Goal: Task Accomplishment & Management: Manage account settings

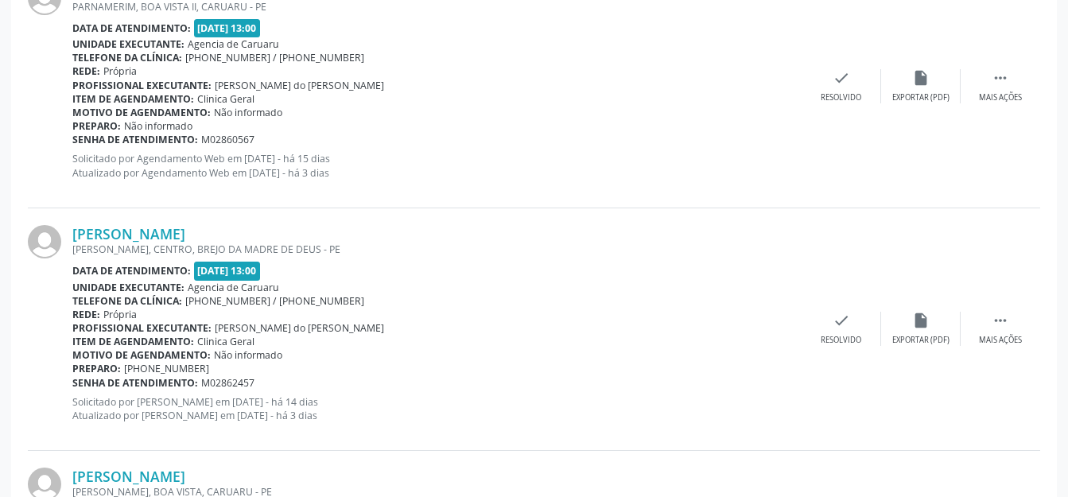
scroll to position [2442, 0]
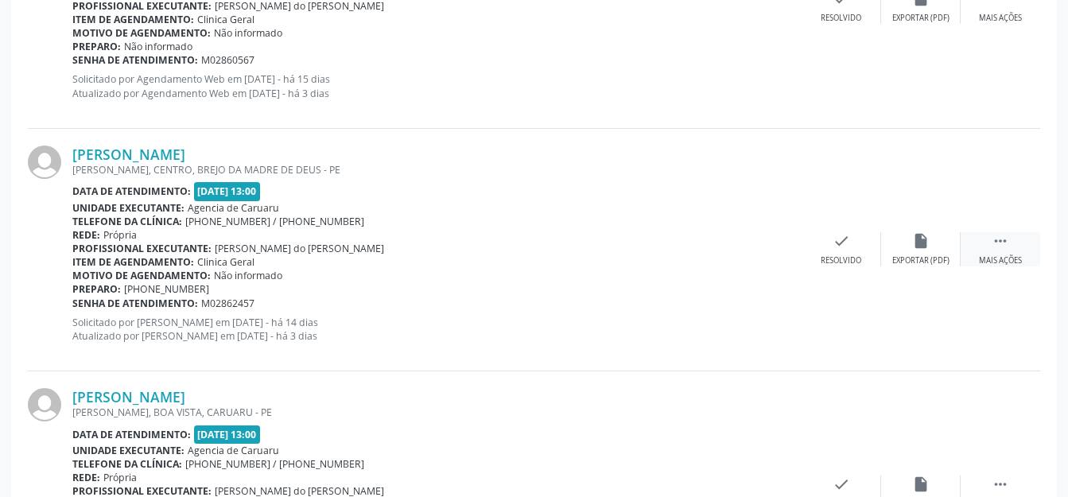
click at [984, 244] on div " Mais ações" at bounding box center [999, 249] width 79 height 34
click at [920, 244] on icon "alarm_off" at bounding box center [920, 240] width 17 height 17
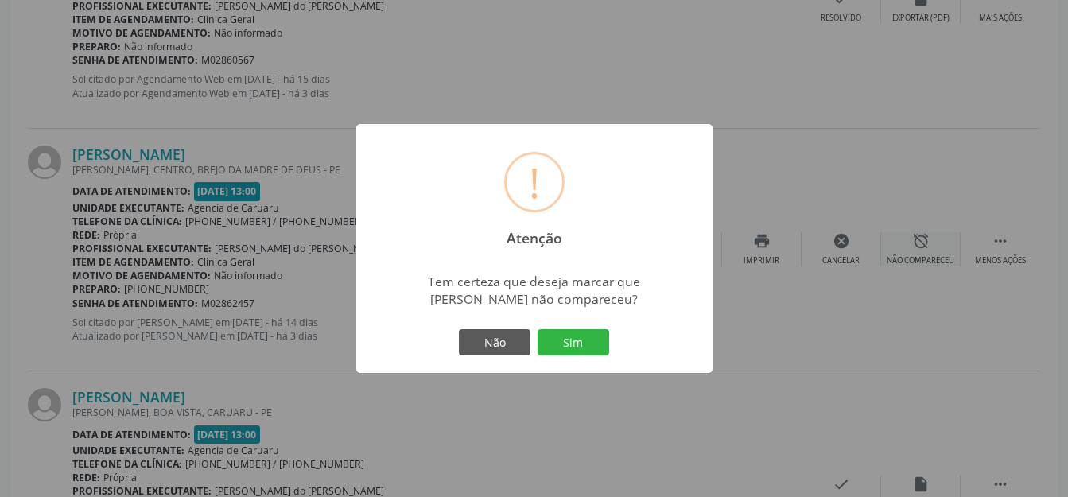
click at [598, 339] on button "Sim" at bounding box center [573, 342] width 72 height 27
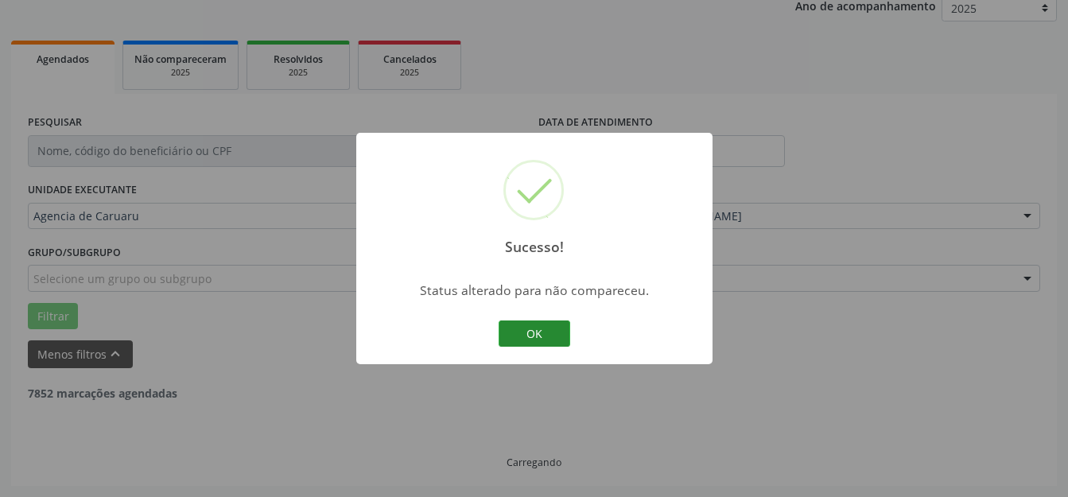
scroll to position [197, 0]
click at [540, 328] on button "OK" at bounding box center [534, 333] width 72 height 27
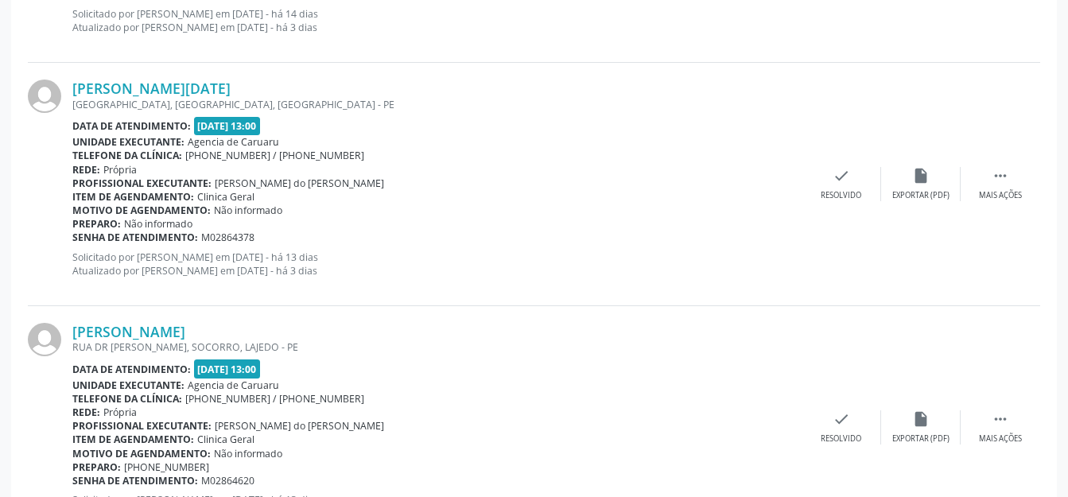
scroll to position [2994, 0]
click at [1015, 202] on div "[PERSON_NAME][DATE] [GEOGRAPHIC_DATA][PERSON_NAME], [GEOGRAPHIC_DATA], [GEOGRAP…" at bounding box center [534, 182] width 1012 height 242
click at [989, 184] on div " Mais ações" at bounding box center [999, 182] width 79 height 34
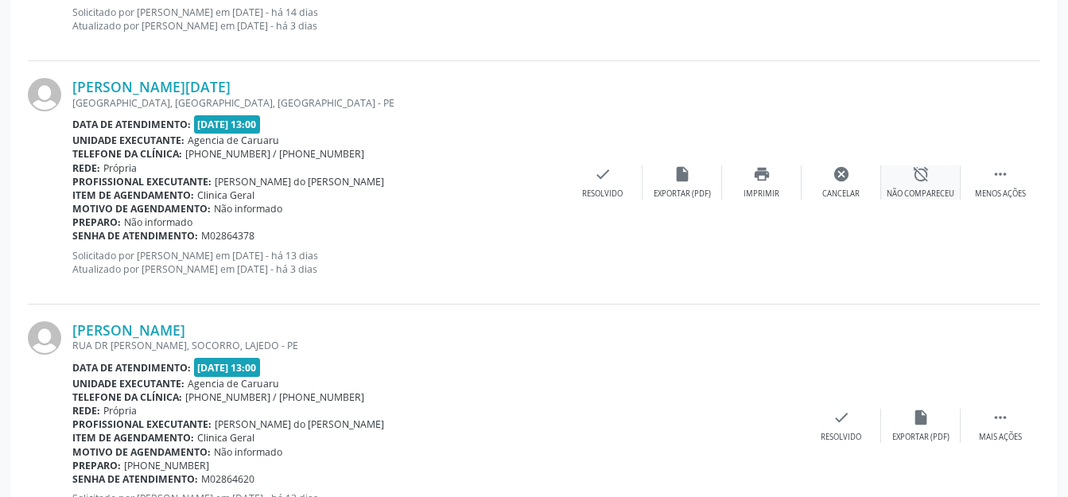
click at [954, 183] on div "alarm_off Não compareceu" at bounding box center [920, 182] width 79 height 34
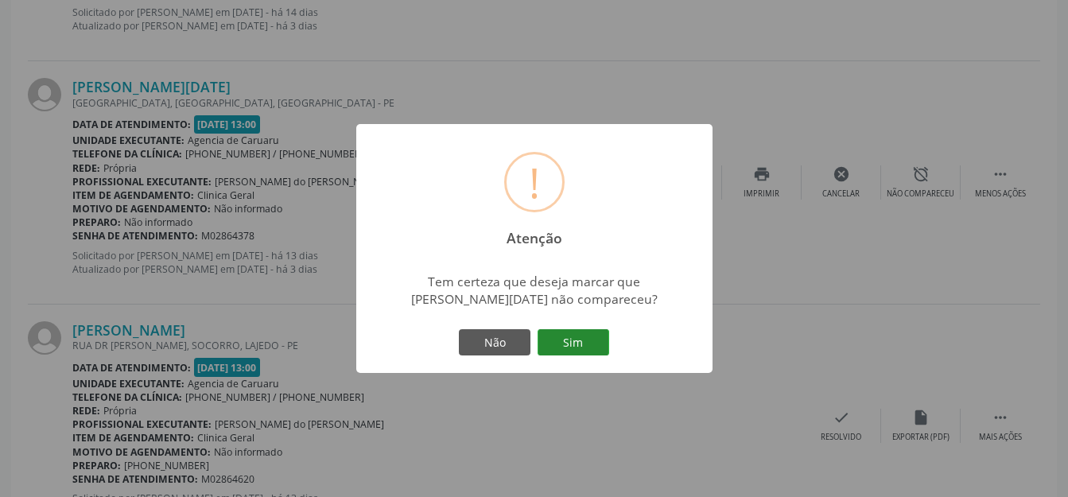
click at [587, 346] on button "Sim" at bounding box center [573, 342] width 72 height 27
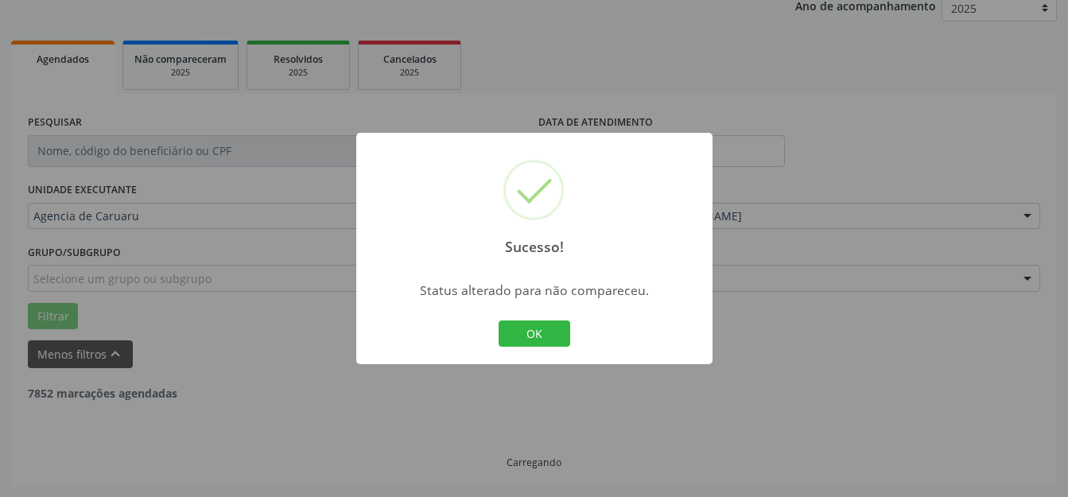
scroll to position [197, 0]
click at [551, 330] on button "OK" at bounding box center [534, 333] width 72 height 27
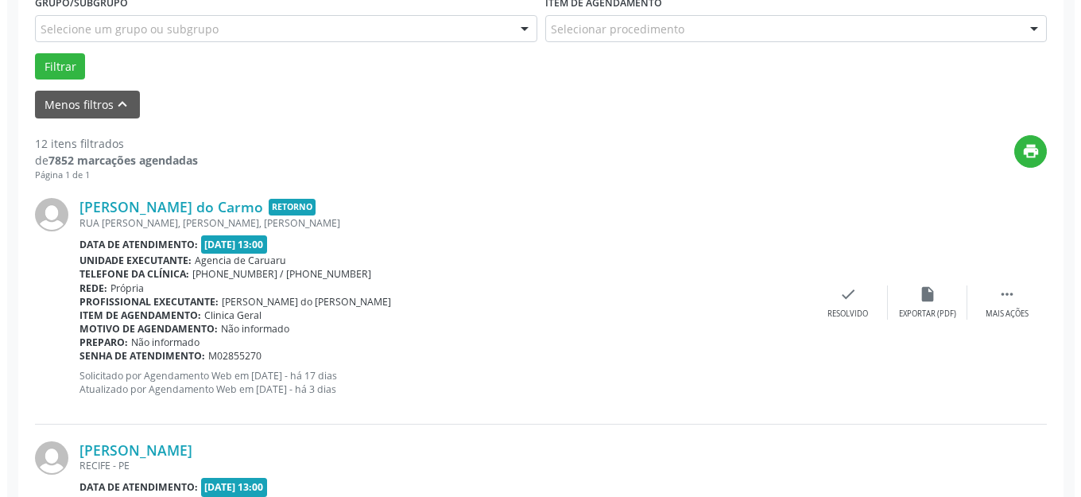
scroll to position [606, 0]
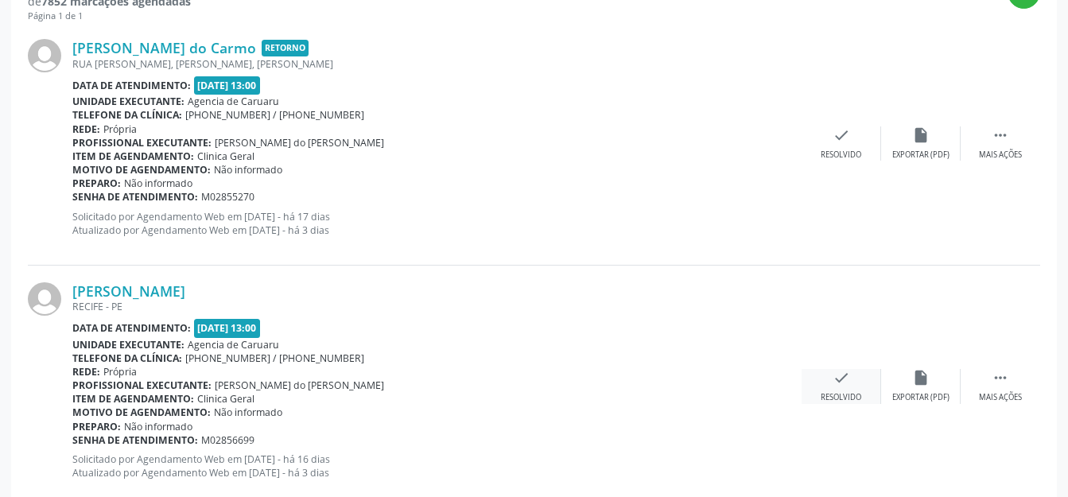
click at [835, 375] on icon "check" at bounding box center [840, 377] width 17 height 17
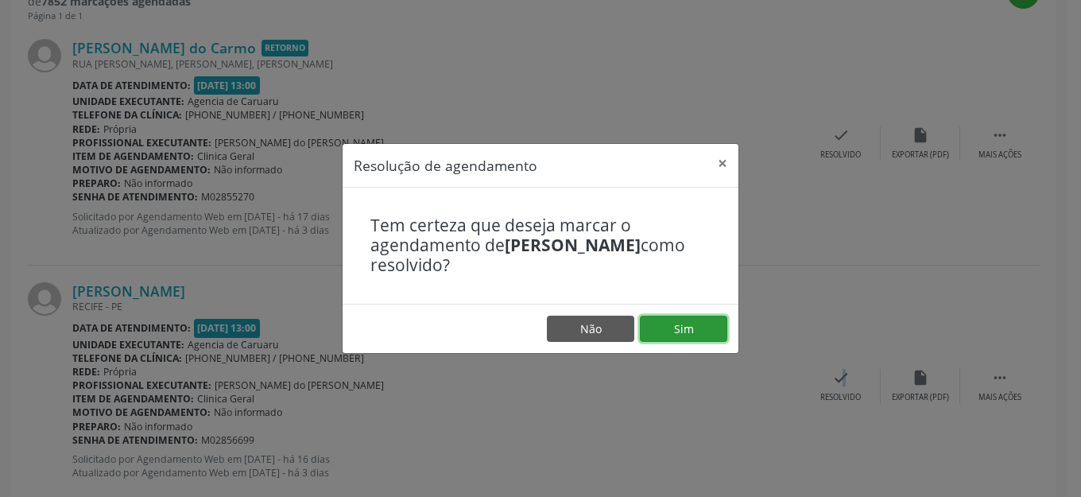
click at [702, 336] on button "Sim" at bounding box center [683, 329] width 87 height 27
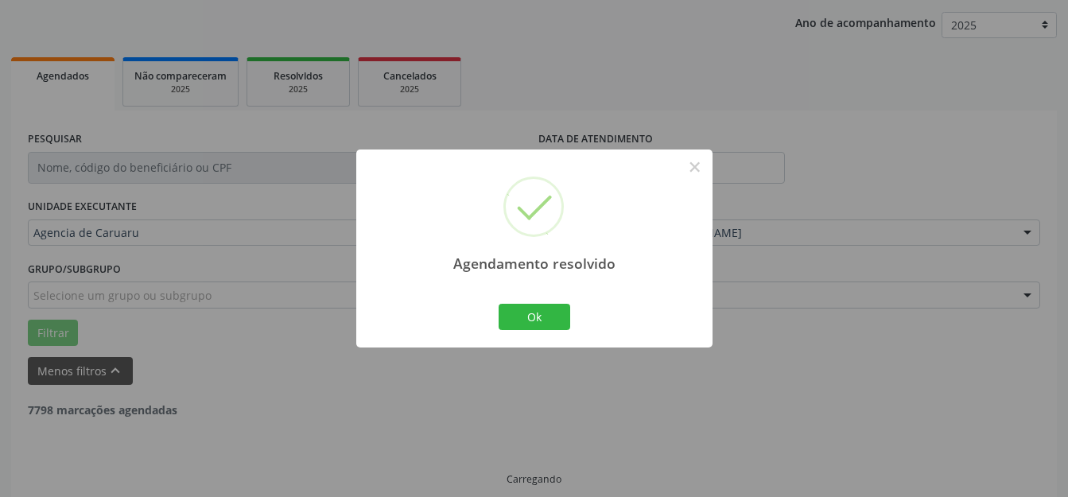
scroll to position [197, 0]
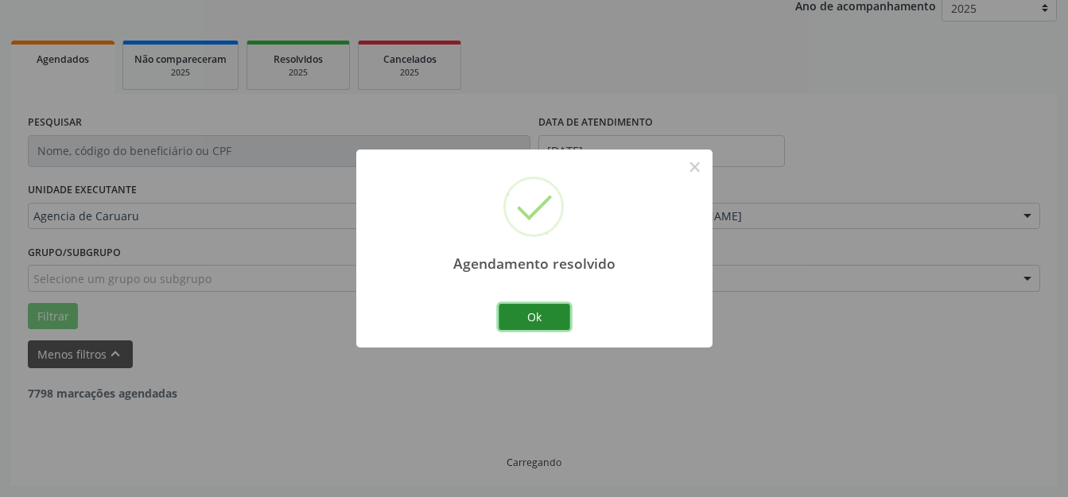
click at [538, 307] on button "Ok" at bounding box center [534, 317] width 72 height 27
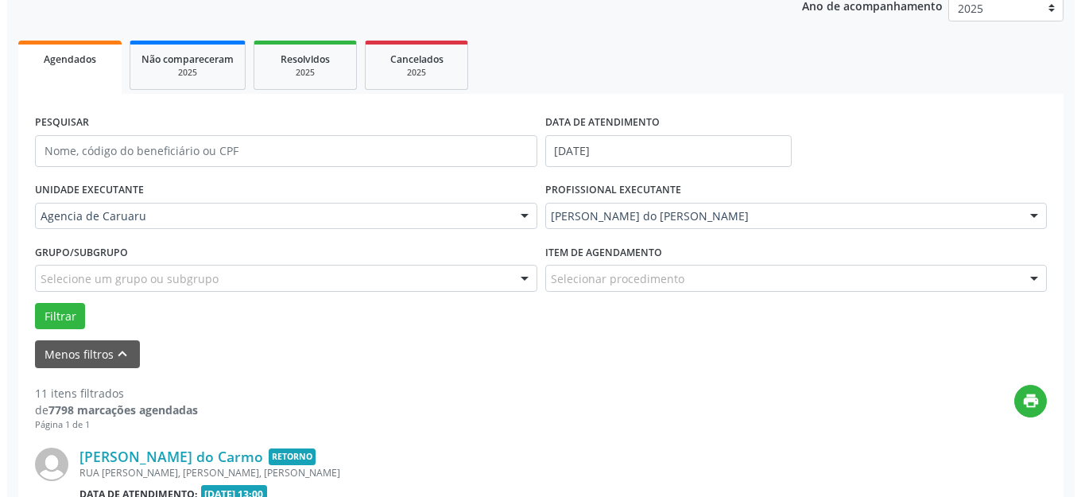
scroll to position [436, 0]
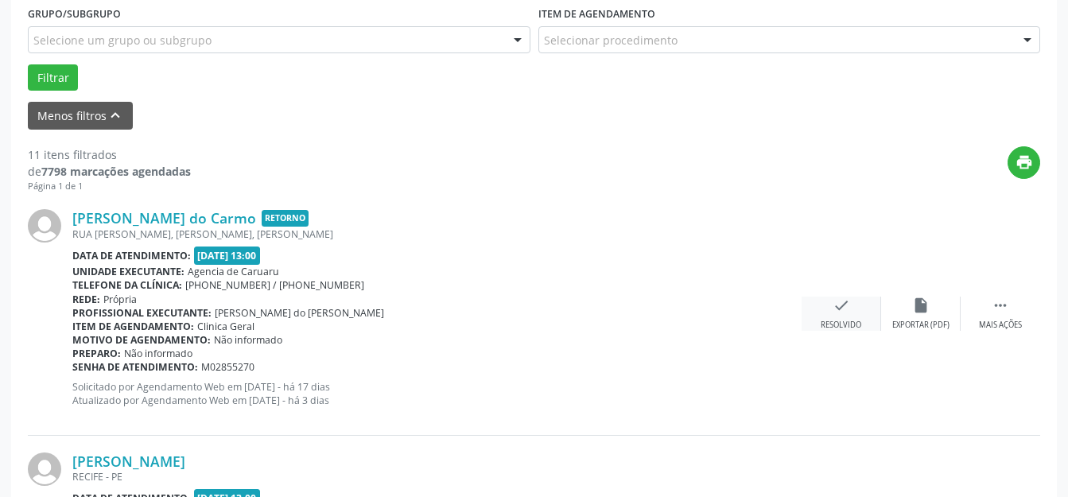
click at [844, 320] on div "Resolvido" at bounding box center [840, 325] width 41 height 11
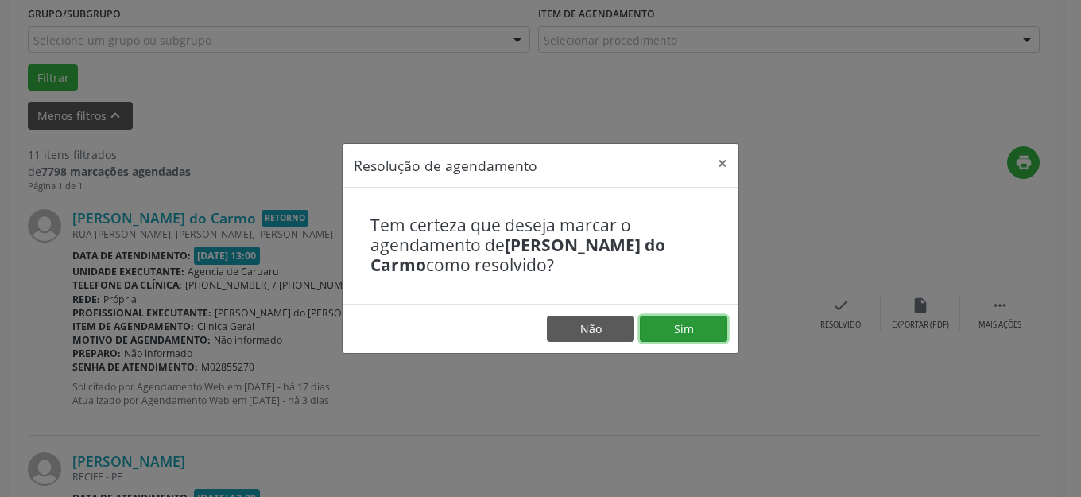
click at [699, 322] on button "Sim" at bounding box center [683, 329] width 87 height 27
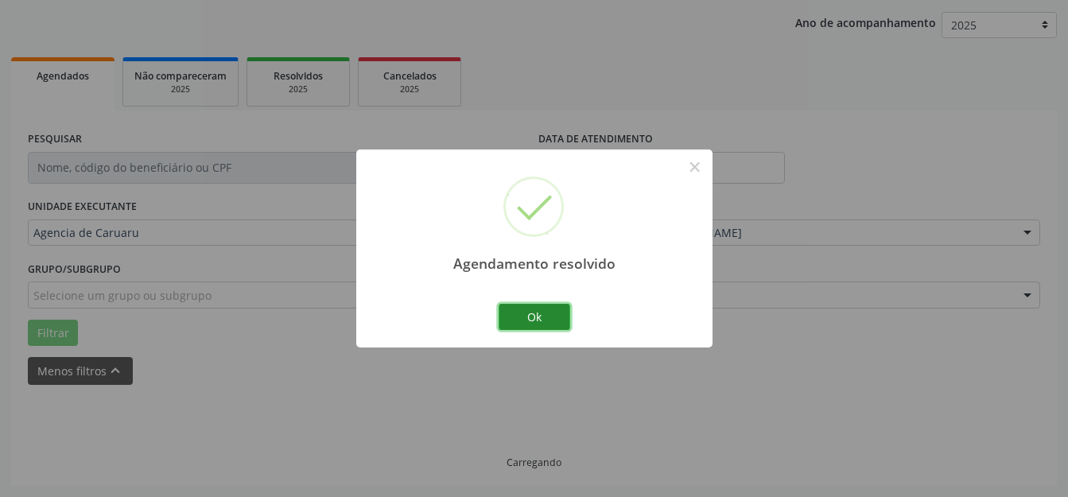
scroll to position [197, 0]
click at [551, 321] on button "Ok" at bounding box center [534, 317] width 72 height 27
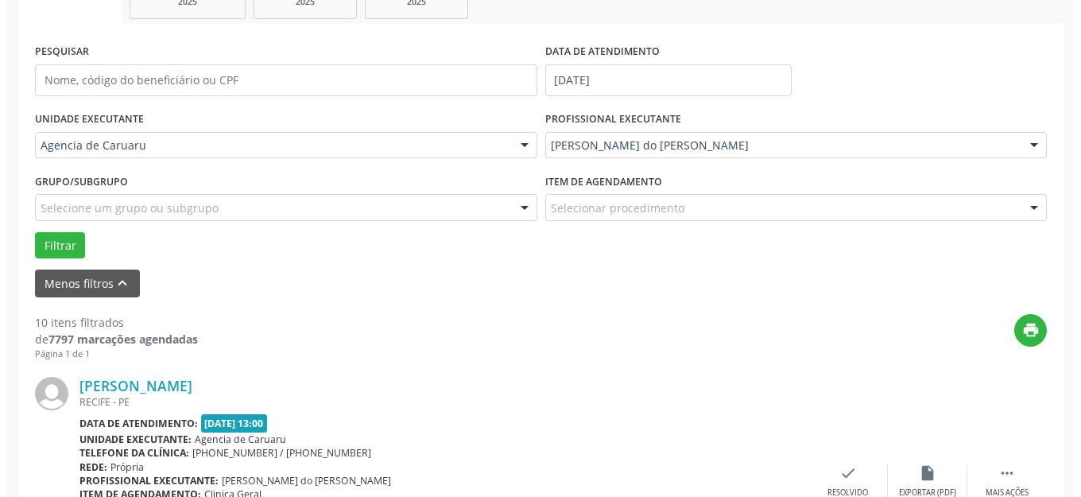
scroll to position [277, 0]
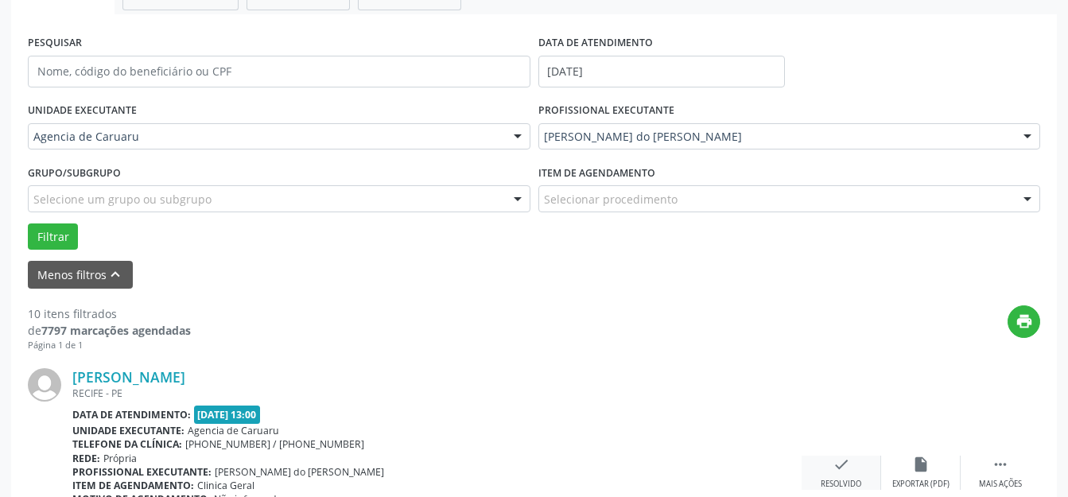
click at [854, 472] on div "check Resolvido" at bounding box center [840, 472] width 79 height 34
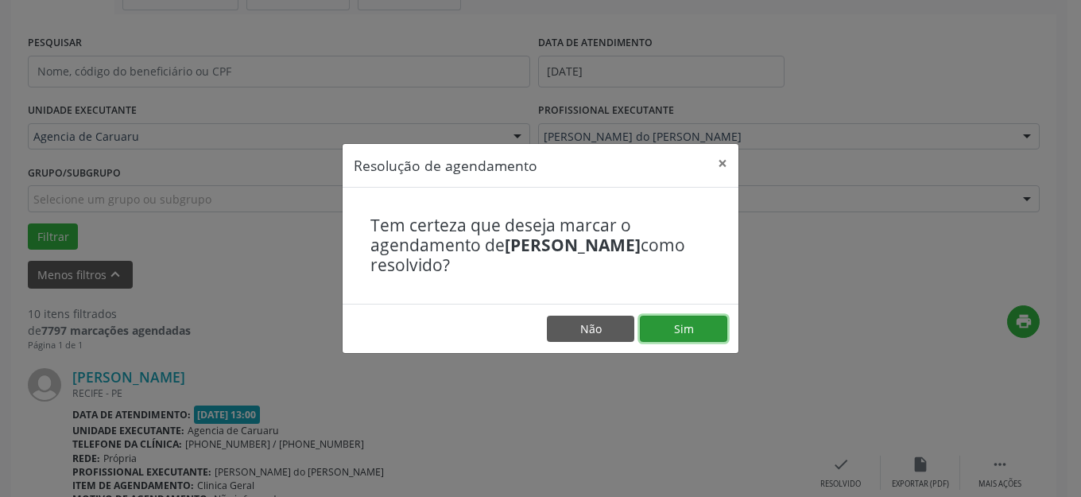
click at [661, 323] on button "Sim" at bounding box center [683, 329] width 87 height 27
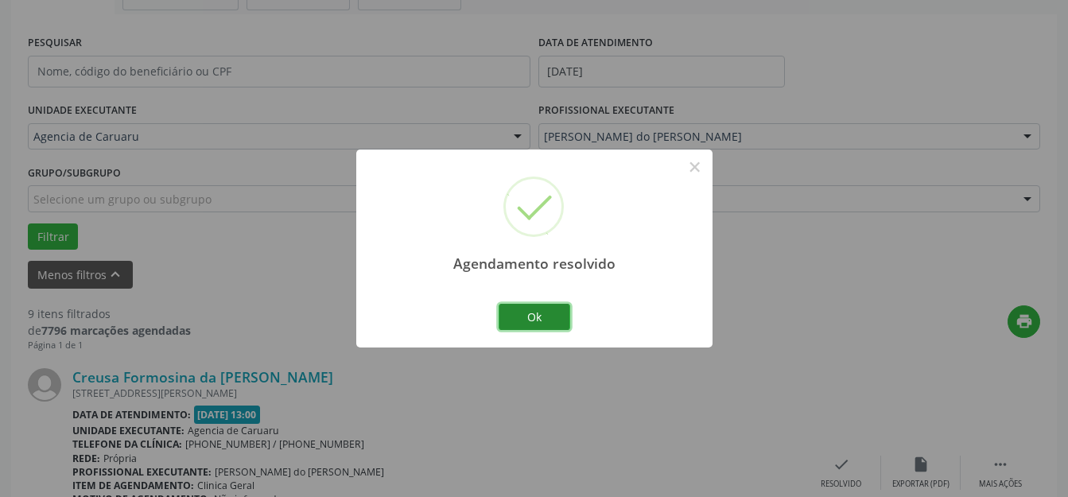
click at [541, 316] on button "Ok" at bounding box center [534, 317] width 72 height 27
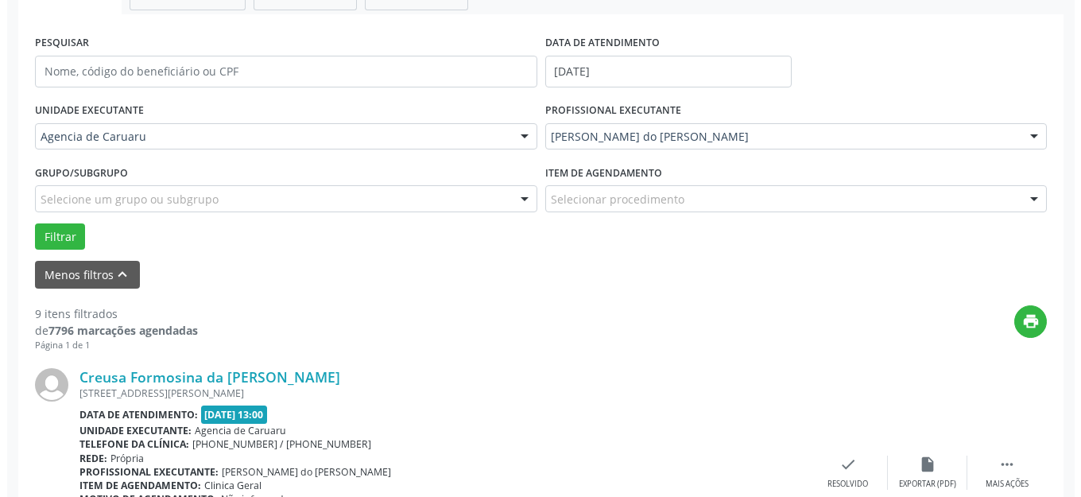
scroll to position [595, 0]
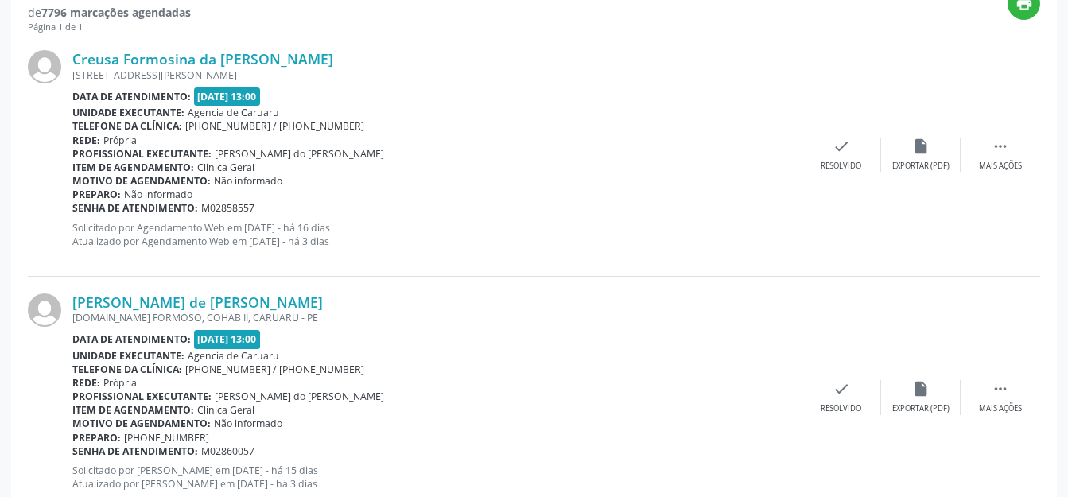
click at [845, 122] on div "Creusa Formosina da [PERSON_NAME] [STREET_ADDRESS][PERSON_NAME] Data de atendim…" at bounding box center [534, 154] width 1012 height 242
click at [845, 155] on div "check Resolvido" at bounding box center [840, 155] width 79 height 34
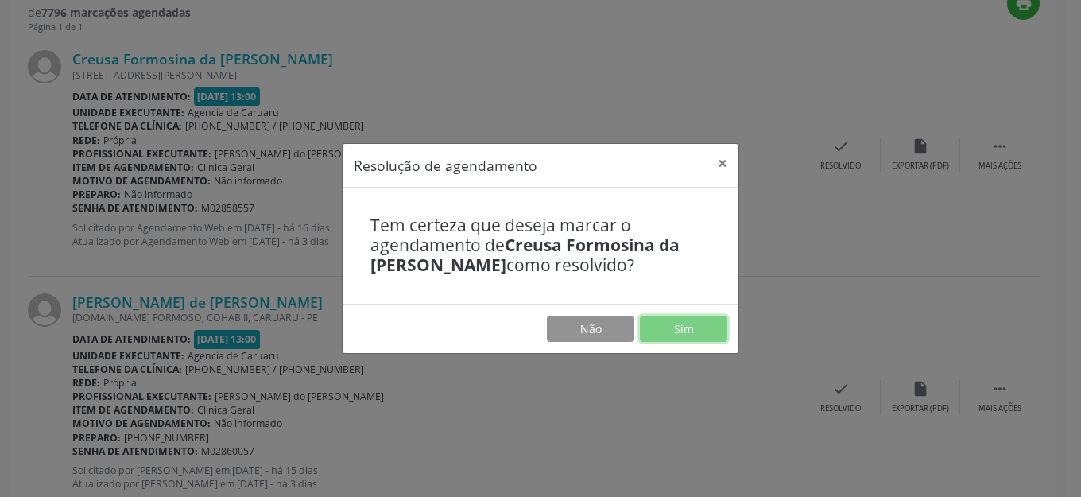
click at [675, 319] on button "Sim" at bounding box center [683, 329] width 87 height 27
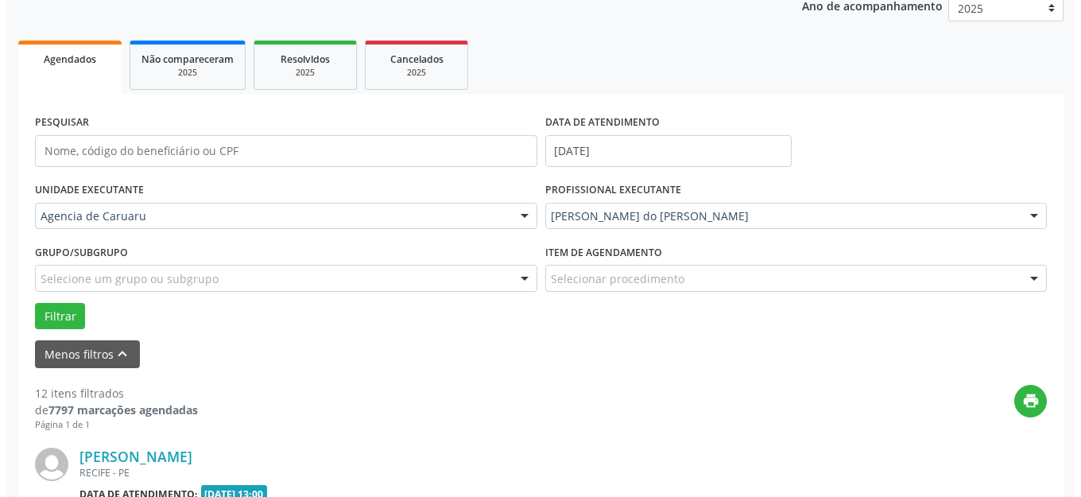
scroll to position [356, 0]
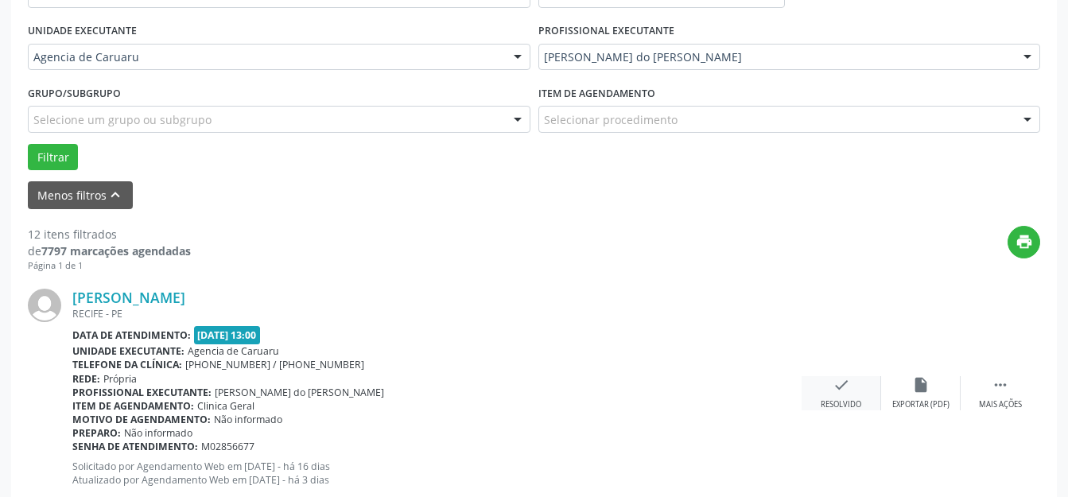
click at [826, 389] on div "check Resolvido" at bounding box center [840, 393] width 79 height 34
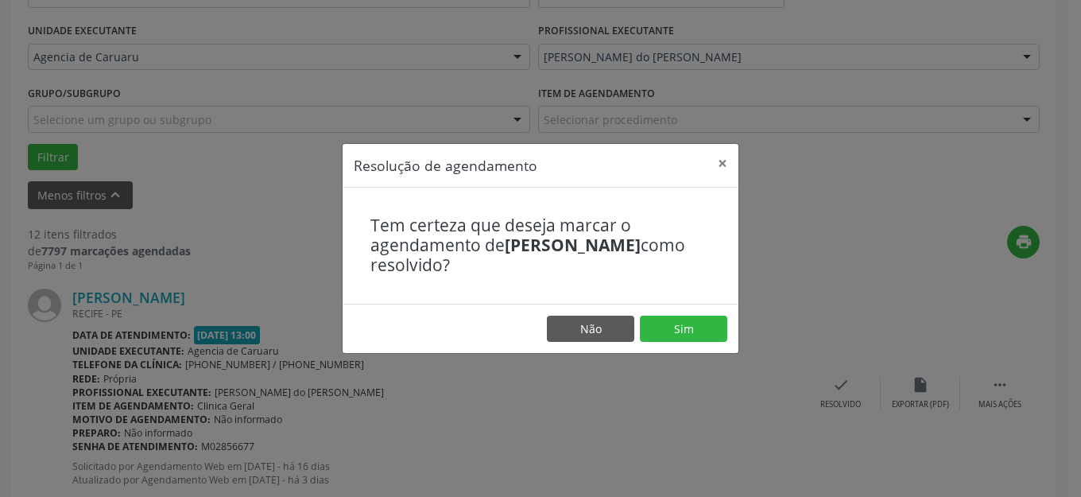
click at [659, 343] on footer "Não Sim" at bounding box center [541, 329] width 396 height 50
click at [676, 328] on button "Sim" at bounding box center [683, 329] width 87 height 27
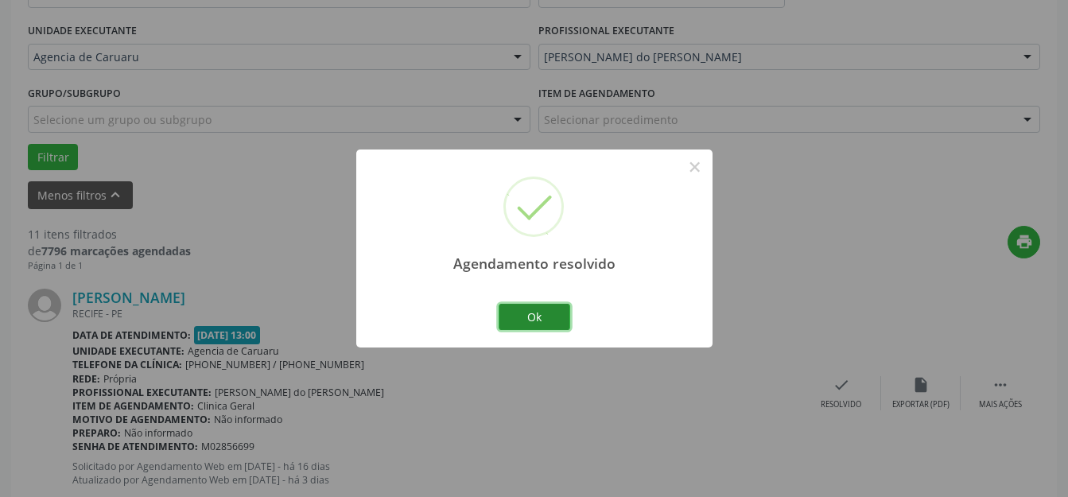
click at [536, 316] on button "Ok" at bounding box center [534, 317] width 72 height 27
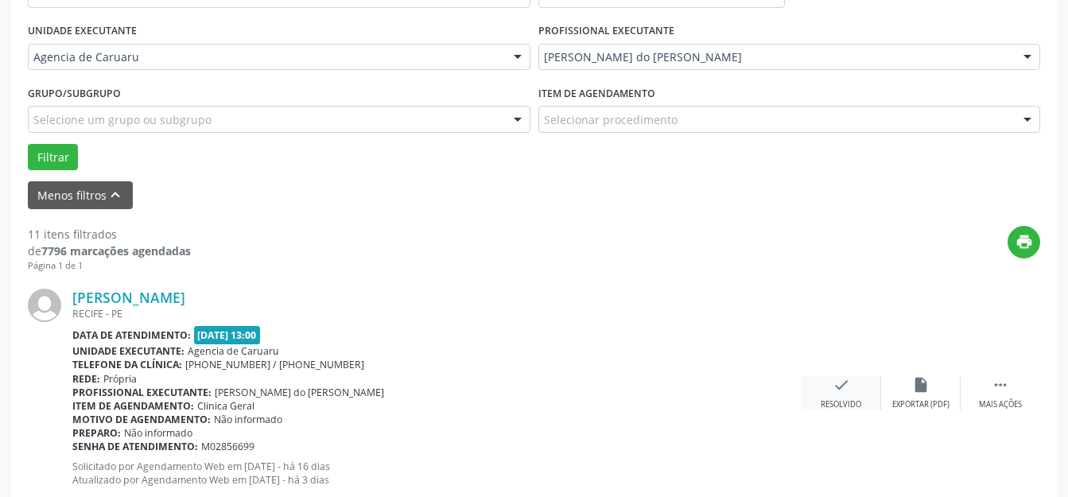
click at [847, 400] on div "Resolvido" at bounding box center [840, 404] width 41 height 11
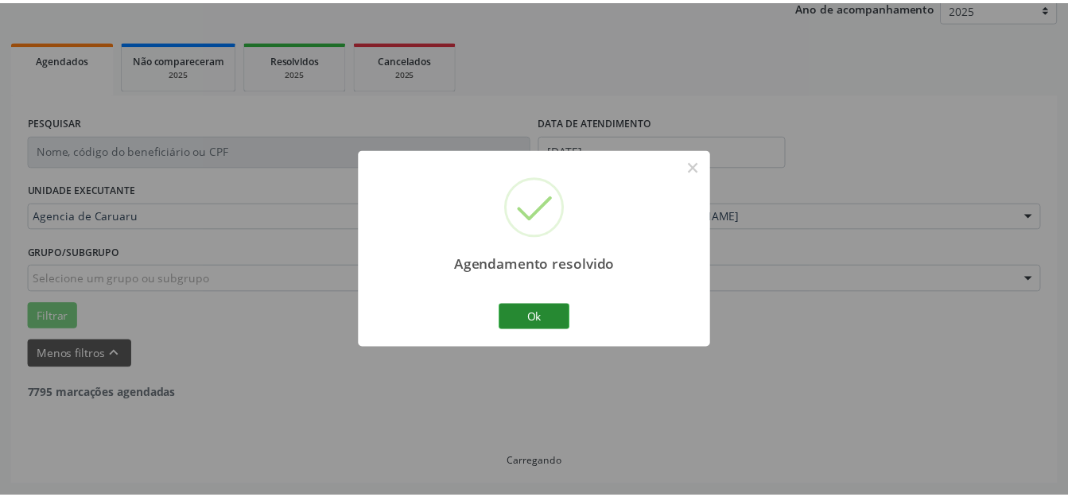
scroll to position [197, 0]
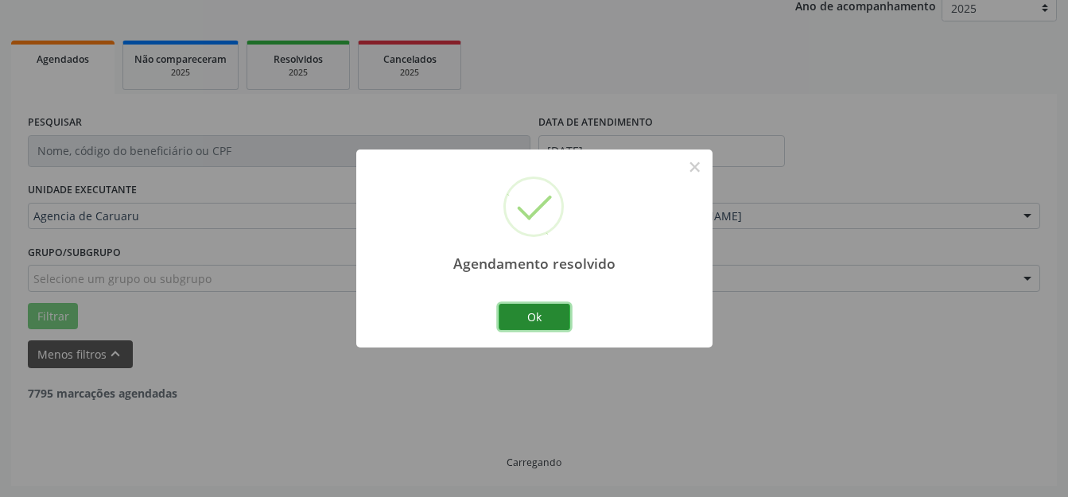
click at [539, 314] on button "Ok" at bounding box center [534, 317] width 72 height 27
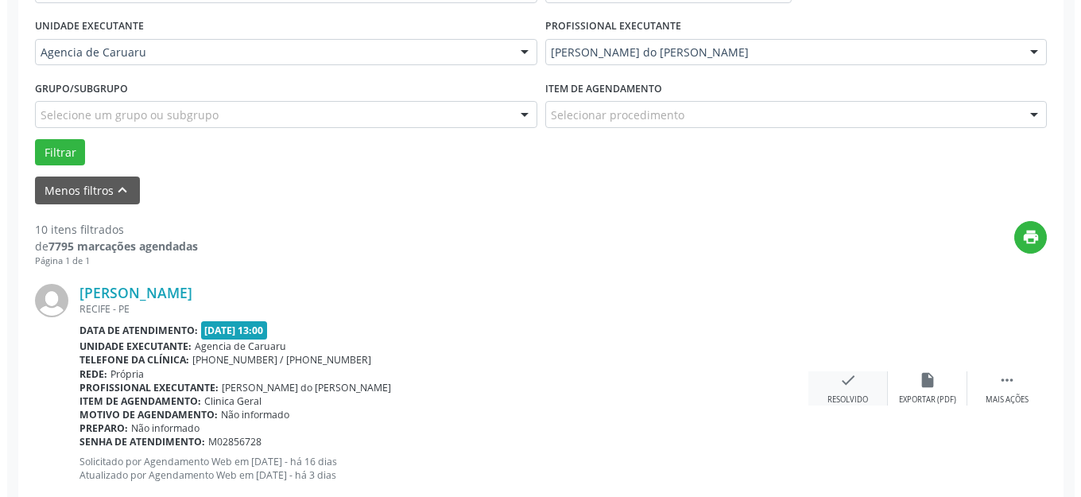
scroll to position [515, 0]
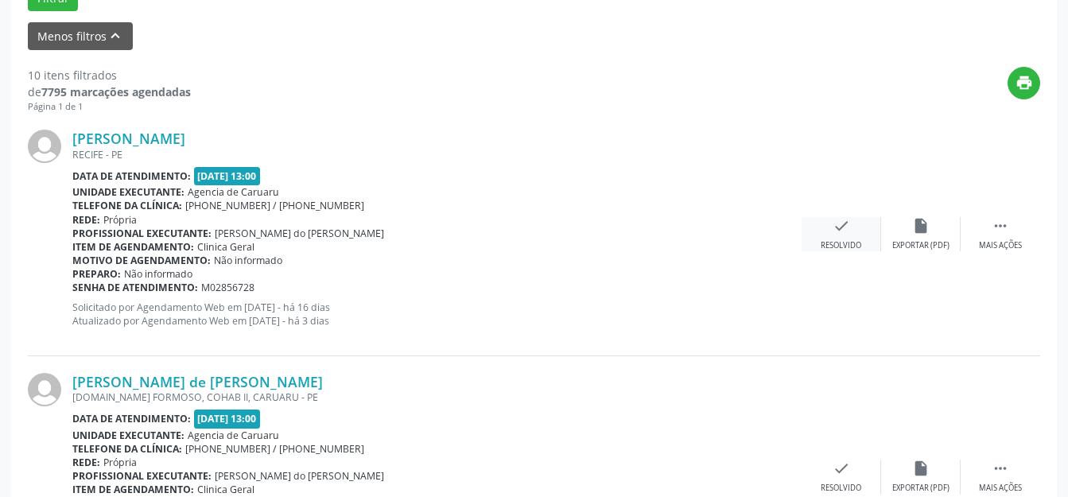
click at [819, 235] on div "check Resolvido" at bounding box center [840, 234] width 79 height 34
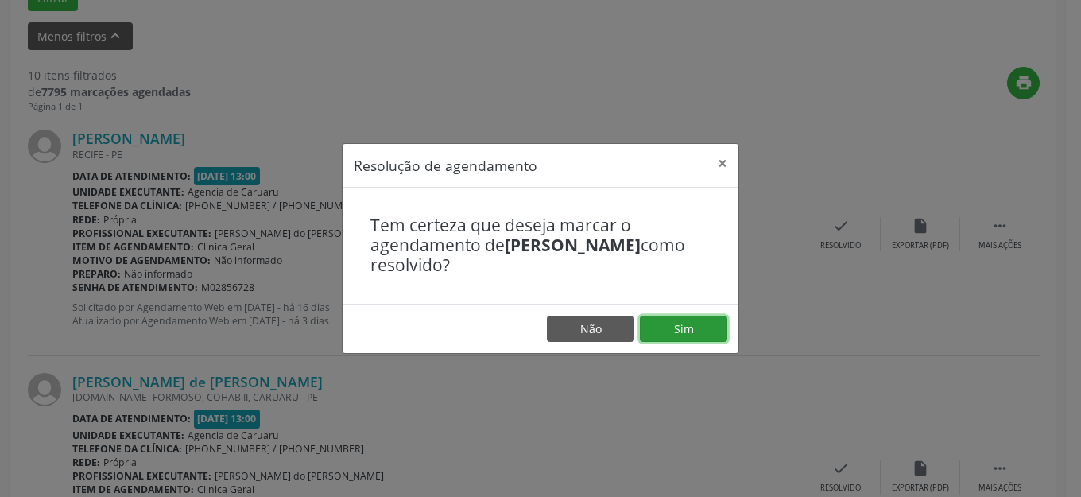
click at [678, 318] on button "Sim" at bounding box center [683, 329] width 87 height 27
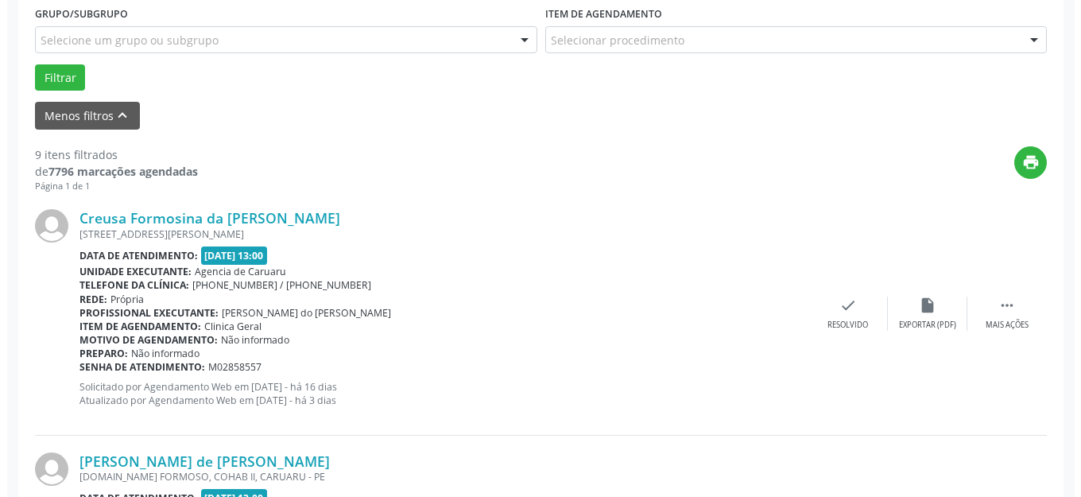
scroll to position [595, 0]
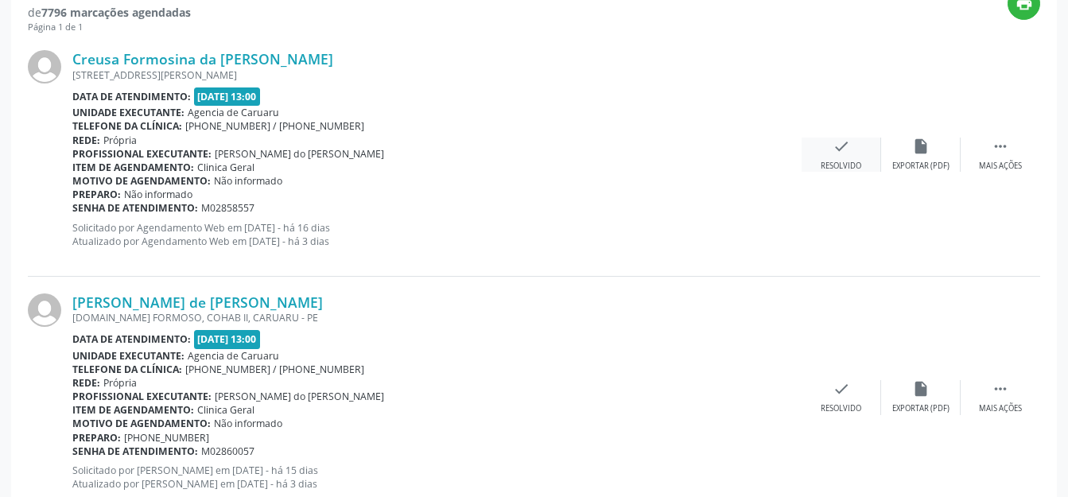
click at [852, 134] on div "Creusa Formosina da [PERSON_NAME] [STREET_ADDRESS][PERSON_NAME] Data de atendim…" at bounding box center [534, 154] width 1012 height 242
click at [854, 153] on div "check Resolvido" at bounding box center [840, 155] width 79 height 34
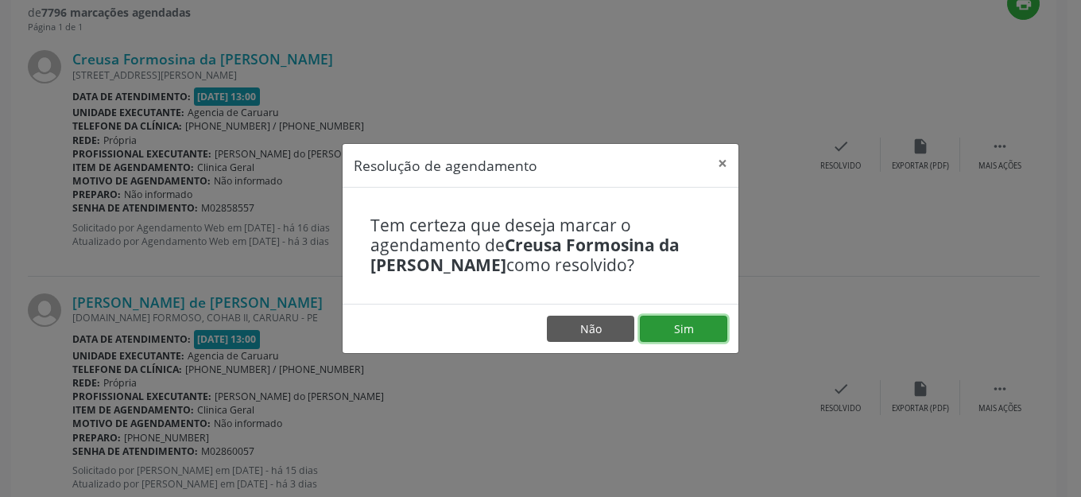
click at [696, 319] on button "Sim" at bounding box center [683, 329] width 87 height 27
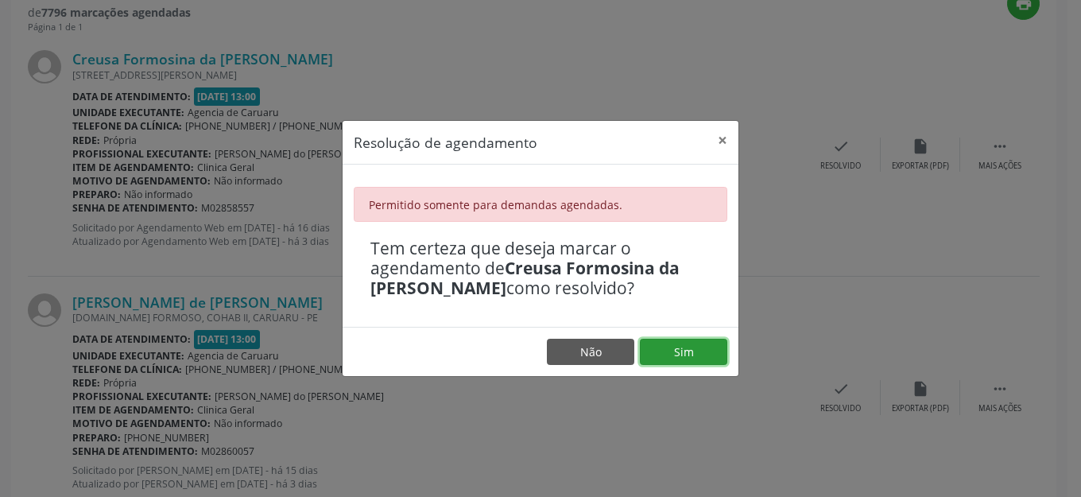
drag, startPoint x: 696, startPoint y: 341, endPoint x: 740, endPoint y: 301, distance: 59.7
click at [701, 339] on button "Sim" at bounding box center [683, 352] width 87 height 27
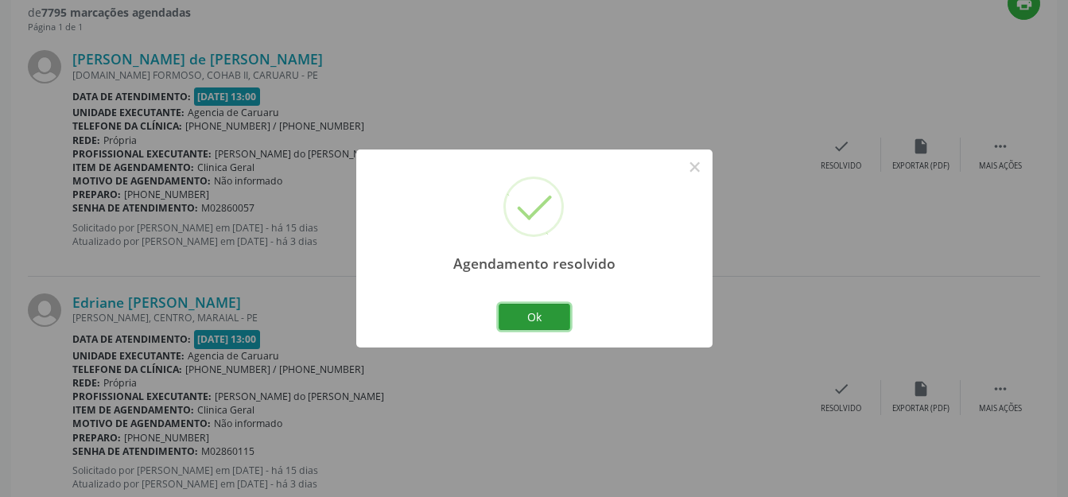
click at [559, 308] on button "Ok" at bounding box center [534, 317] width 72 height 27
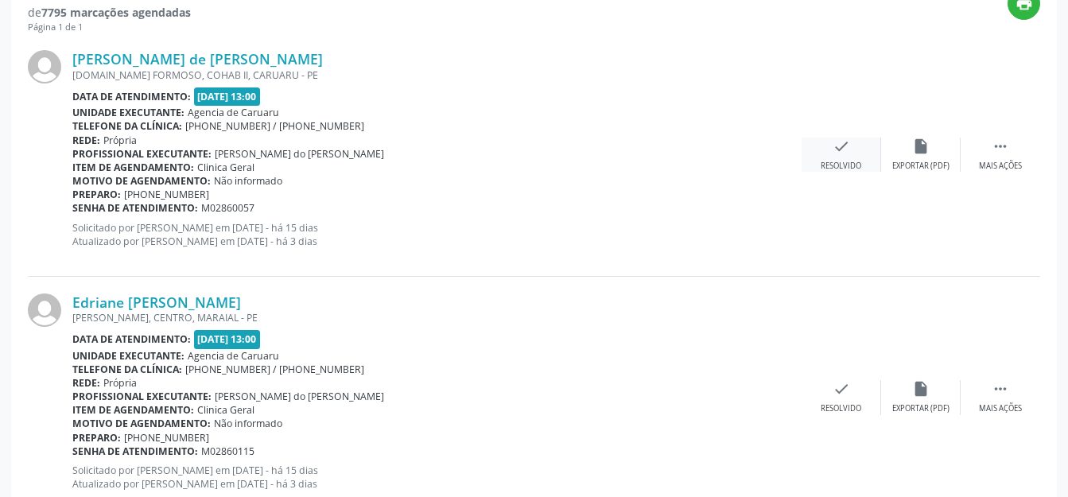
click at [858, 147] on div "check Resolvido" at bounding box center [840, 155] width 79 height 34
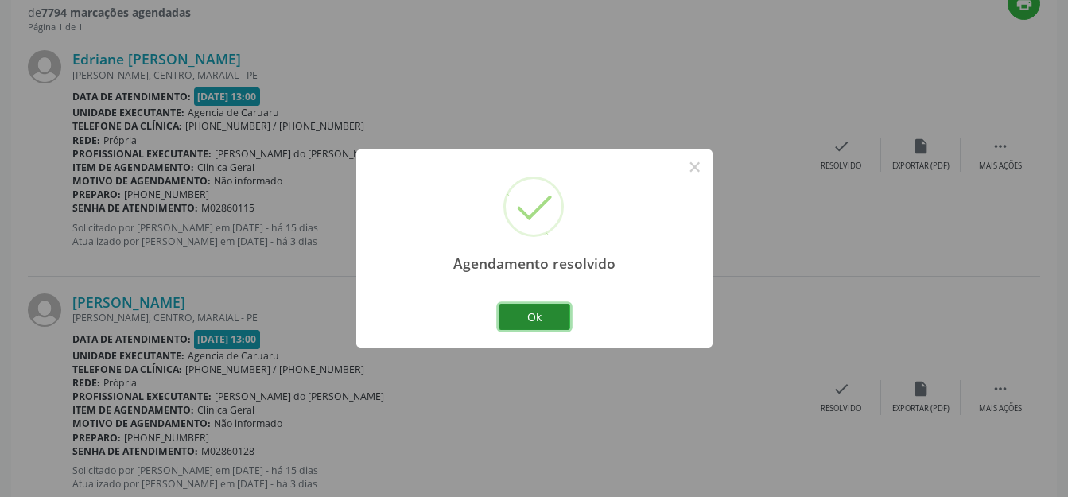
click at [567, 312] on button "Ok" at bounding box center [534, 317] width 72 height 27
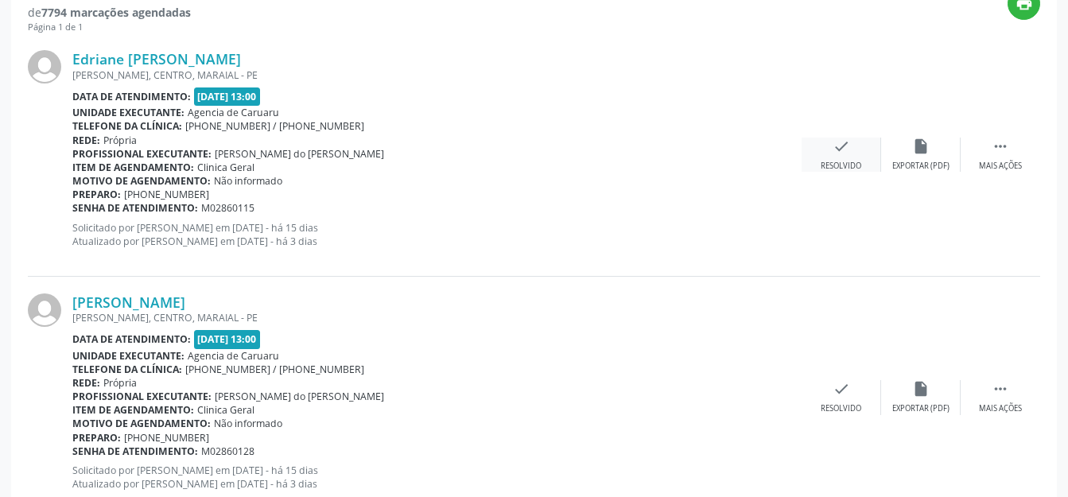
click at [820, 142] on div "check Resolvido" at bounding box center [840, 155] width 79 height 34
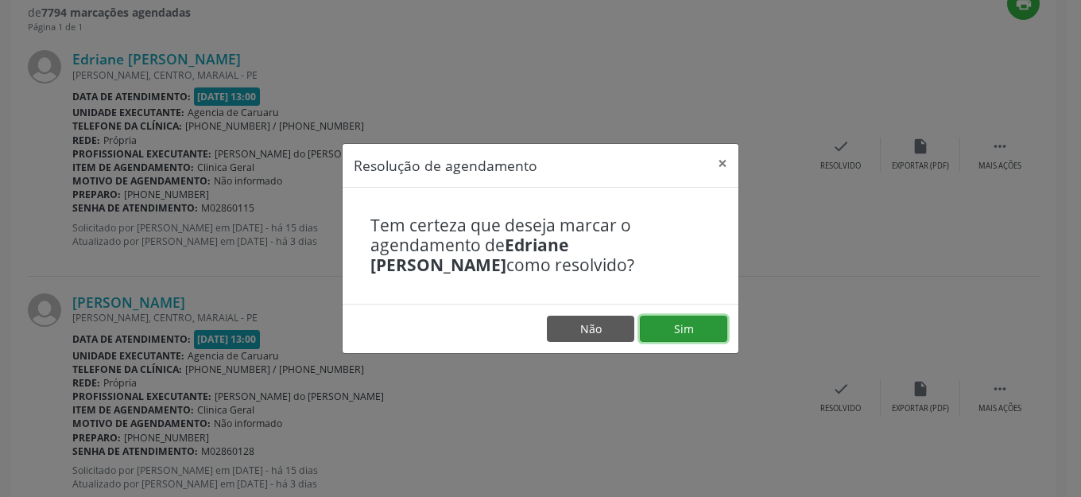
click at [676, 325] on button "Sim" at bounding box center [683, 329] width 87 height 27
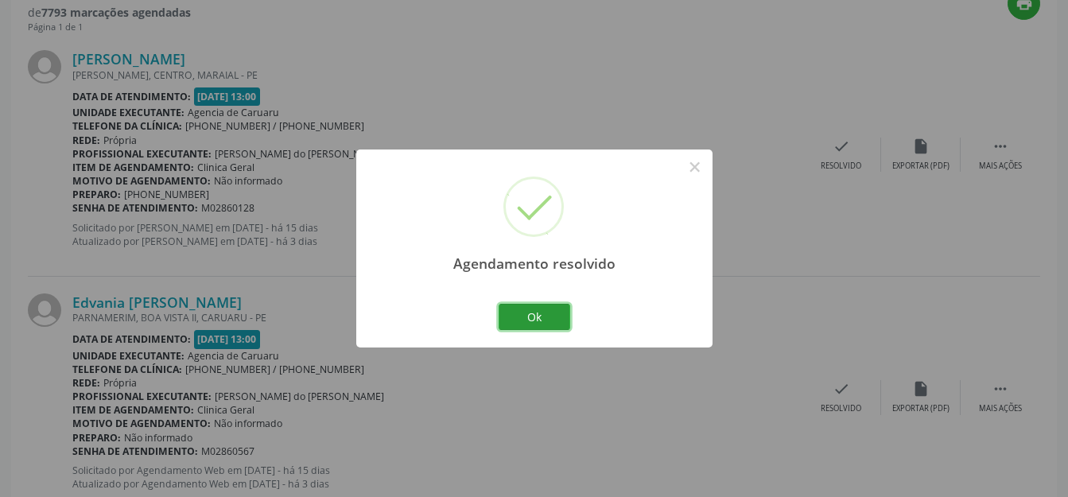
click at [546, 316] on button "Ok" at bounding box center [534, 317] width 72 height 27
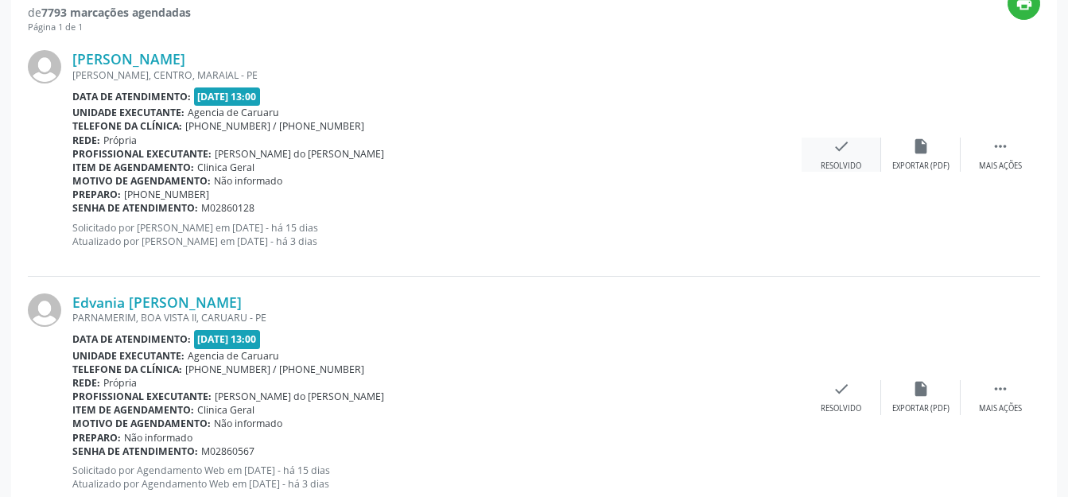
click at [840, 152] on icon "check" at bounding box center [840, 146] width 17 height 17
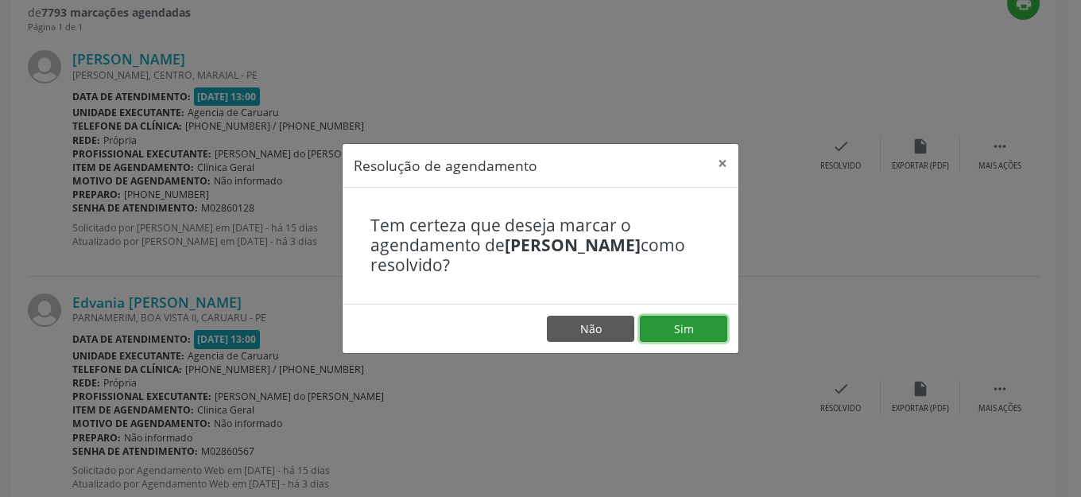
drag, startPoint x: 684, startPoint y: 339, endPoint x: 735, endPoint y: 299, distance: 65.2
click at [684, 339] on button "Sim" at bounding box center [683, 329] width 87 height 27
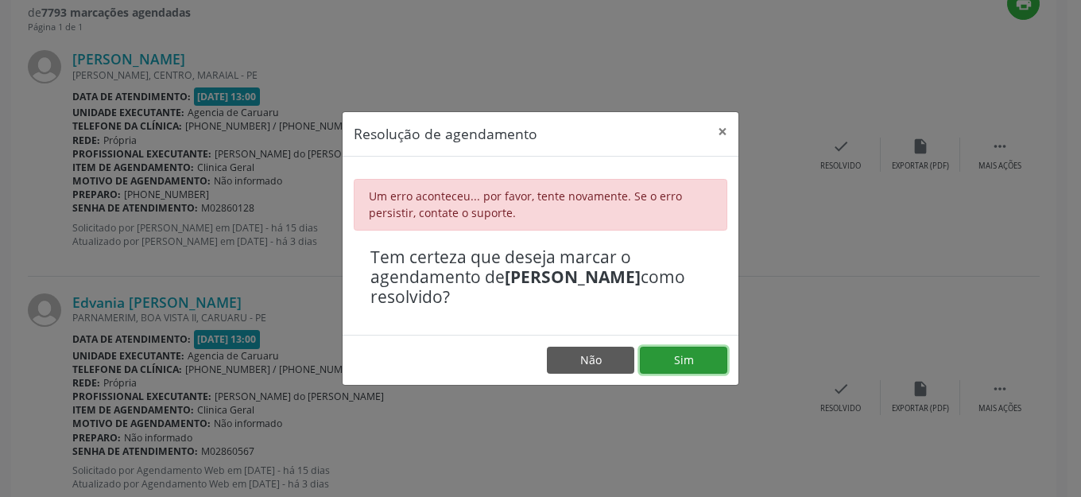
click at [667, 359] on button "Sim" at bounding box center [683, 360] width 87 height 27
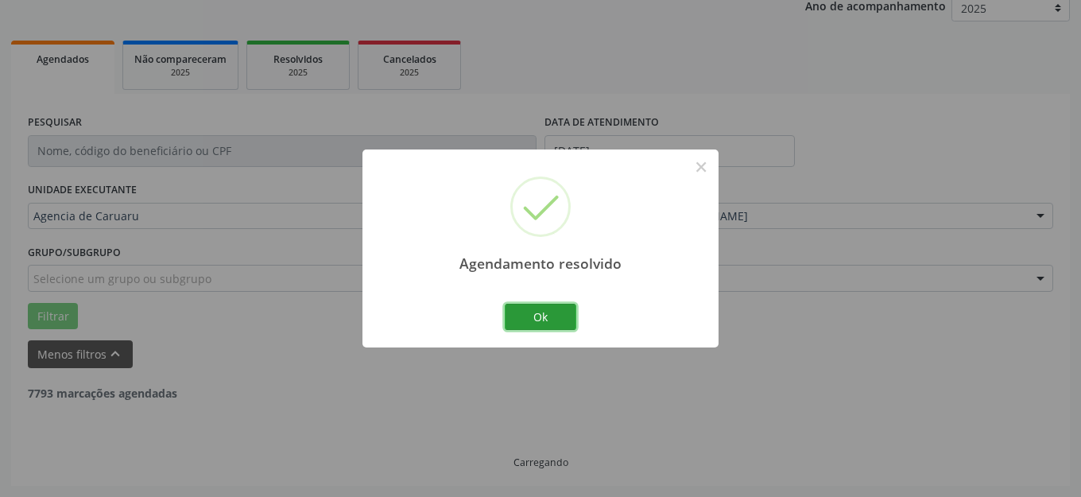
click at [552, 315] on button "Ok" at bounding box center [541, 317] width 72 height 27
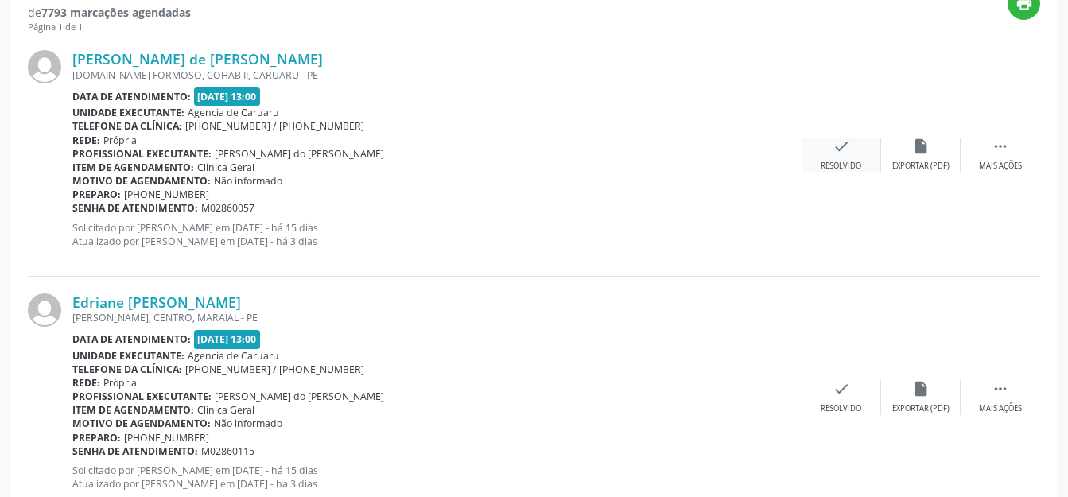
click at [841, 155] on div "check Resolvido" at bounding box center [840, 155] width 79 height 34
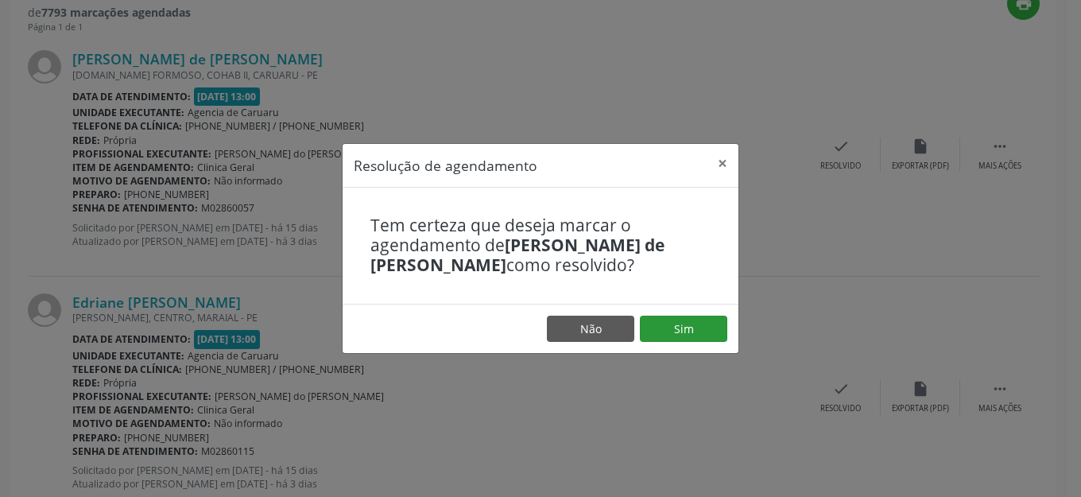
drag, startPoint x: 841, startPoint y: 155, endPoint x: 667, endPoint y: 316, distance: 237.4
click at [666, 314] on footer "Não Sim" at bounding box center [541, 329] width 396 height 50
drag, startPoint x: 673, startPoint y: 312, endPoint x: 669, endPoint y: 300, distance: 12.6
click at [672, 304] on footer "Não Sim" at bounding box center [541, 329] width 396 height 50
click at [668, 327] on button "Sim" at bounding box center [683, 329] width 87 height 27
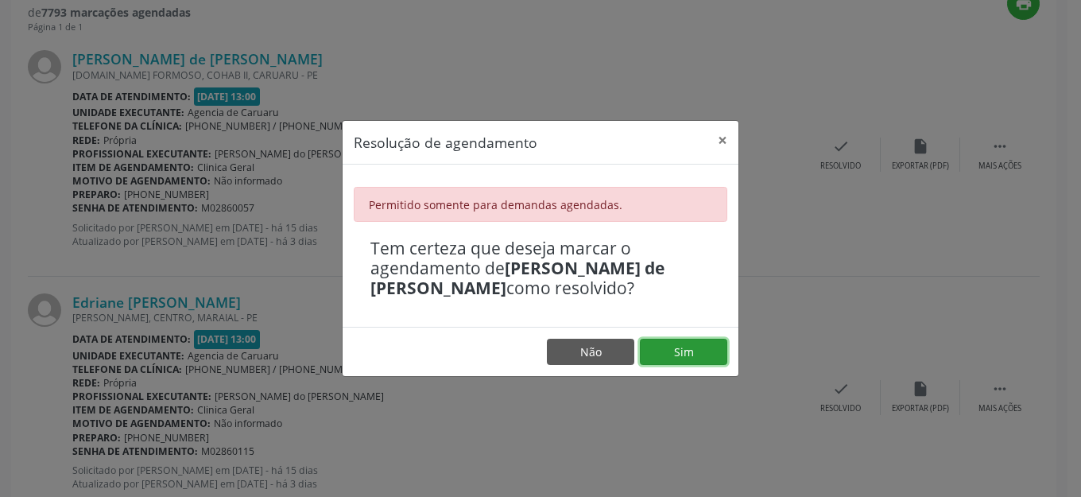
click at [647, 339] on button "Sim" at bounding box center [683, 352] width 87 height 27
click at [680, 371] on footer "Não Sim" at bounding box center [541, 352] width 396 height 50
click at [675, 353] on button "Sim" at bounding box center [683, 352] width 87 height 27
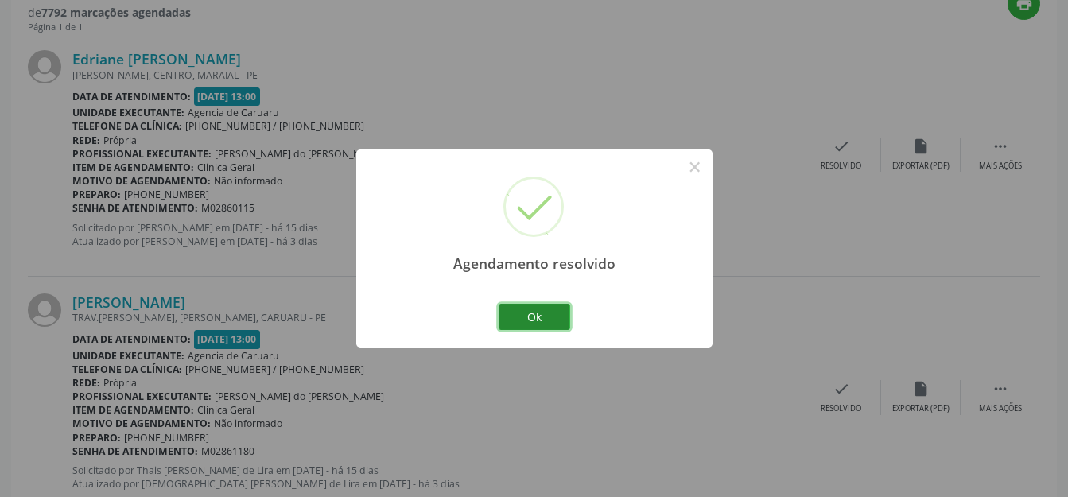
click at [546, 317] on button "Ok" at bounding box center [534, 317] width 72 height 27
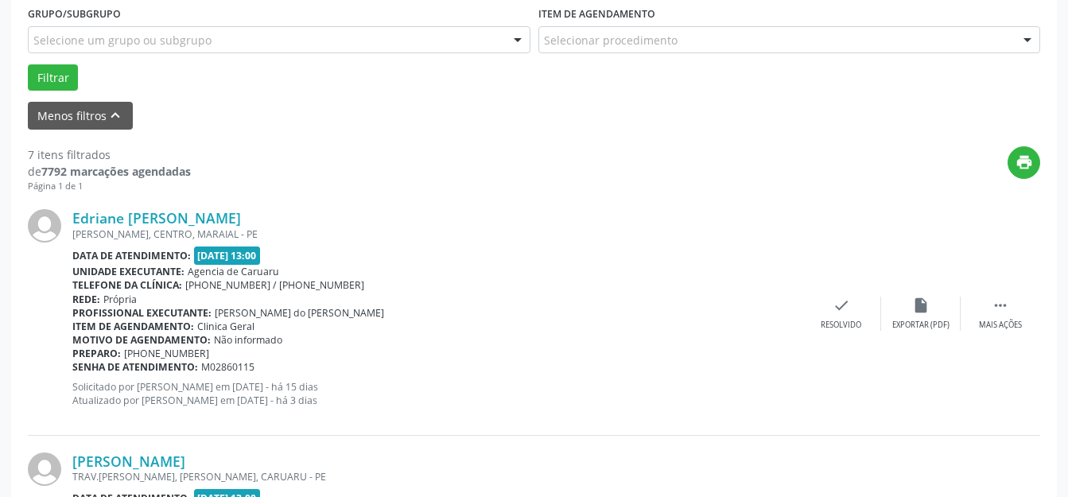
scroll to position [277, 0]
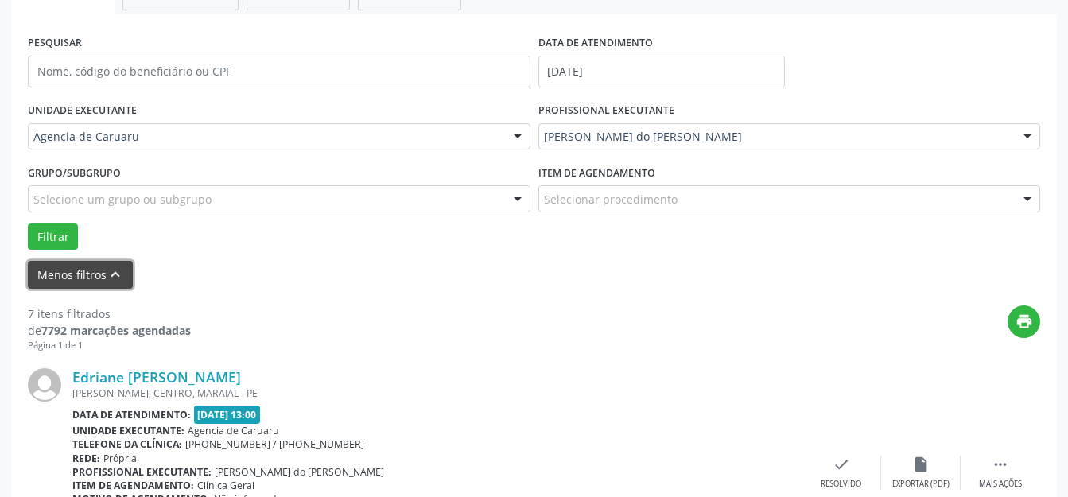
click at [91, 276] on button "Menos filtros keyboard_arrow_up" at bounding box center [80, 275] width 105 height 28
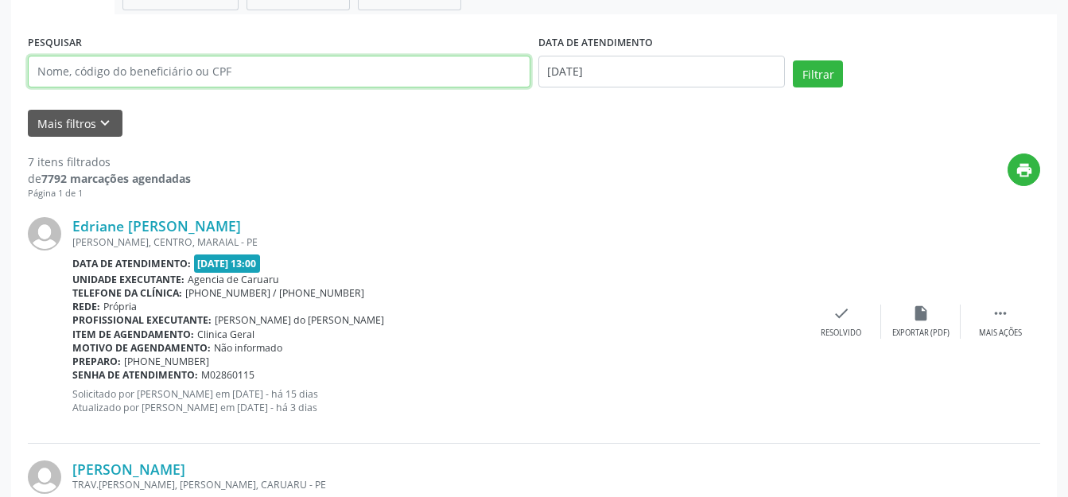
click at [259, 73] on input "text" at bounding box center [279, 72] width 502 height 32
paste input "[PERSON_NAME] CADETE"
type input "[PERSON_NAME] CADETE"
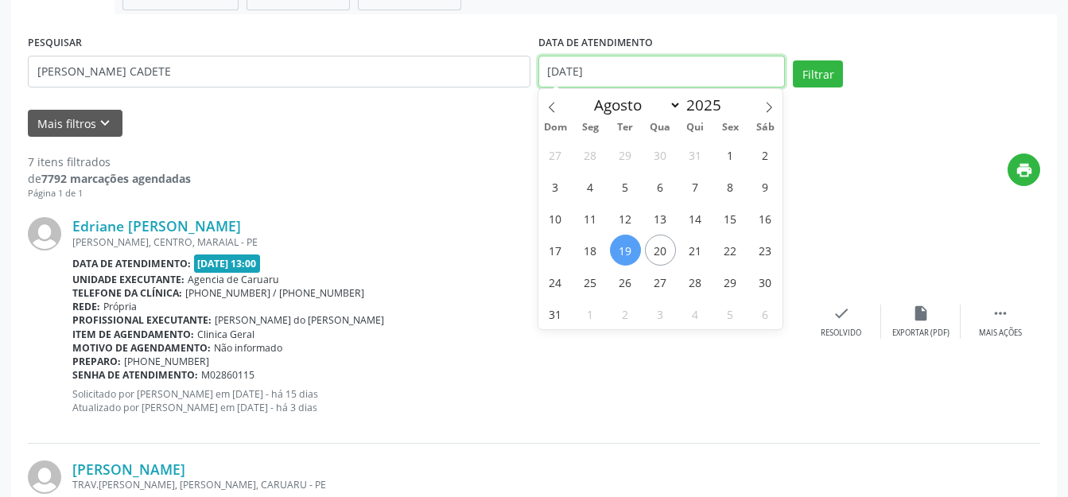
click at [823, 68] on button "Filtrar" at bounding box center [817, 73] width 50 height 27
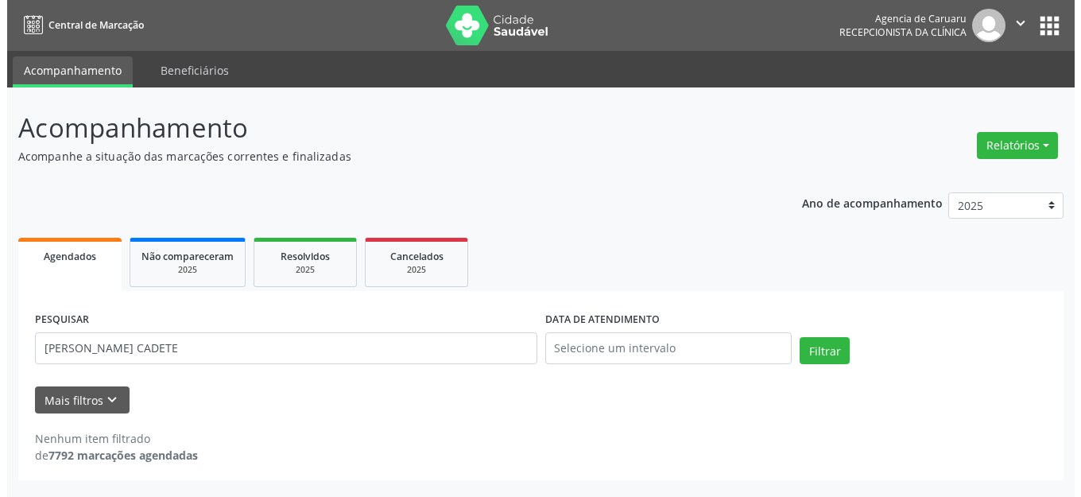
scroll to position [0, 0]
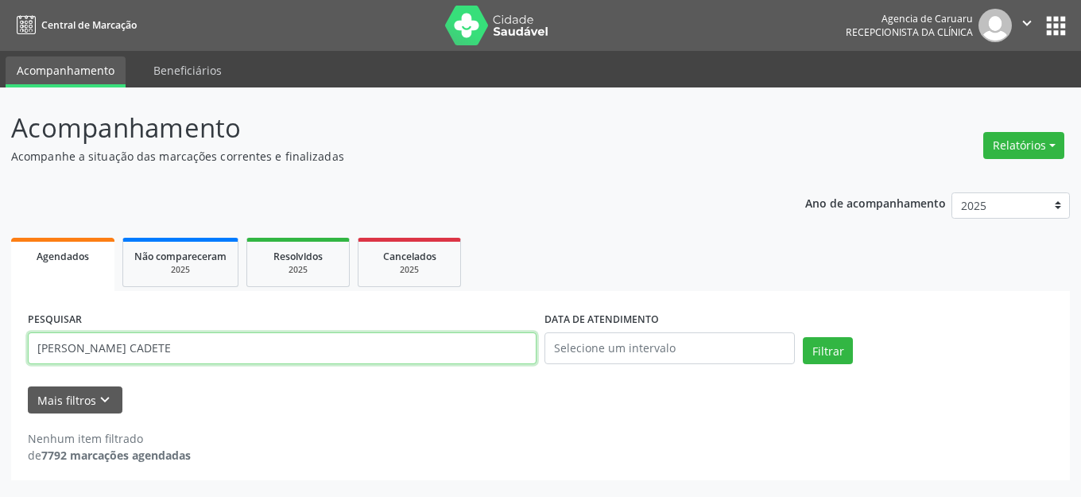
drag, startPoint x: 238, startPoint y: 353, endPoint x: 0, endPoint y: 343, distance: 237.9
click at [0, 343] on div "Acompanhamento Acompanhe a situação das marcações correntes e finalizadas Relat…" at bounding box center [540, 291] width 1081 height 409
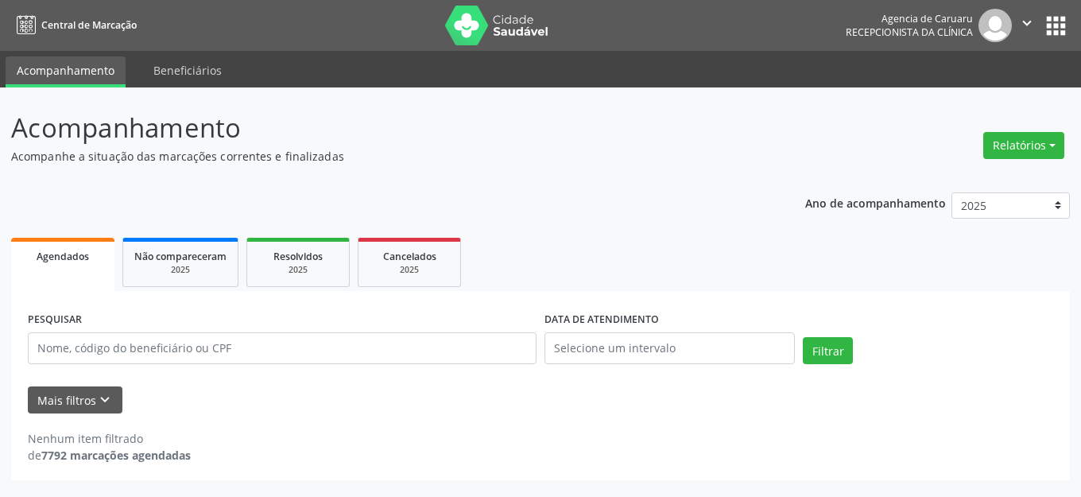
click at [323, 330] on div "PESQUISAR" at bounding box center [282, 342] width 517 height 68
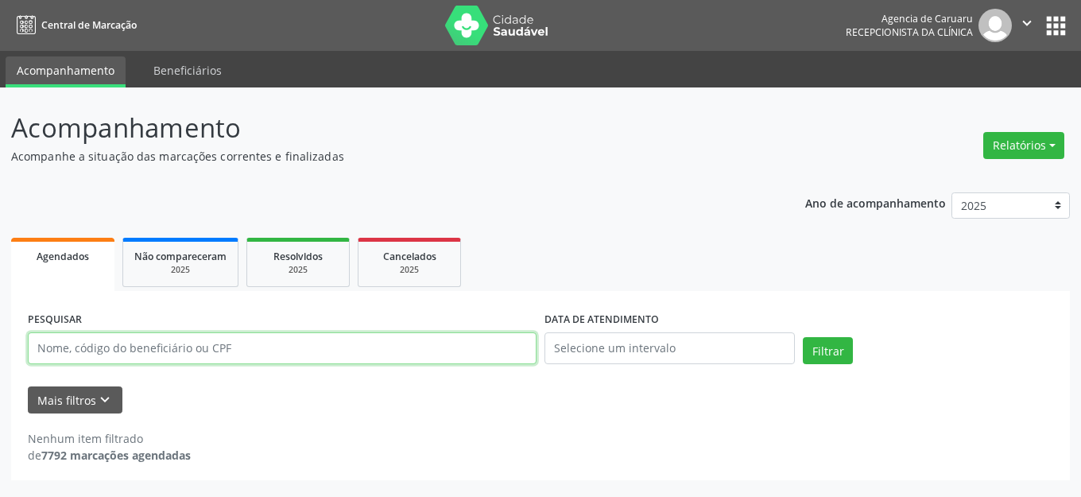
click at [322, 339] on input "text" at bounding box center [282, 348] width 509 height 32
paste input "[PERSON_NAME] CADETE"
type input "[PERSON_NAME] CADETE"
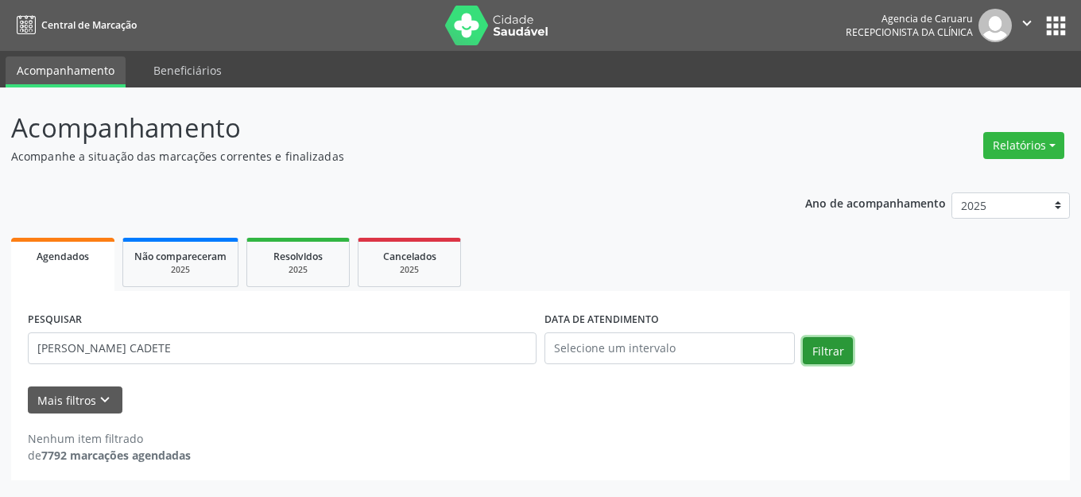
click at [839, 348] on button "Filtrar" at bounding box center [828, 350] width 50 height 27
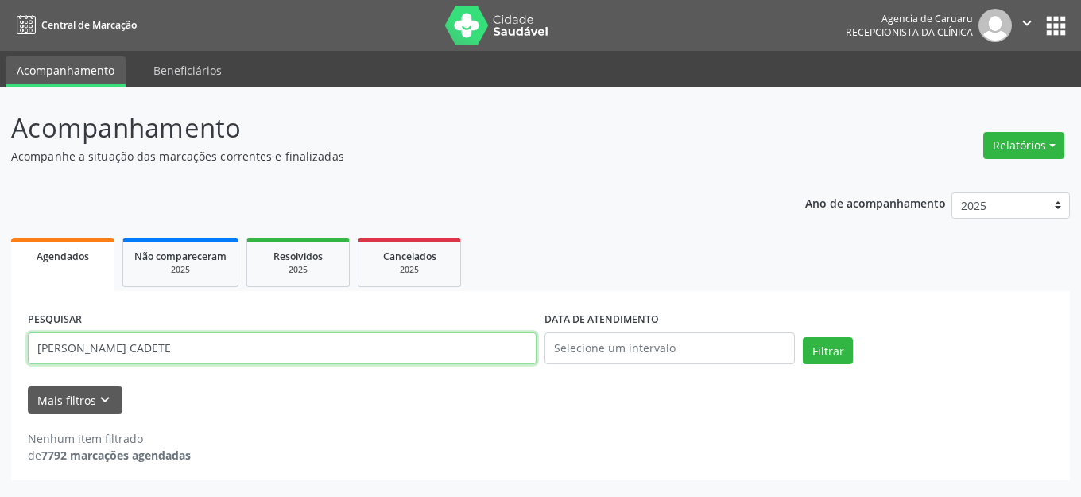
click at [0, 369] on div "Acompanhamento Acompanhe a situação das marcações correntes e finalizadas Relat…" at bounding box center [540, 291] width 1081 height 409
click at [1006, 145] on button "Relatórios" at bounding box center [1023, 145] width 81 height 27
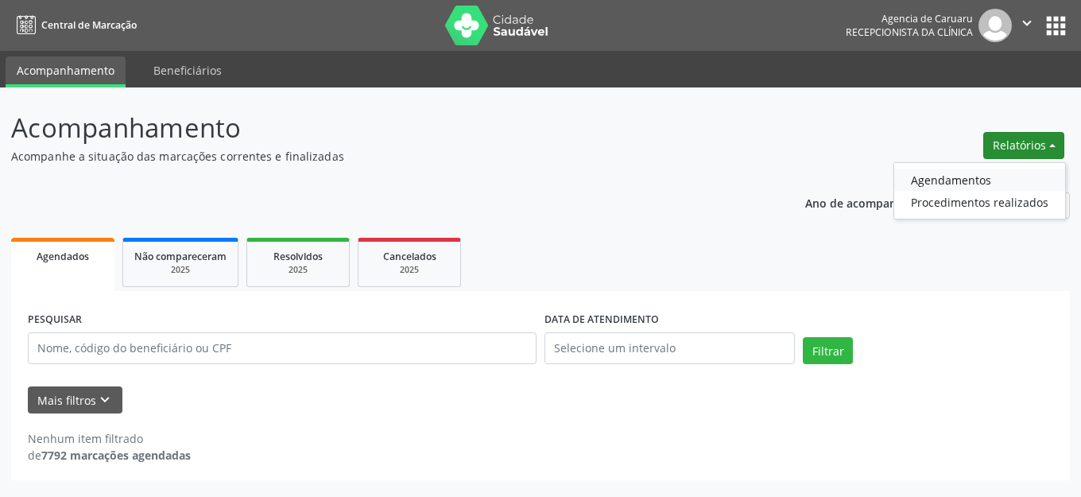
click at [971, 186] on link "Agendamentos" at bounding box center [979, 180] width 171 height 22
select select "7"
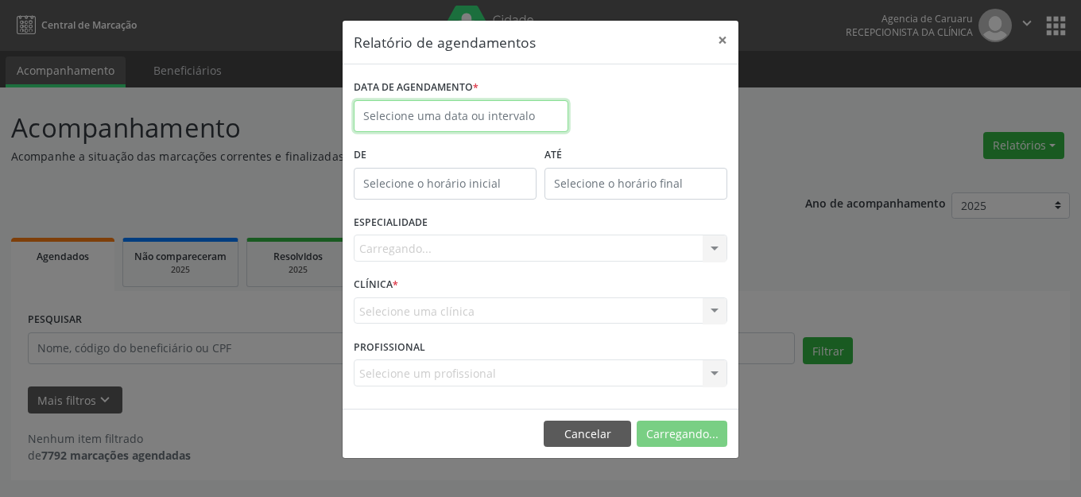
click at [497, 112] on input "text" at bounding box center [461, 116] width 215 height 32
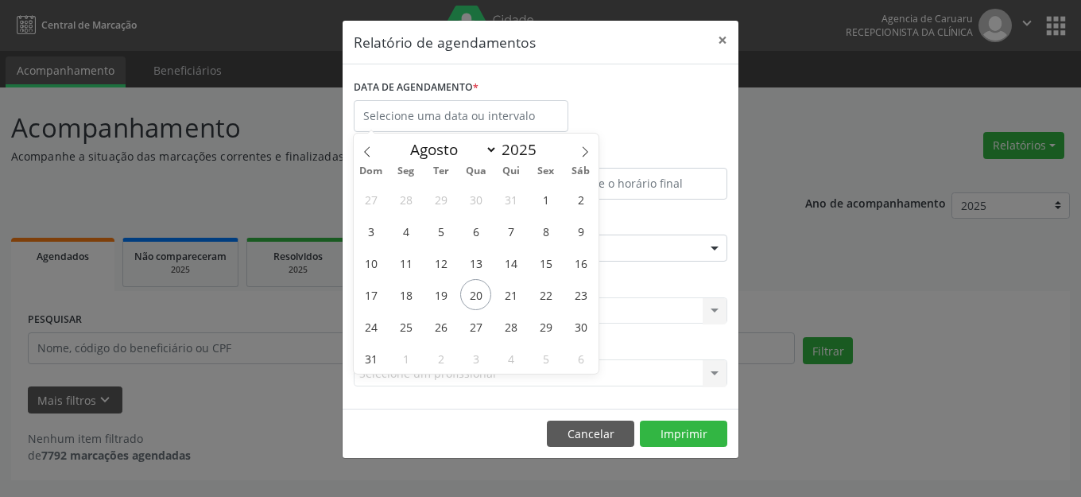
click at [214, 172] on div "Relatório de agendamentos × DATA DE AGENDAMENTO * De ATÉ ESPECIALIDADE Selecion…" at bounding box center [540, 248] width 1081 height 497
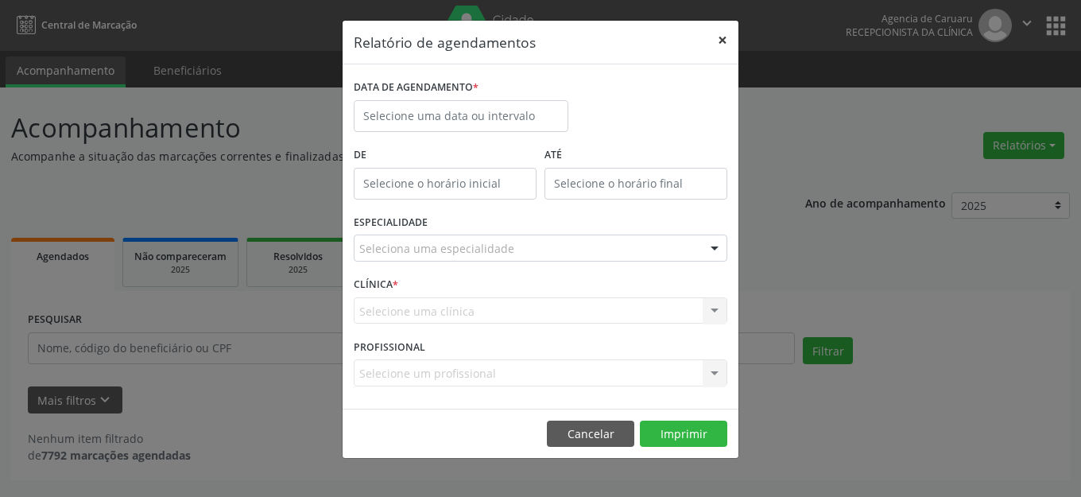
click at [722, 39] on button "×" at bounding box center [723, 40] width 32 height 39
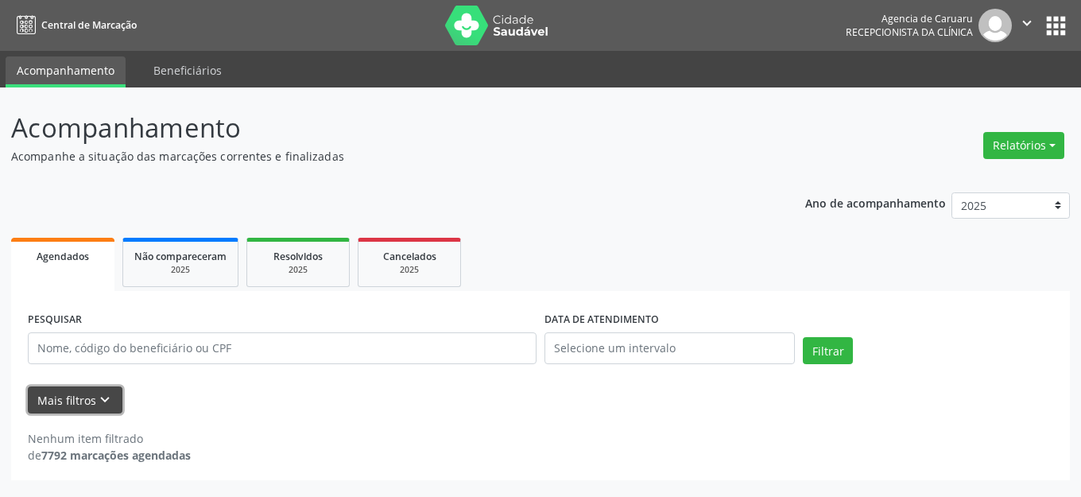
click at [96, 401] on icon "keyboard_arrow_down" at bounding box center [104, 399] width 17 height 17
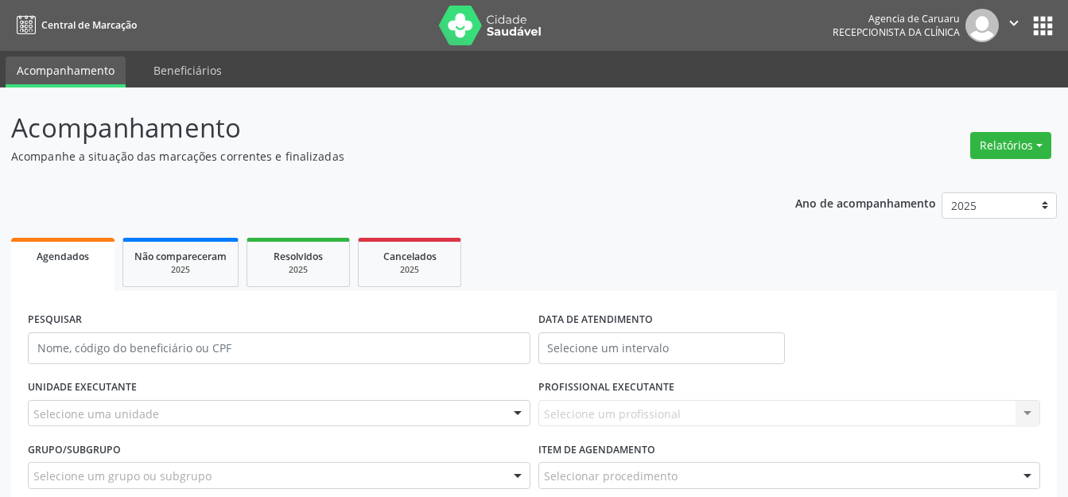
click at [200, 414] on div "Selecione uma unidade" at bounding box center [279, 413] width 502 height 27
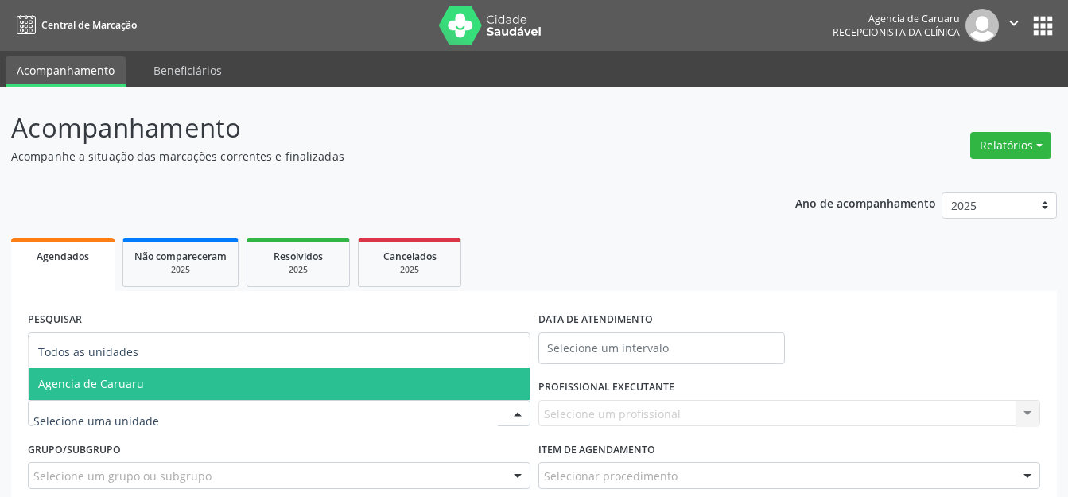
click at [242, 388] on span "Agencia de Caruaru" at bounding box center [279, 384] width 501 height 32
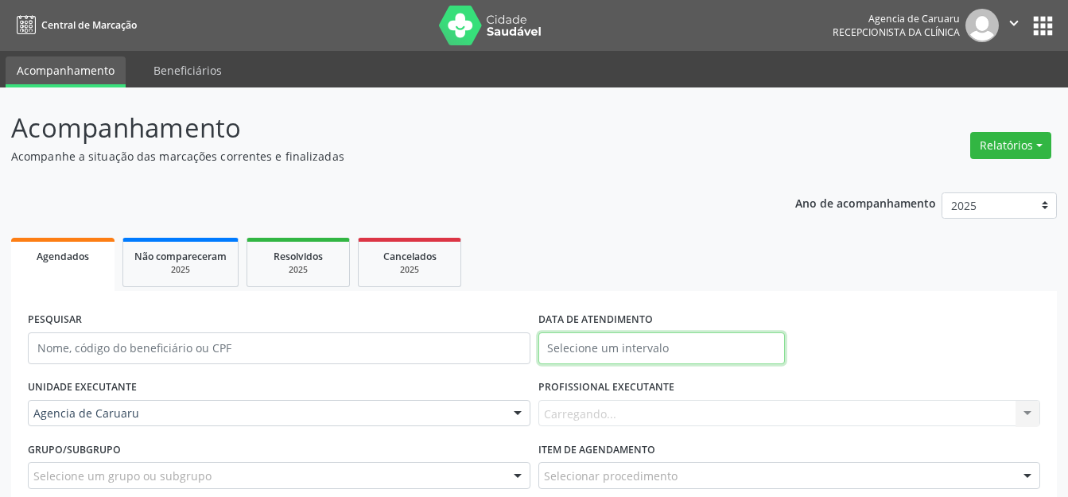
click at [665, 347] on input "text" at bounding box center [661, 348] width 247 height 32
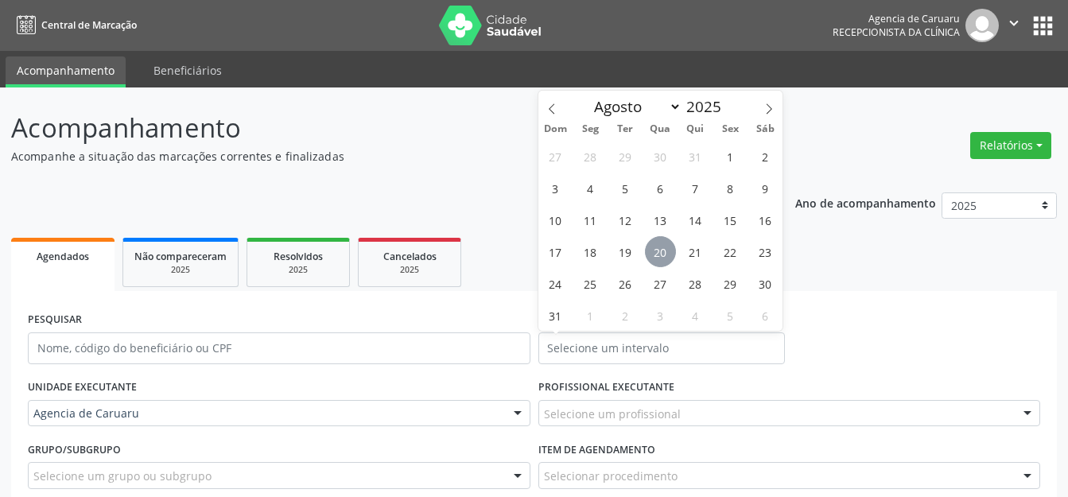
click at [662, 242] on span "20" at bounding box center [660, 251] width 31 height 31
type input "[DATE]"
click at [662, 242] on span "20" at bounding box center [660, 251] width 31 height 31
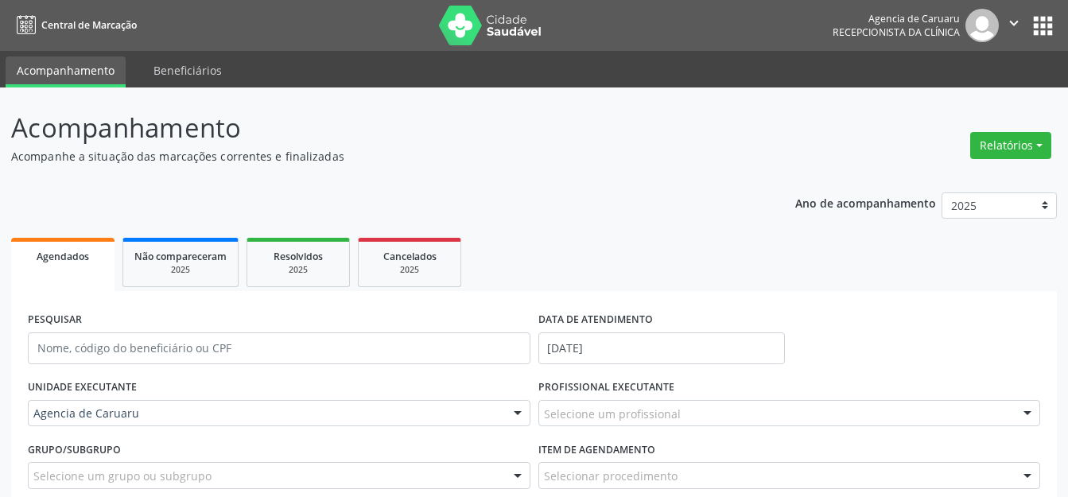
scroll to position [146, 0]
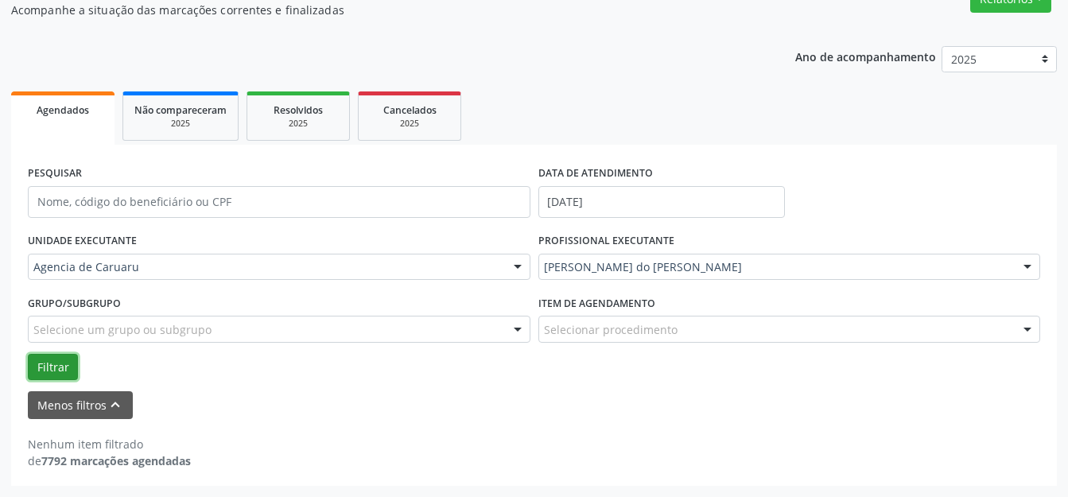
click at [56, 362] on button "Filtrar" at bounding box center [53, 367] width 50 height 27
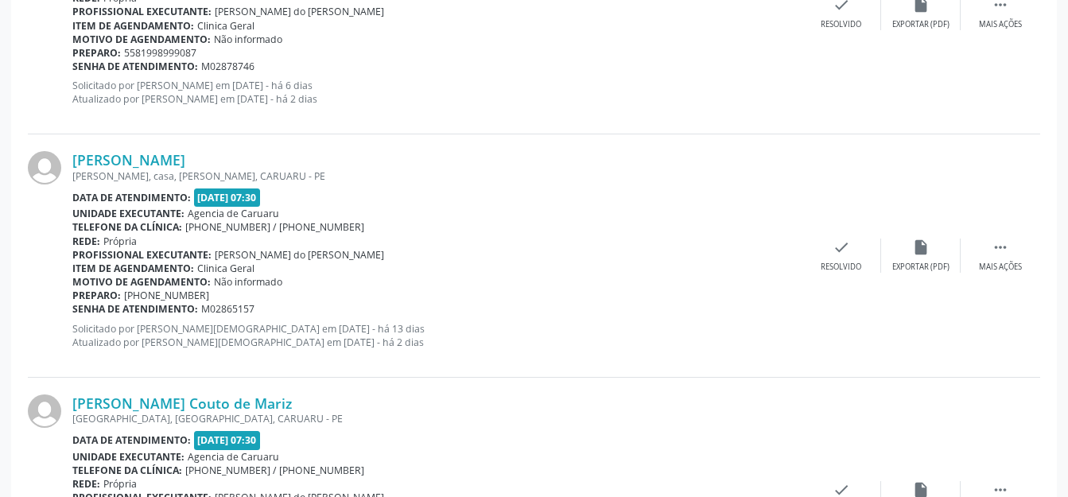
scroll to position [1946, 0]
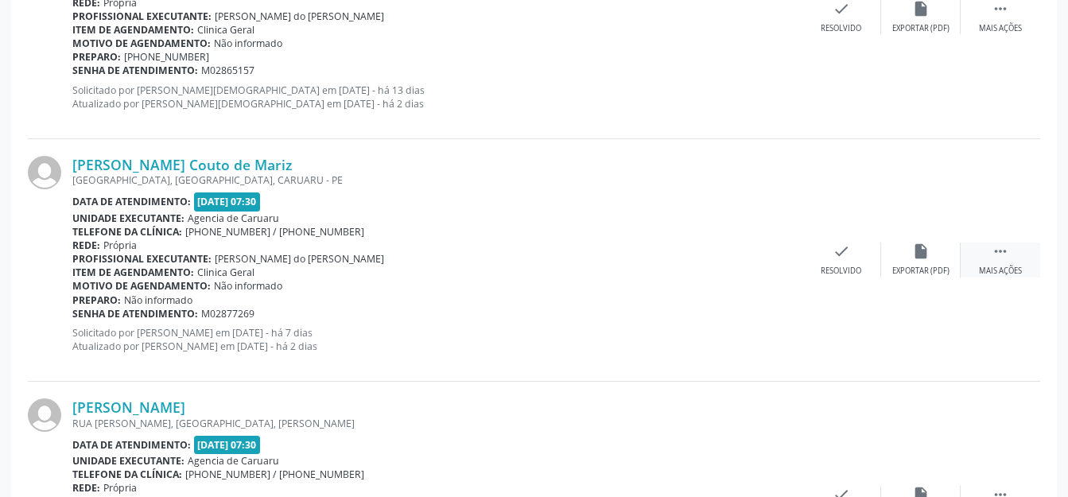
click at [988, 264] on div " Mais ações" at bounding box center [999, 259] width 79 height 34
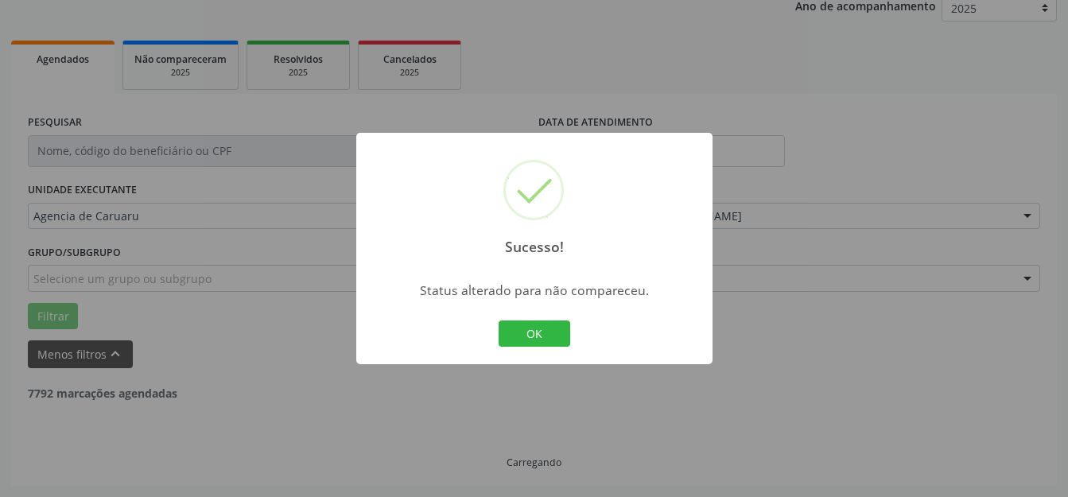
scroll to position [197, 0]
click at [506, 327] on button "OK" at bounding box center [534, 333] width 72 height 27
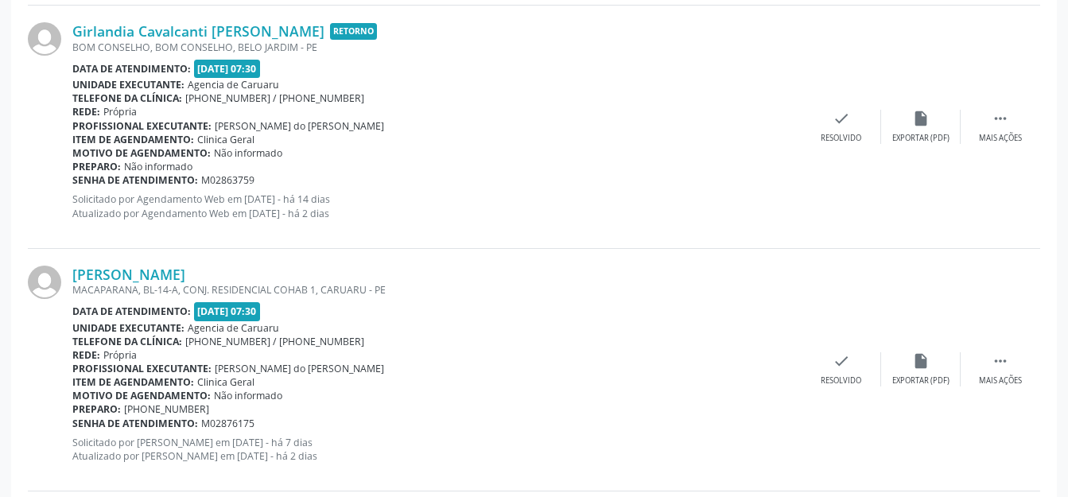
scroll to position [3843, 0]
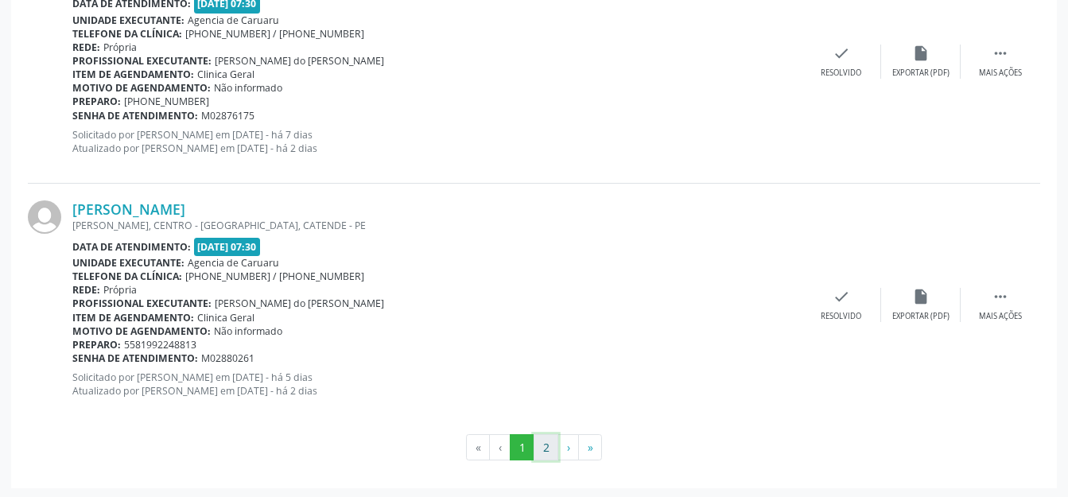
click at [548, 444] on button "2" at bounding box center [545, 447] width 25 height 27
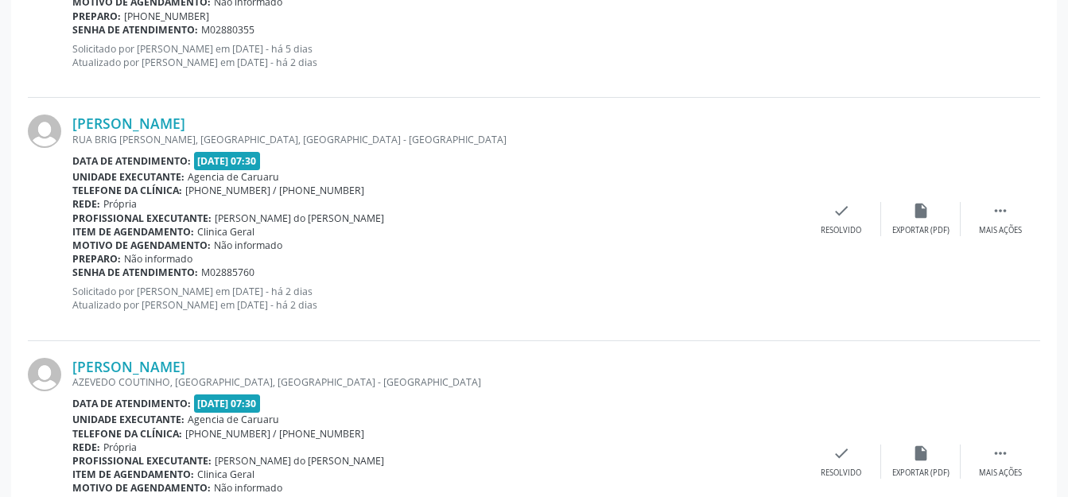
scroll to position [1175, 0]
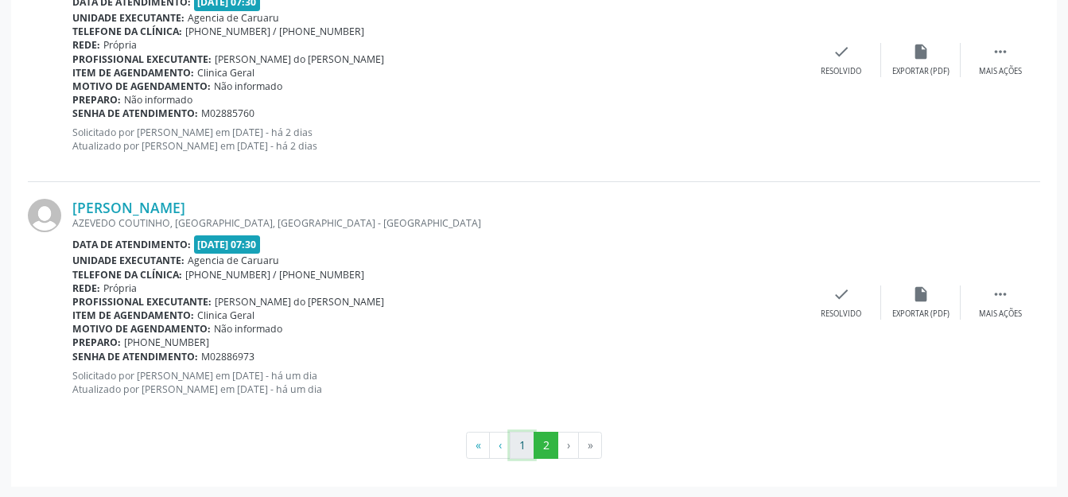
click at [521, 453] on button "1" at bounding box center [522, 445] width 25 height 27
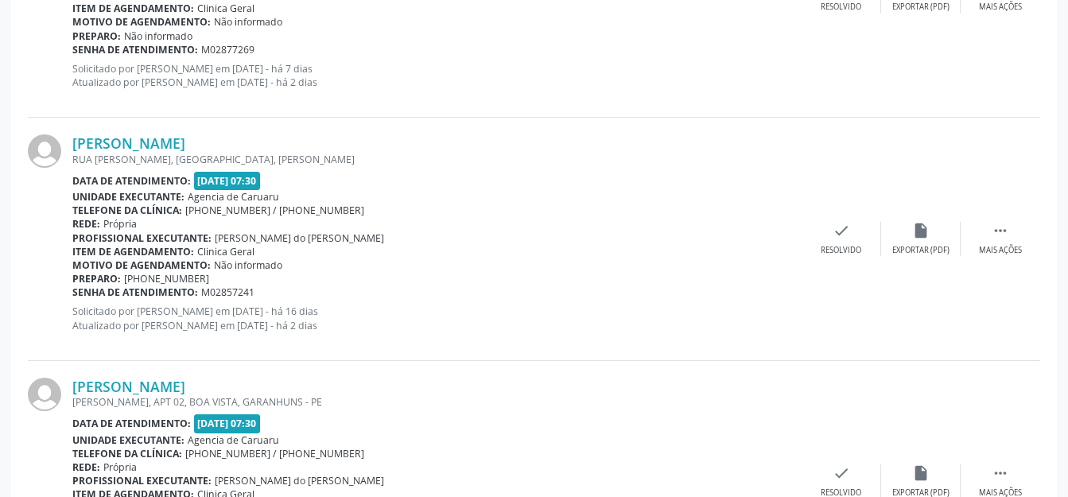
scroll to position [2288, 0]
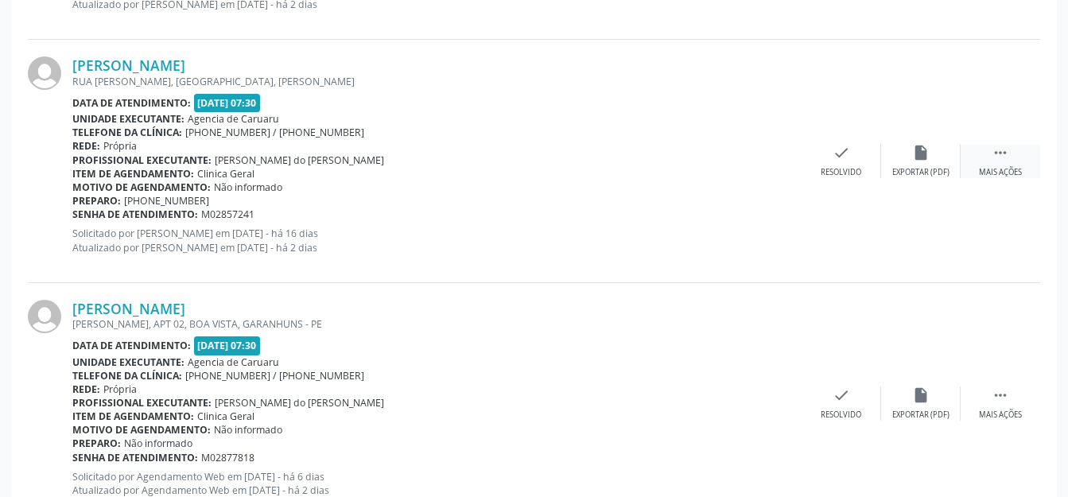
click at [985, 156] on div " Mais ações" at bounding box center [999, 161] width 79 height 34
click at [908, 154] on div "alarm_off Não compareceu" at bounding box center [928, 161] width 79 height 34
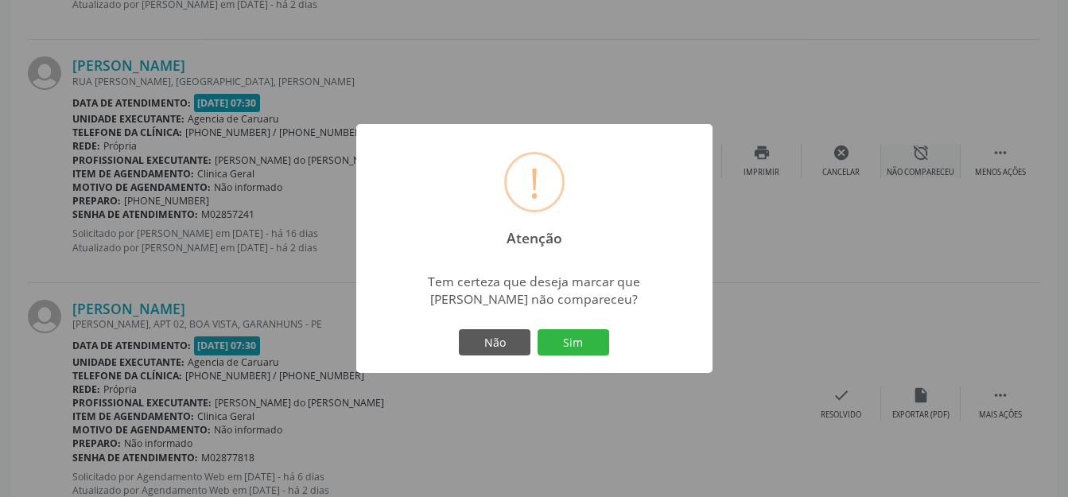
click at [559, 345] on button "Sim" at bounding box center [573, 342] width 72 height 27
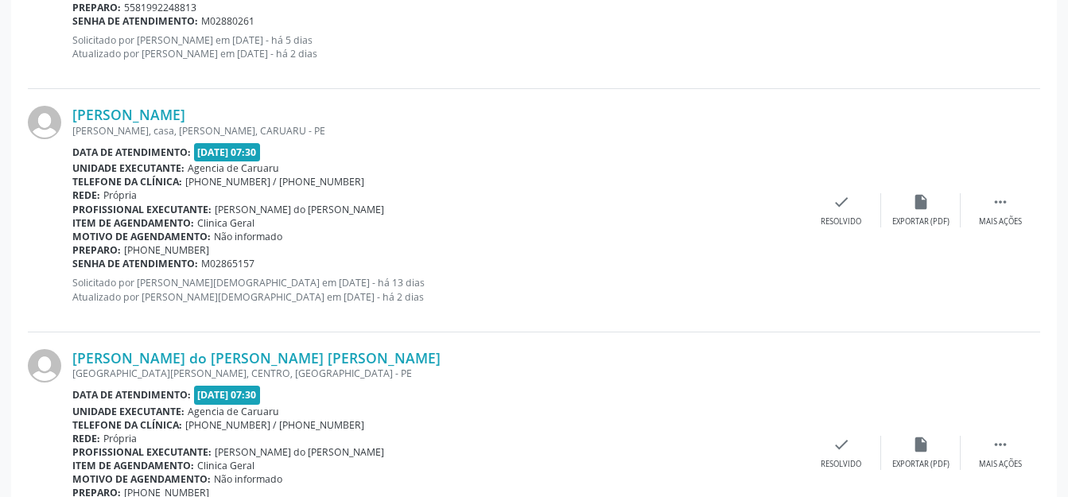
scroll to position [3843, 0]
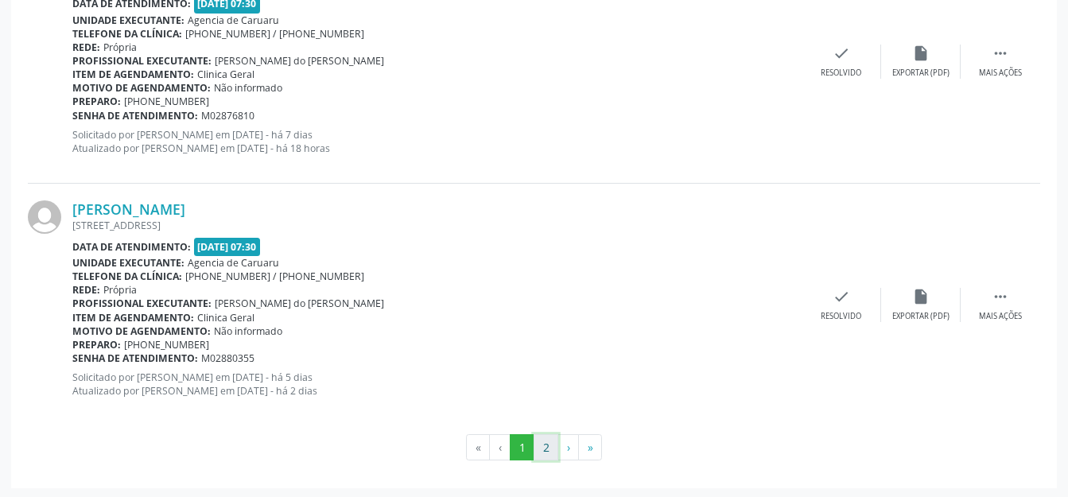
click at [546, 434] on button "2" at bounding box center [545, 447] width 25 height 27
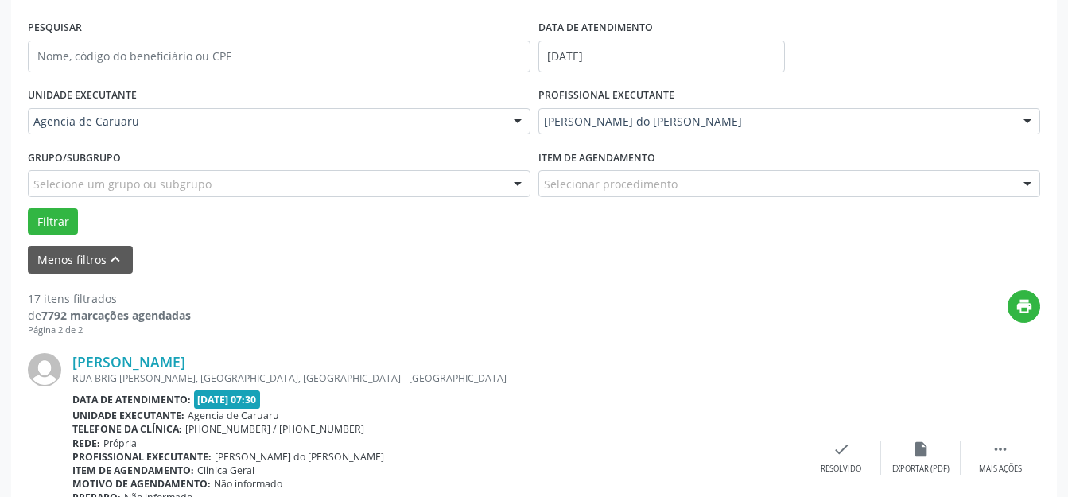
scroll to position [689, 0]
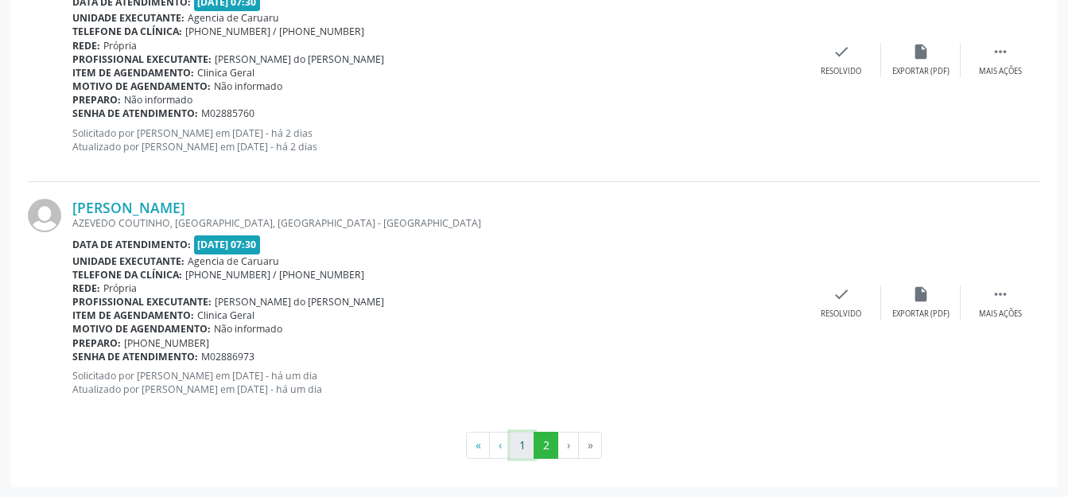
click at [524, 455] on button "1" at bounding box center [522, 445] width 25 height 27
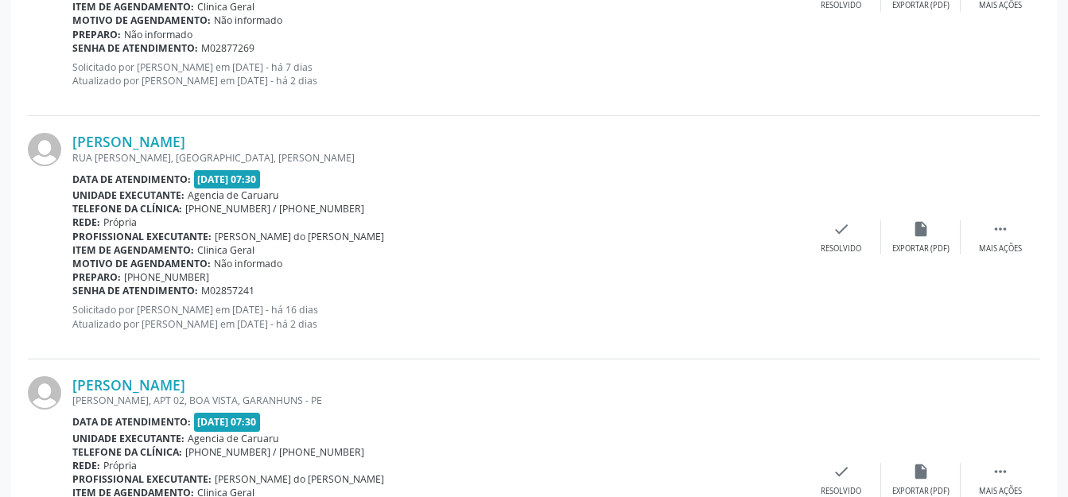
scroll to position [2279, 0]
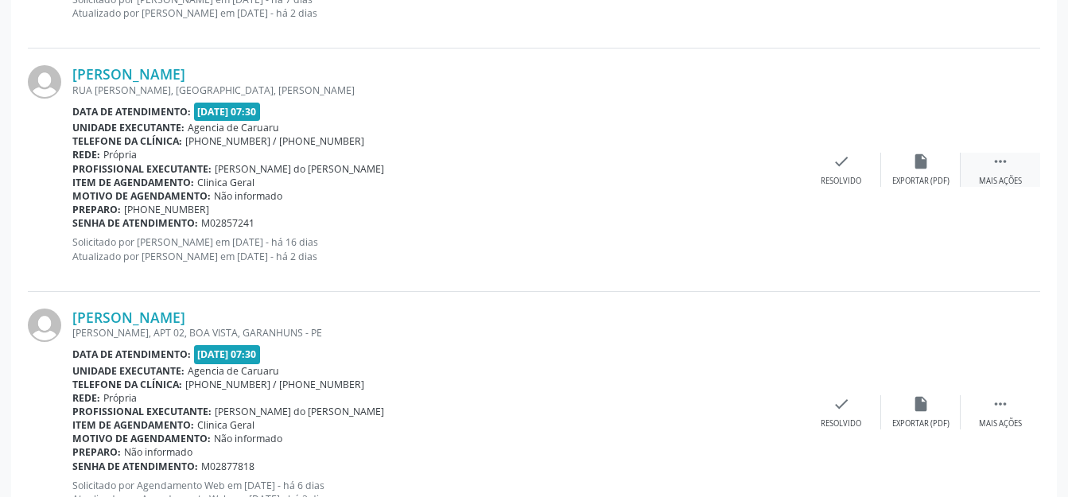
click at [978, 165] on div " Mais ações" at bounding box center [999, 170] width 79 height 34
click at [942, 170] on div "alarm_off Não compareceu" at bounding box center [920, 170] width 79 height 34
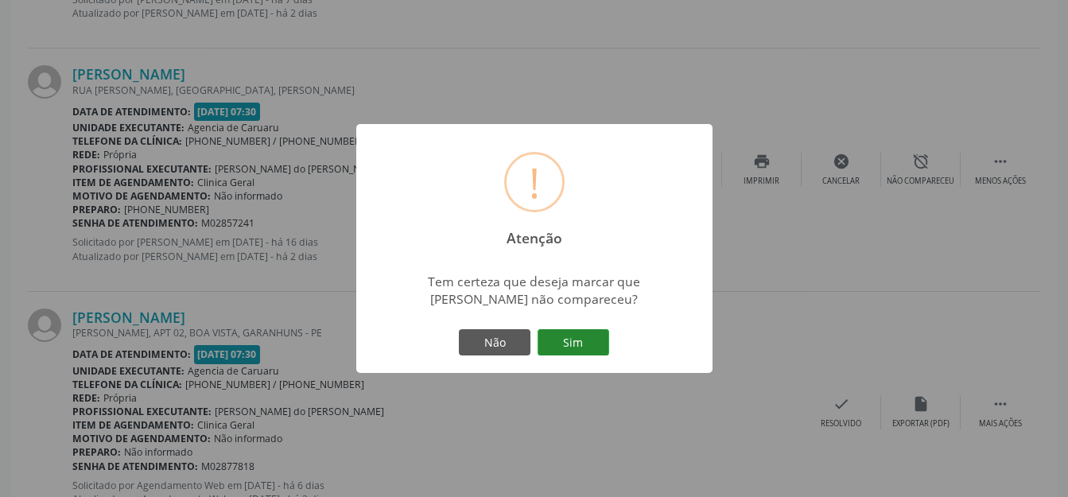
click at [562, 346] on button "Sim" at bounding box center [573, 342] width 72 height 27
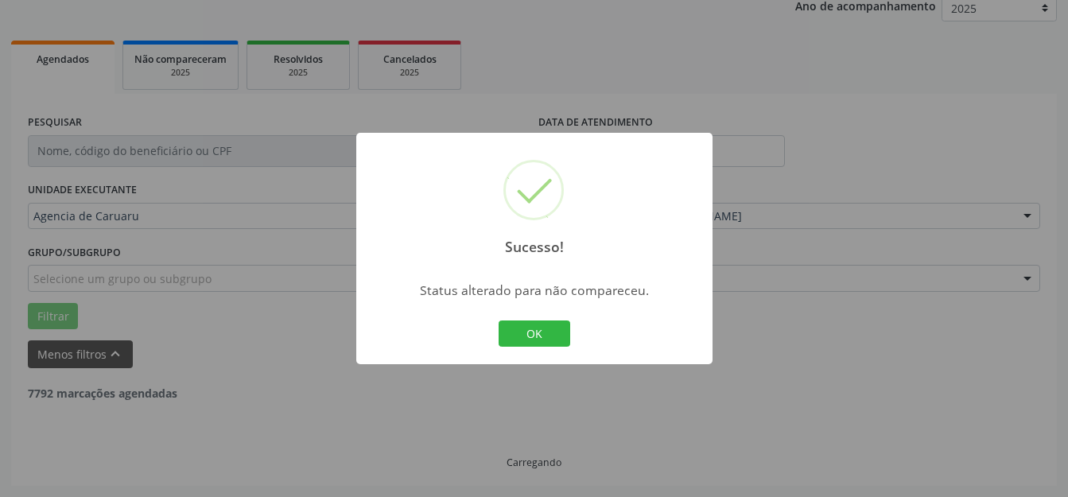
scroll to position [197, 0]
click at [503, 340] on button "OK" at bounding box center [534, 333] width 72 height 27
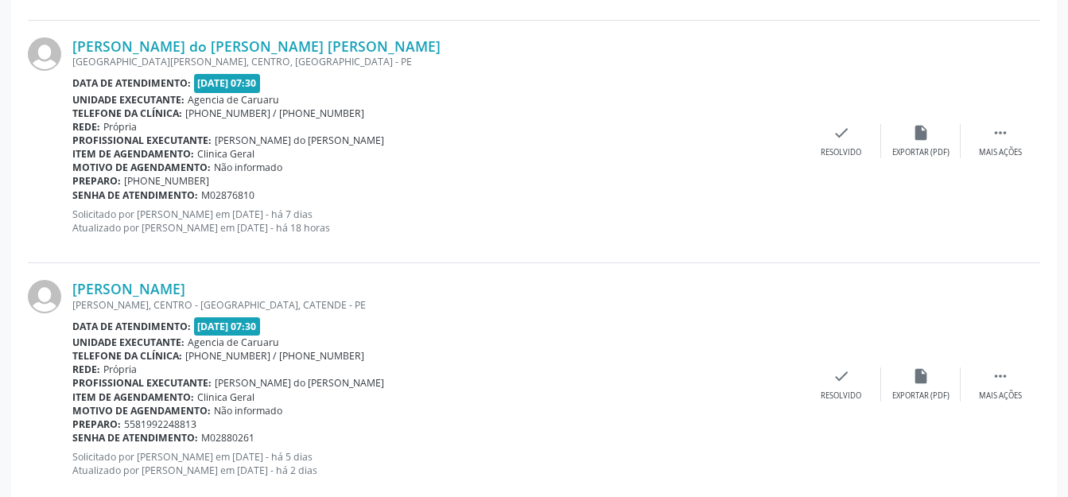
scroll to position [3843, 0]
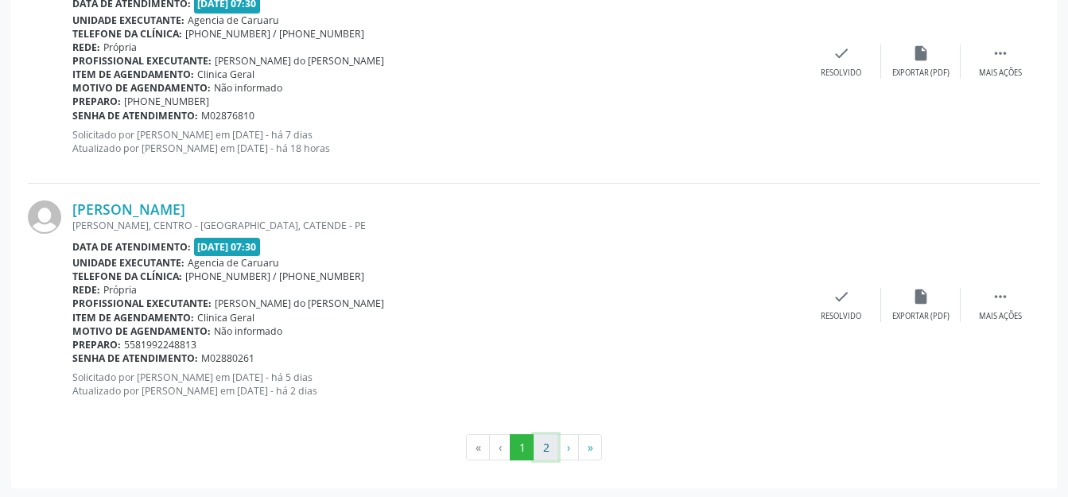
click at [541, 444] on button "2" at bounding box center [545, 447] width 25 height 27
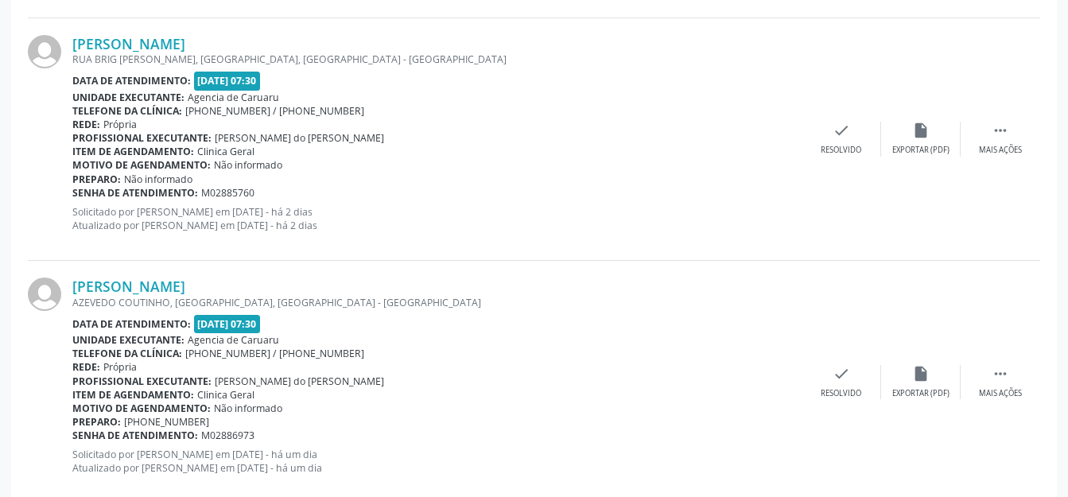
scroll to position [932, 0]
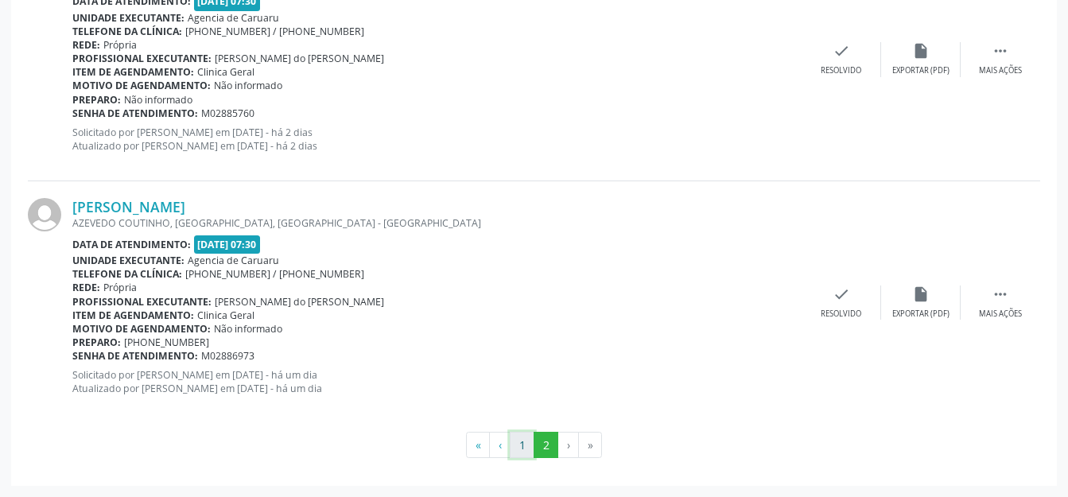
click at [527, 444] on button "1" at bounding box center [522, 445] width 25 height 27
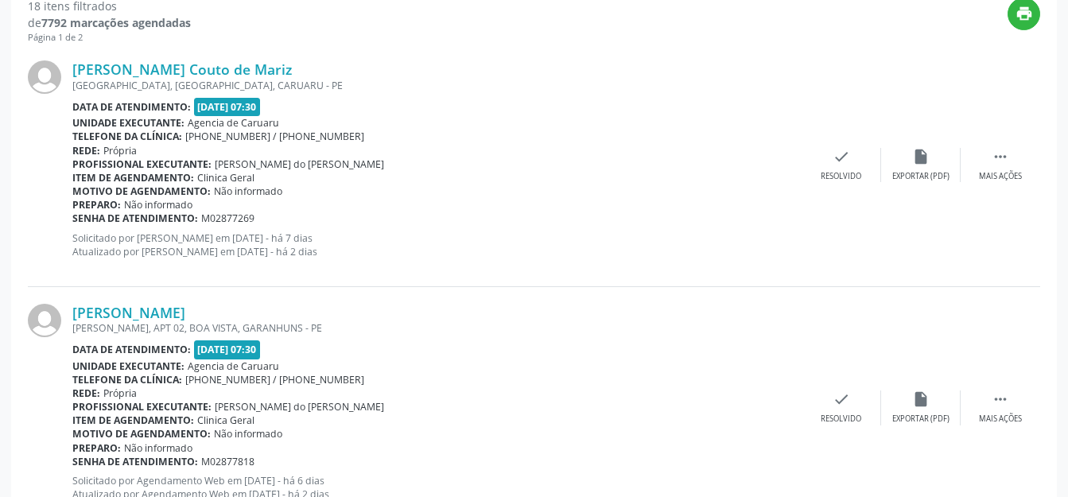
scroll to position [505, 0]
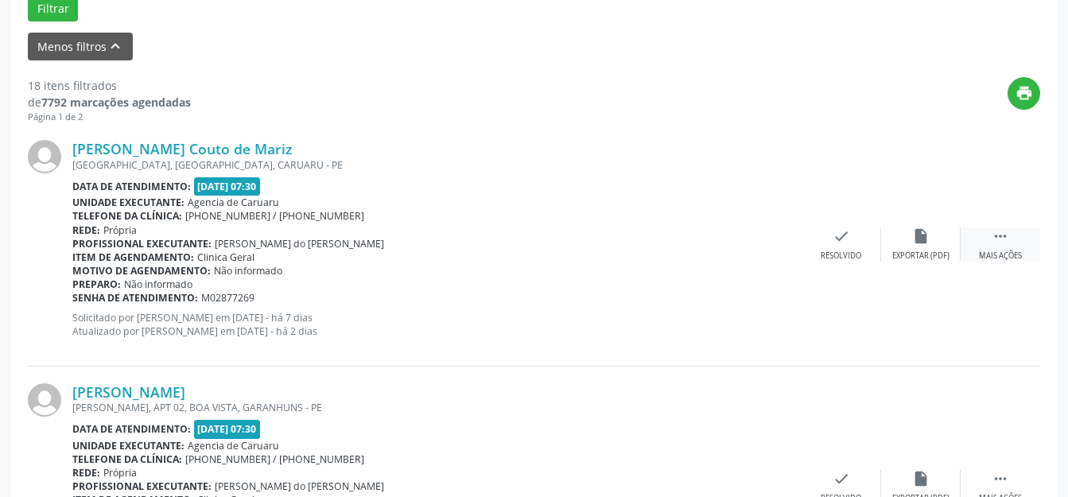
click at [996, 236] on icon "" at bounding box center [999, 235] width 17 height 17
click at [946, 242] on div "alarm_off Não compareceu" at bounding box center [920, 244] width 79 height 34
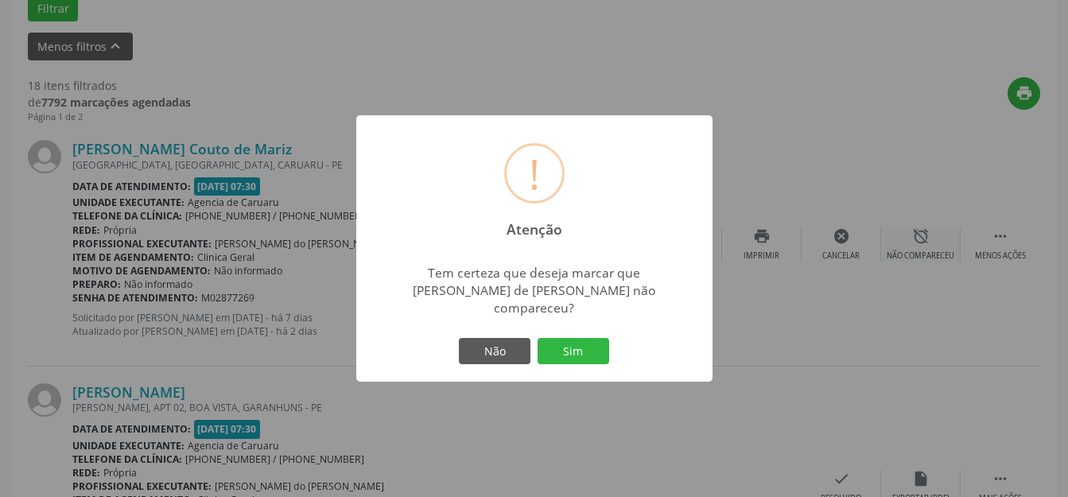
click at [594, 338] on button "Sim" at bounding box center [573, 351] width 72 height 27
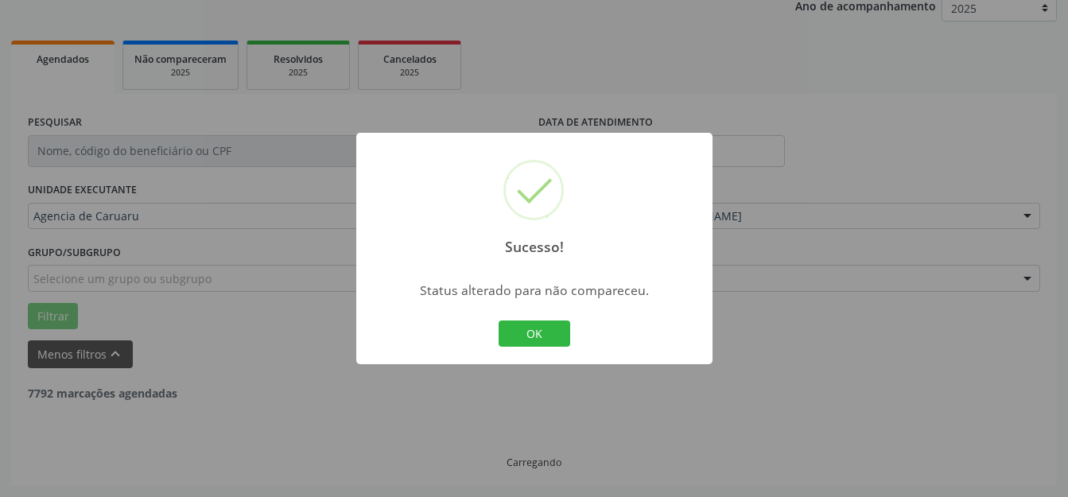
scroll to position [197, 0]
click at [542, 330] on button "OK" at bounding box center [534, 333] width 72 height 27
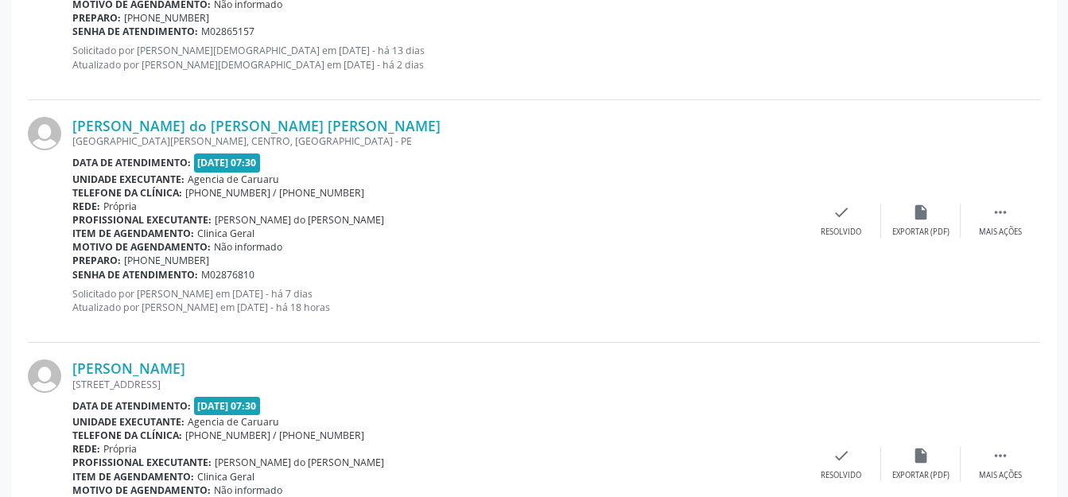
scroll to position [3843, 0]
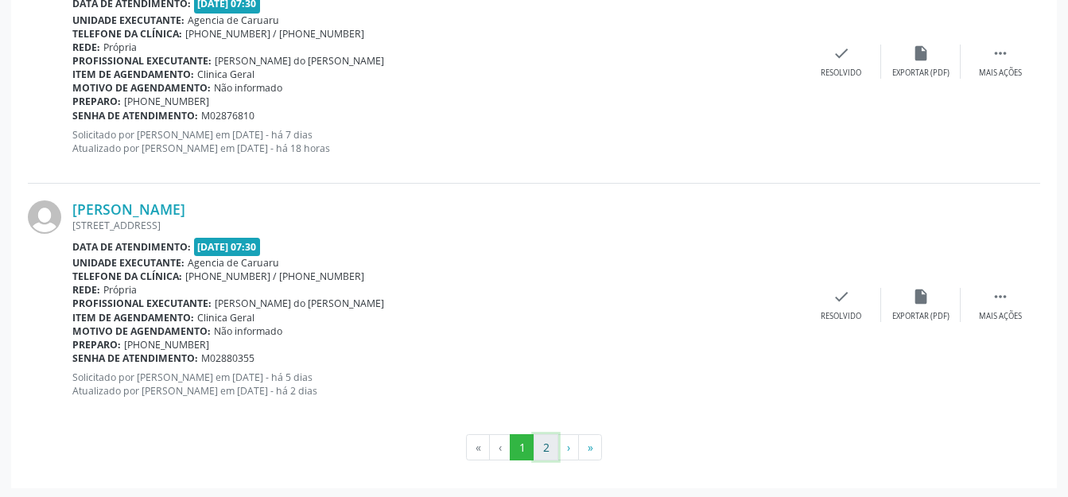
click at [539, 448] on button "2" at bounding box center [545, 447] width 25 height 27
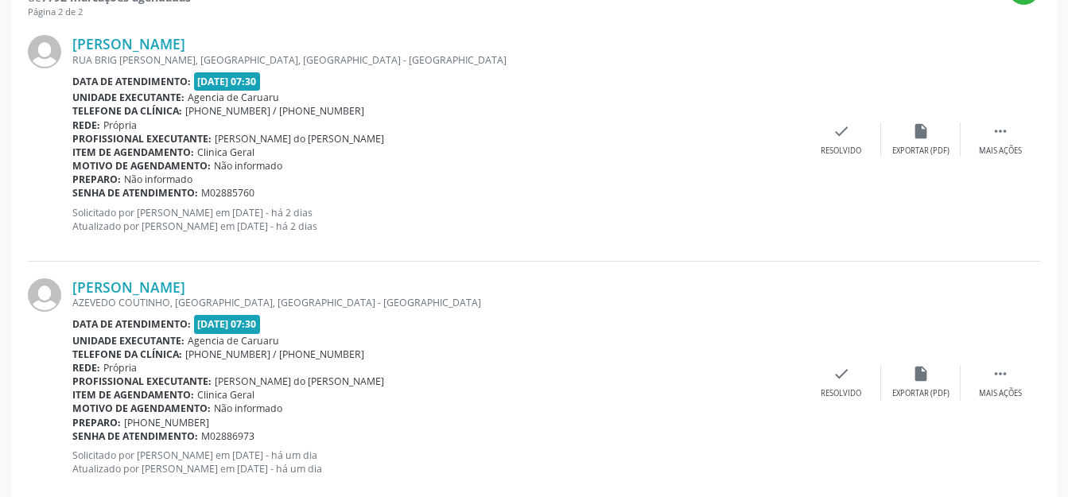
scroll to position [689, 0]
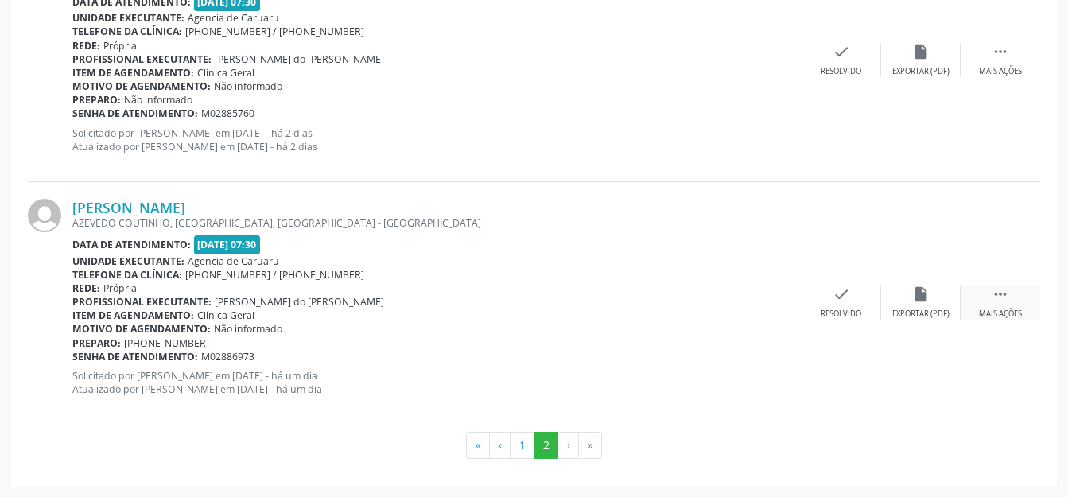
click at [1009, 312] on div "Mais ações" at bounding box center [999, 313] width 43 height 11
click at [928, 312] on div "Não compareceu" at bounding box center [920, 313] width 68 height 11
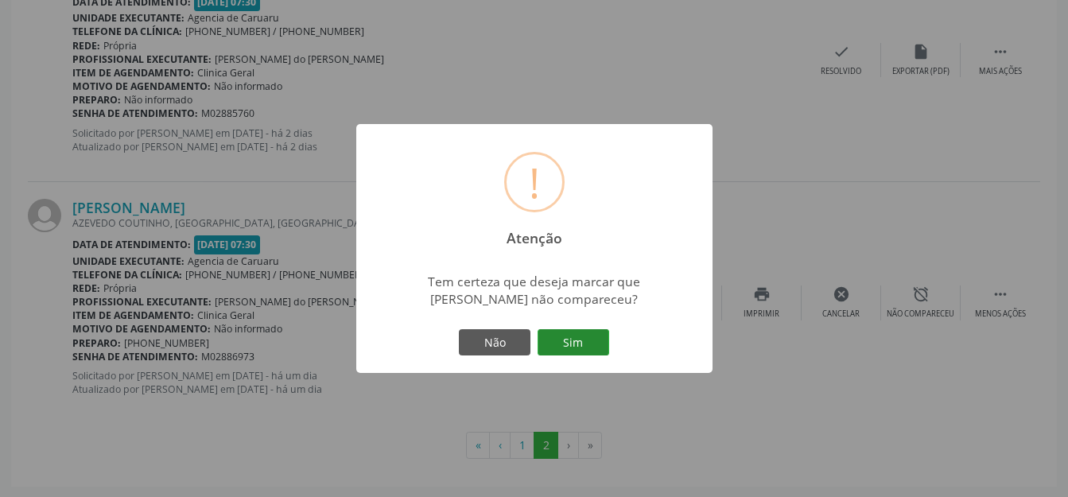
click at [601, 347] on button "Sim" at bounding box center [573, 342] width 72 height 27
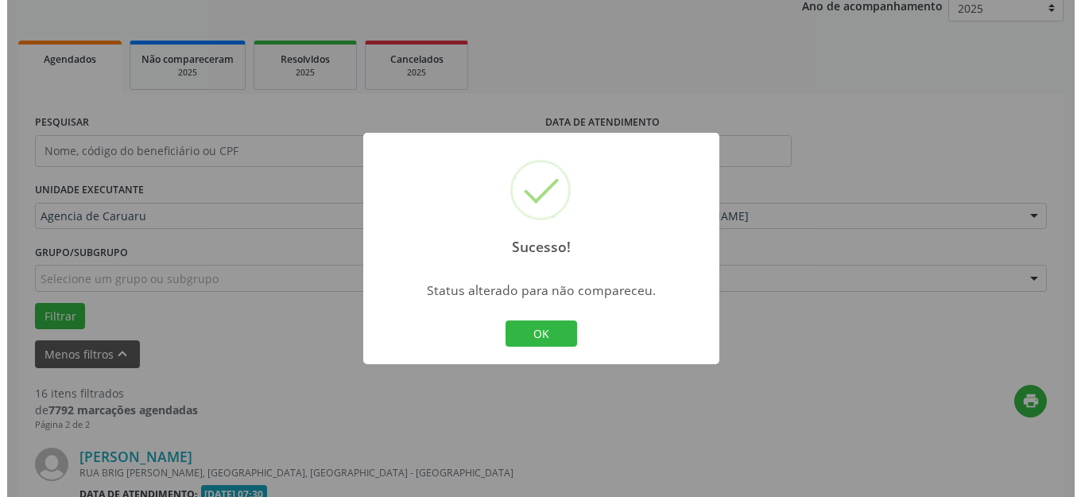
scroll to position [447, 0]
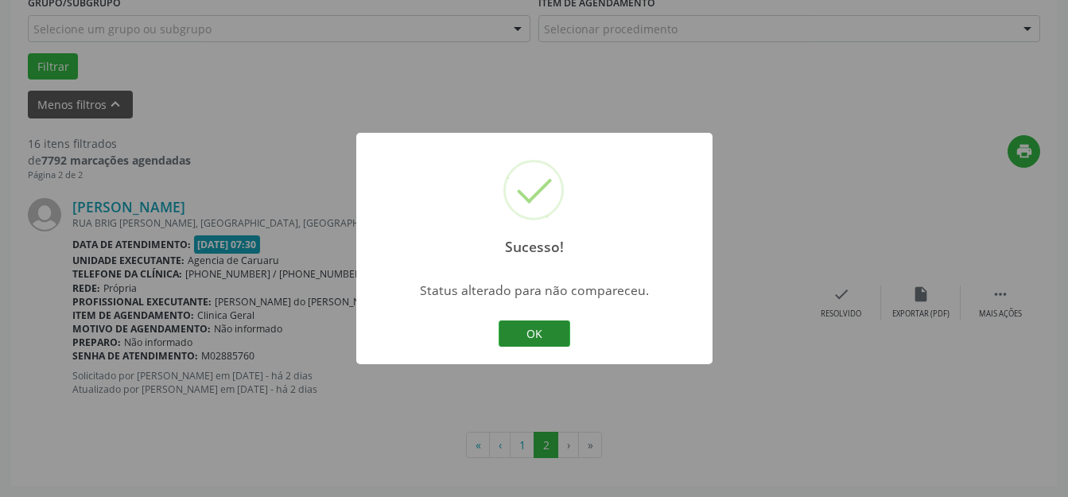
click at [541, 335] on button "OK" at bounding box center [534, 333] width 72 height 27
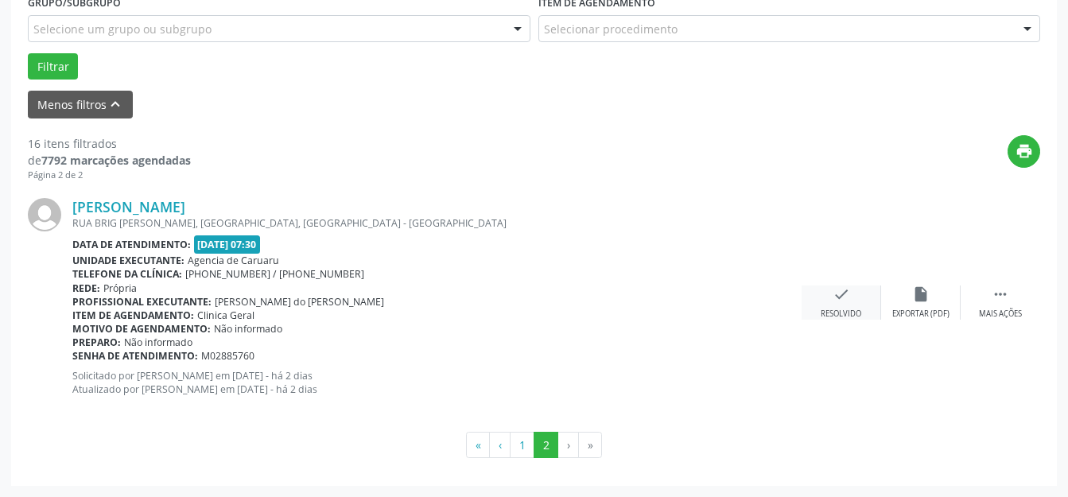
click at [858, 306] on div "check Resolvido" at bounding box center [840, 302] width 79 height 34
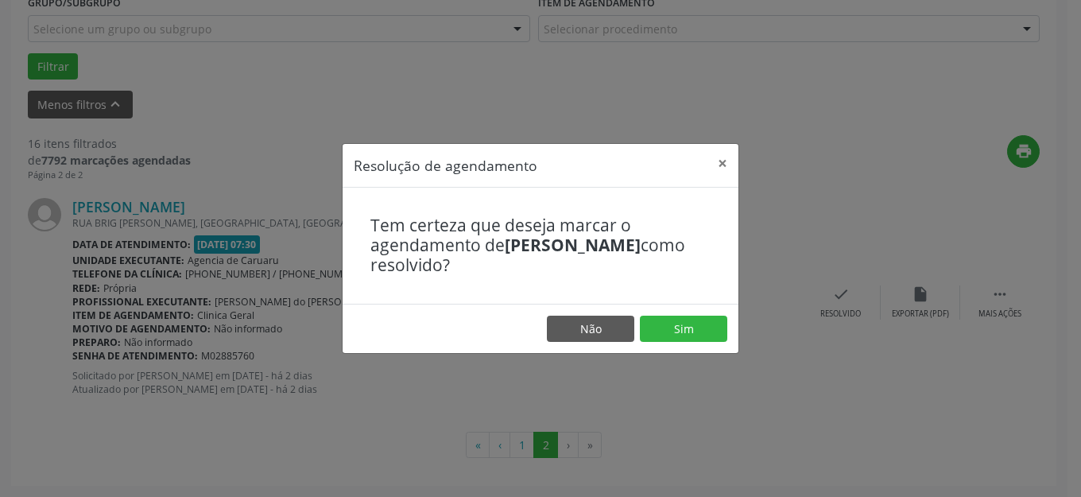
drag, startPoint x: 693, startPoint y: 362, endPoint x: 692, endPoint y: 347, distance: 15.1
click at [694, 362] on div "Resolução de agendamento × Tem certeza que deseja marcar o agendamento de [PERS…" at bounding box center [540, 248] width 1081 height 497
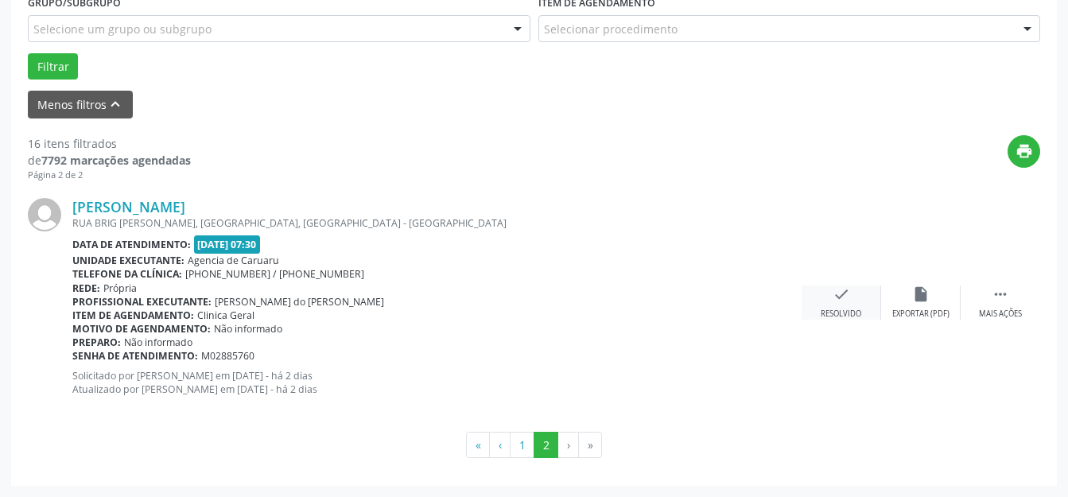
click at [877, 309] on div "check Resolvido" at bounding box center [840, 302] width 79 height 34
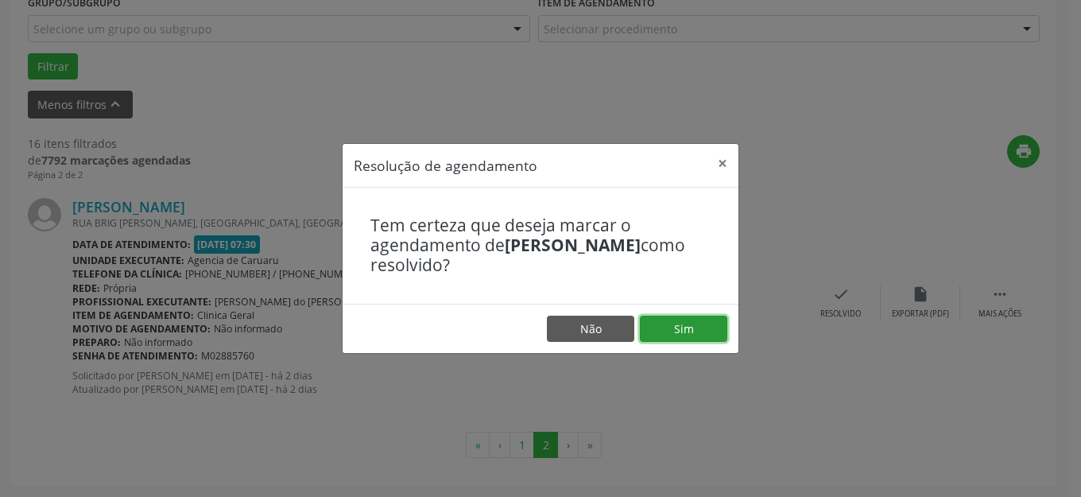
click at [655, 337] on button "Sim" at bounding box center [683, 329] width 87 height 27
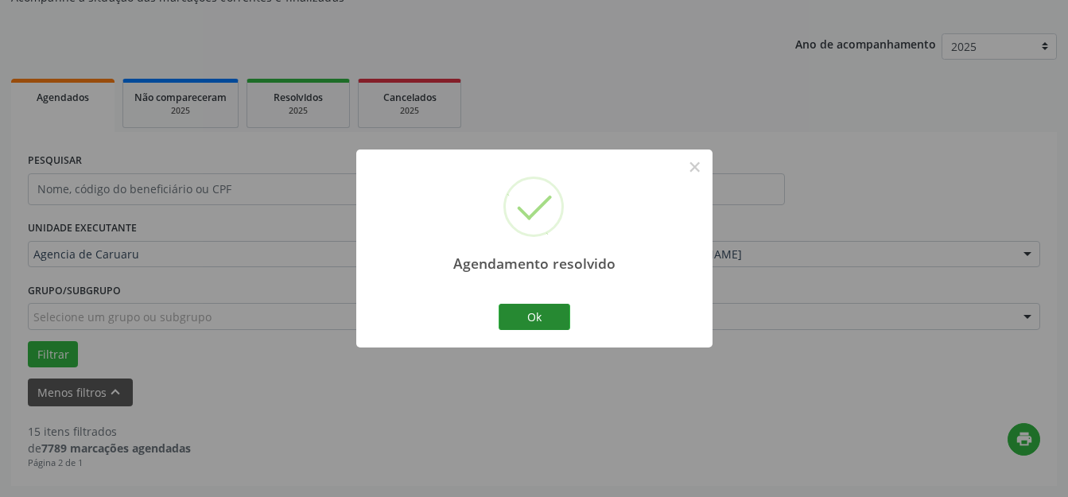
scroll to position [159, 0]
click at [548, 320] on button "Ok" at bounding box center [534, 317] width 72 height 27
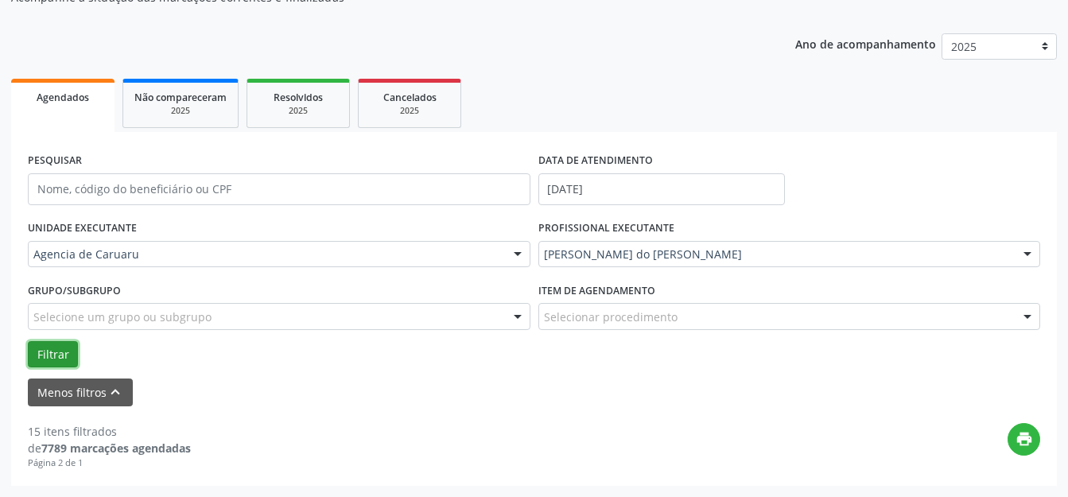
click at [65, 355] on button "Filtrar" at bounding box center [53, 354] width 50 height 27
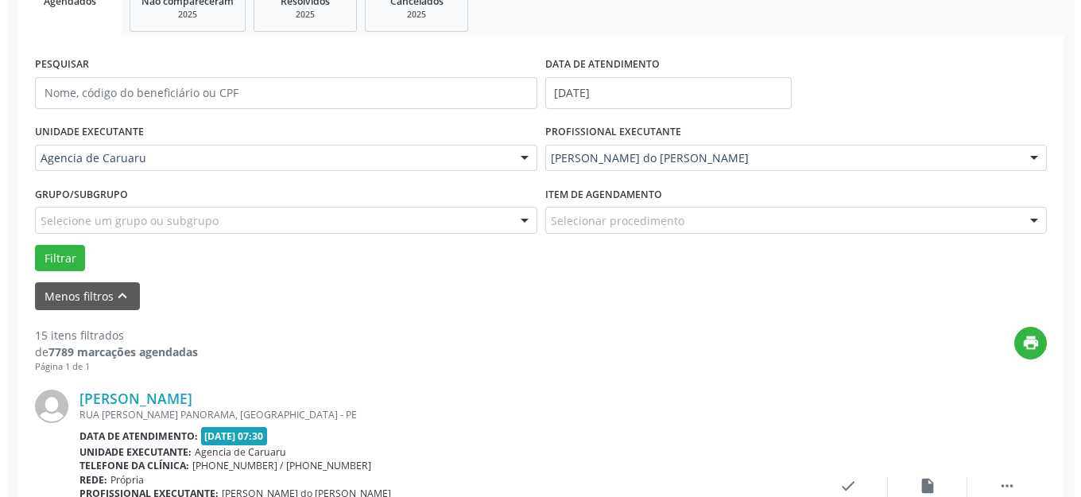
scroll to position [356, 0]
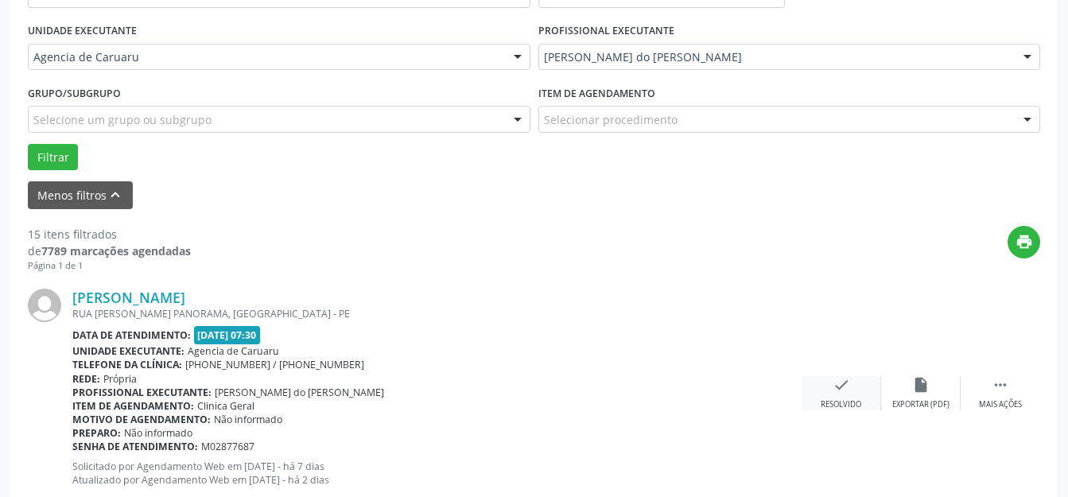
click at [823, 392] on div "check Resolvido" at bounding box center [840, 393] width 79 height 34
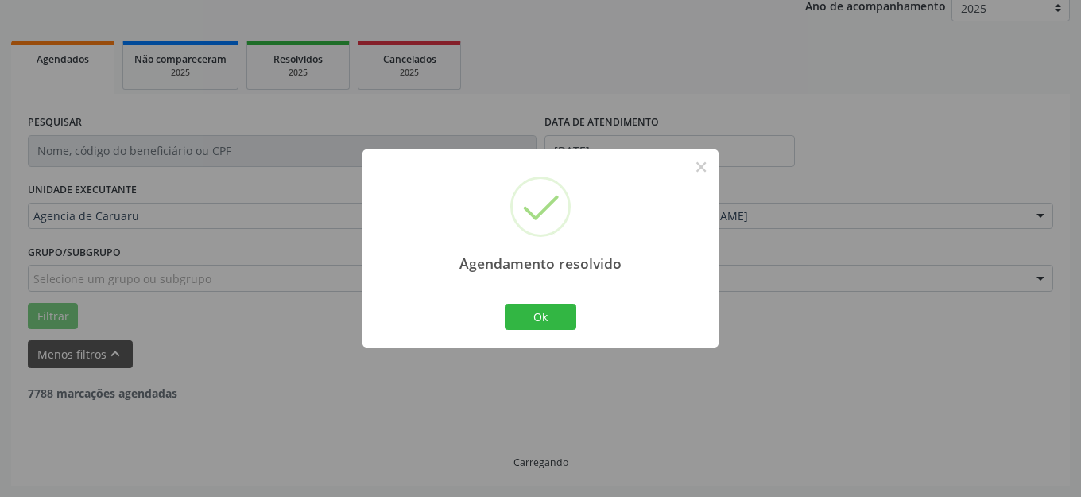
click at [550, 312] on button "Ok" at bounding box center [541, 317] width 72 height 27
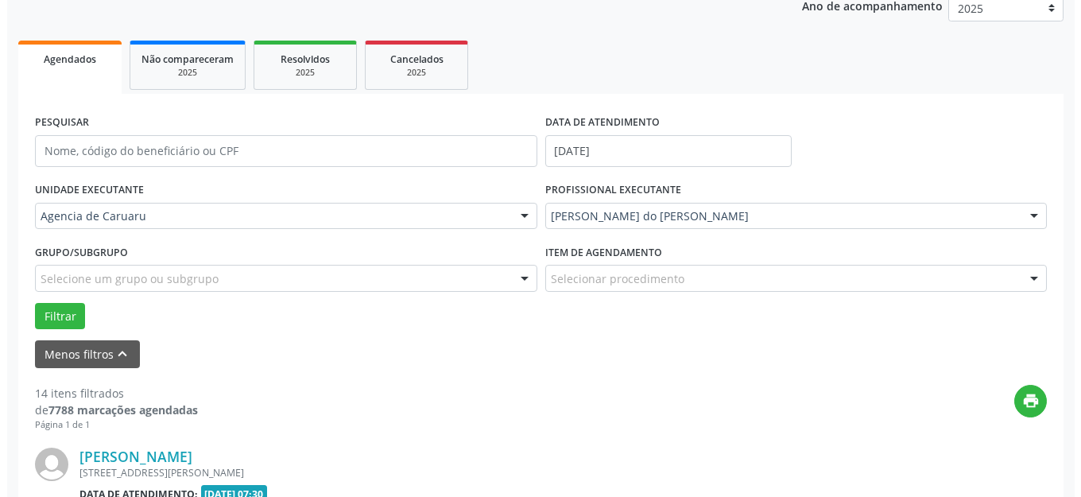
scroll to position [436, 0]
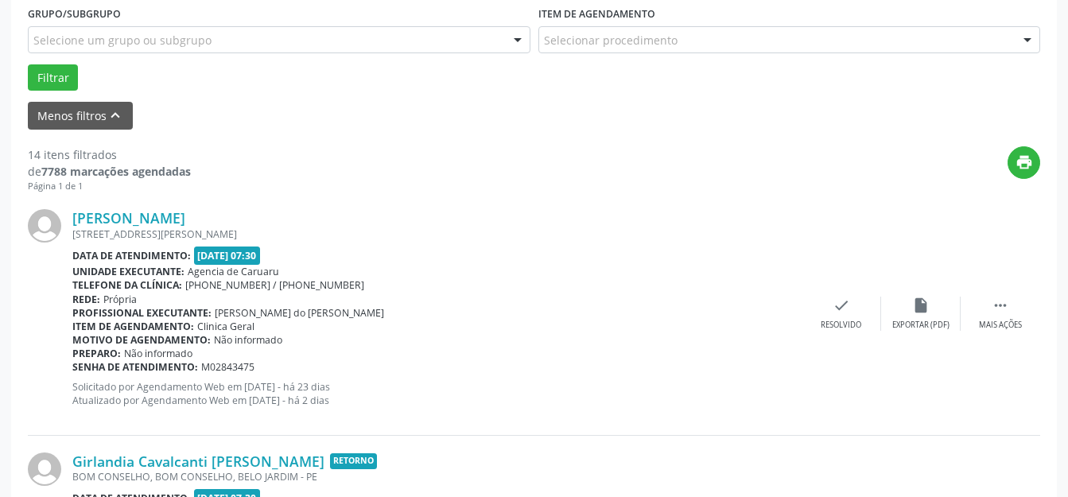
click at [848, 336] on div "[PERSON_NAME] [STREET_ADDRESS][PERSON_NAME] Data de atendimento: [DATE] 07:30 U…" at bounding box center [534, 313] width 1012 height 242
click at [837, 312] on icon "check" at bounding box center [840, 304] width 17 height 17
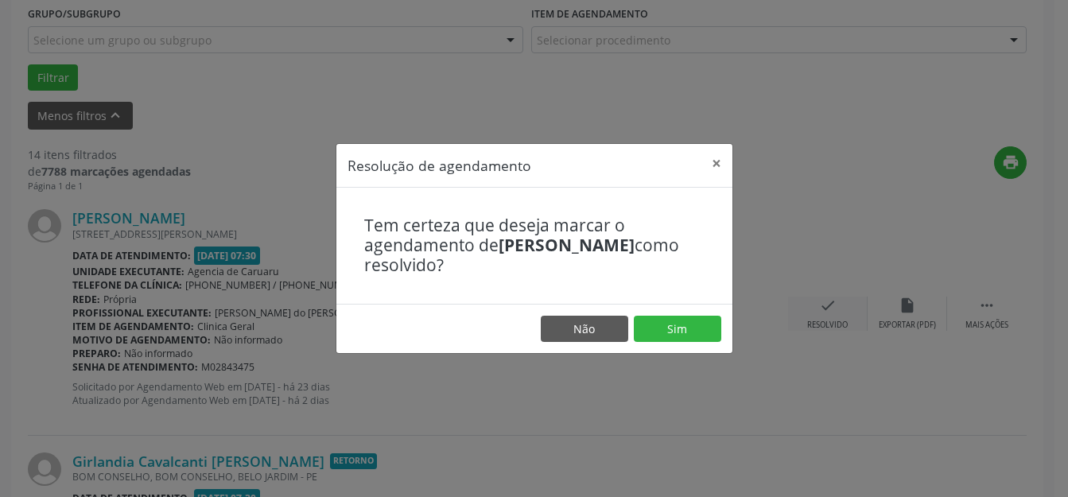
click at [684, 335] on button "Sim" at bounding box center [677, 329] width 87 height 27
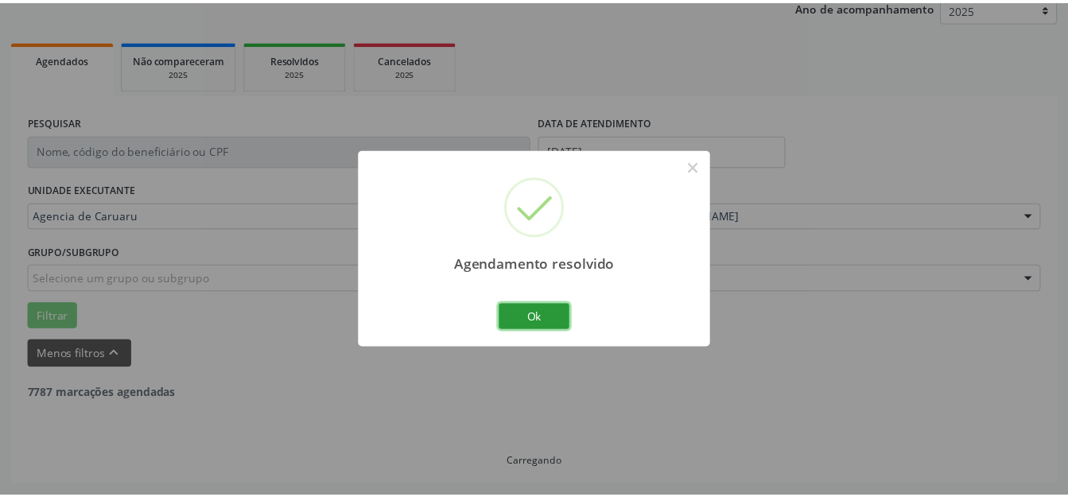
scroll to position [197, 0]
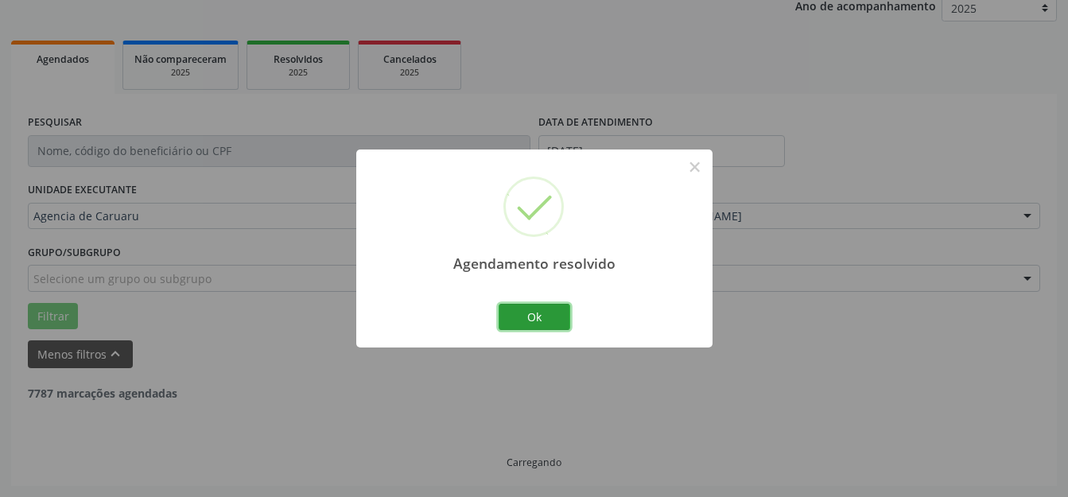
click at [518, 324] on button "Ok" at bounding box center [534, 317] width 72 height 27
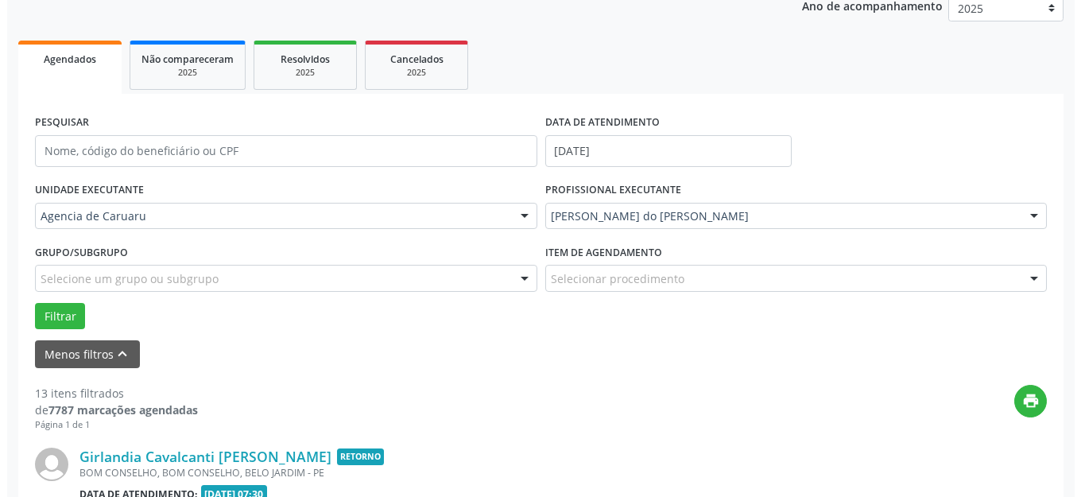
scroll to position [436, 0]
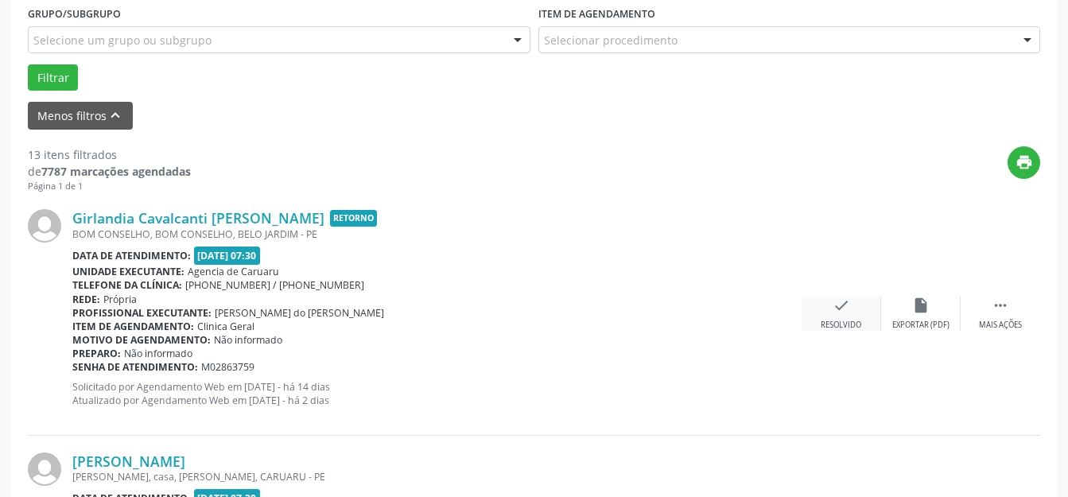
click at [839, 311] on icon "check" at bounding box center [840, 304] width 17 height 17
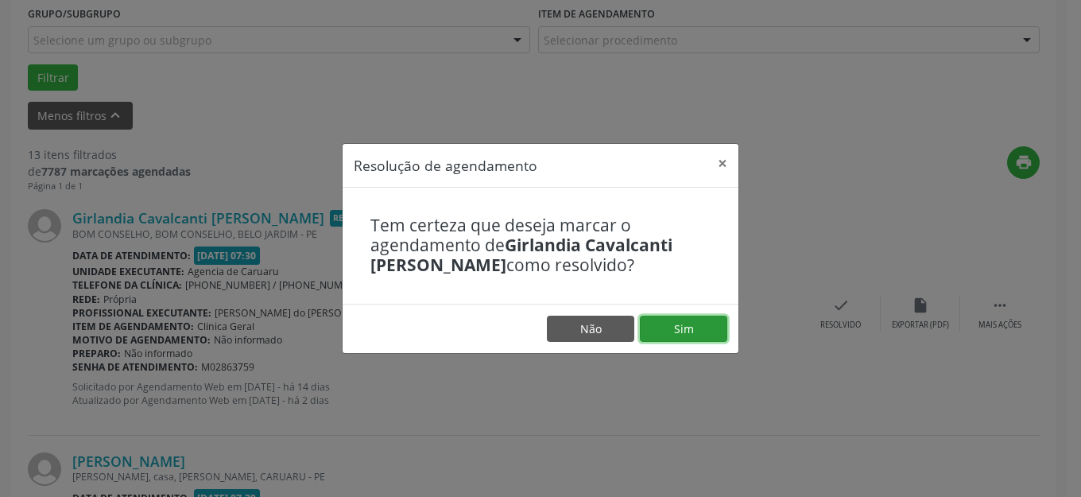
click at [681, 324] on button "Sim" at bounding box center [683, 329] width 87 height 27
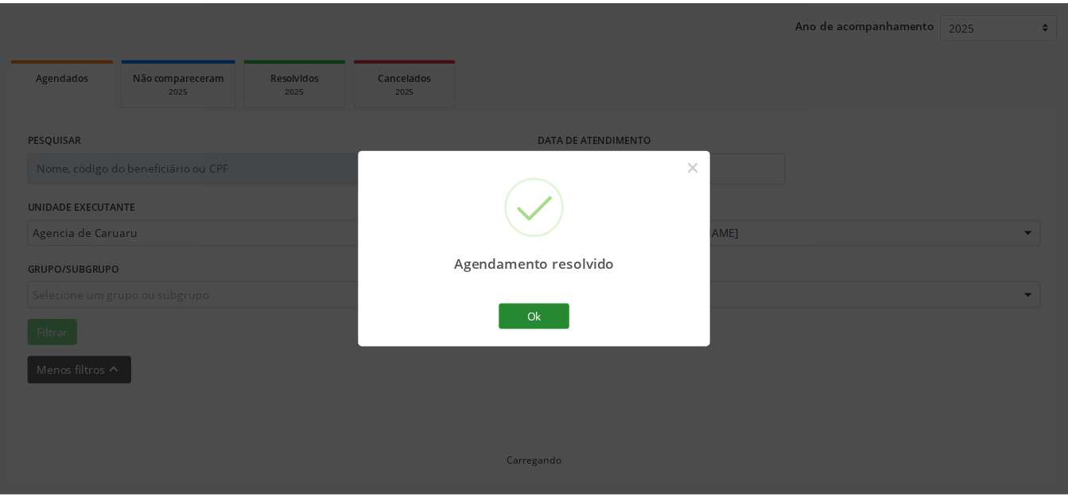
scroll to position [180, 0]
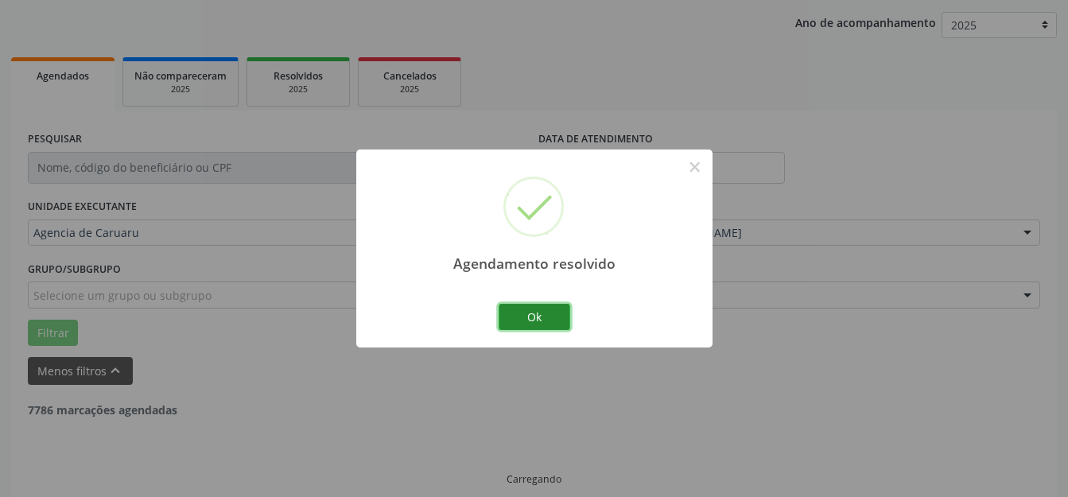
click at [537, 320] on button "Ok" at bounding box center [534, 317] width 72 height 27
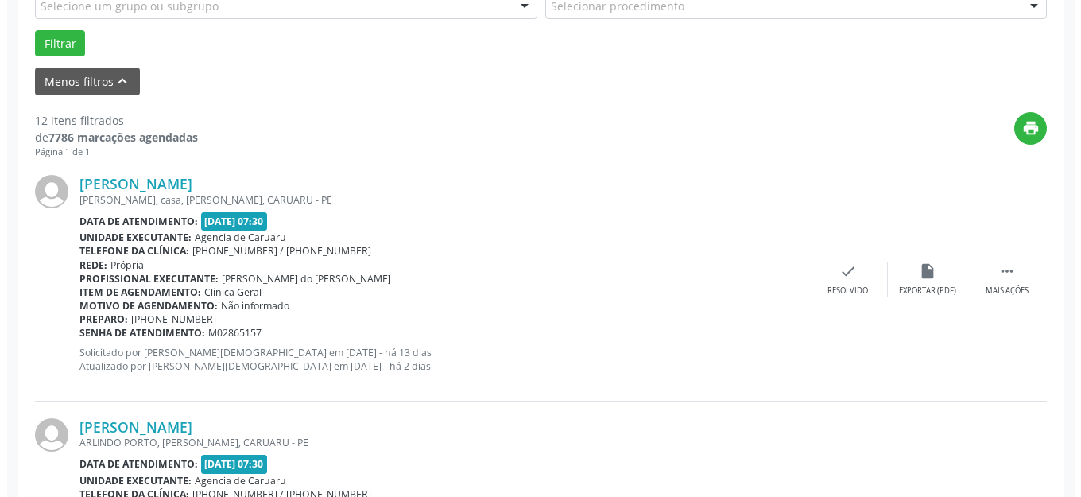
scroll to position [595, 0]
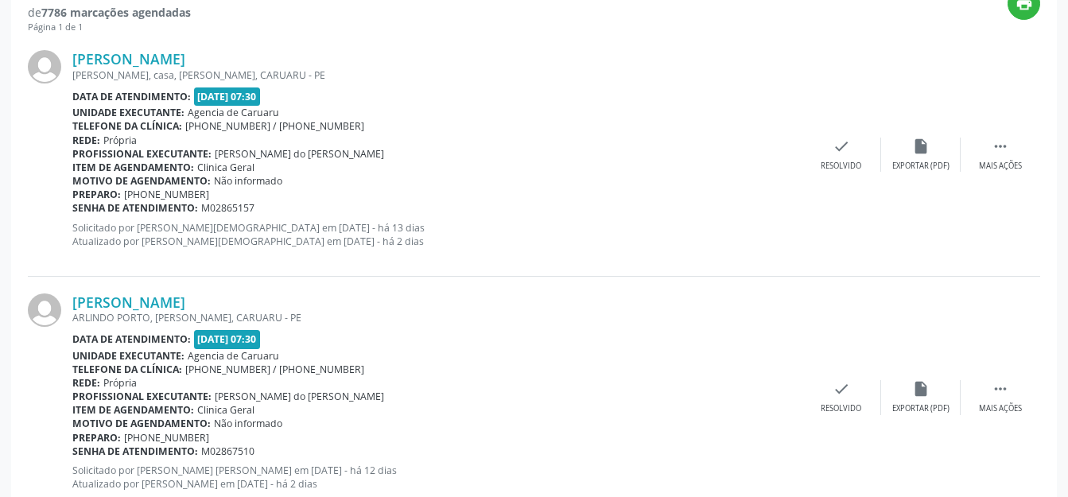
click at [849, 173] on div "[PERSON_NAME] [PERSON_NAME], casa, [PERSON_NAME], CARUARU - PE Data de atendime…" at bounding box center [534, 154] width 1012 height 242
click at [844, 161] on div "Resolvido" at bounding box center [840, 166] width 41 height 11
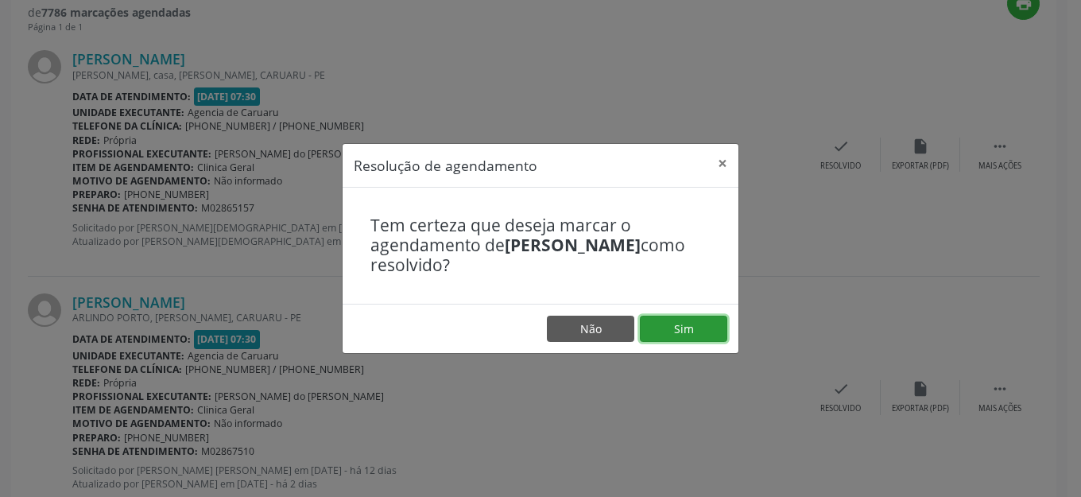
click at [669, 319] on button "Sim" at bounding box center [683, 329] width 87 height 27
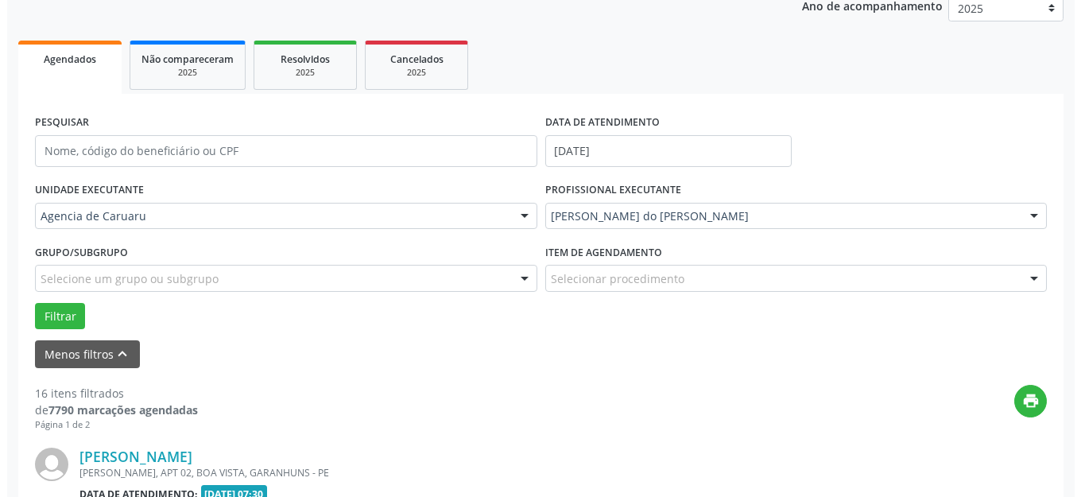
scroll to position [277, 0]
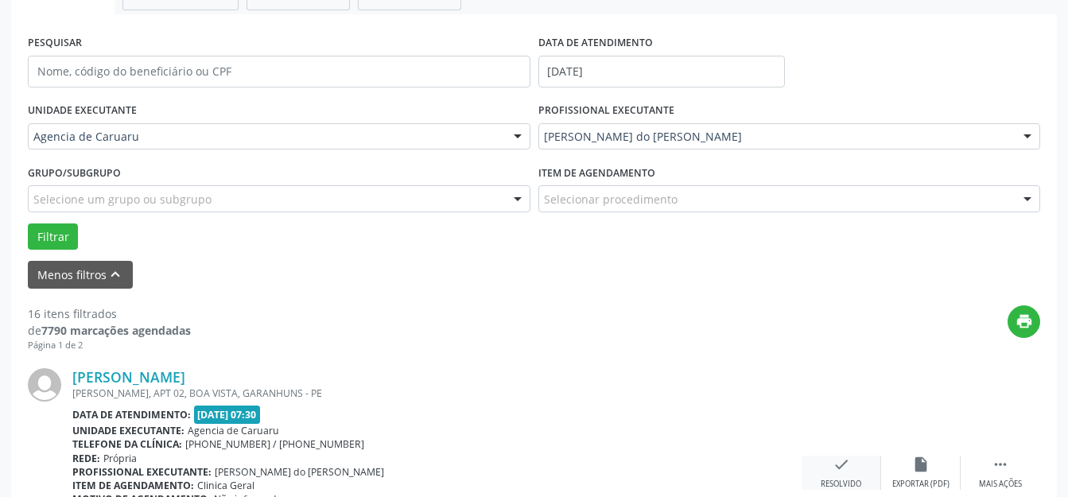
click at [821, 462] on div "check Resolvido" at bounding box center [840, 472] width 79 height 34
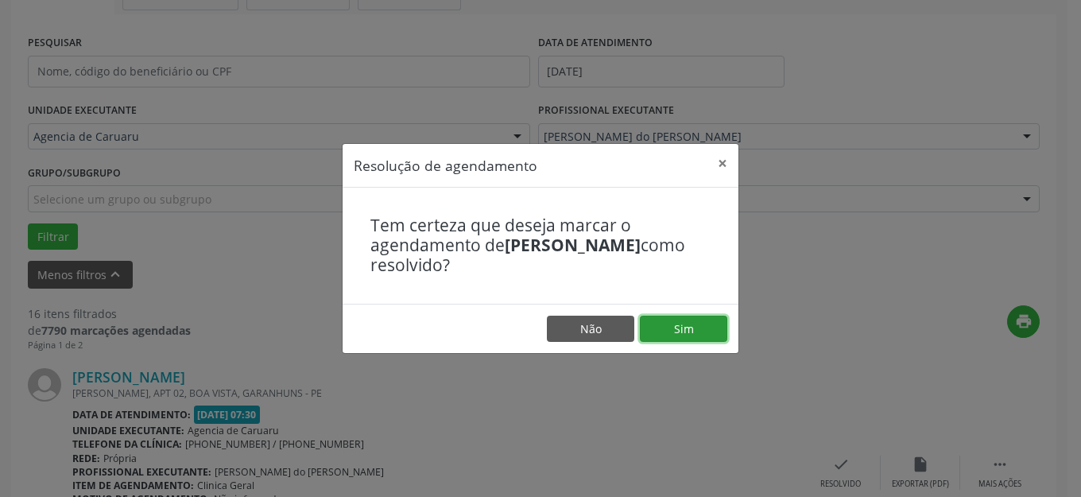
click at [671, 321] on button "Sim" at bounding box center [683, 329] width 87 height 27
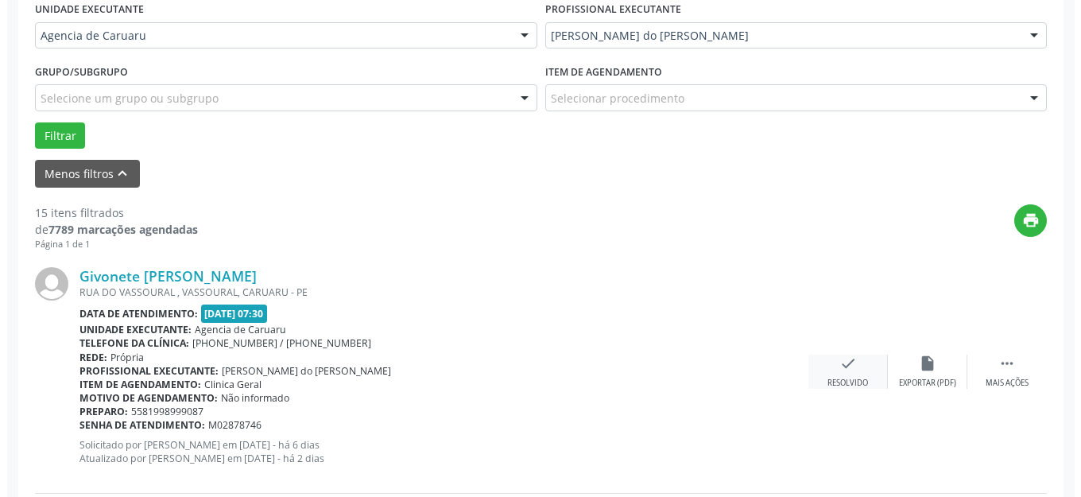
scroll to position [436, 0]
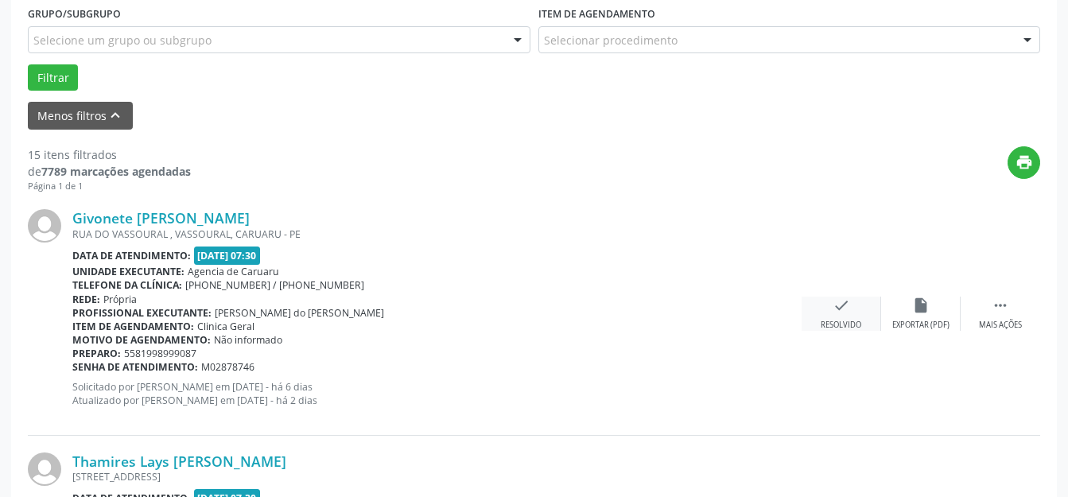
click at [820, 314] on div "check Resolvido" at bounding box center [840, 313] width 79 height 34
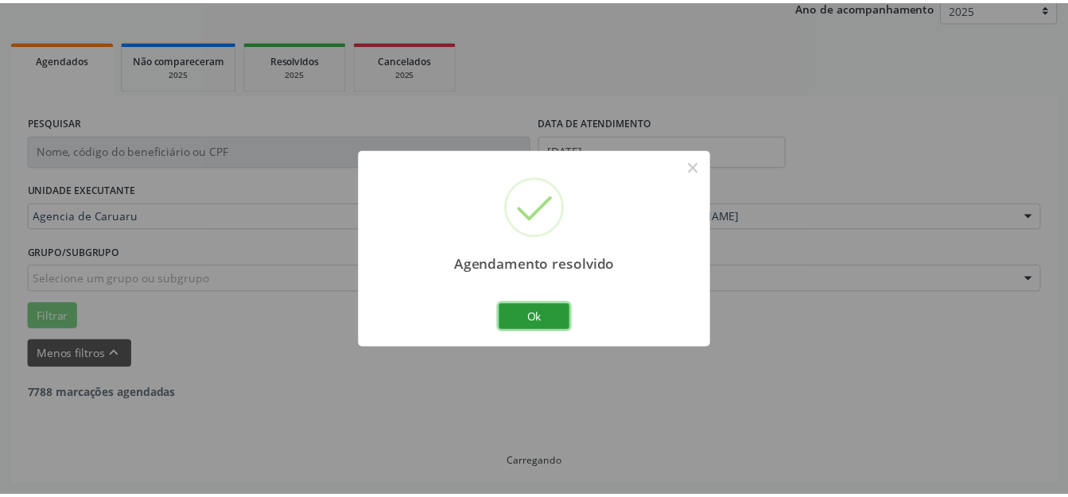
scroll to position [197, 0]
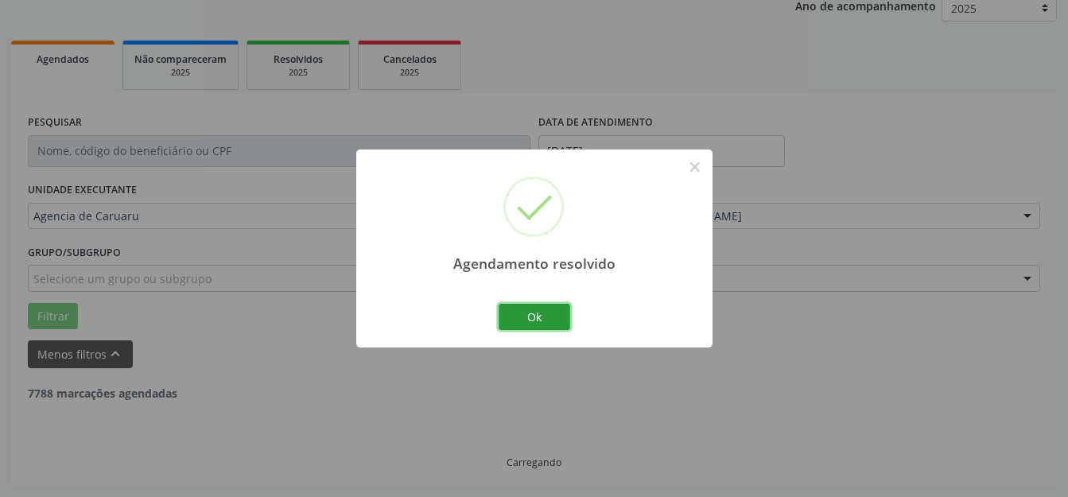
click at [543, 322] on button "Ok" at bounding box center [534, 317] width 72 height 27
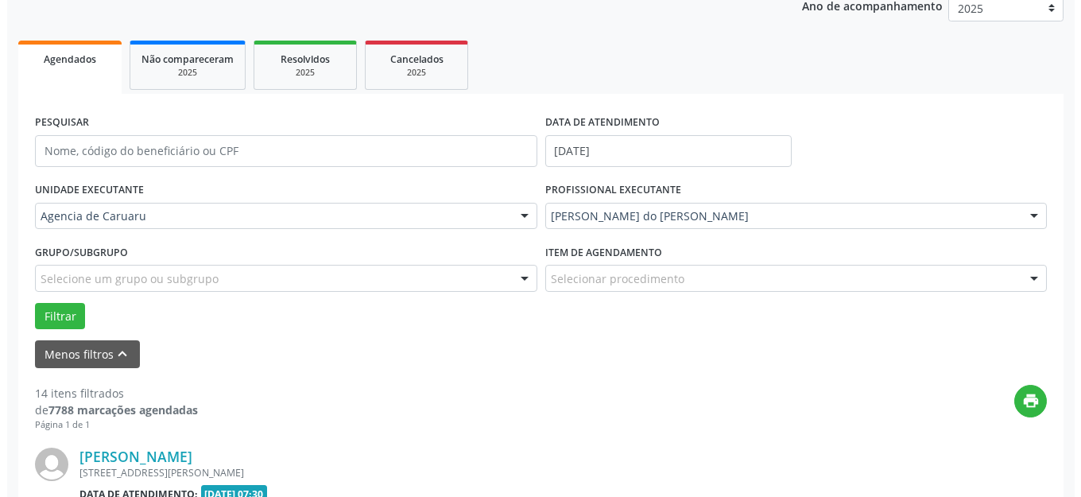
scroll to position [436, 0]
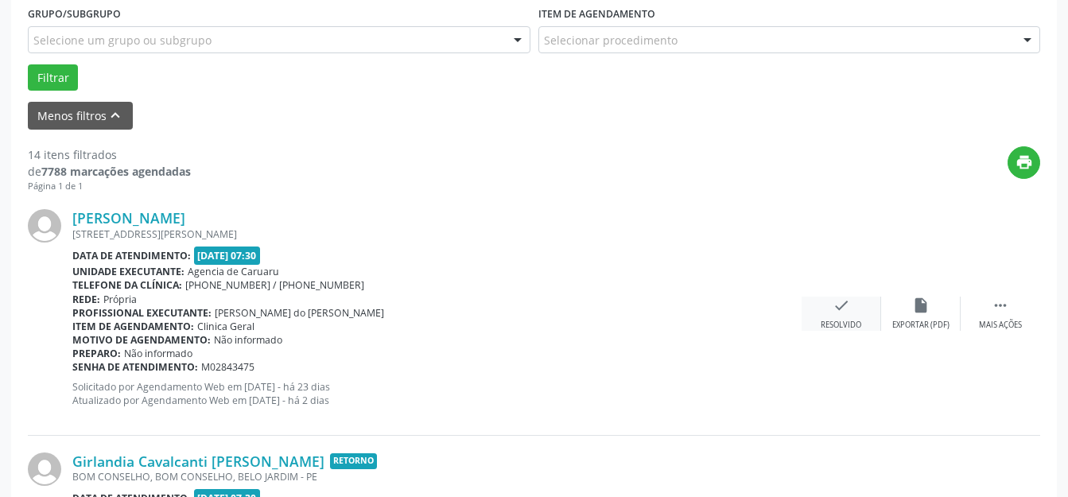
click at [823, 306] on div "check Resolvido" at bounding box center [840, 313] width 79 height 34
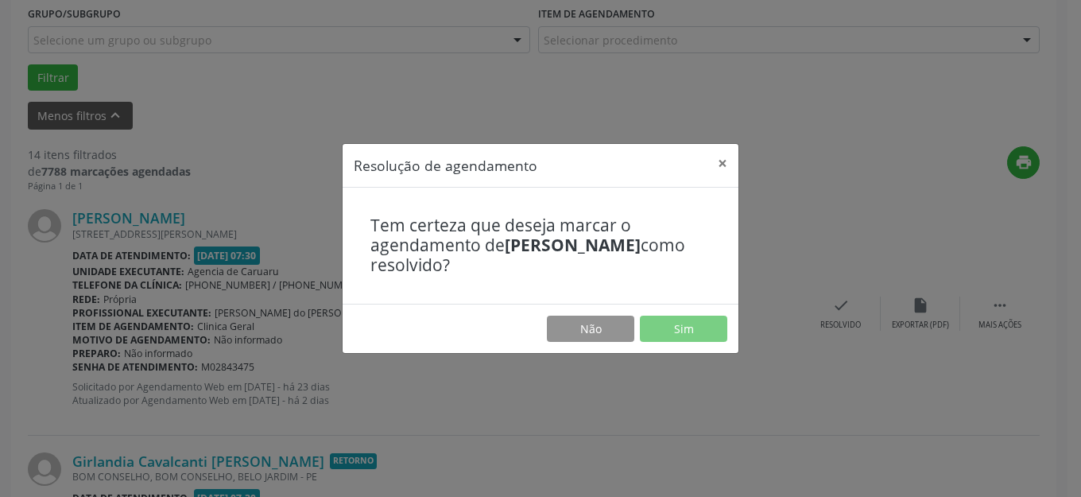
click at [697, 313] on footer "Não Sim" at bounding box center [541, 329] width 396 height 50
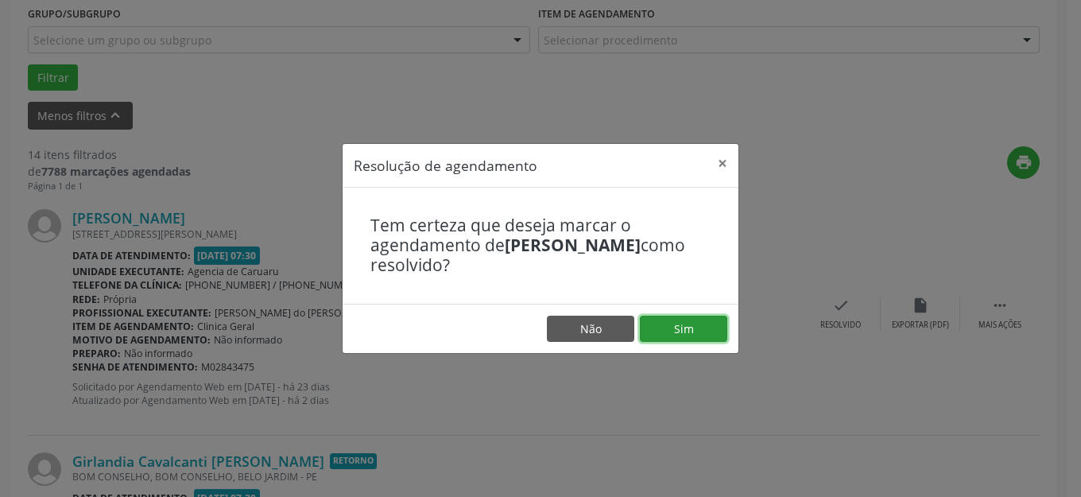
click at [696, 316] on button "Sim" at bounding box center [683, 329] width 87 height 27
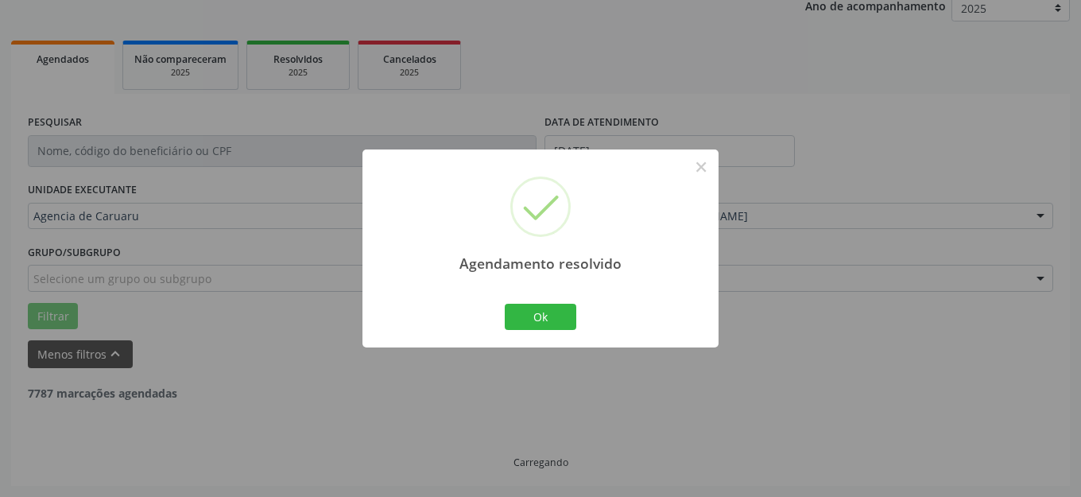
click at [556, 309] on button "Ok" at bounding box center [541, 317] width 72 height 27
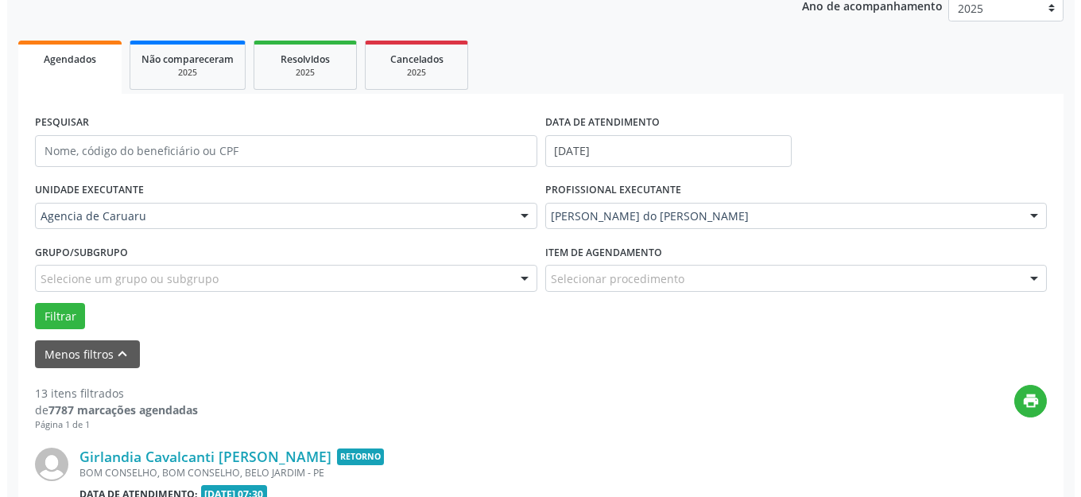
scroll to position [595, 0]
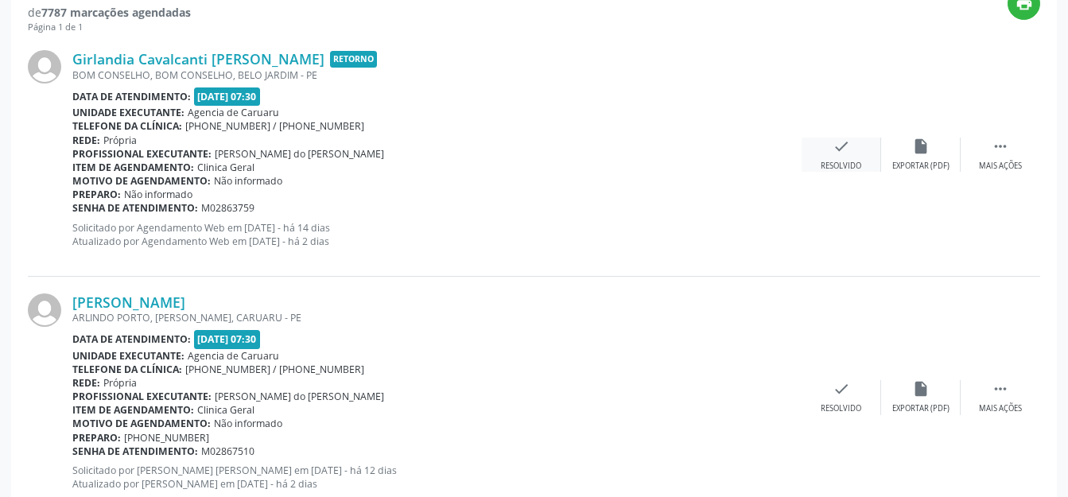
click at [843, 154] on icon "check" at bounding box center [840, 146] width 17 height 17
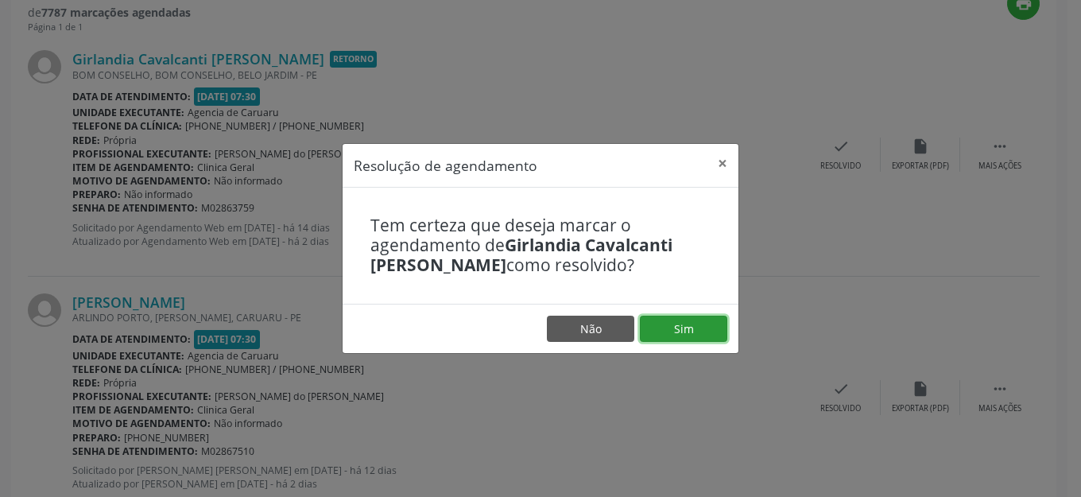
click at [675, 335] on button "Sim" at bounding box center [683, 329] width 87 height 27
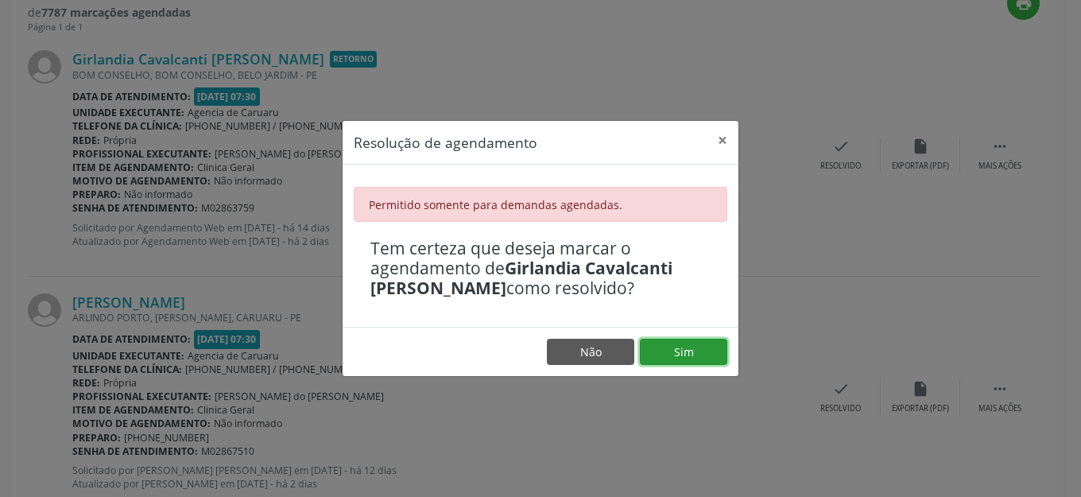
click at [647, 343] on button "Sim" at bounding box center [683, 352] width 87 height 27
click at [660, 350] on button "Sim" at bounding box center [683, 352] width 87 height 27
click at [589, 336] on footer "Não Sim" at bounding box center [541, 352] width 396 height 50
click at [716, 145] on button "×" at bounding box center [723, 140] width 32 height 39
click at [719, 141] on div "Rede: [GEOGRAPHIC_DATA]" at bounding box center [436, 141] width 729 height 14
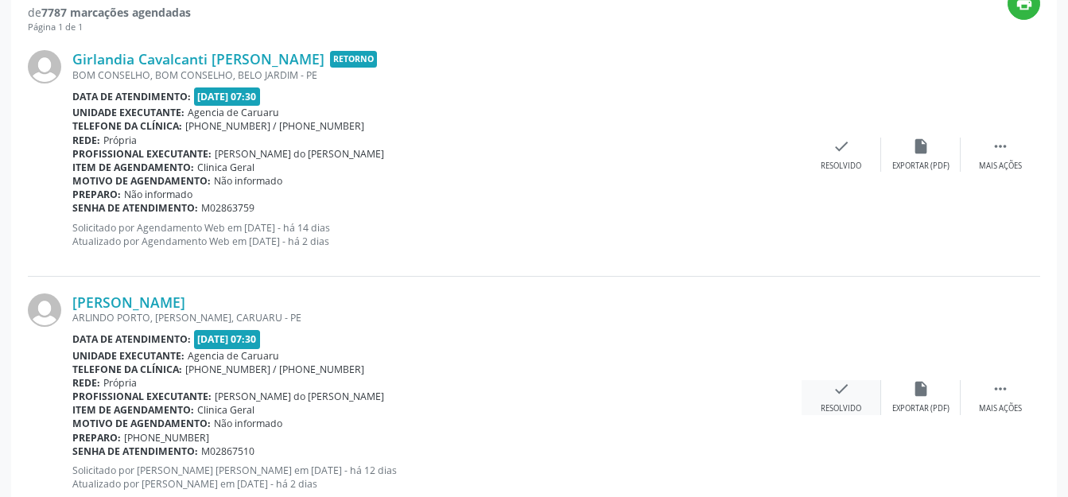
click at [830, 389] on div "check Resolvido" at bounding box center [840, 397] width 79 height 34
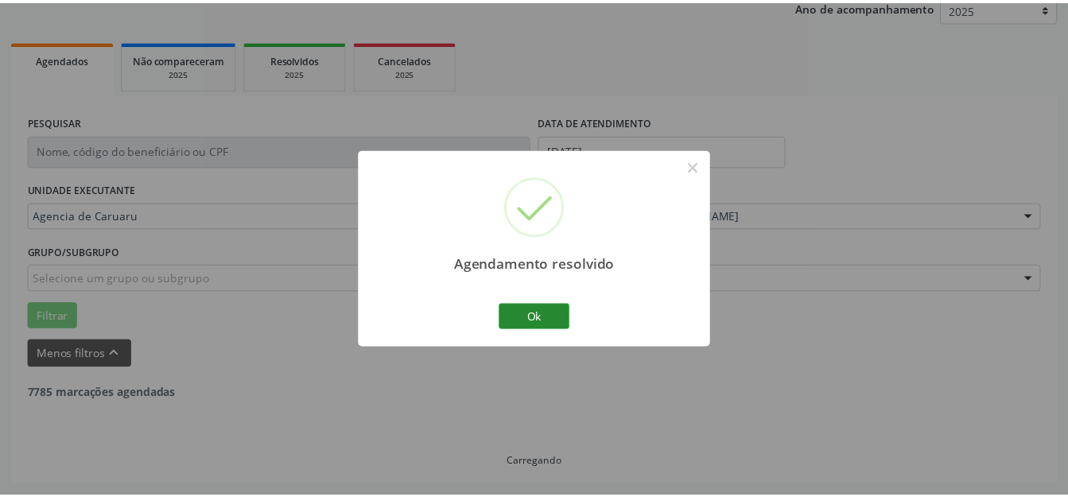
scroll to position [197, 0]
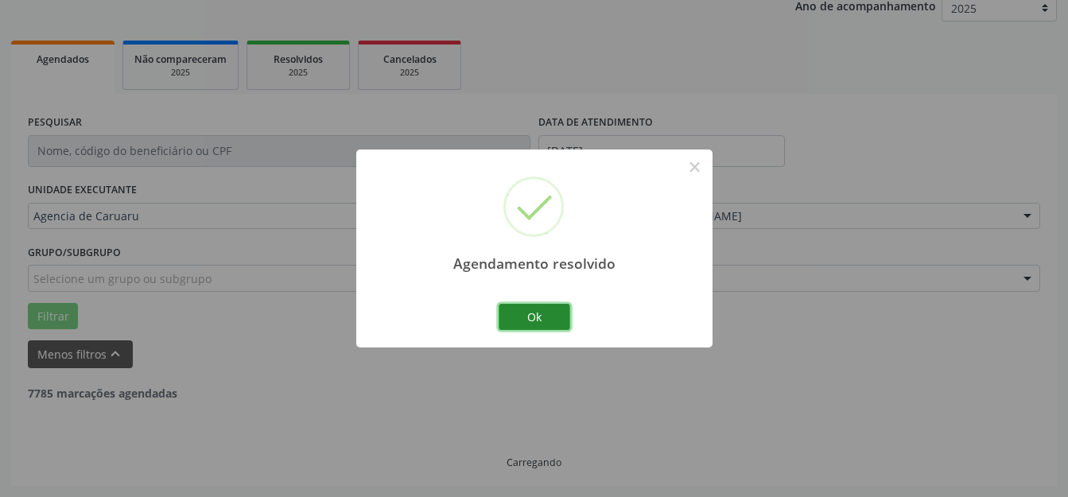
click at [525, 320] on button "Ok" at bounding box center [534, 317] width 72 height 27
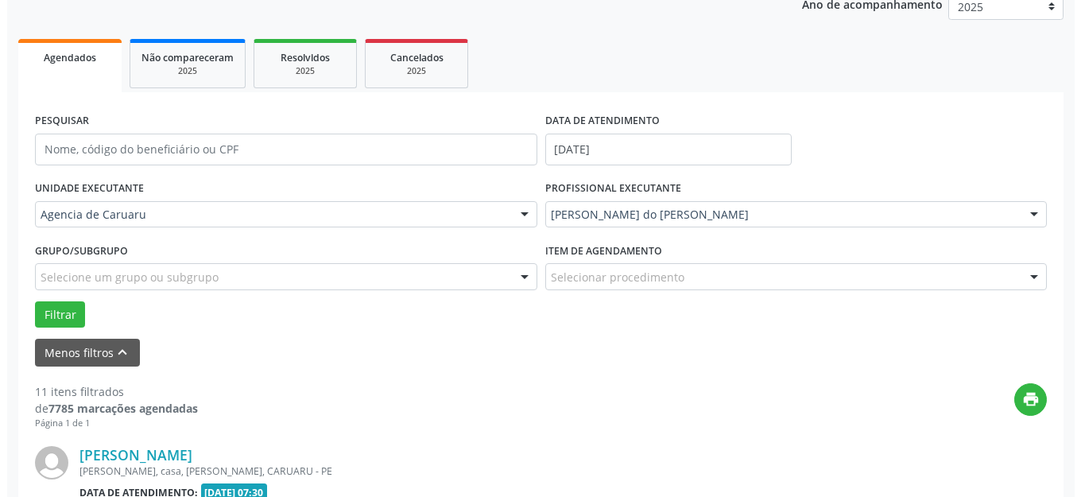
scroll to position [436, 0]
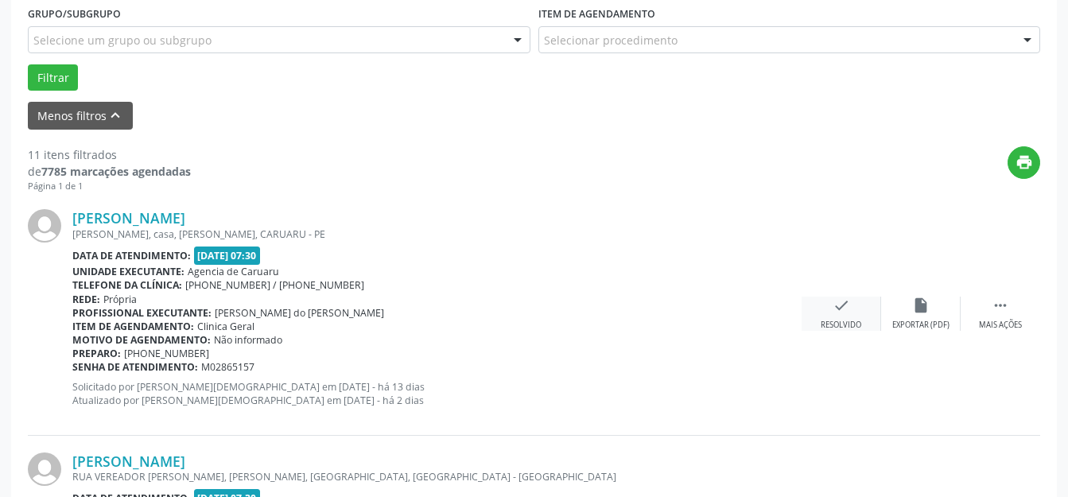
click at [816, 300] on div "check Resolvido" at bounding box center [840, 313] width 79 height 34
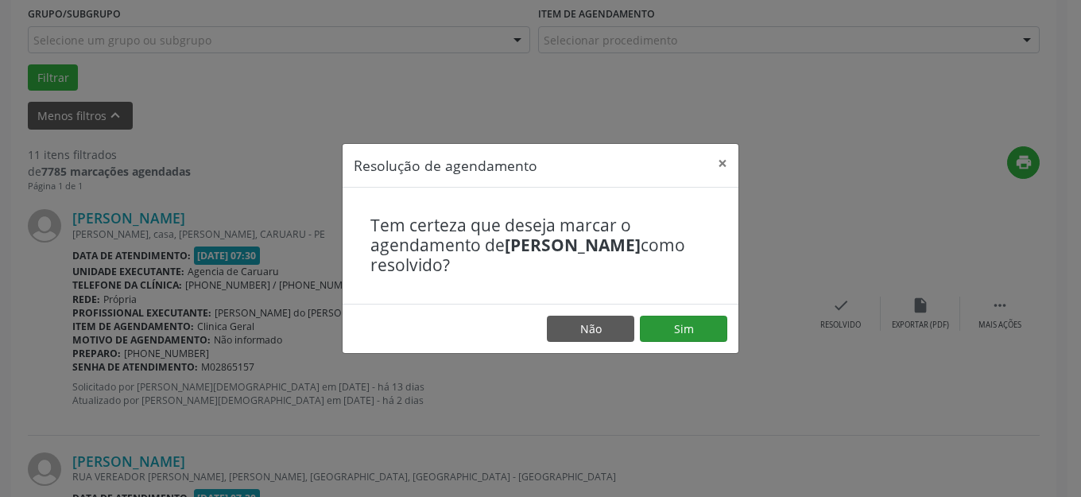
click at [702, 344] on footer "Não Sim" at bounding box center [541, 329] width 396 height 50
click at [704, 321] on button "Sim" at bounding box center [683, 329] width 87 height 27
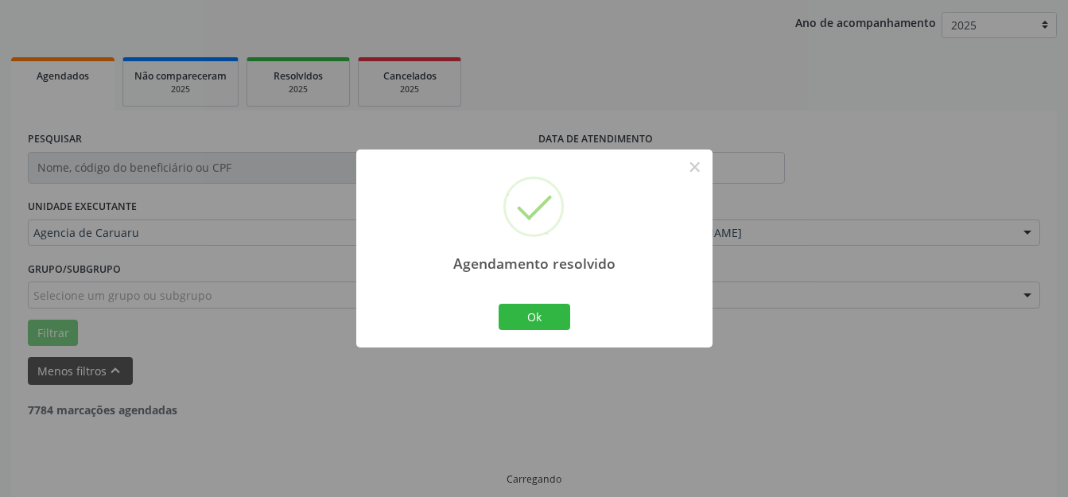
scroll to position [197, 0]
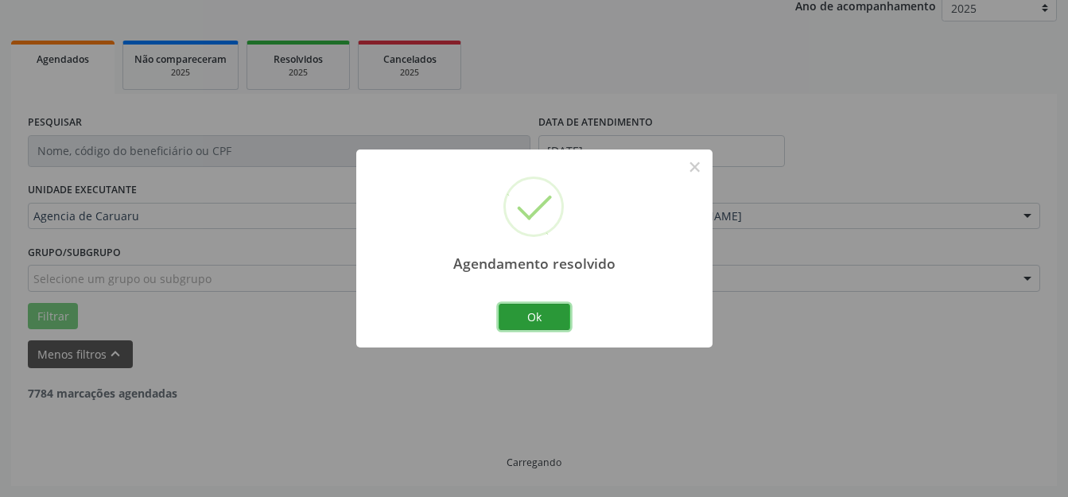
click at [529, 305] on button "Ok" at bounding box center [534, 317] width 72 height 27
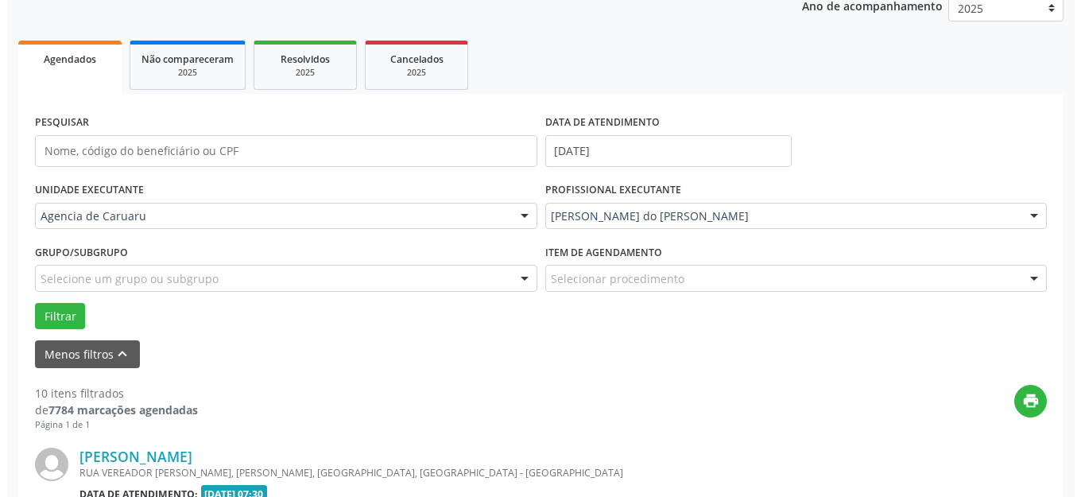
scroll to position [436, 0]
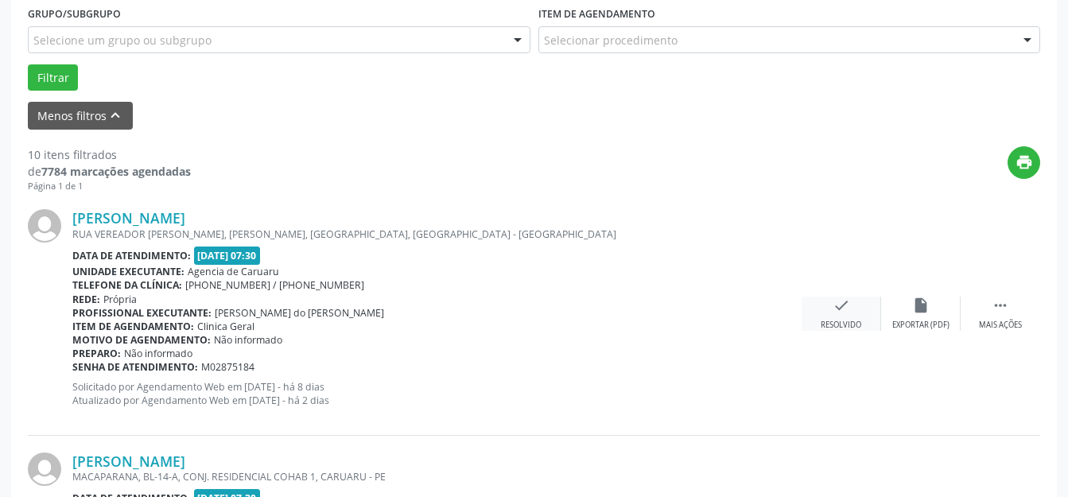
click at [847, 316] on div "check Resolvido" at bounding box center [840, 313] width 79 height 34
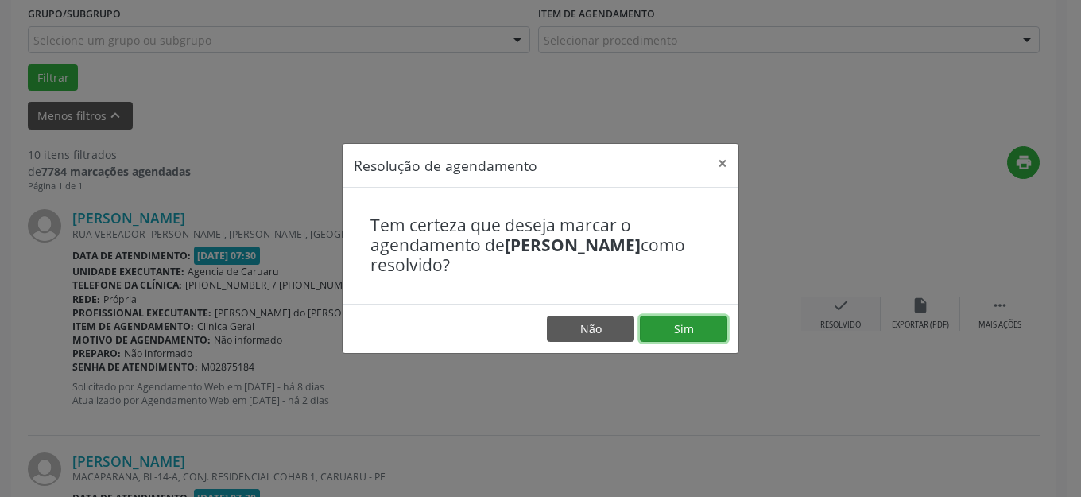
click at [694, 316] on button "Sim" at bounding box center [683, 329] width 87 height 27
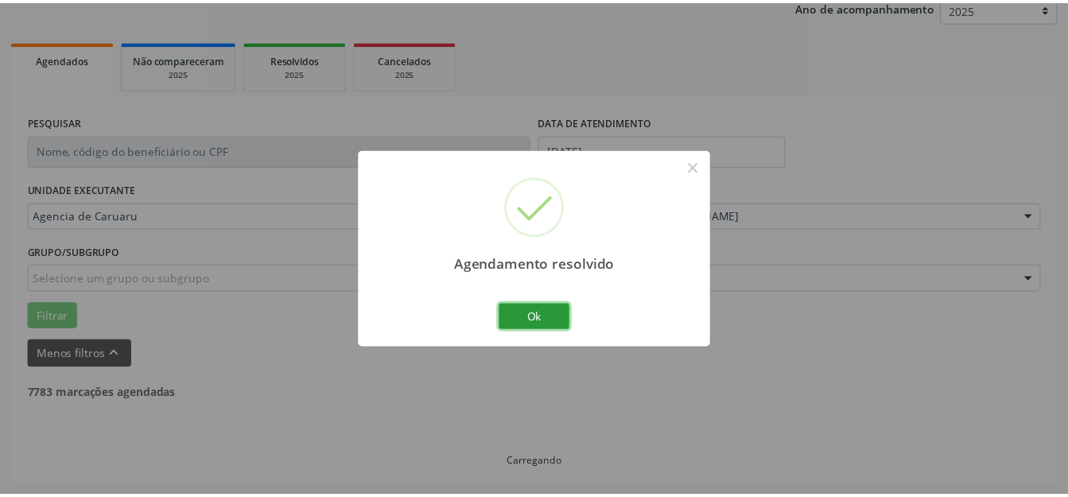
scroll to position [197, 0]
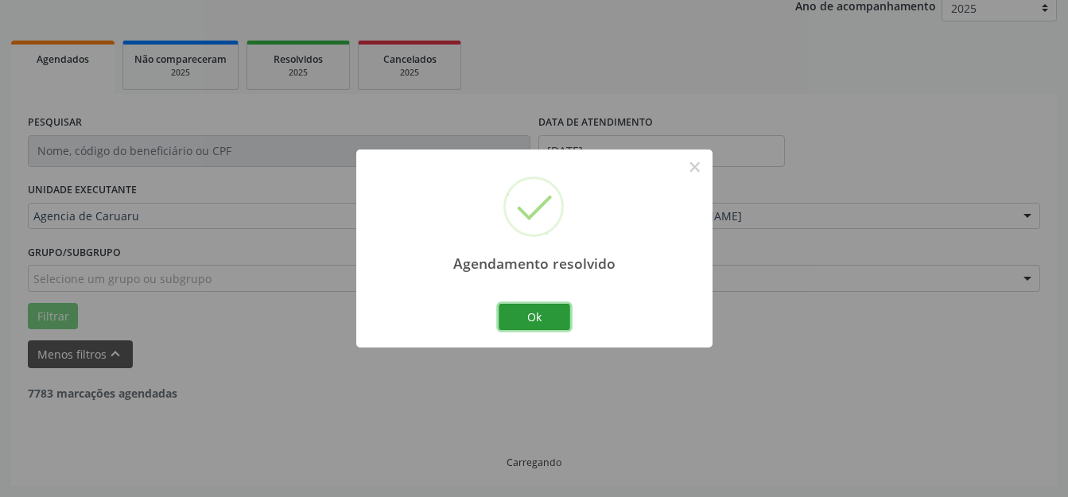
click at [546, 322] on button "Ok" at bounding box center [534, 317] width 72 height 27
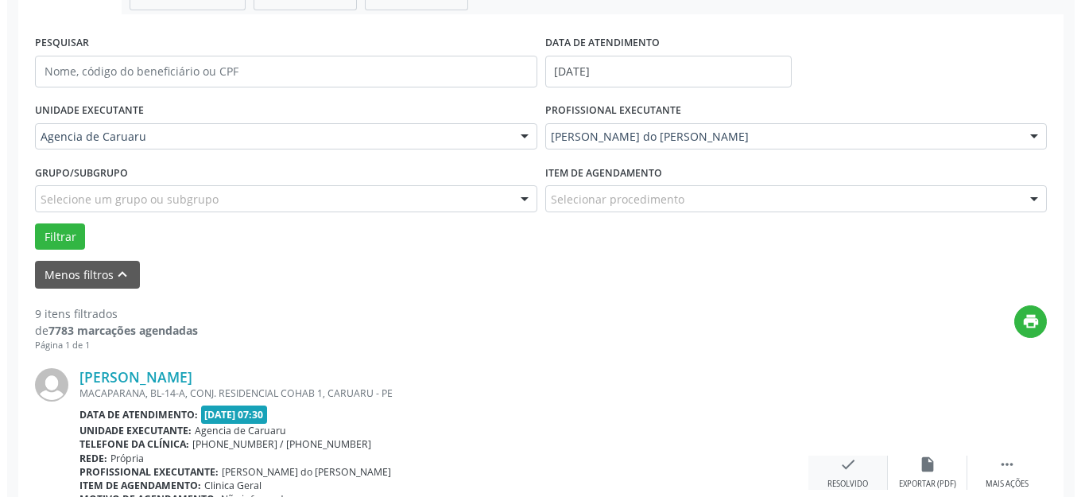
scroll to position [436, 0]
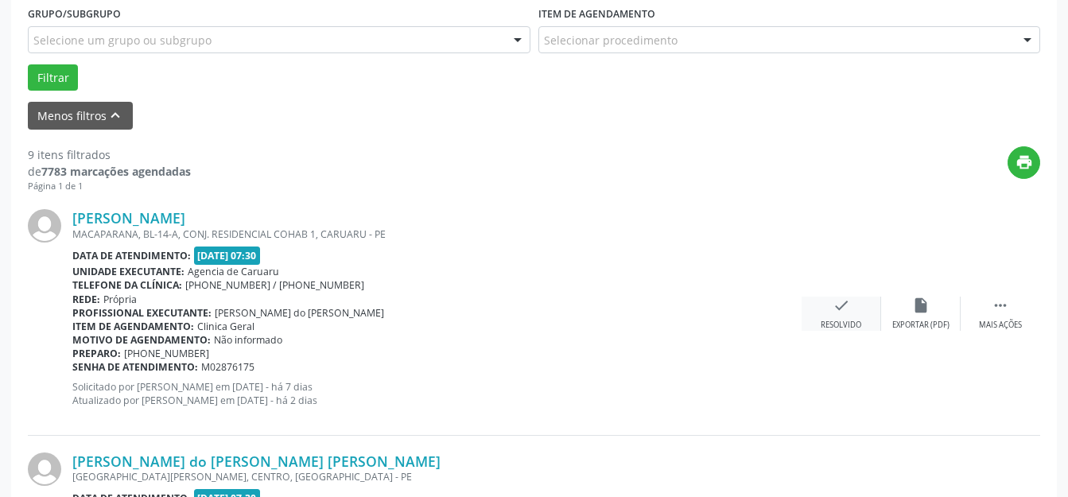
click at [862, 301] on div "check Resolvido" at bounding box center [840, 313] width 79 height 34
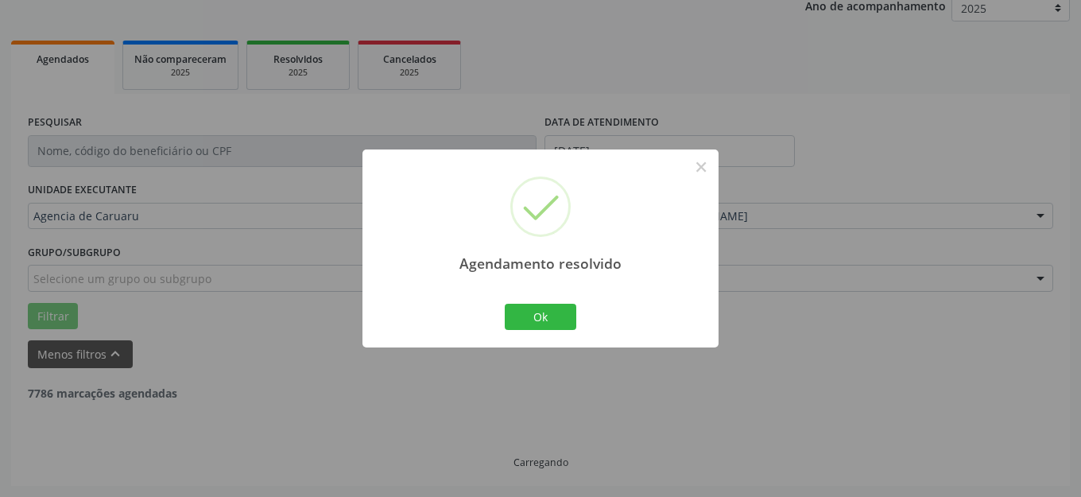
click at [545, 320] on button "Ok" at bounding box center [541, 317] width 72 height 27
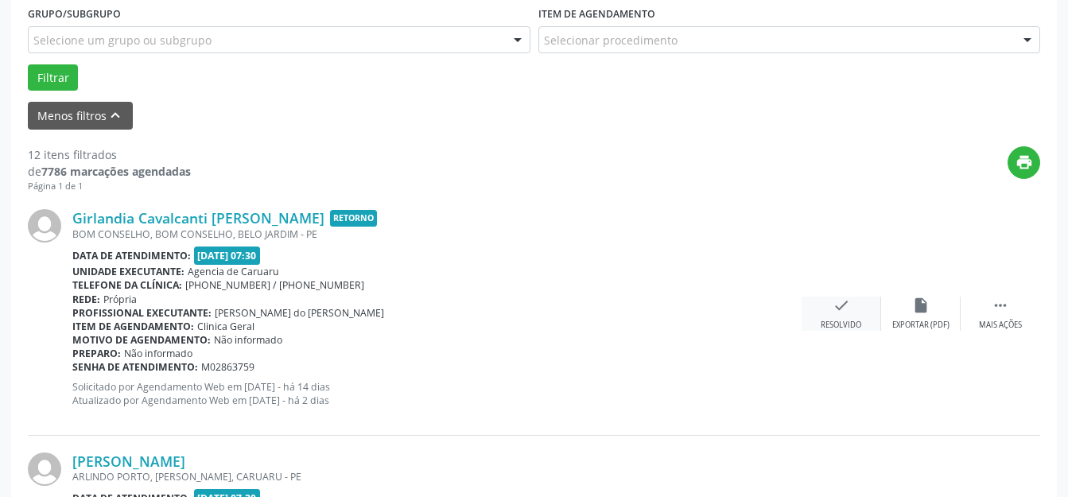
click at [850, 303] on div "check Resolvido" at bounding box center [840, 313] width 79 height 34
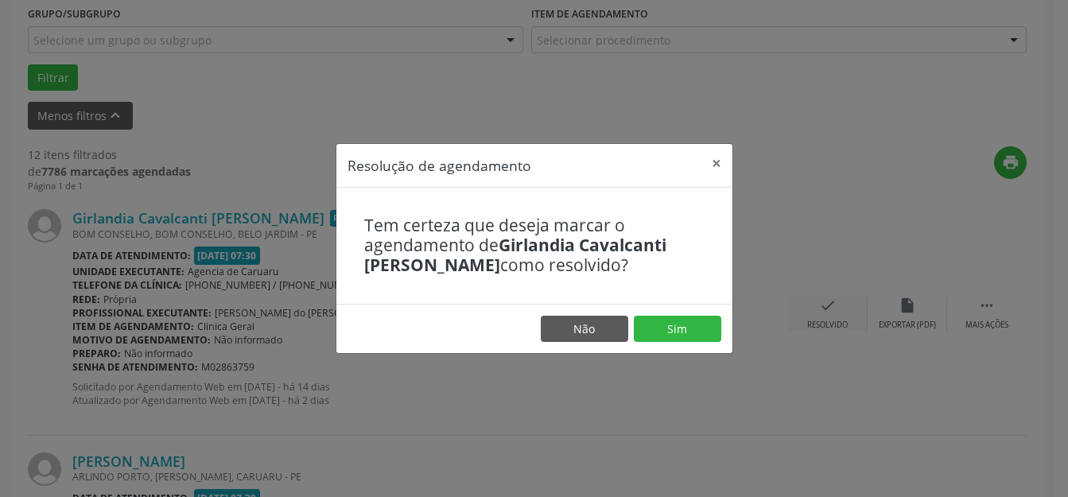
click at [664, 334] on button "Sim" at bounding box center [677, 329] width 87 height 27
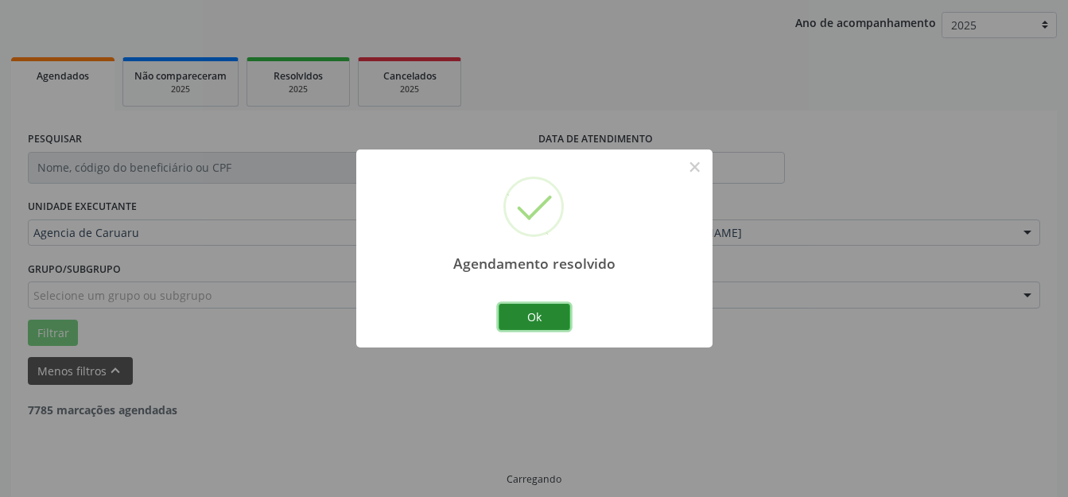
scroll to position [197, 0]
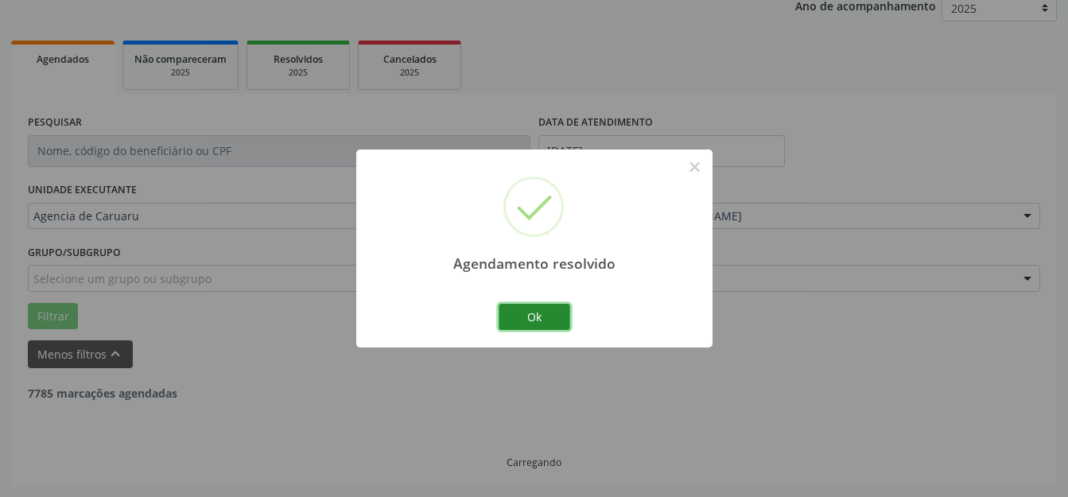
click at [542, 324] on button "Ok" at bounding box center [534, 317] width 72 height 27
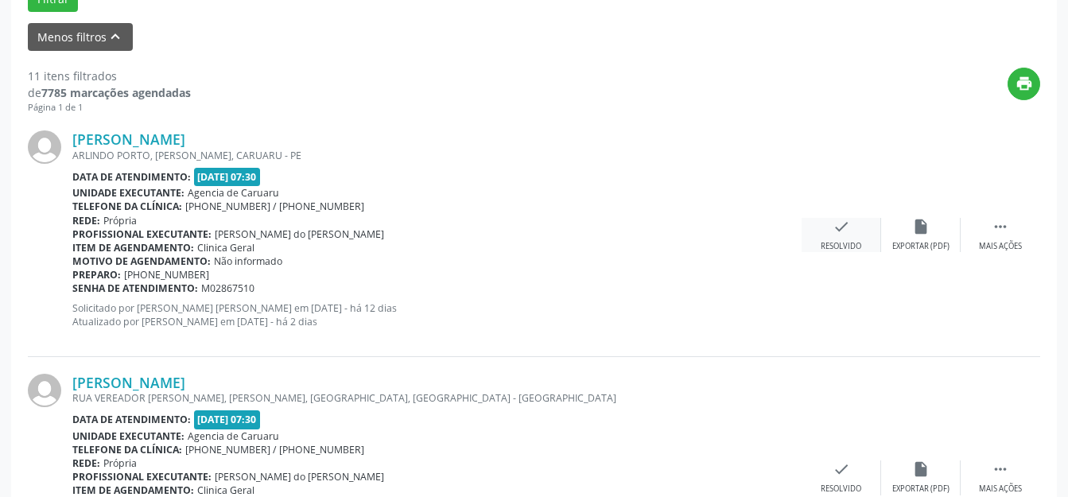
scroll to position [515, 0]
click at [855, 236] on div "check Resolvido" at bounding box center [840, 234] width 79 height 34
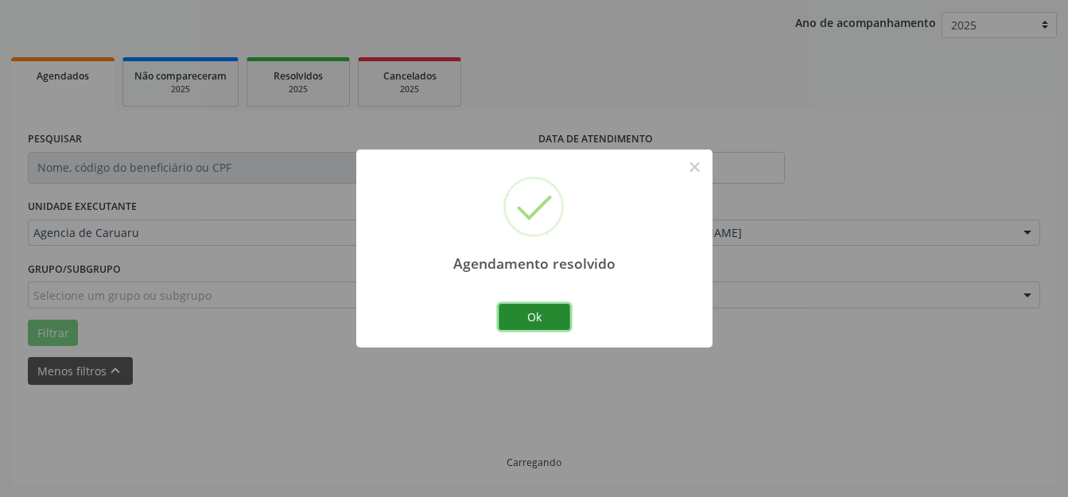
click at [553, 314] on button "Ok" at bounding box center [534, 317] width 72 height 27
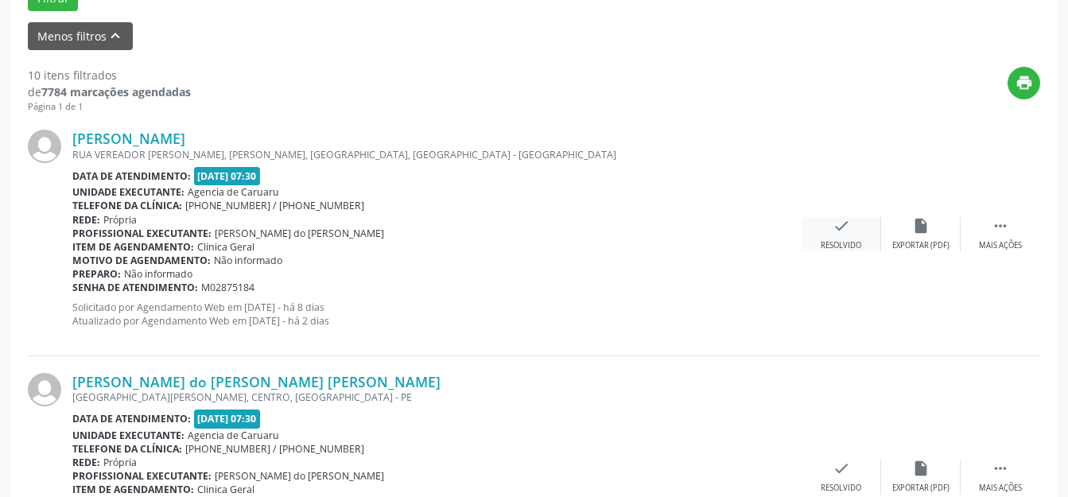
click at [842, 228] on icon "check" at bounding box center [840, 225] width 17 height 17
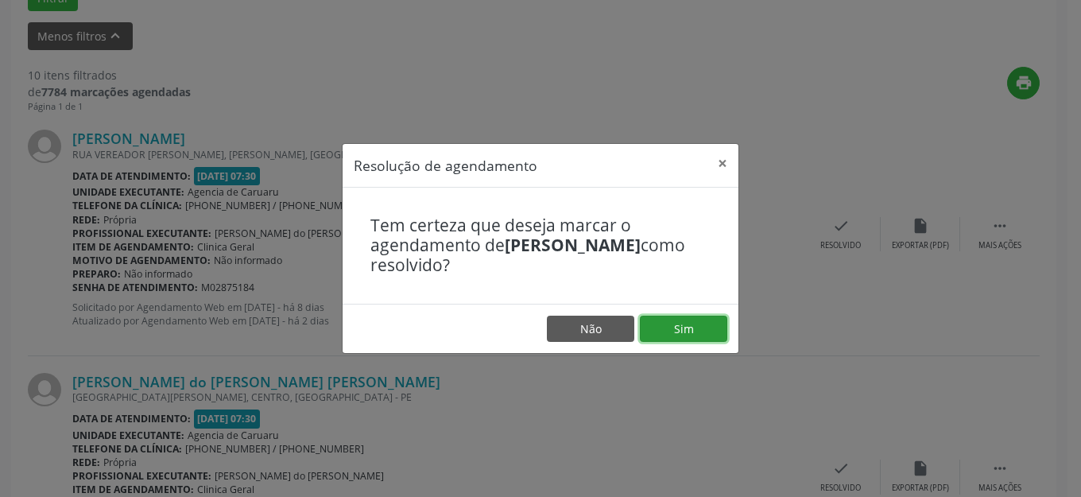
click at [688, 342] on button "Sim" at bounding box center [683, 329] width 87 height 27
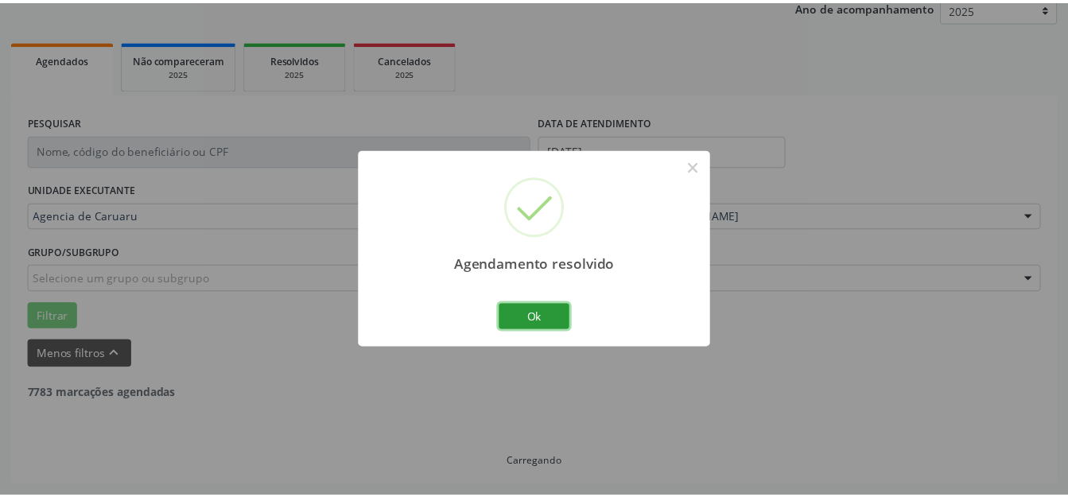
scroll to position [197, 0]
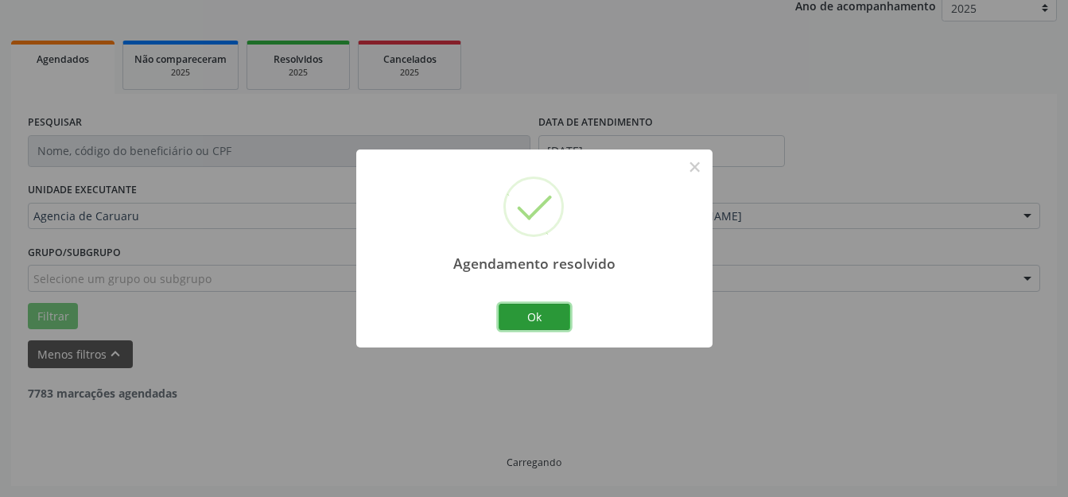
click at [547, 322] on button "Ok" at bounding box center [534, 317] width 72 height 27
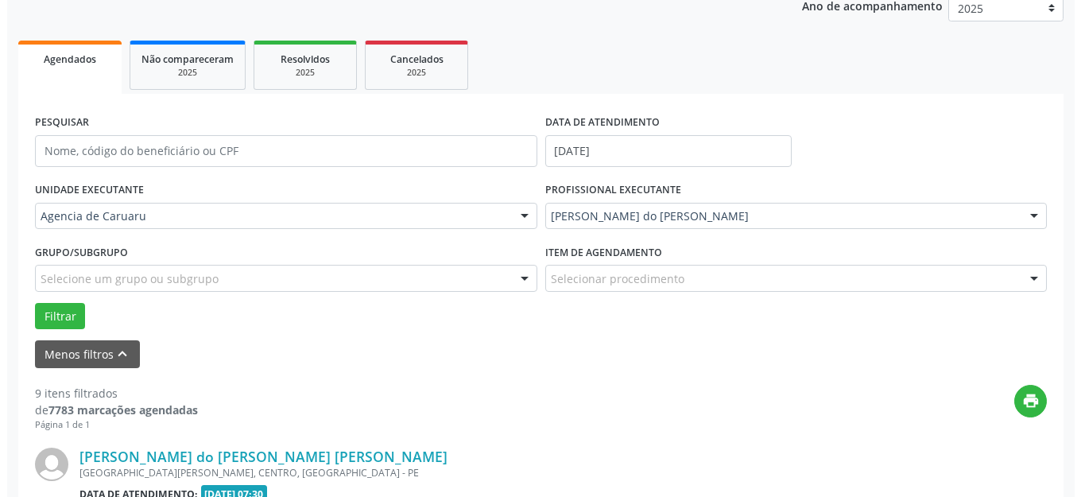
scroll to position [436, 0]
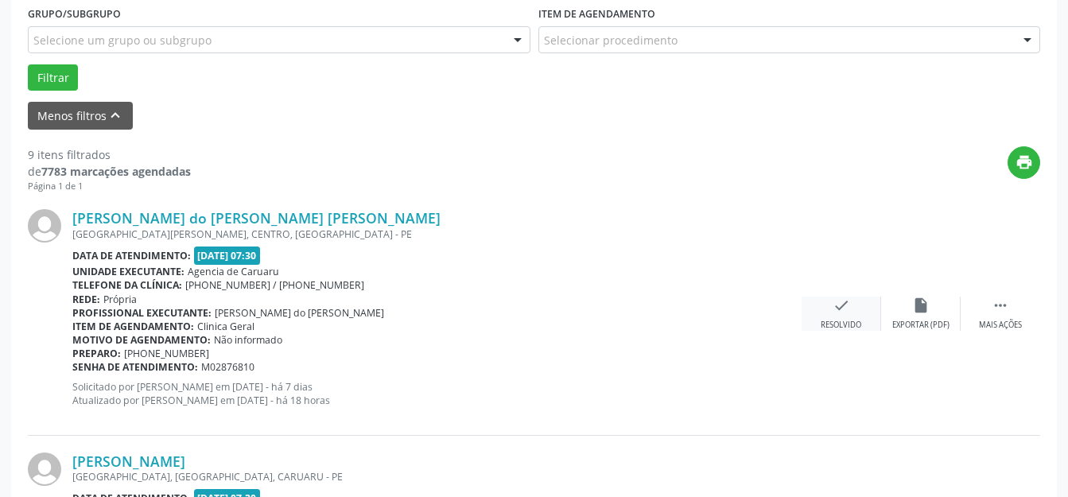
click at [845, 305] on icon "check" at bounding box center [840, 304] width 17 height 17
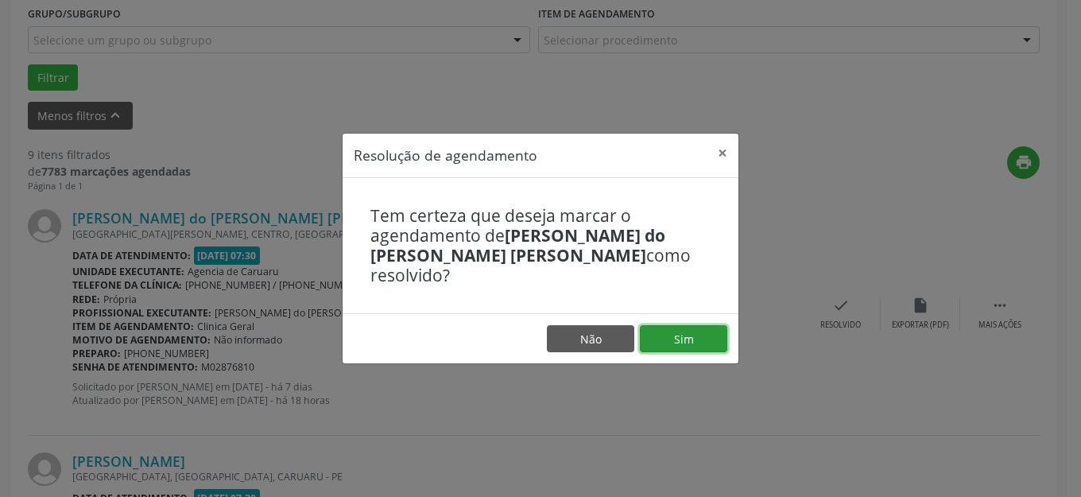
click at [684, 327] on button "Sim" at bounding box center [683, 338] width 87 height 27
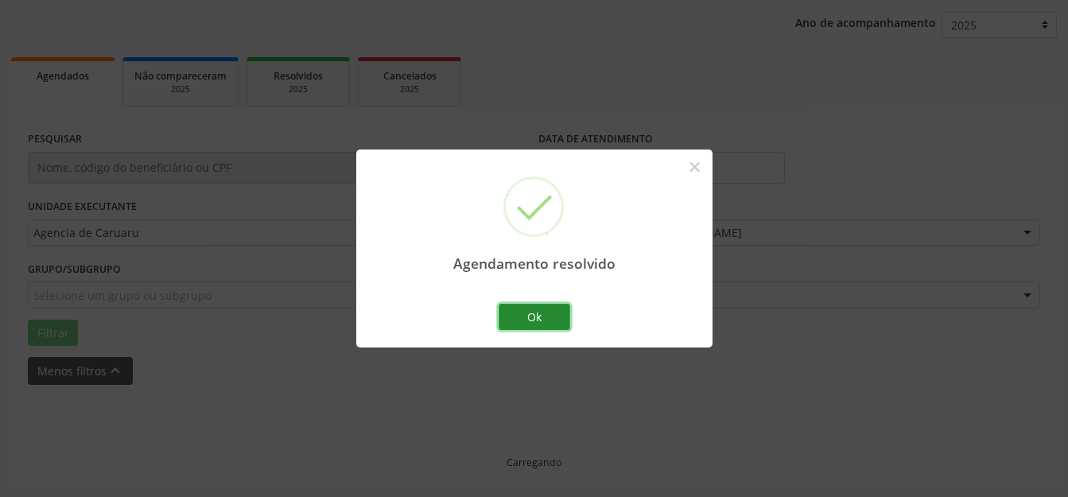
scroll to position [197, 0]
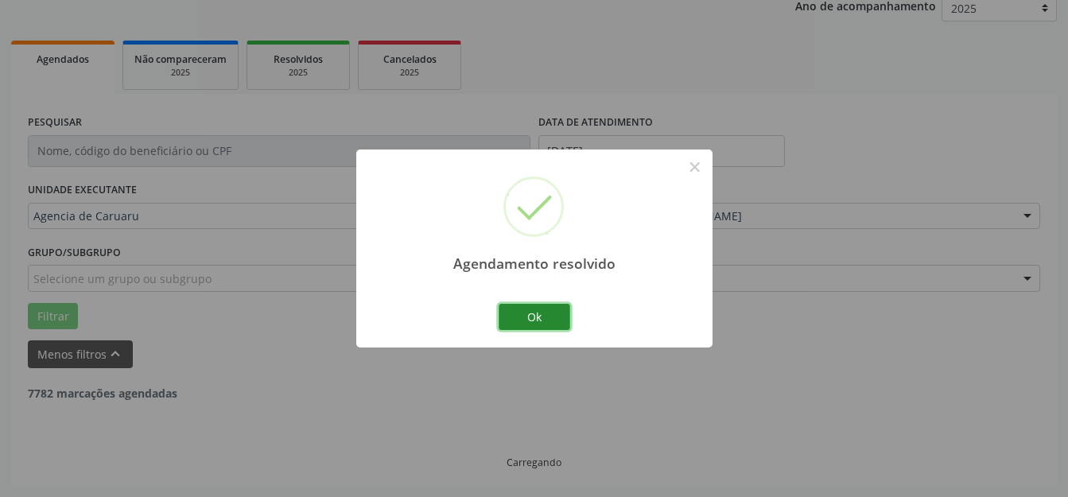
click at [541, 318] on button "Ok" at bounding box center [534, 317] width 72 height 27
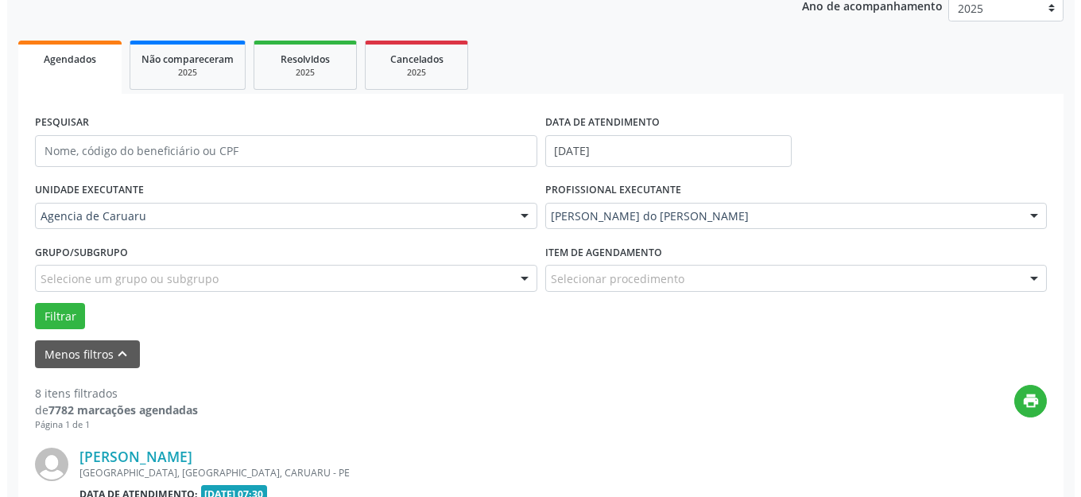
scroll to position [436, 0]
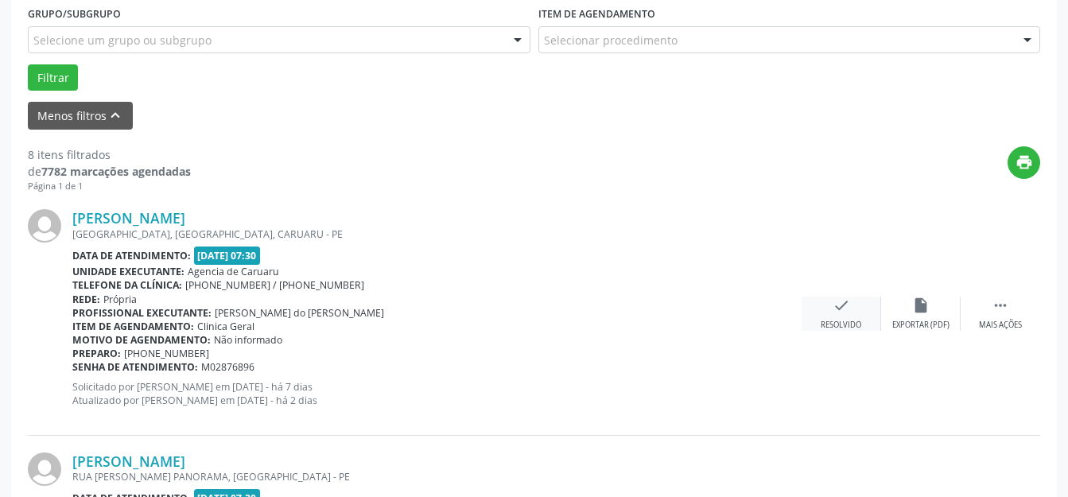
click at [839, 315] on div "check Resolvido" at bounding box center [840, 313] width 79 height 34
click at [839, 327] on div "Resolvido" at bounding box center [840, 325] width 41 height 11
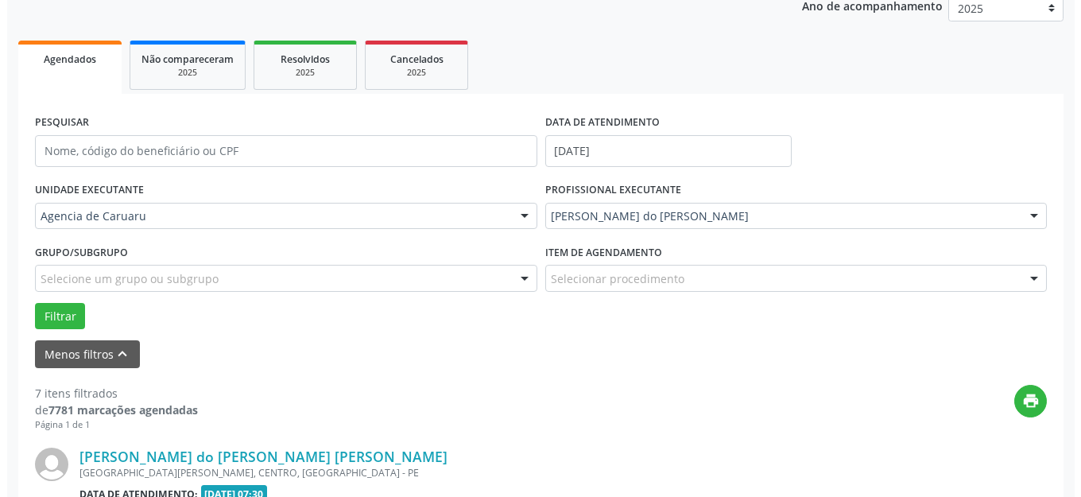
scroll to position [356, 0]
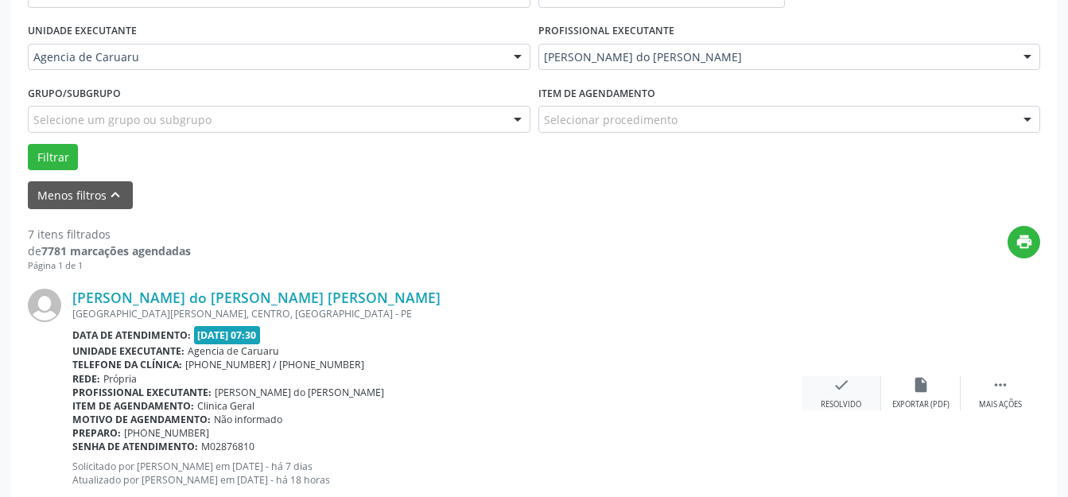
click at [831, 389] on div "check Resolvido" at bounding box center [840, 393] width 79 height 34
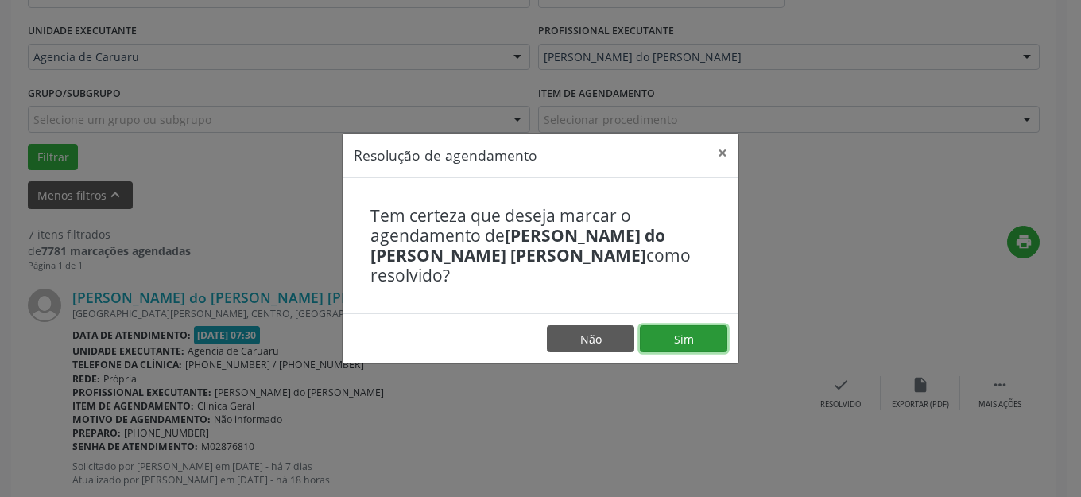
click at [699, 331] on button "Sim" at bounding box center [683, 338] width 87 height 27
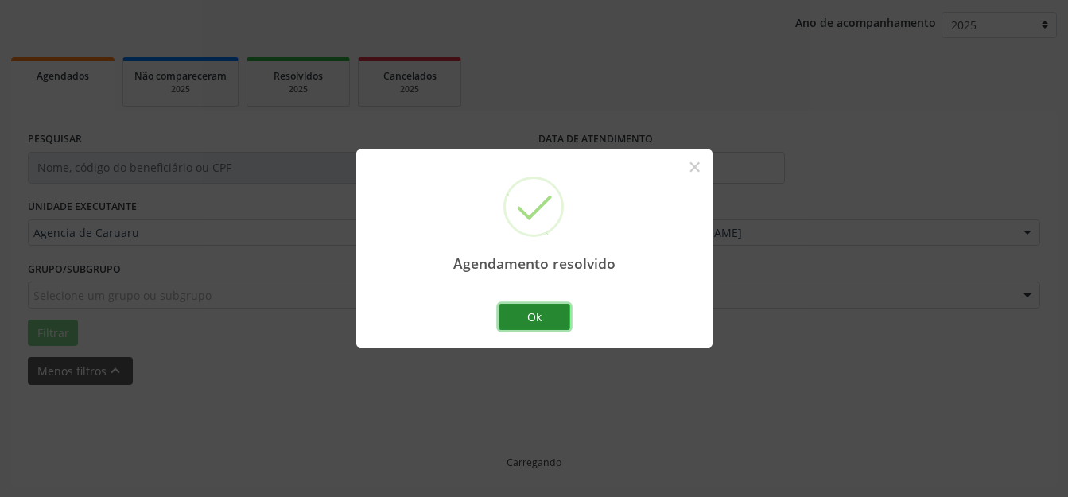
scroll to position [197, 0]
click at [520, 311] on button "Ok" at bounding box center [534, 317] width 72 height 27
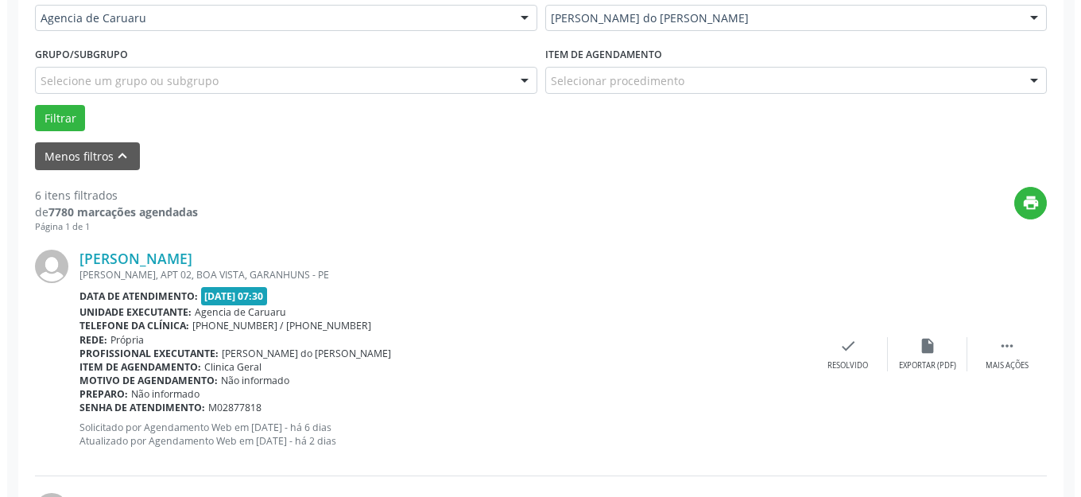
scroll to position [515, 0]
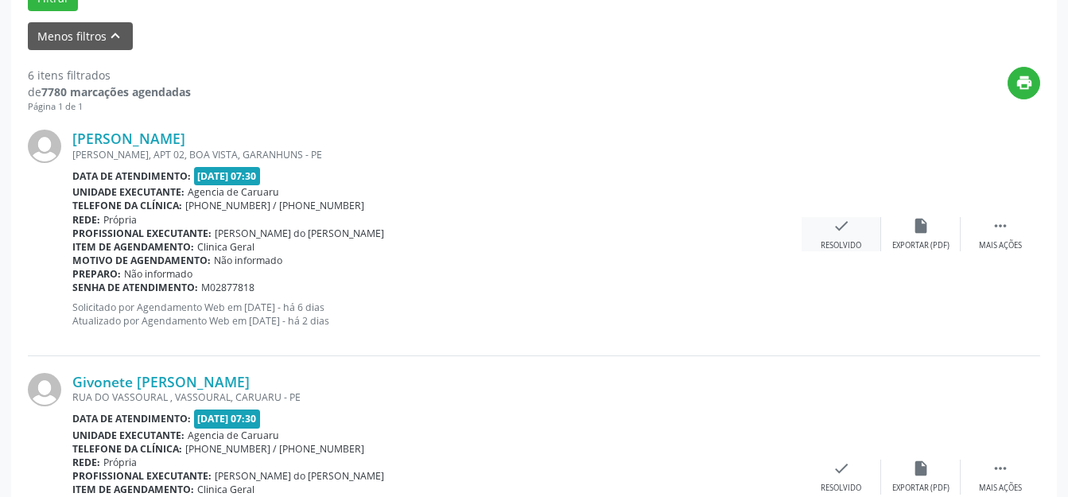
click at [836, 235] on div "check Resolvido" at bounding box center [840, 234] width 79 height 34
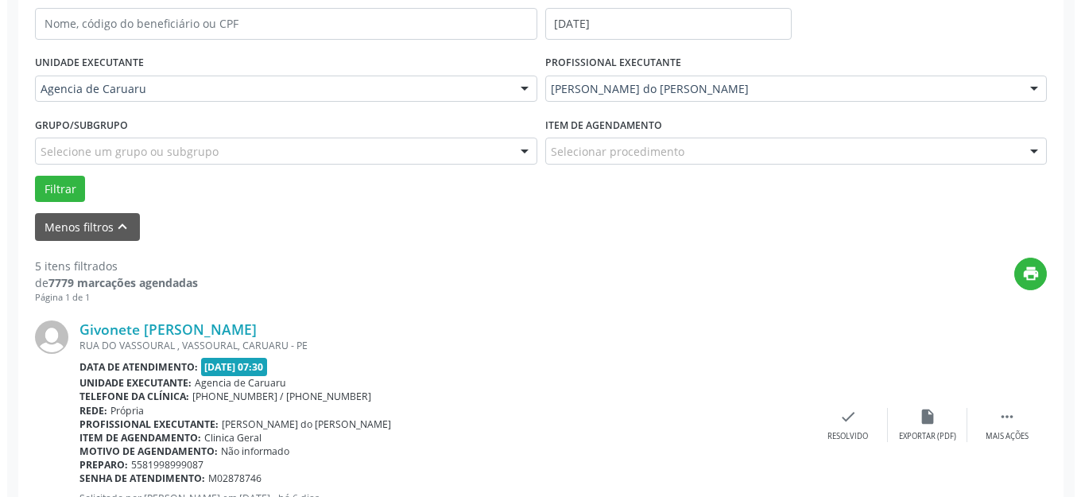
scroll to position [436, 0]
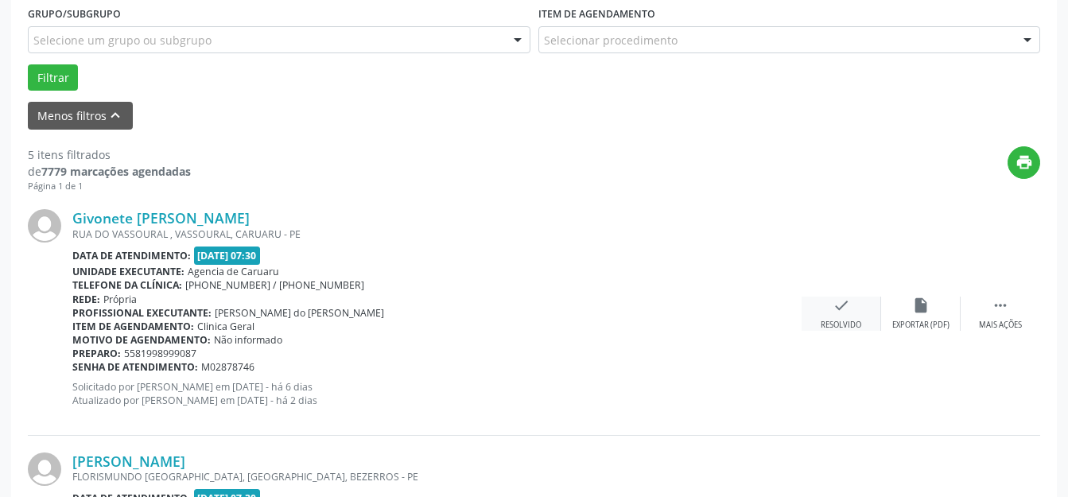
click at [845, 329] on div "Resolvido" at bounding box center [840, 325] width 41 height 11
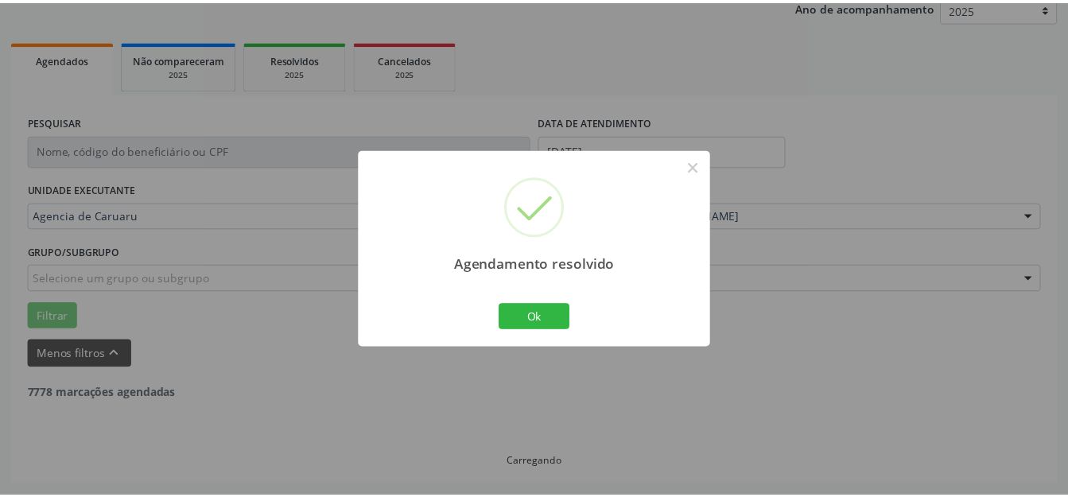
scroll to position [180, 0]
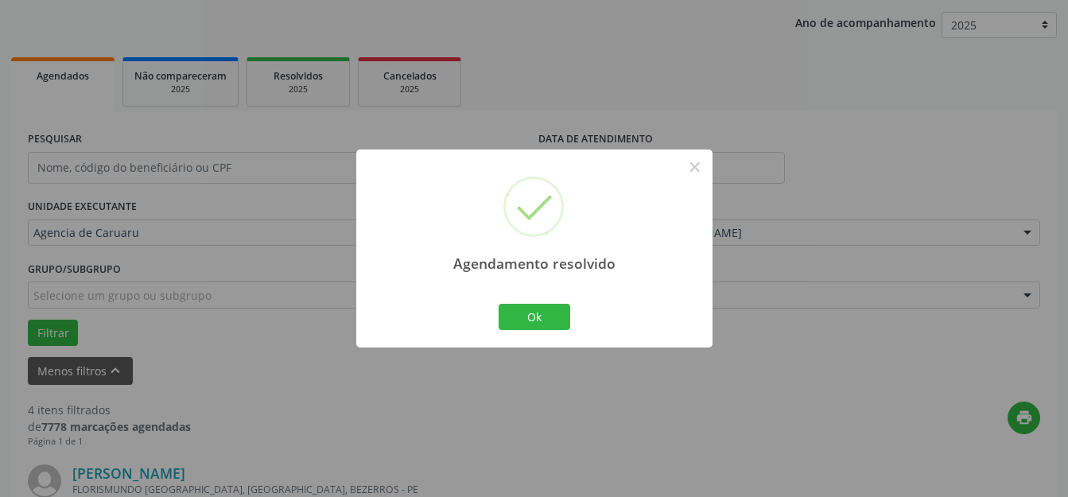
click at [588, 324] on div "Agendamento resolvido × Ok Cancel" at bounding box center [534, 248] width 356 height 198
click at [529, 320] on button "Ok" at bounding box center [534, 317] width 72 height 27
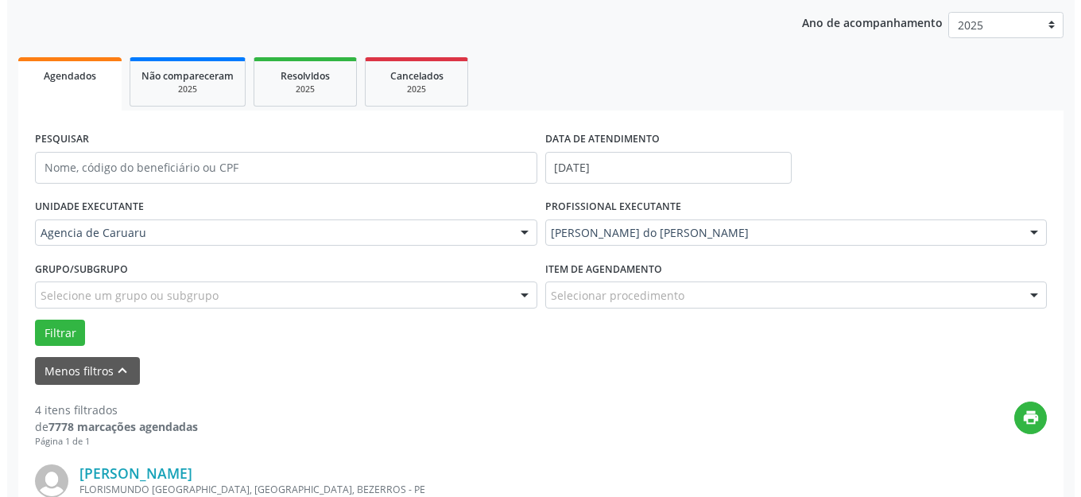
scroll to position [498, 0]
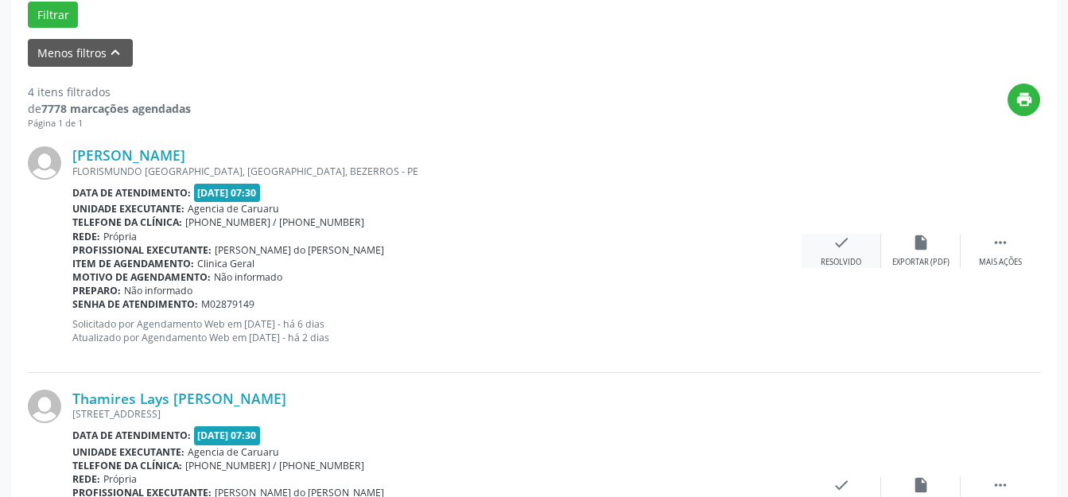
click at [851, 254] on div "check Resolvido" at bounding box center [840, 251] width 79 height 34
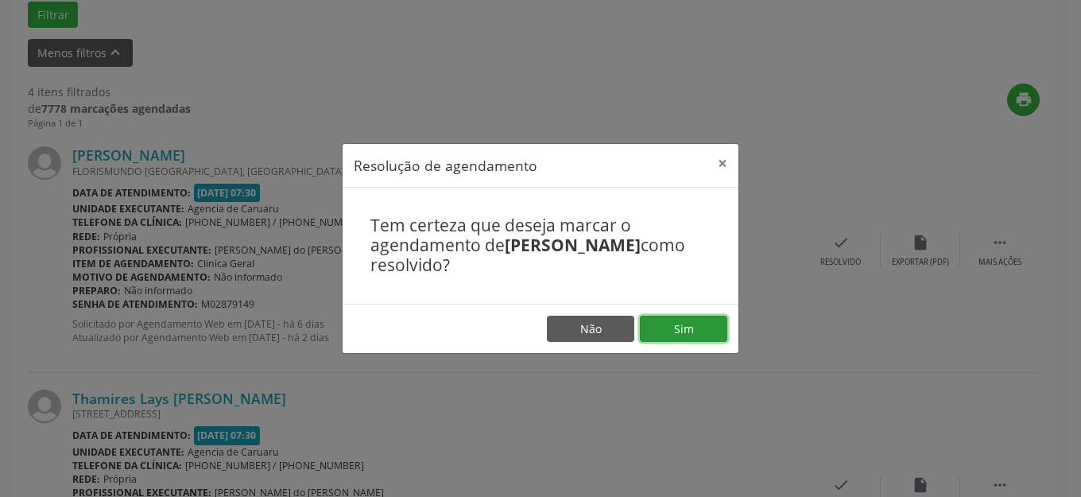
click at [687, 317] on button "Sim" at bounding box center [683, 329] width 87 height 27
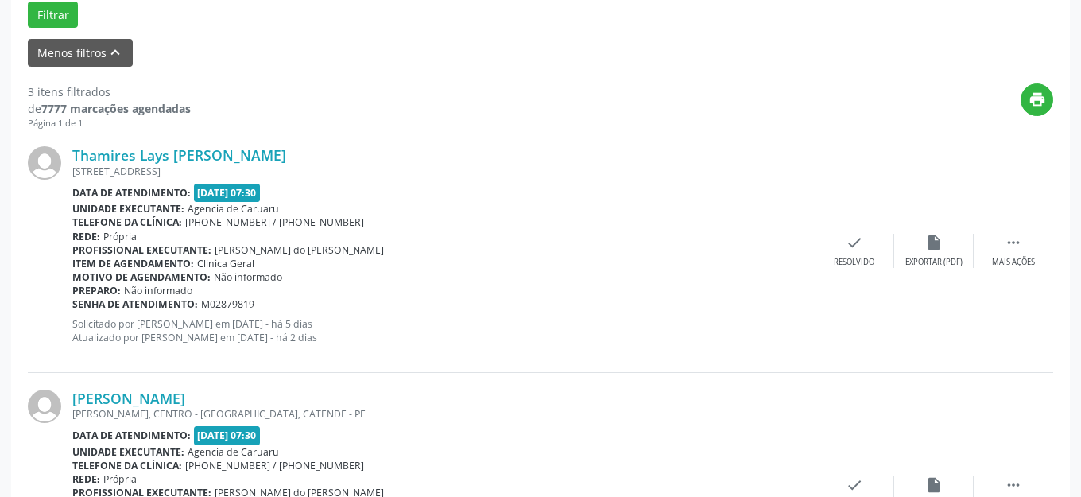
scroll to position [356, 0]
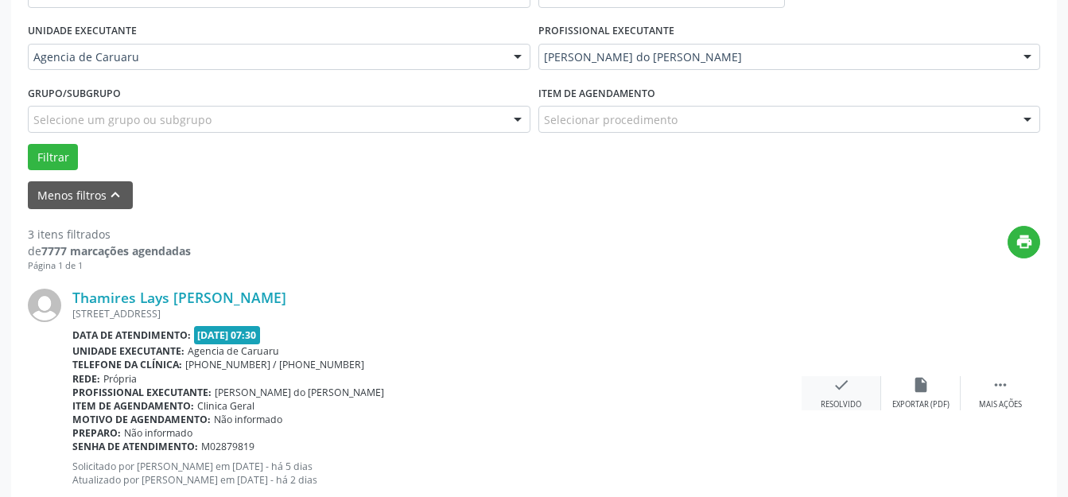
click at [863, 385] on div "check Resolvido" at bounding box center [840, 393] width 79 height 34
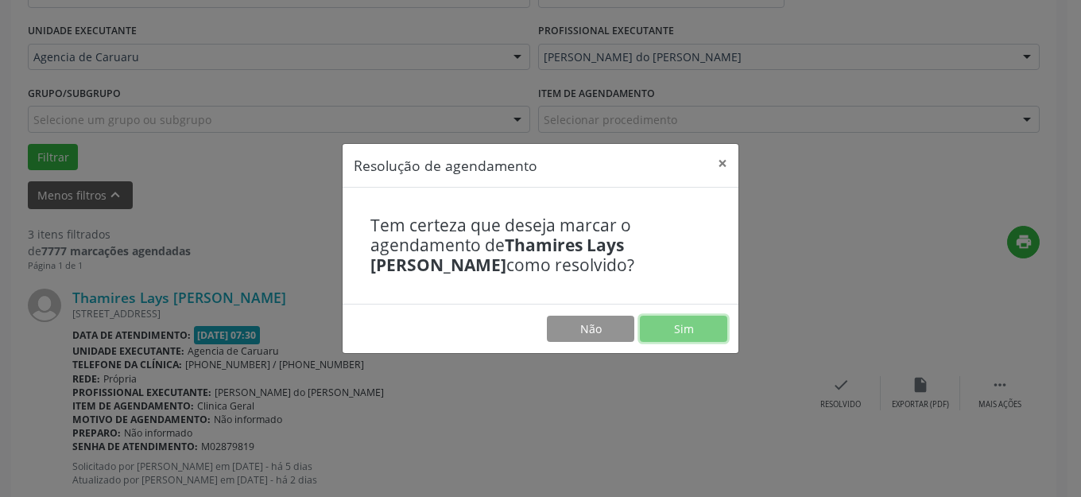
click at [696, 330] on button "Sim" at bounding box center [683, 329] width 87 height 27
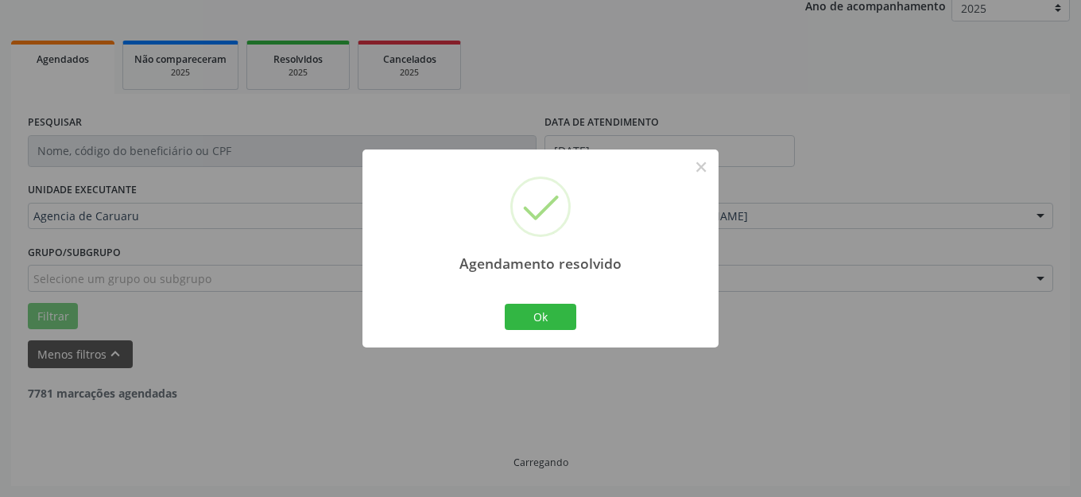
click at [544, 321] on button "Ok" at bounding box center [541, 317] width 72 height 27
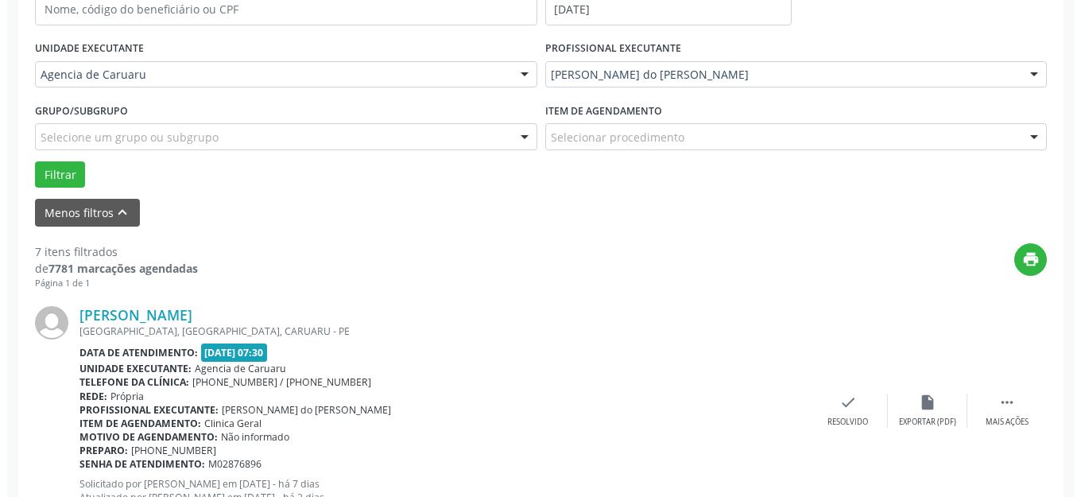
scroll to position [515, 0]
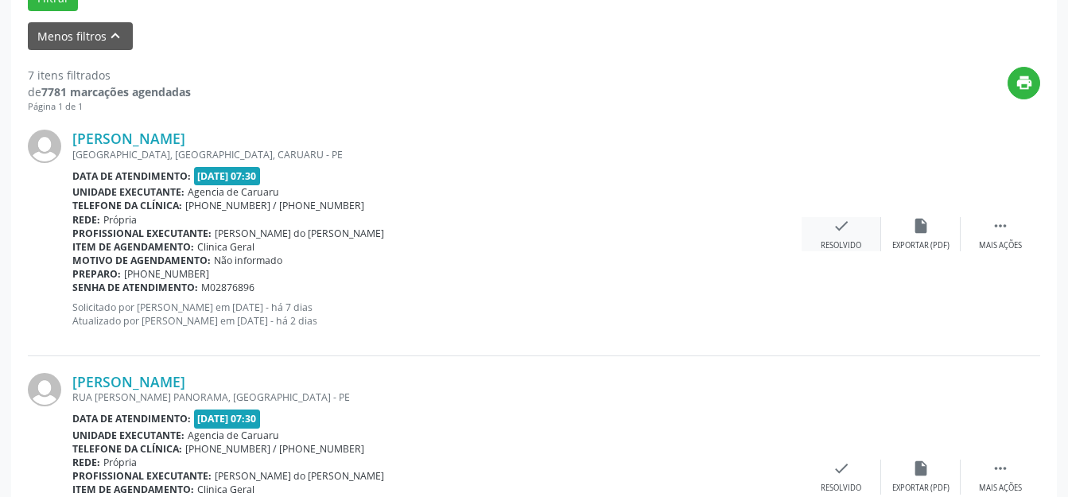
click at [854, 238] on div "check Resolvido" at bounding box center [840, 234] width 79 height 34
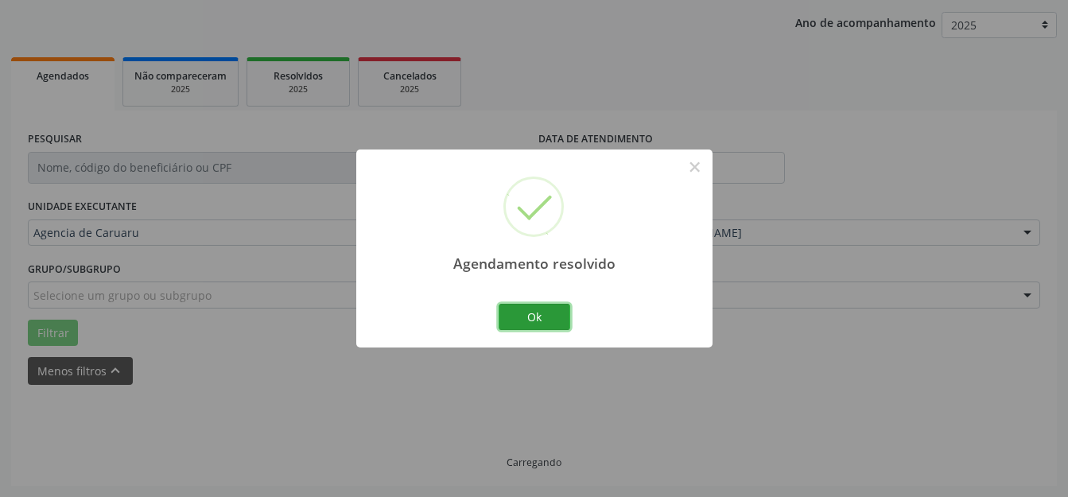
click at [555, 318] on button "Ok" at bounding box center [534, 317] width 72 height 27
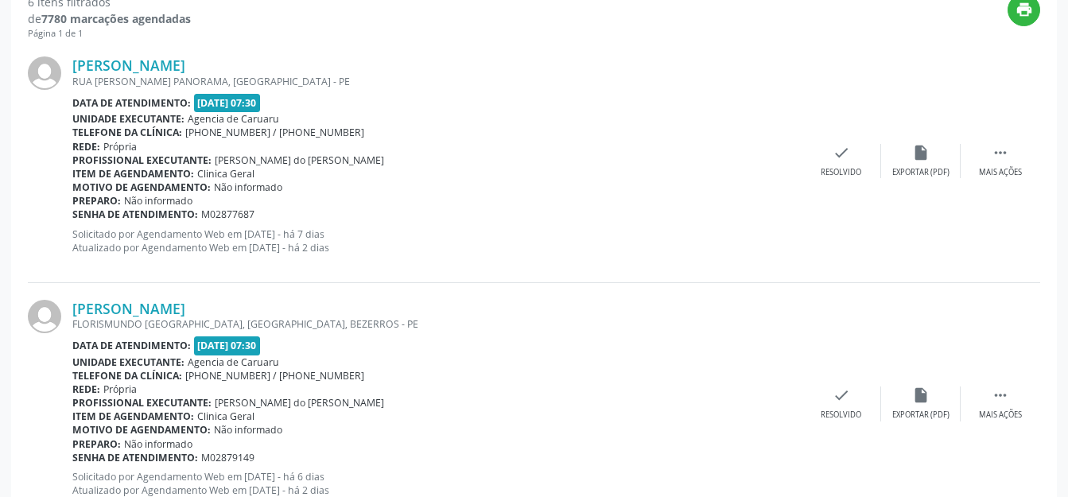
scroll to position [595, 0]
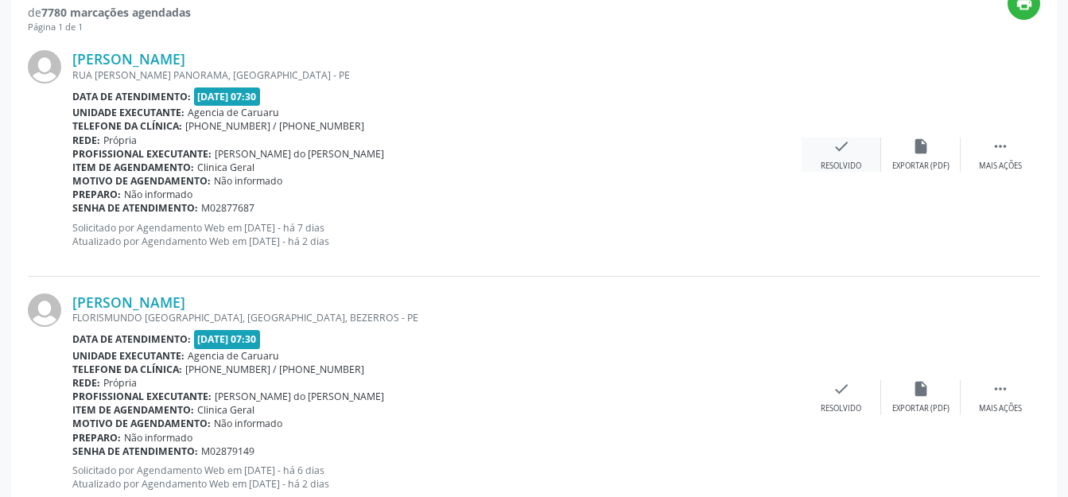
click at [847, 141] on icon "check" at bounding box center [840, 146] width 17 height 17
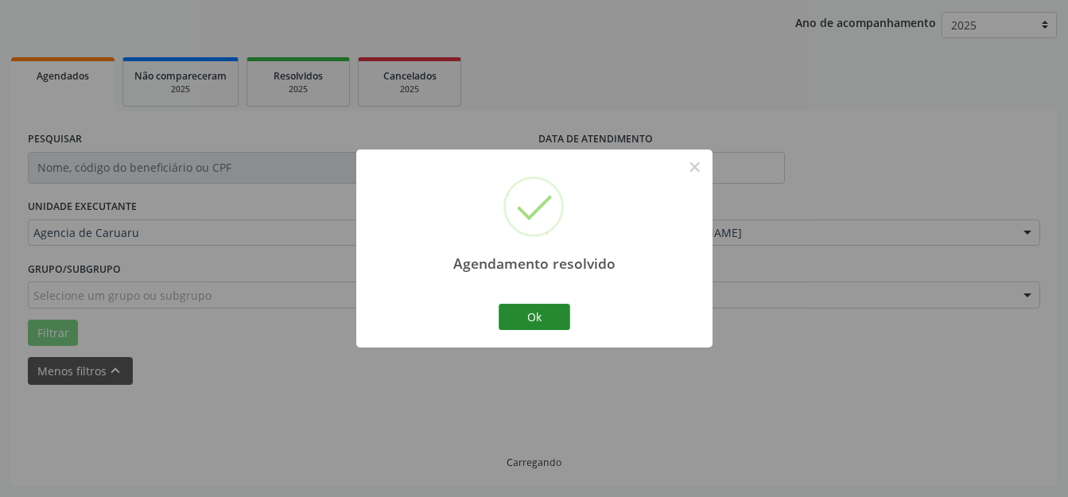
scroll to position [180, 0]
click at [542, 320] on button "Ok" at bounding box center [534, 317] width 72 height 27
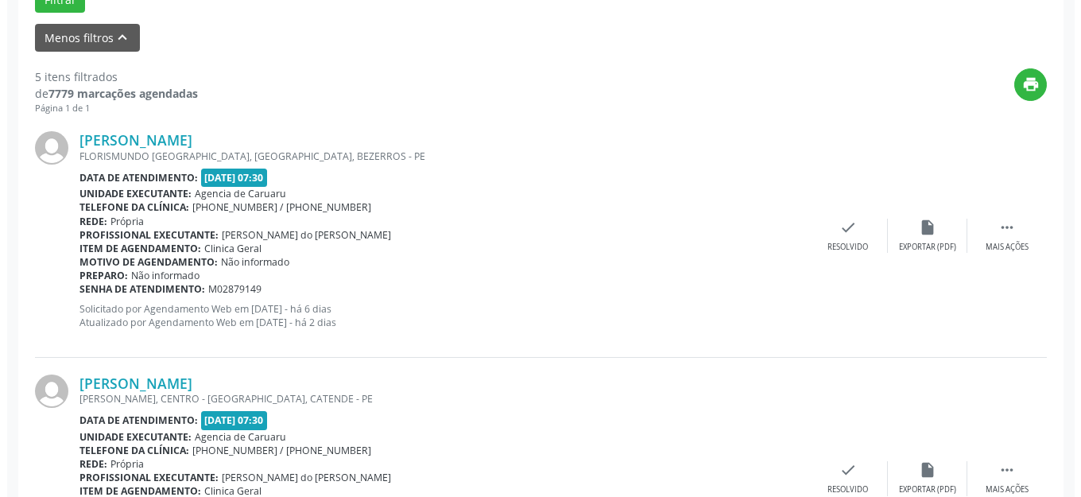
scroll to position [515, 0]
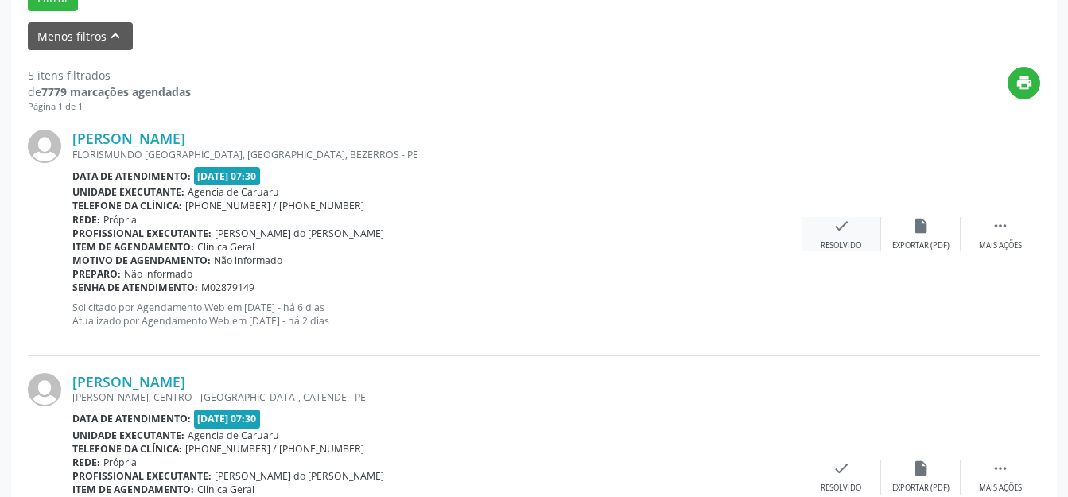
click at [853, 240] on div "Resolvido" at bounding box center [840, 245] width 41 height 11
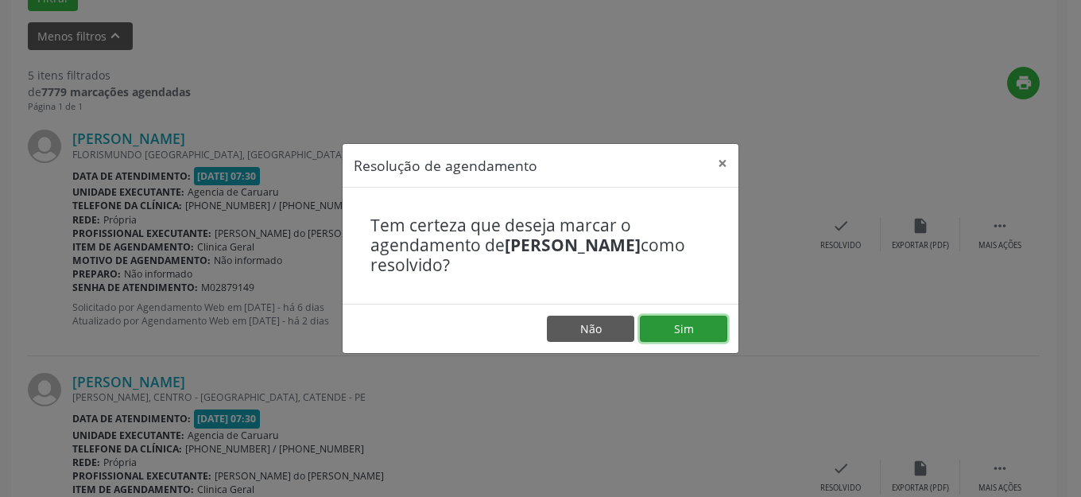
click at [670, 323] on button "Sim" at bounding box center [683, 329] width 87 height 27
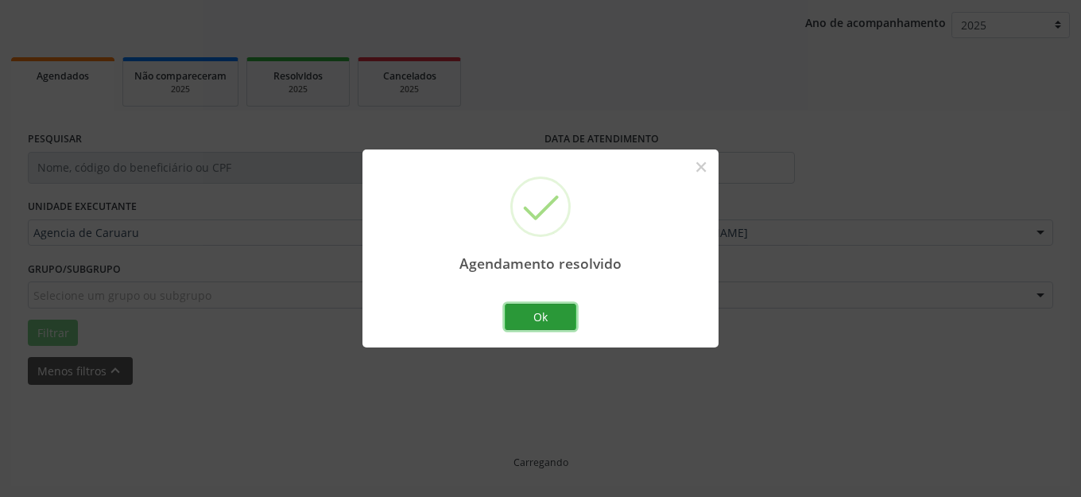
click at [554, 317] on button "Ok" at bounding box center [541, 317] width 72 height 27
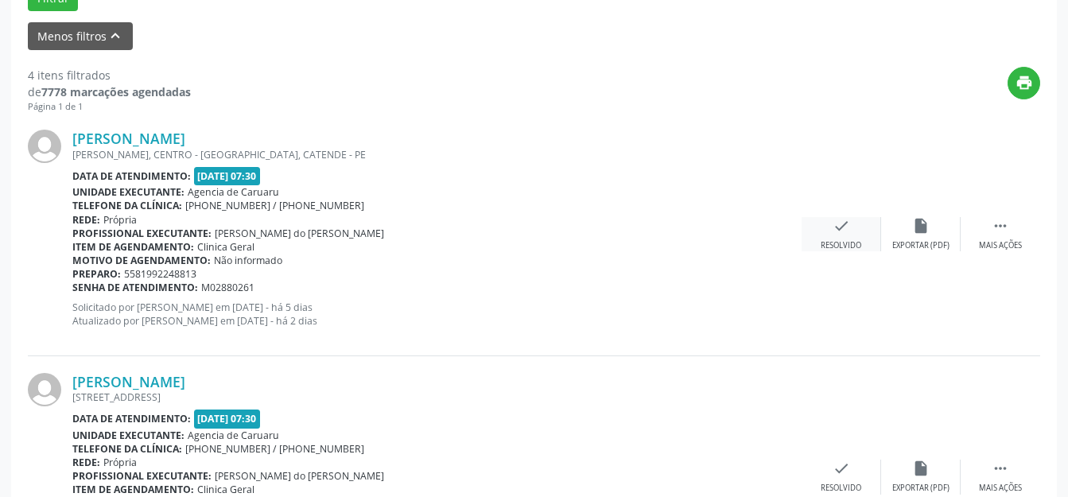
click at [823, 227] on div "check Resolvido" at bounding box center [840, 234] width 79 height 34
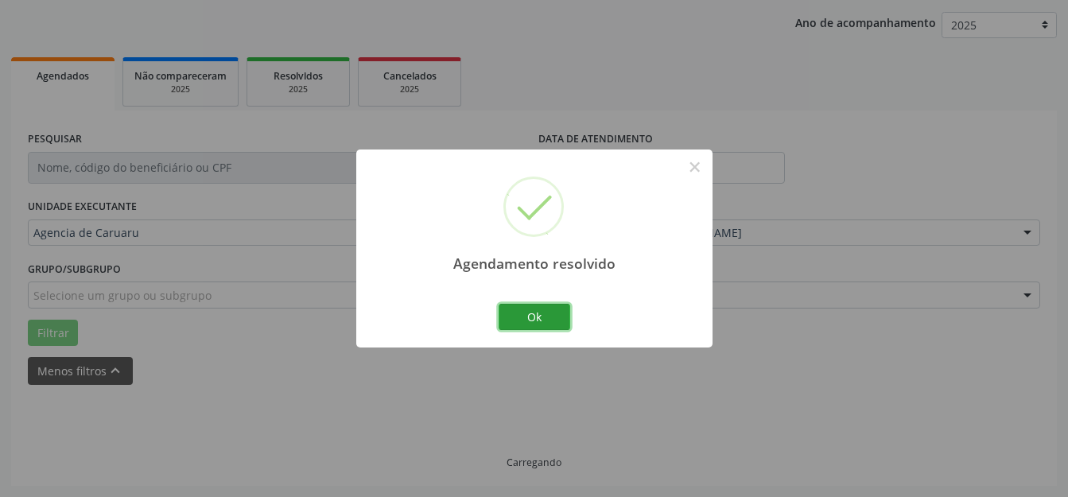
click at [549, 313] on button "Ok" at bounding box center [534, 317] width 72 height 27
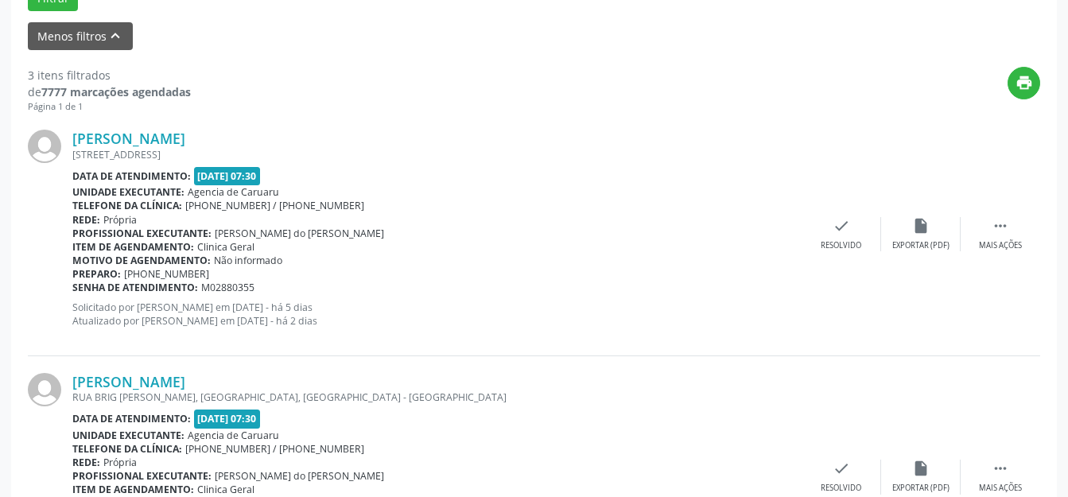
scroll to position [595, 0]
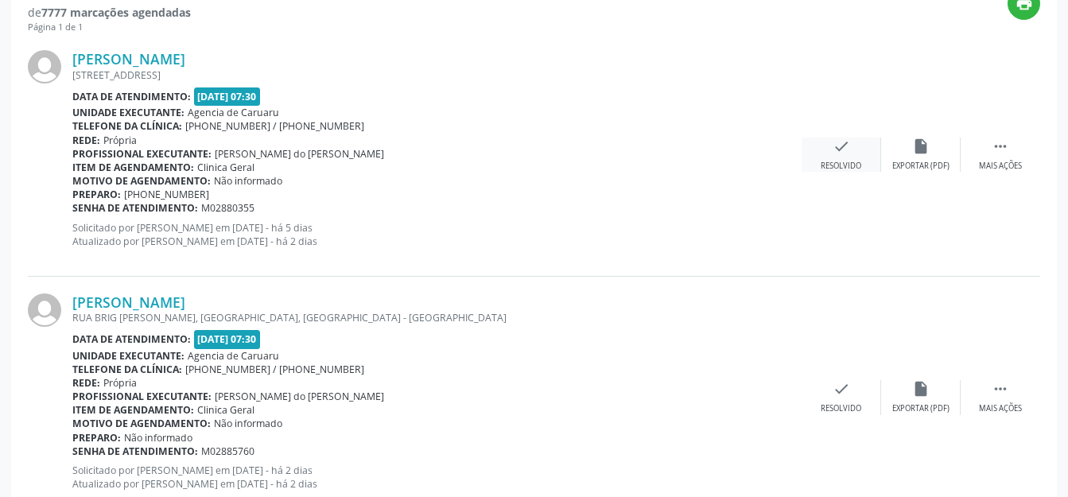
click at [864, 164] on div "check Resolvido" at bounding box center [840, 155] width 79 height 34
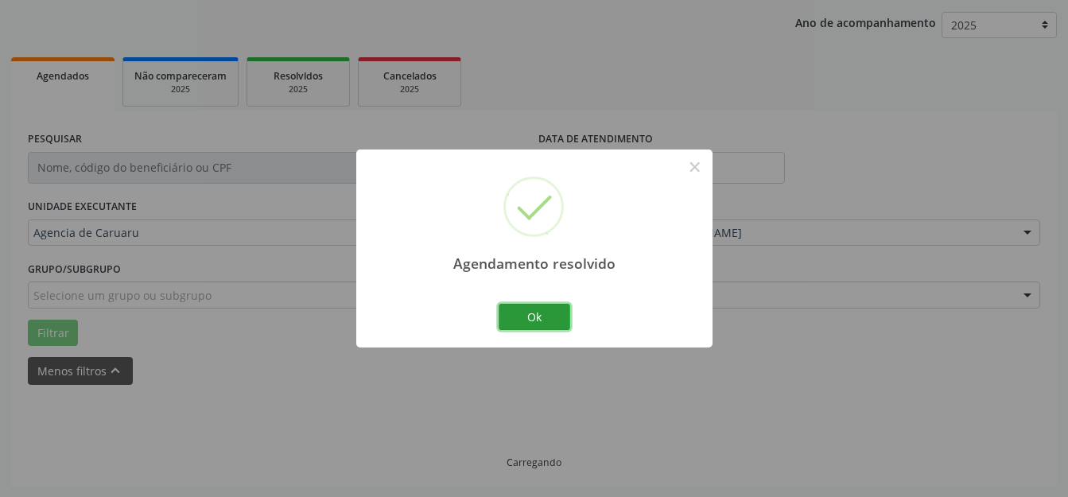
click at [566, 316] on button "Ok" at bounding box center [534, 317] width 72 height 27
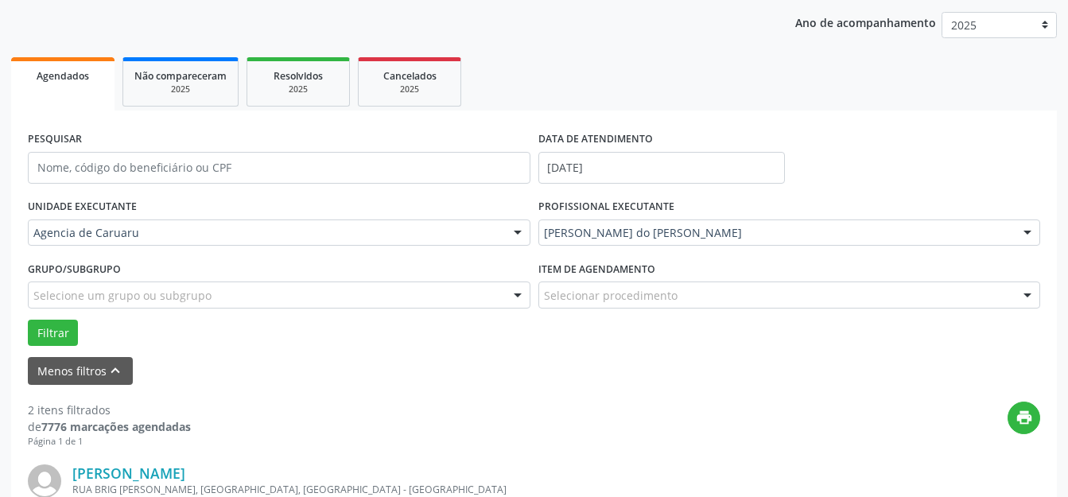
scroll to position [644, 0]
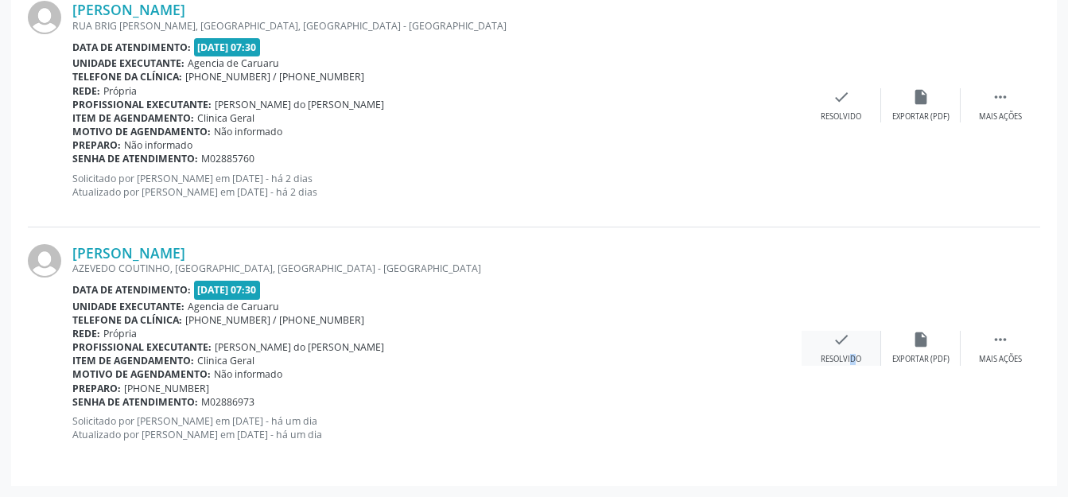
click at [842, 354] on div "Resolvido" at bounding box center [840, 359] width 41 height 11
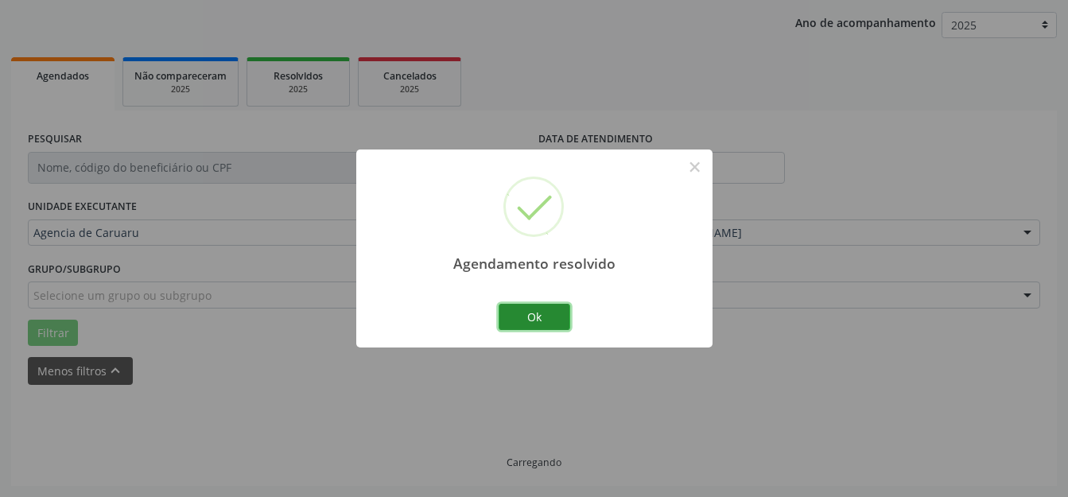
click at [505, 319] on button "Ok" at bounding box center [534, 317] width 72 height 27
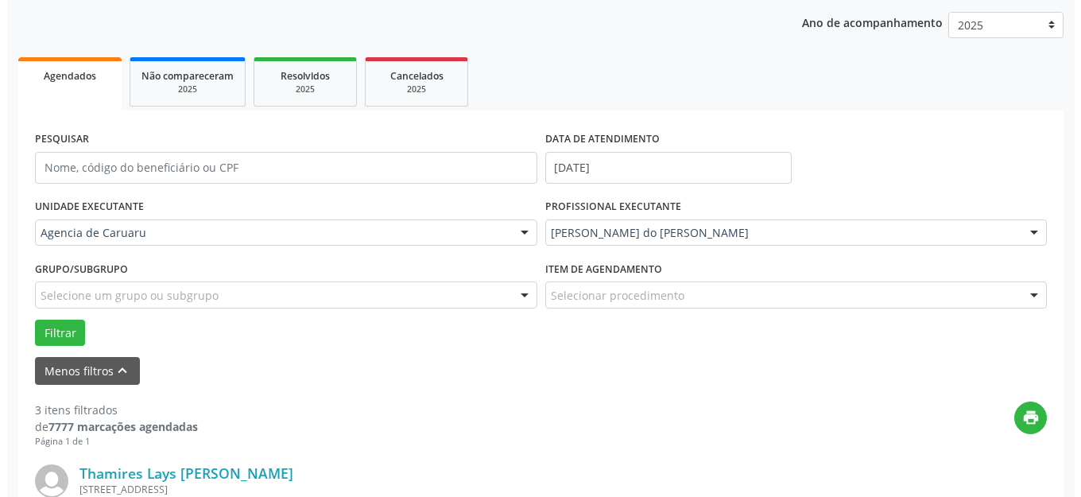
scroll to position [356, 0]
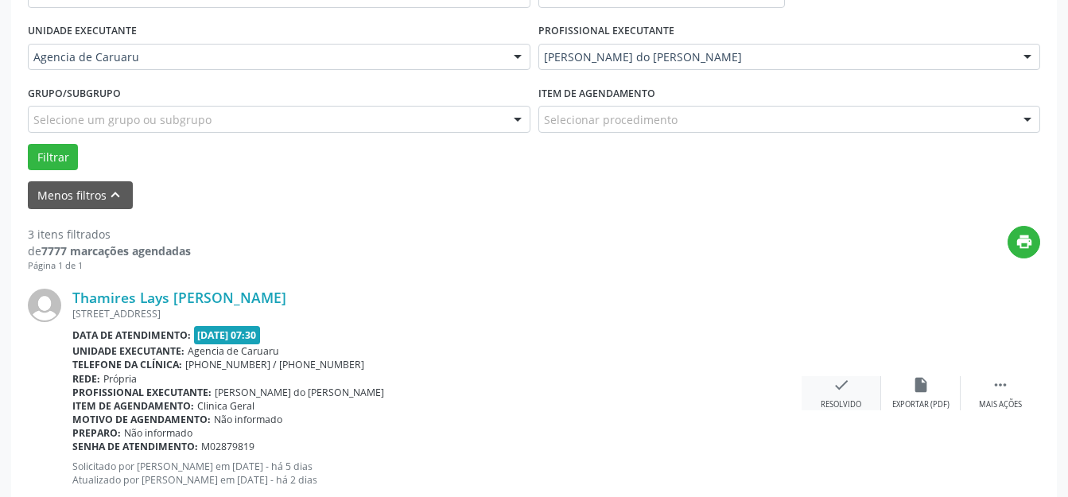
click at [850, 381] on div "check Resolvido" at bounding box center [840, 393] width 79 height 34
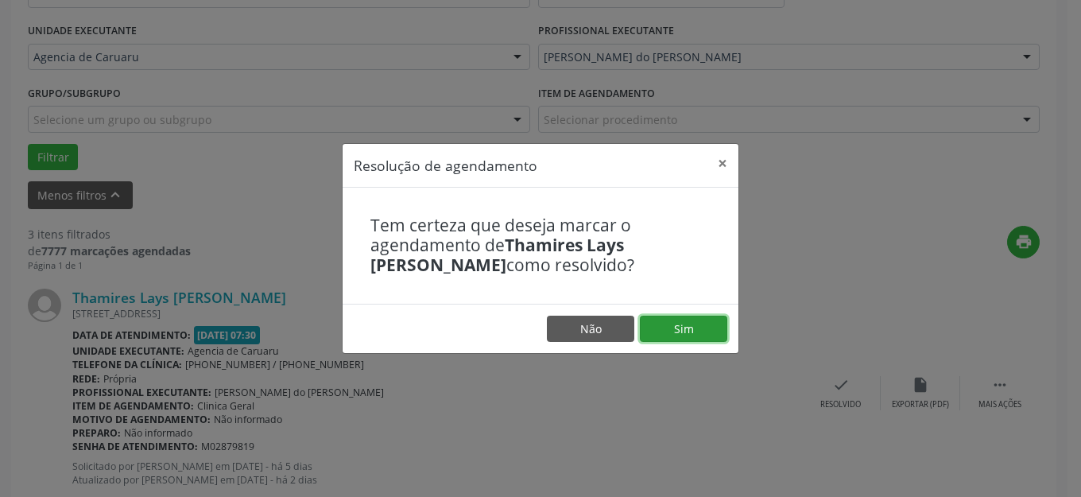
click at [678, 323] on button "Sim" at bounding box center [683, 329] width 87 height 27
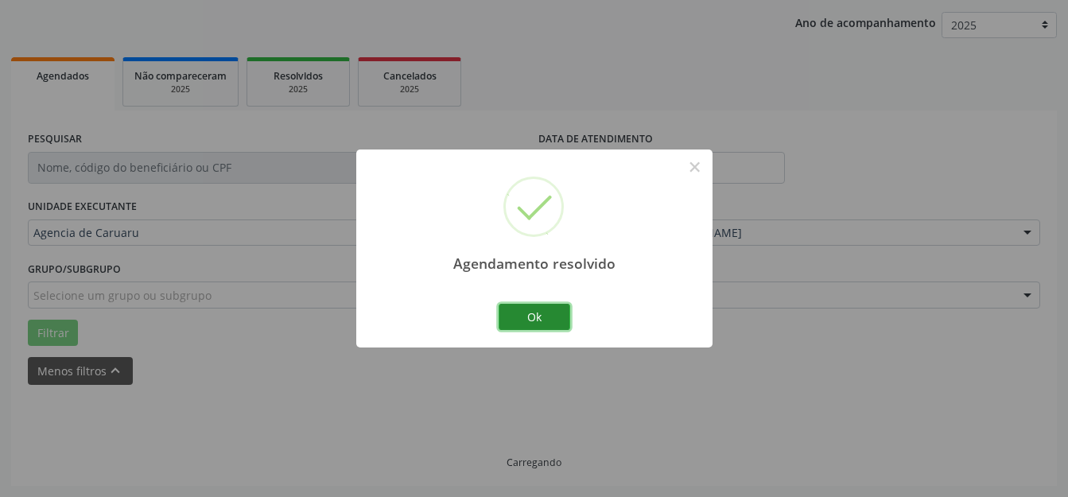
click at [557, 323] on button "Ok" at bounding box center [534, 317] width 72 height 27
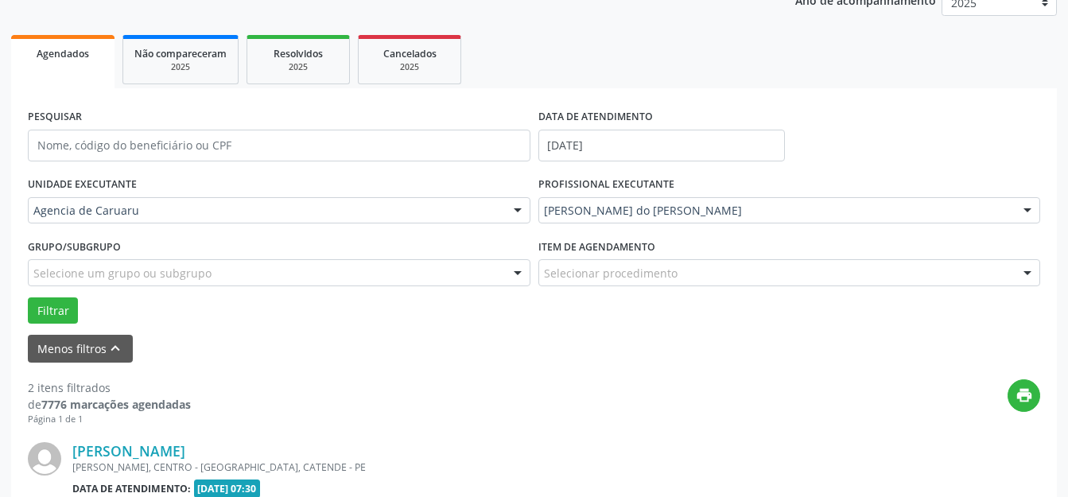
scroll to position [339, 0]
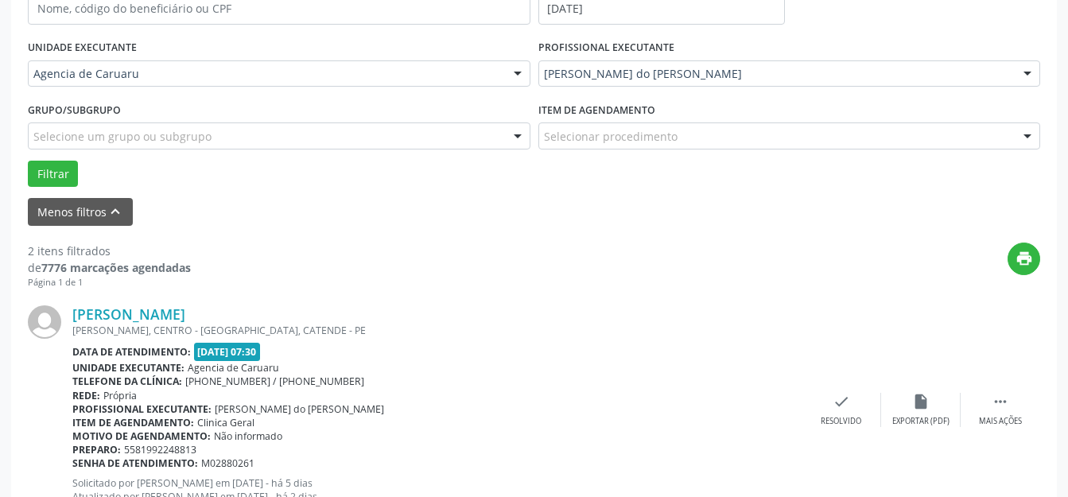
click at [825, 391] on div "[PERSON_NAME] [PERSON_NAME], CENTRO - [GEOGRAPHIC_DATA], CATENDE - PE Data de a…" at bounding box center [534, 410] width 1012 height 242
click at [839, 401] on icon "check" at bounding box center [840, 401] width 17 height 17
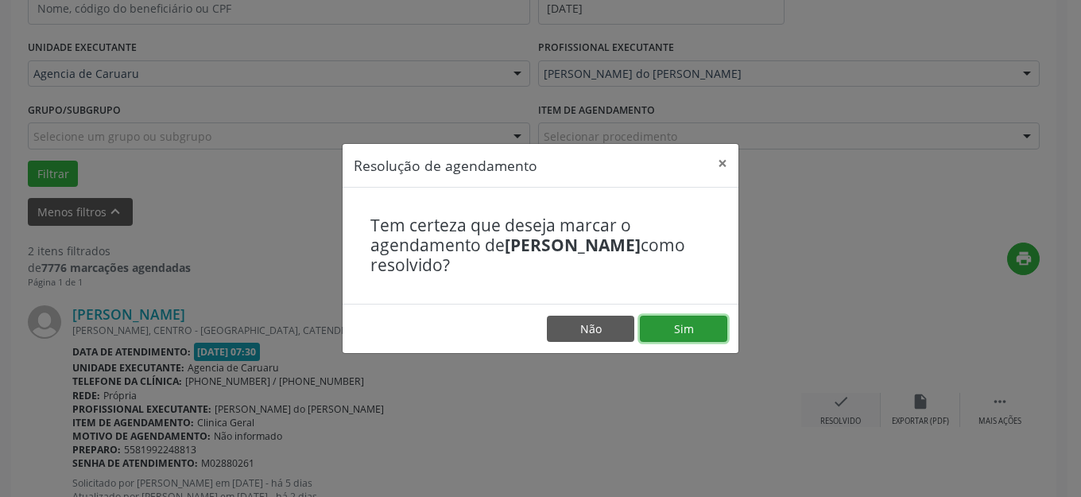
click at [689, 331] on button "Sim" at bounding box center [683, 329] width 87 height 27
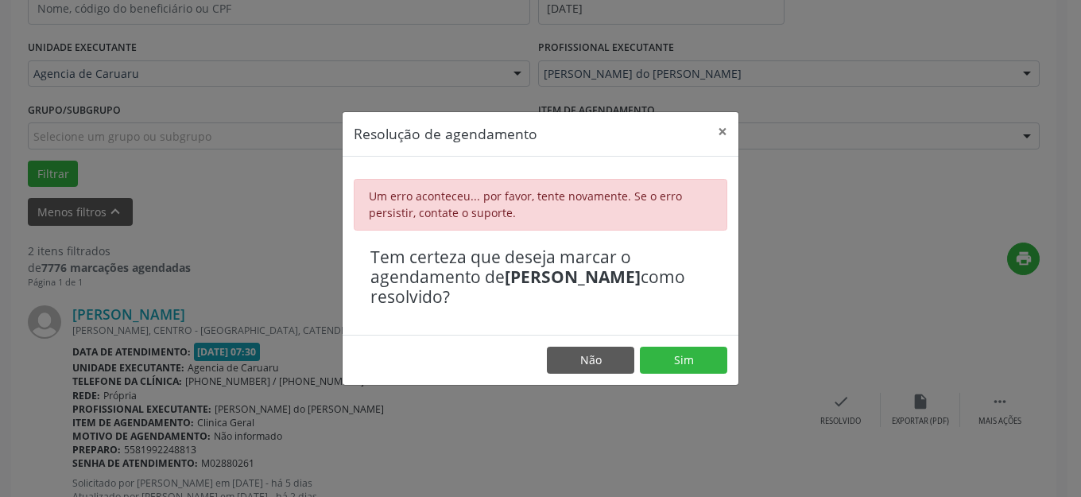
click at [696, 377] on footer "Não Sim" at bounding box center [541, 360] width 396 height 50
click at [691, 360] on button "Sim" at bounding box center [683, 360] width 87 height 27
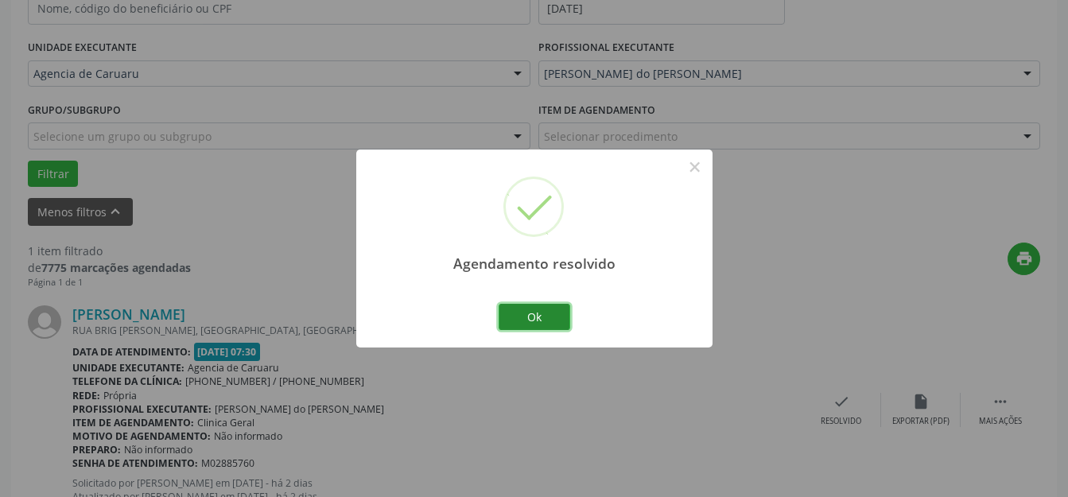
click at [558, 308] on button "Ok" at bounding box center [534, 317] width 72 height 27
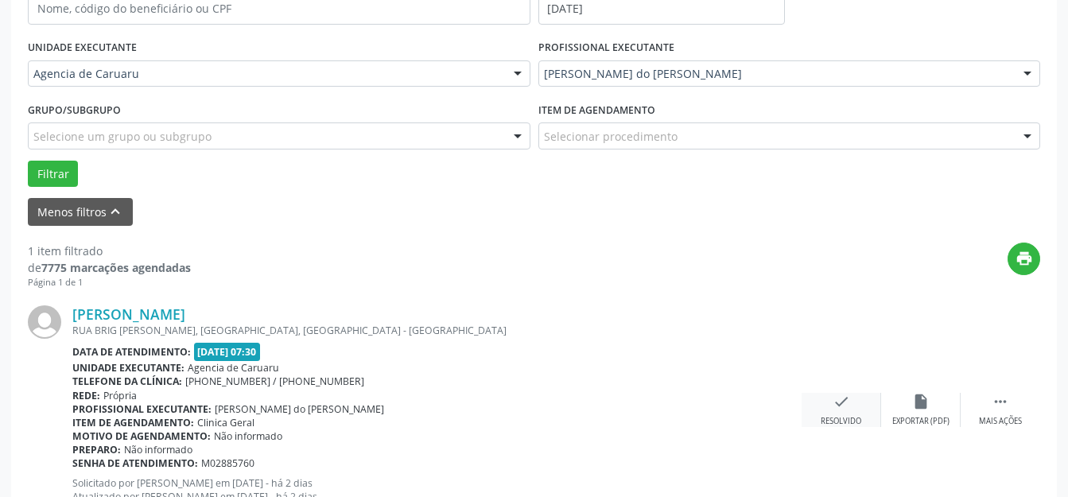
click at [853, 420] on div "Resolvido" at bounding box center [840, 421] width 41 height 11
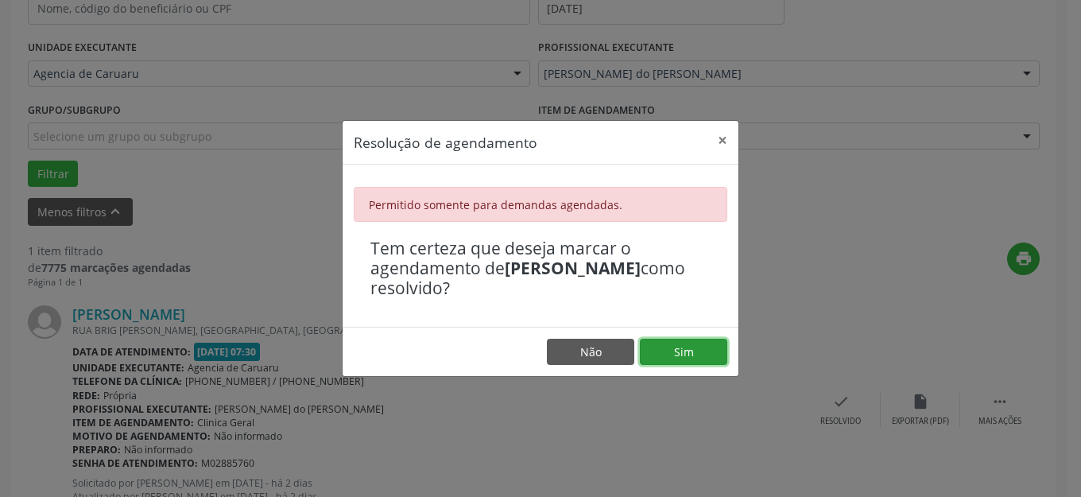
click at [691, 344] on button "Sim" at bounding box center [683, 352] width 87 height 27
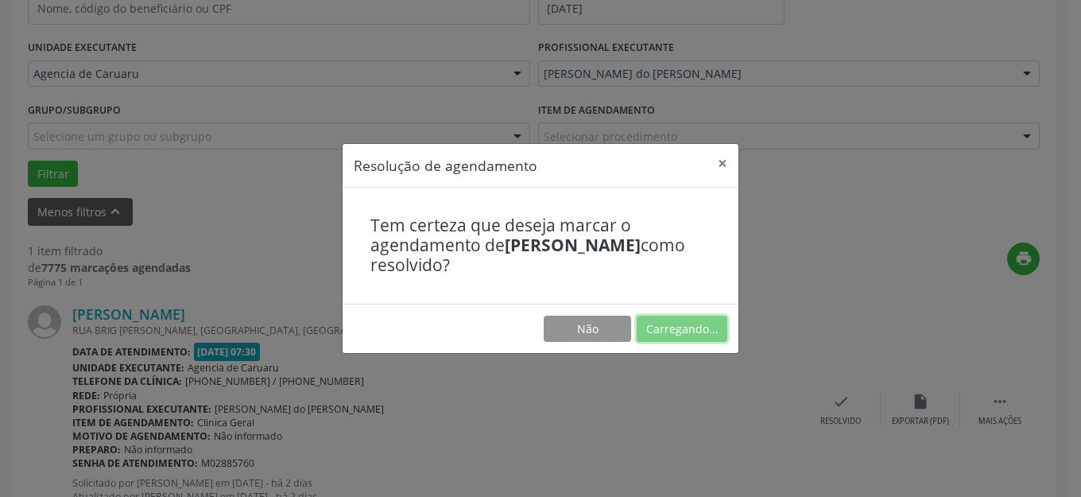
click at [691, 343] on button "Carregando..." at bounding box center [682, 329] width 91 height 27
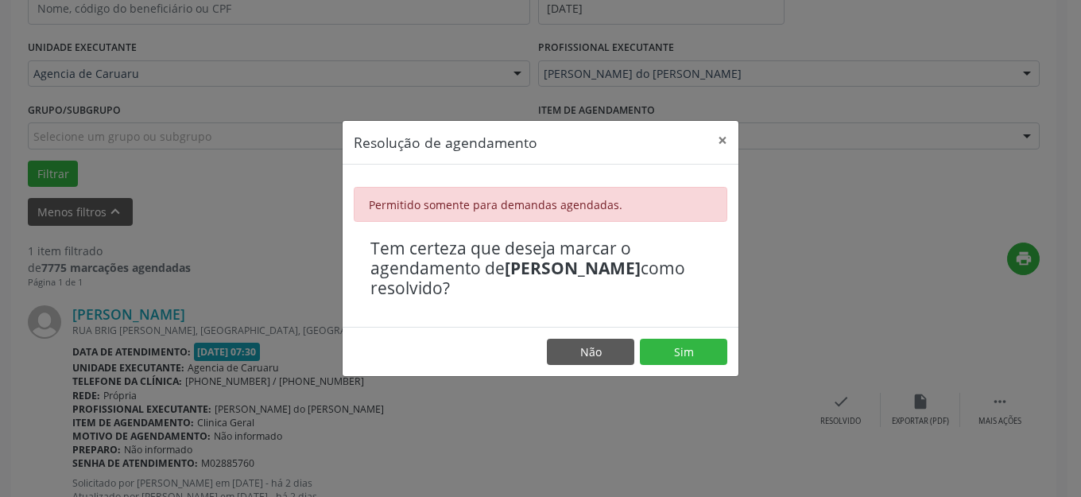
click at [685, 316] on div "Permitido somente para demandas agendadas. Tem certeza que deseja marcar o agen…" at bounding box center [541, 246] width 396 height 162
click at [688, 362] on button "Sim" at bounding box center [683, 352] width 87 height 27
click at [730, 138] on button "×" at bounding box center [723, 140] width 32 height 39
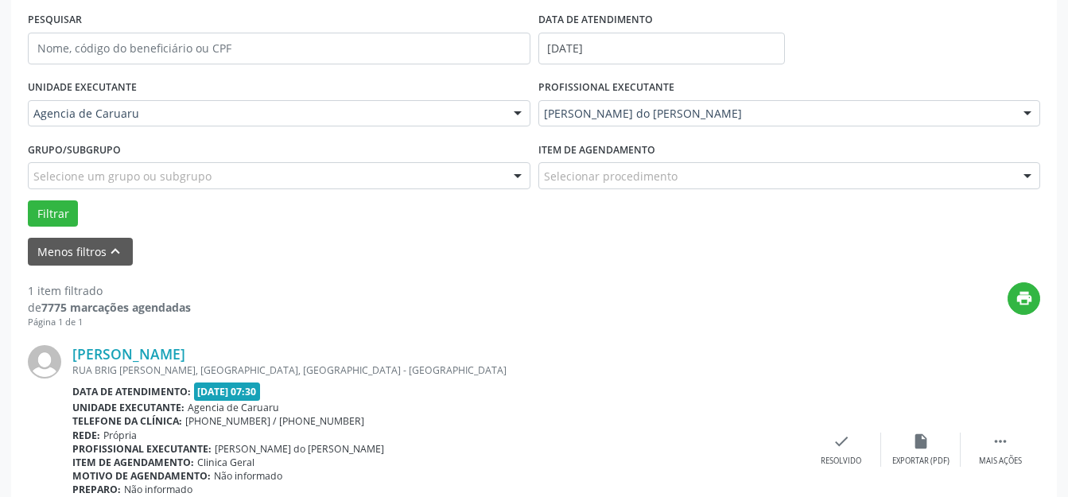
scroll to position [401, 0]
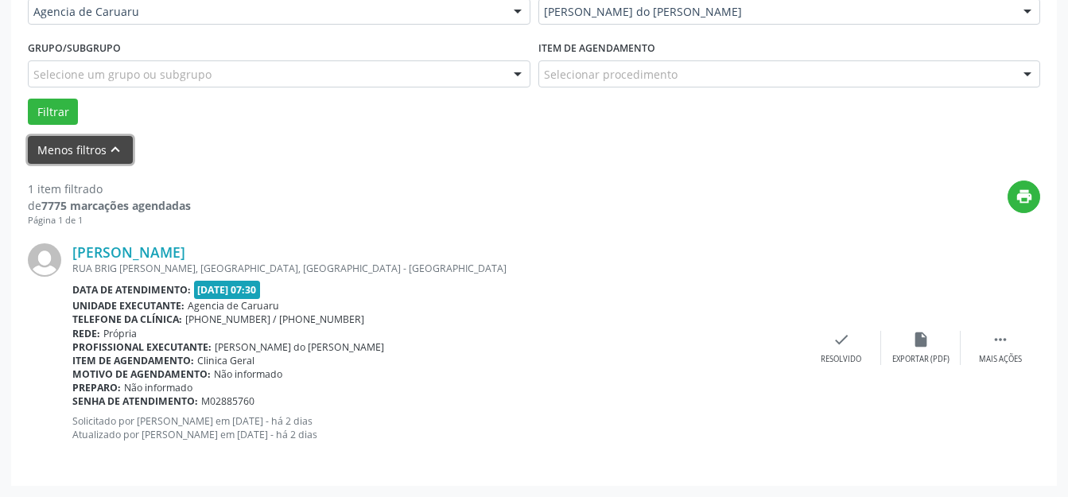
click at [70, 150] on button "Menos filtros keyboard_arrow_up" at bounding box center [80, 150] width 105 height 28
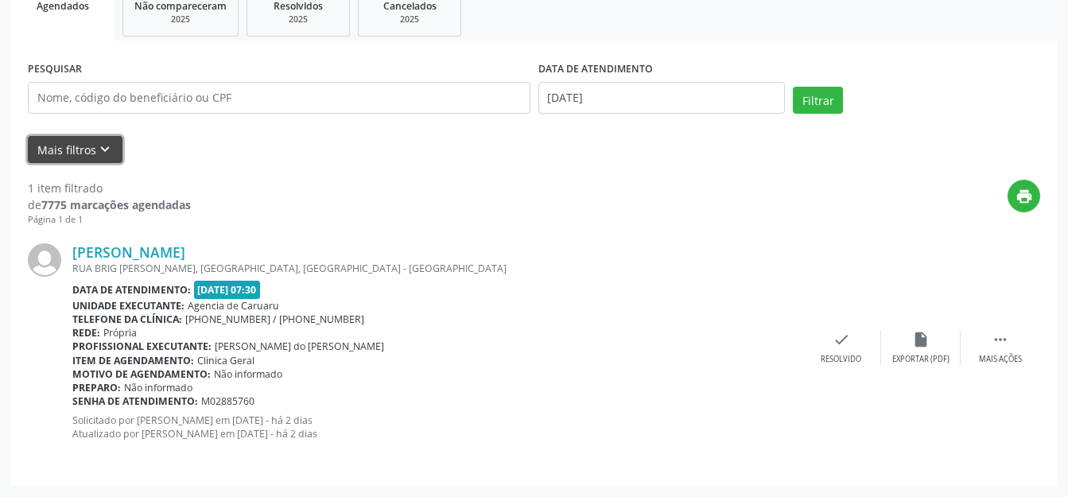
scroll to position [11, 0]
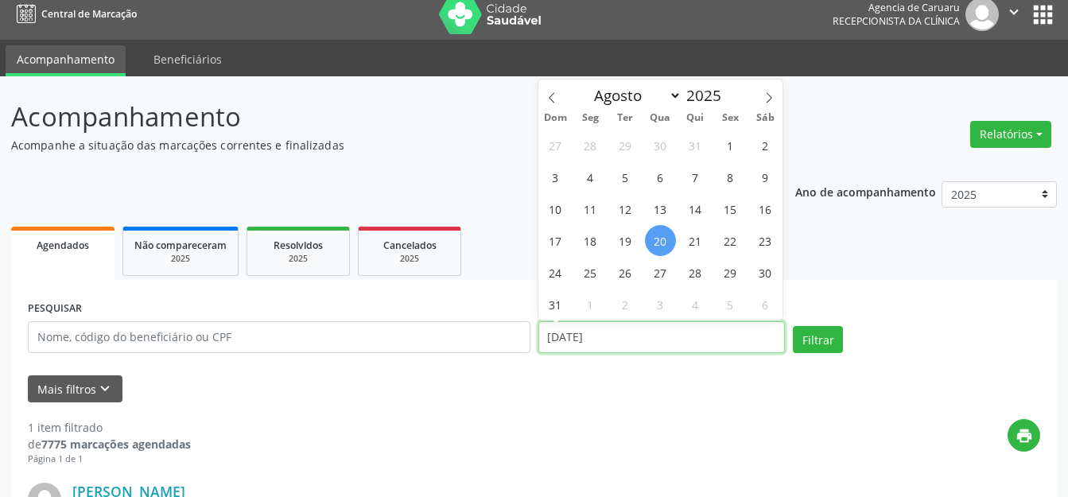
click at [605, 342] on input "[DATE]" at bounding box center [661, 337] width 247 height 32
click at [613, 343] on input "[DATE]" at bounding box center [661, 337] width 247 height 32
click at [652, 375] on div "Mais filtros keyboard_arrow_down" at bounding box center [534, 389] width 1020 height 28
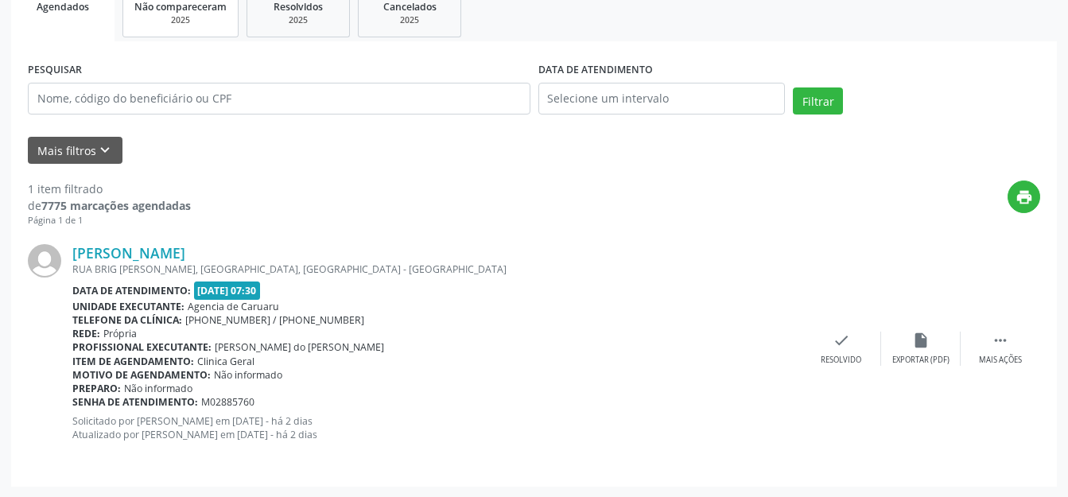
scroll to position [0, 0]
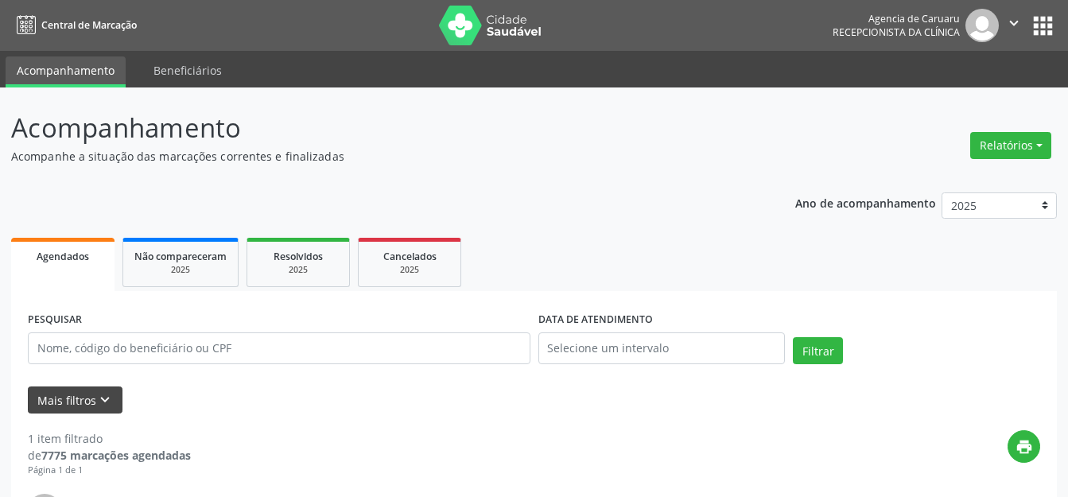
click at [85, 394] on form "PESQUISAR DATA DE ATENDIMENTO Filtrar UNIDADE EXECUTANTE Agencia de Caruaru Tod…" at bounding box center [534, 361] width 1012 height 106
click at [68, 397] on button "Mais filtros keyboard_arrow_down" at bounding box center [75, 400] width 95 height 28
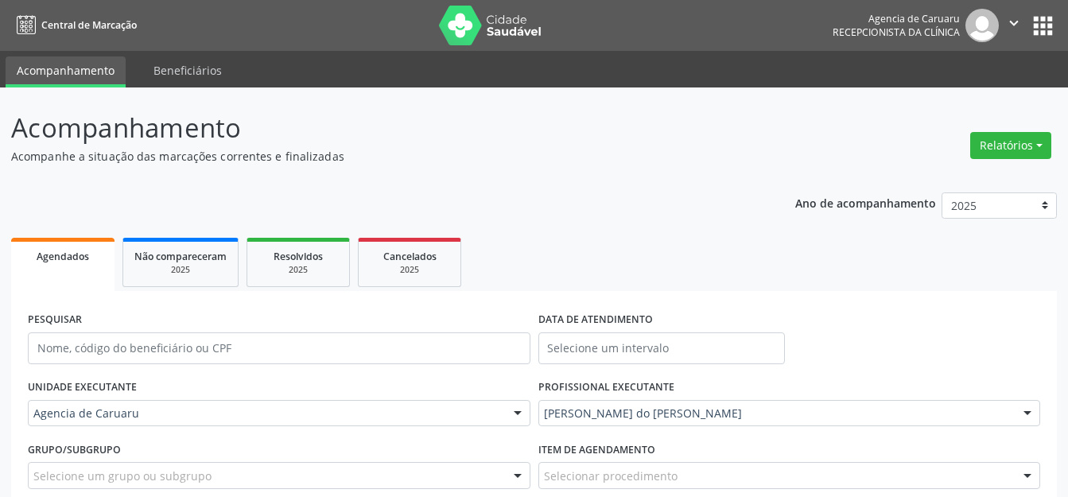
scroll to position [79, 0]
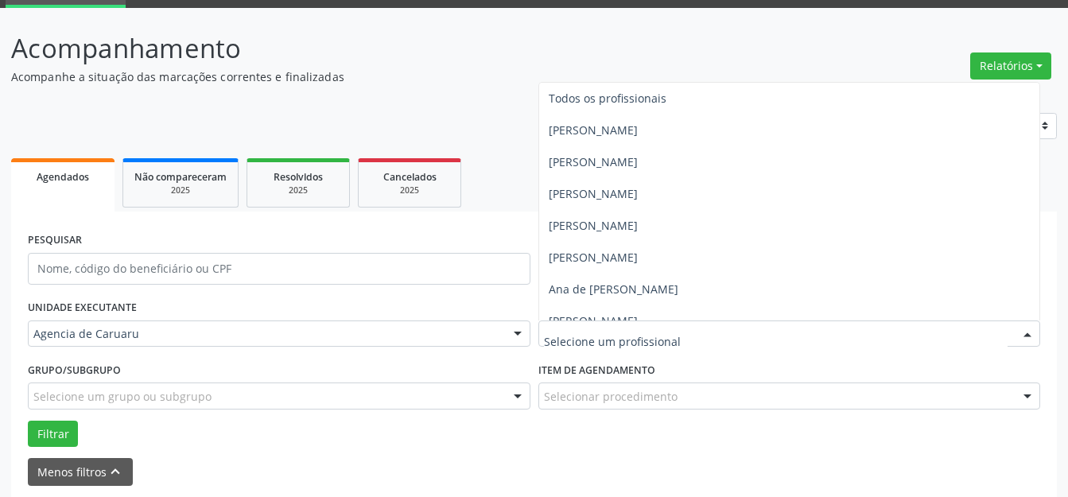
click at [760, 331] on input "text" at bounding box center [776, 342] width 464 height 32
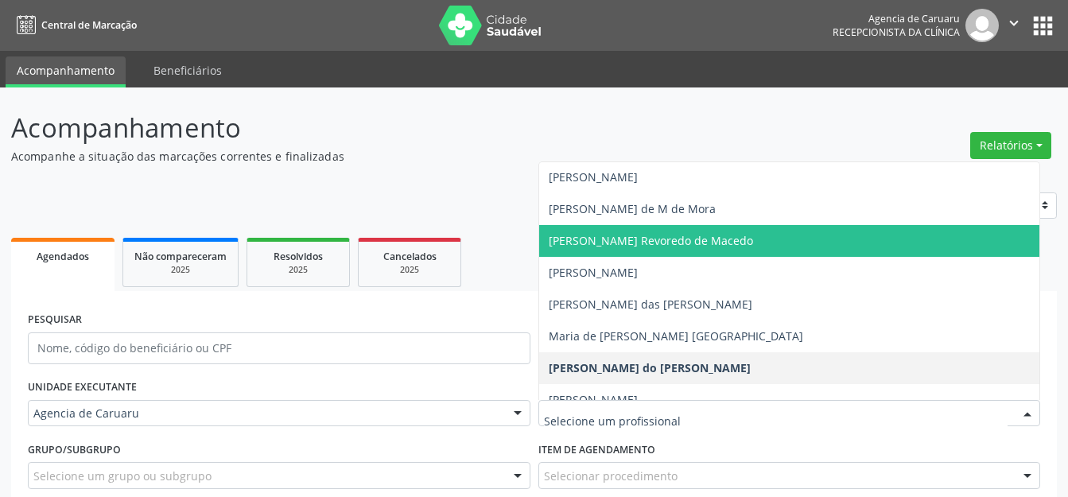
scroll to position [541, 0]
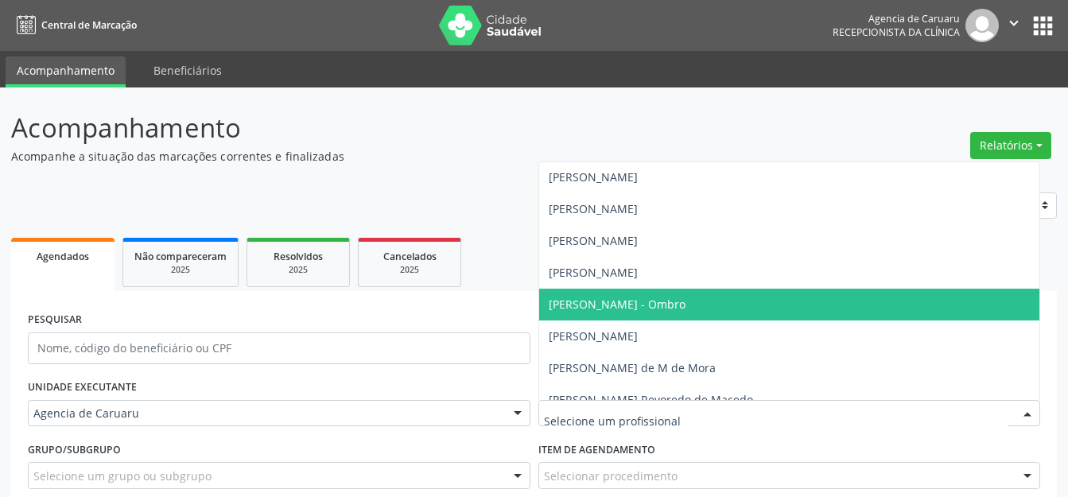
click at [625, 293] on span "[PERSON_NAME] - Ombro" at bounding box center [789, 305] width 501 height 32
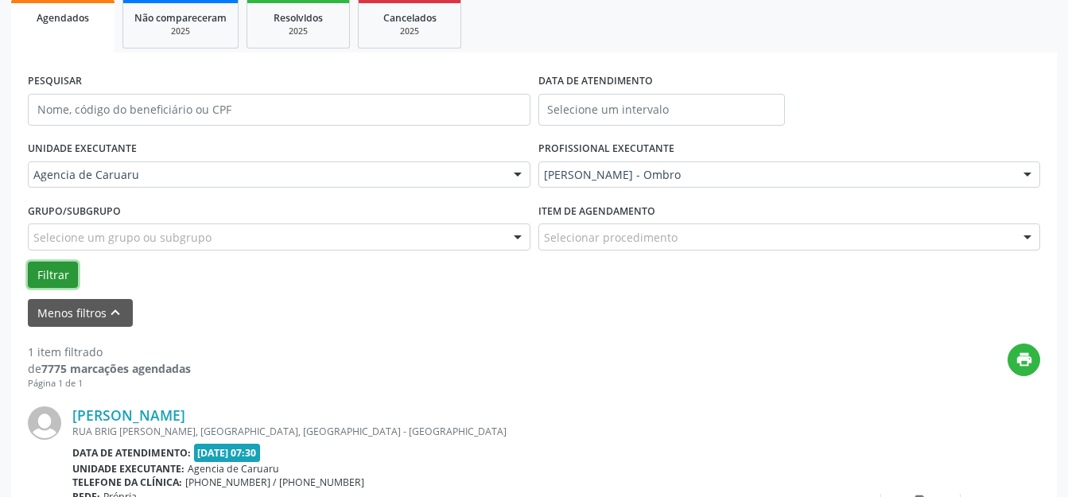
click at [38, 276] on button "Filtrar" at bounding box center [53, 275] width 50 height 27
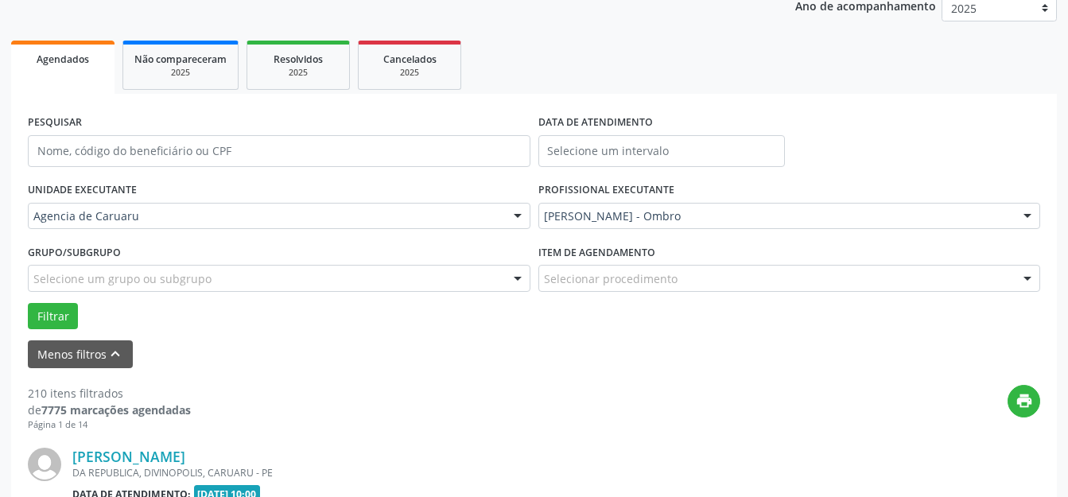
scroll to position [238, 0]
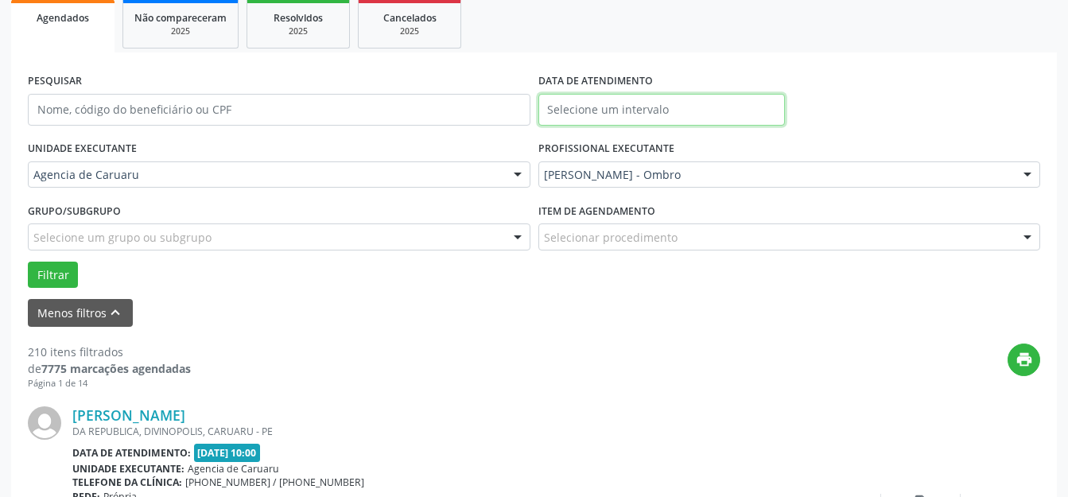
click at [630, 99] on input "text" at bounding box center [661, 110] width 247 height 32
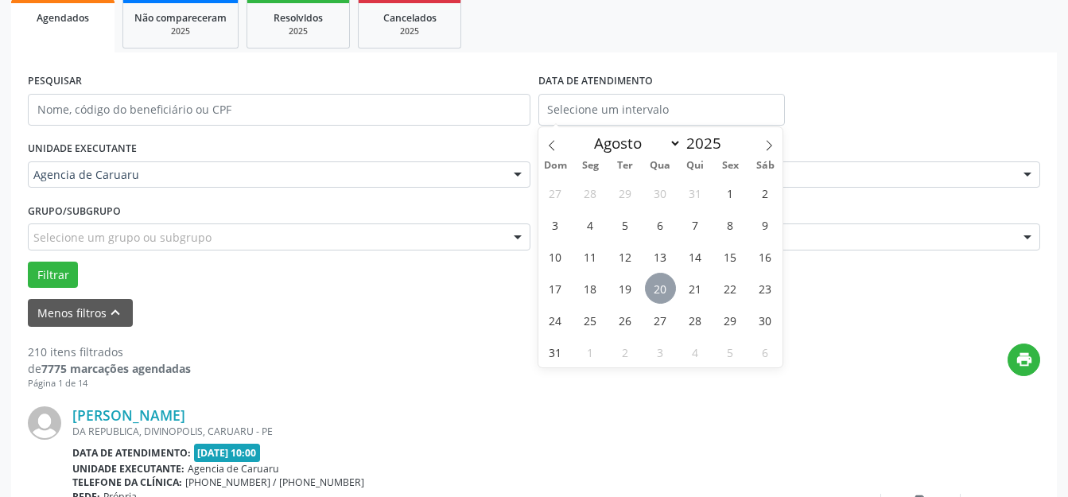
click at [659, 299] on span "20" at bounding box center [660, 288] width 31 height 31
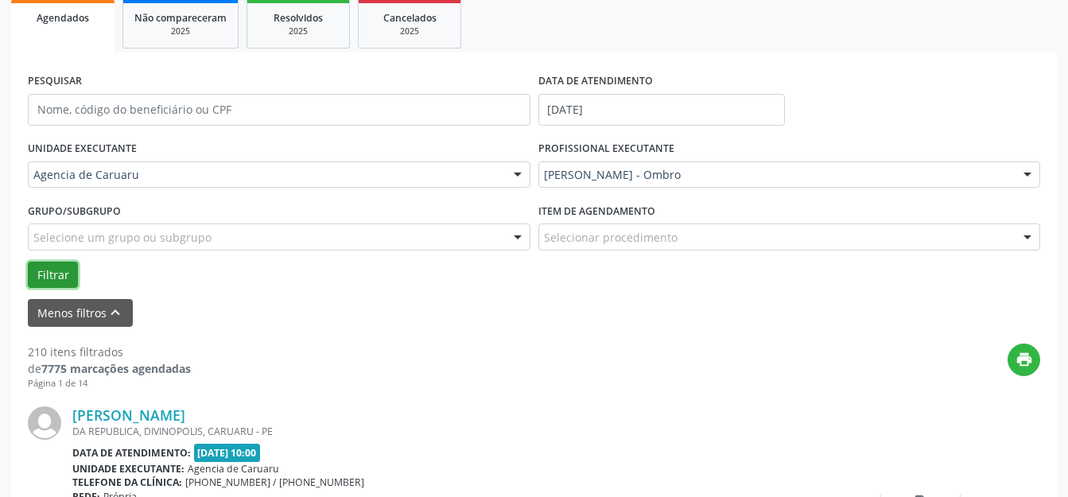
click at [34, 281] on button "Filtrar" at bounding box center [53, 275] width 50 height 27
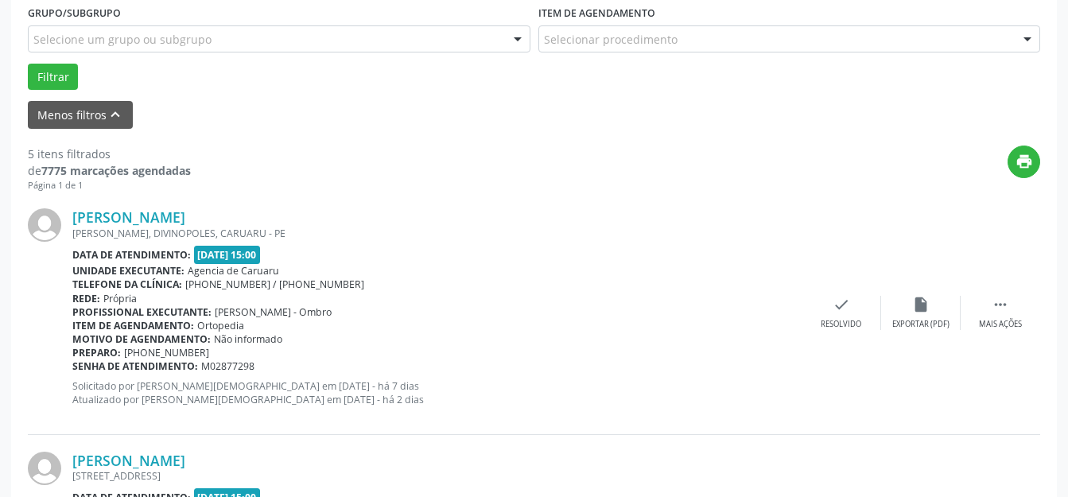
scroll to position [417, 0]
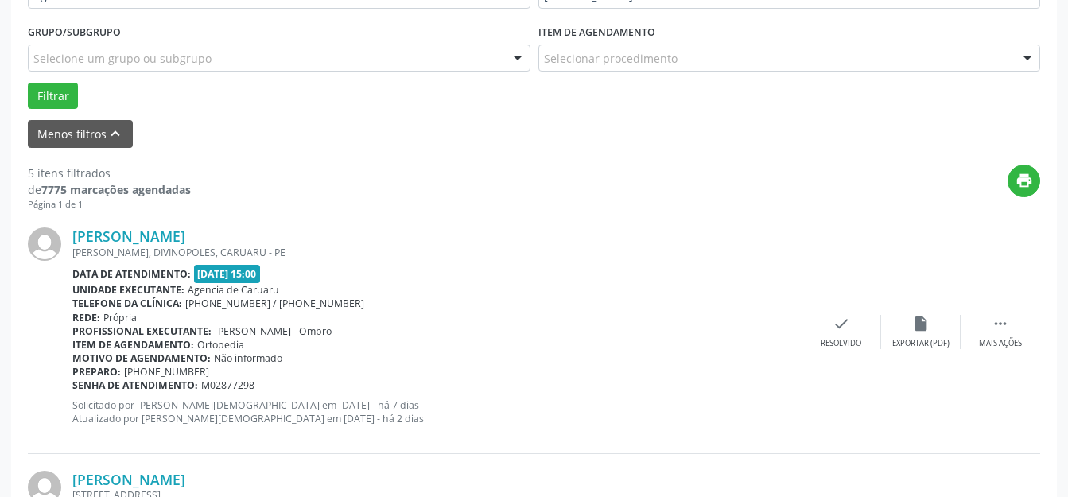
click at [975, 312] on div "[PERSON_NAME] GONCALVES DIAS, DIVINOPOLES, CARUARU - PE Data de atendimento: [D…" at bounding box center [534, 332] width 1012 height 242
click at [978, 329] on div " Mais ações" at bounding box center [999, 332] width 79 height 34
click at [943, 331] on div "alarm_off Não compareceu" at bounding box center [920, 332] width 79 height 34
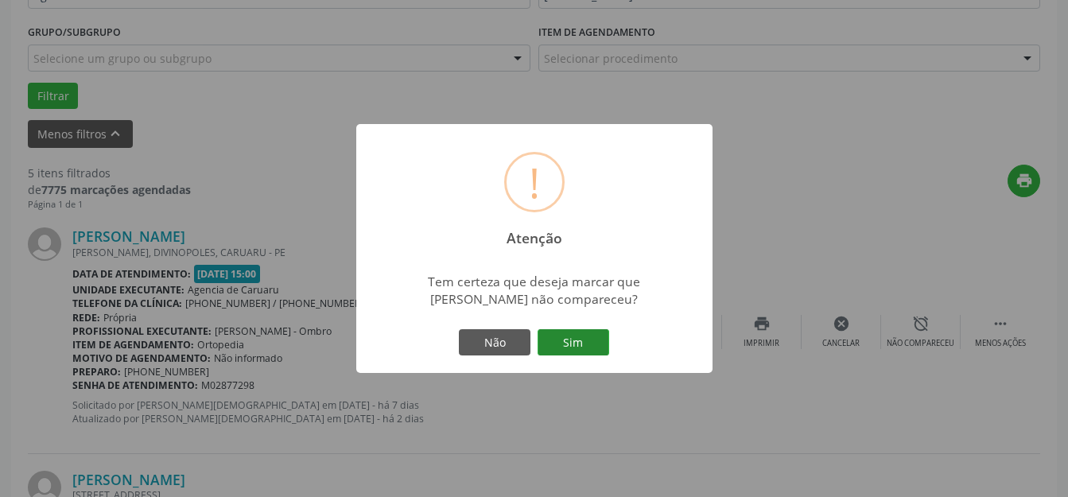
click at [592, 335] on button "Sim" at bounding box center [573, 342] width 72 height 27
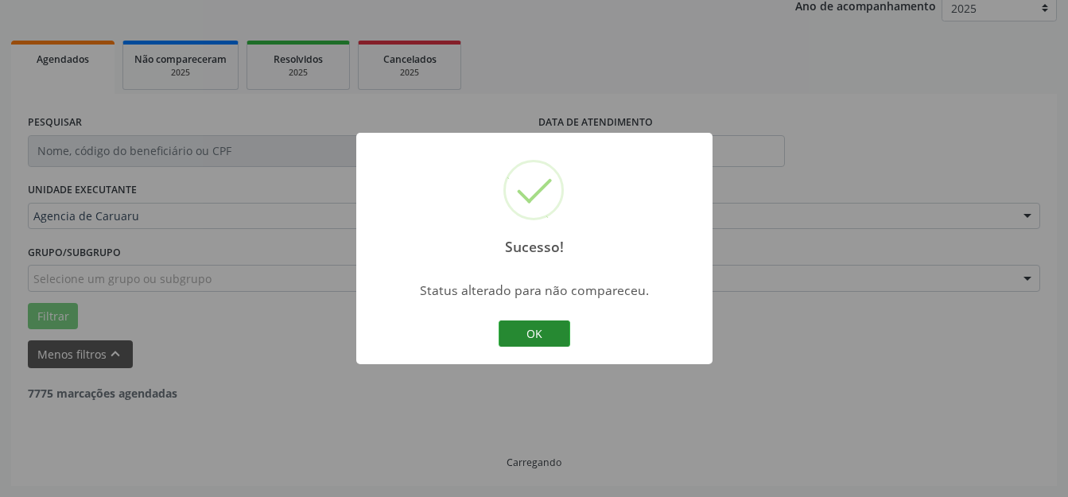
click at [542, 329] on button "OK" at bounding box center [534, 333] width 72 height 27
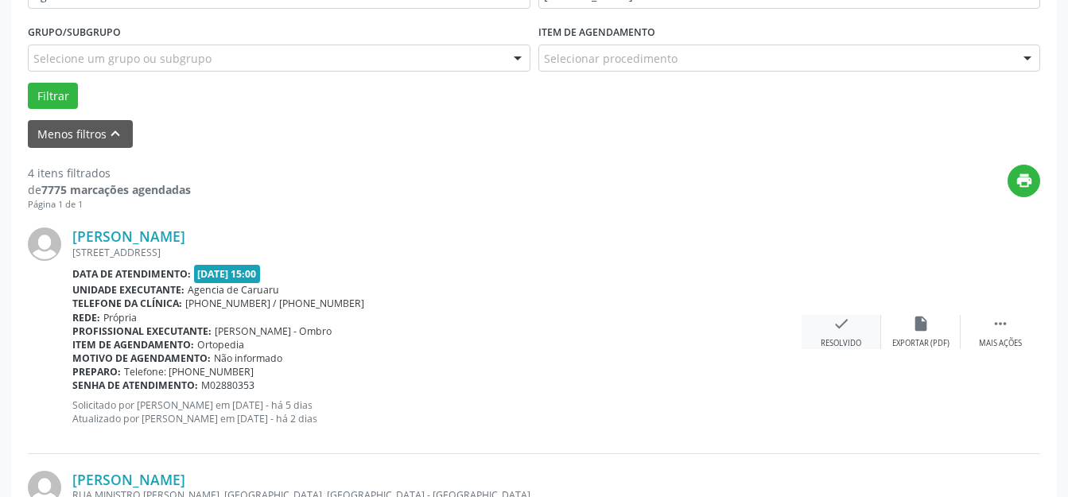
click at [866, 326] on div "check Resolvido" at bounding box center [840, 332] width 79 height 34
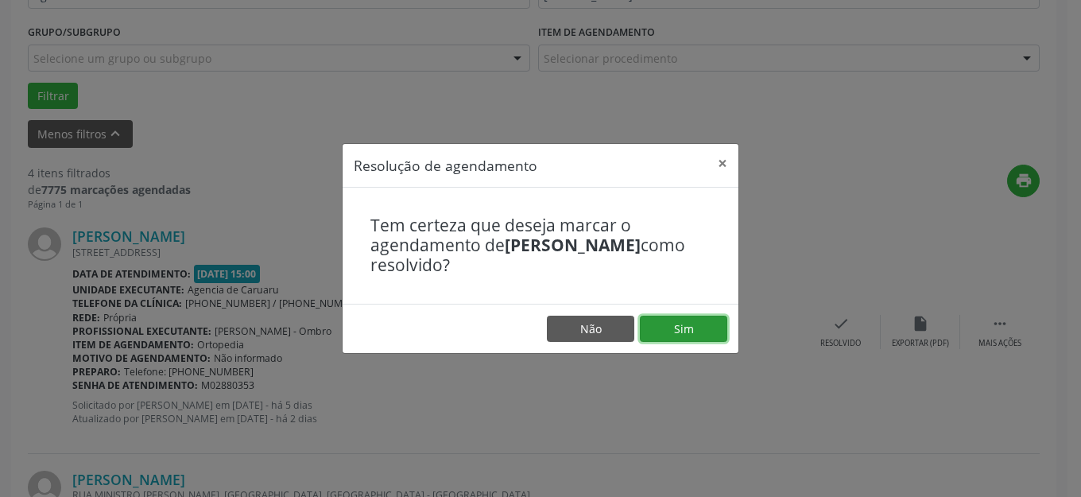
click at [680, 335] on button "Sim" at bounding box center [683, 329] width 87 height 27
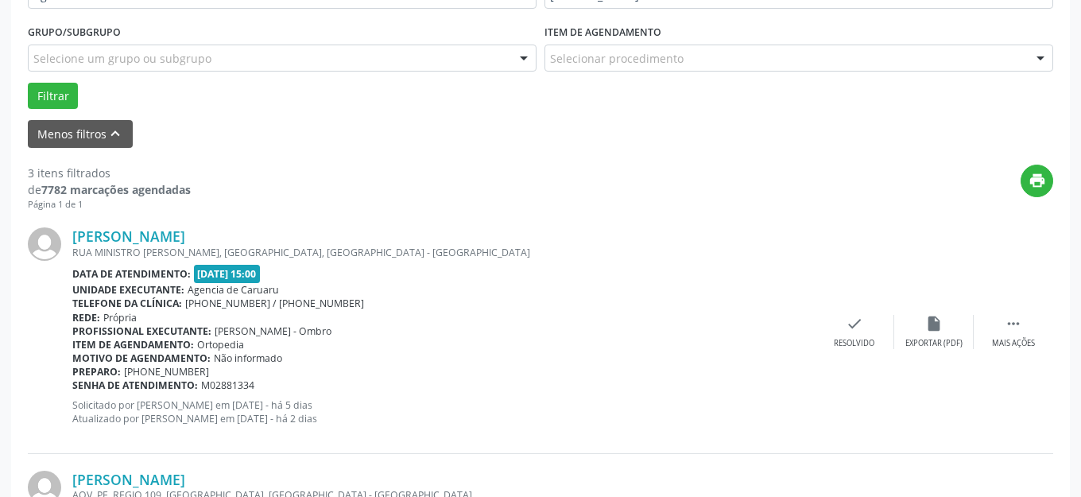
scroll to position [576, 0]
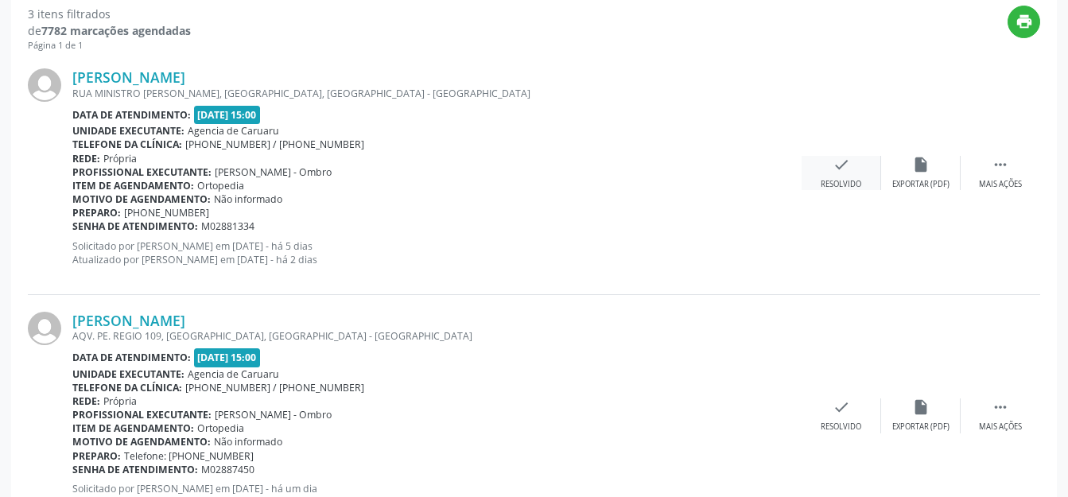
click at [858, 167] on div "check Resolvido" at bounding box center [840, 173] width 79 height 34
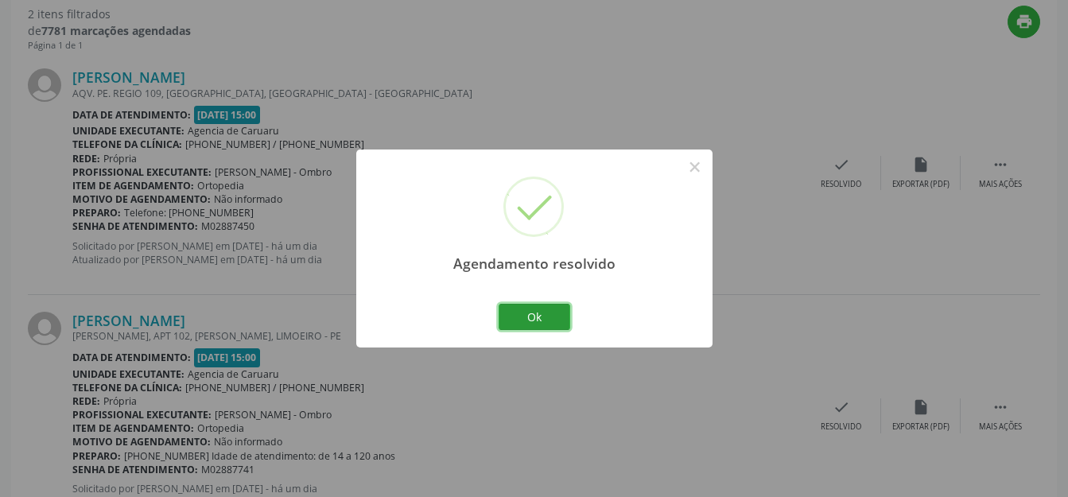
click at [538, 316] on button "Ok" at bounding box center [534, 317] width 72 height 27
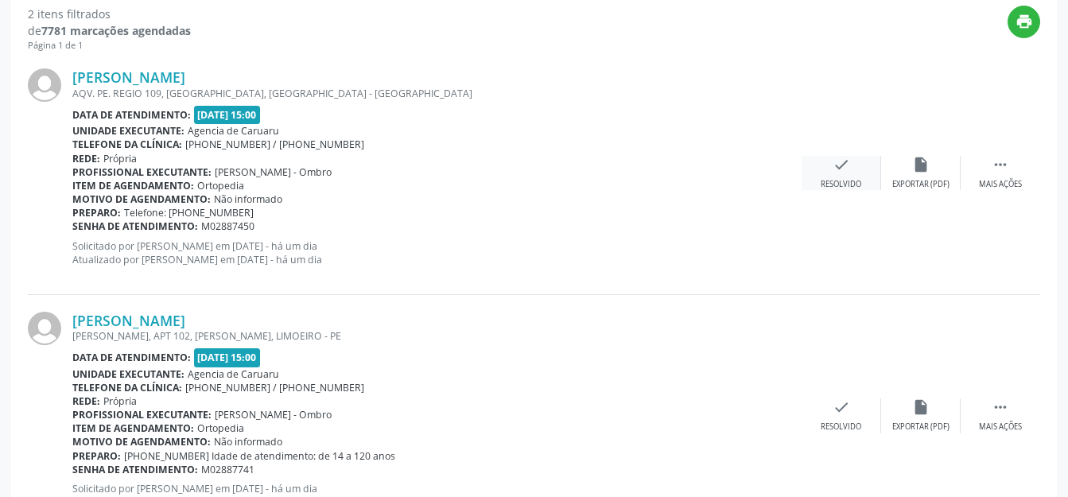
click at [856, 169] on div "check Resolvido" at bounding box center [840, 173] width 79 height 34
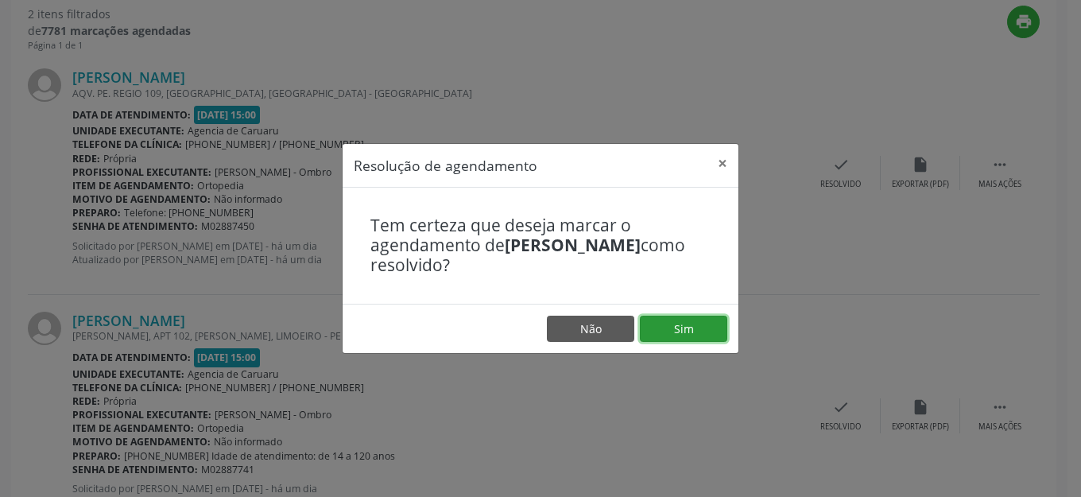
click at [684, 327] on button "Sim" at bounding box center [683, 329] width 87 height 27
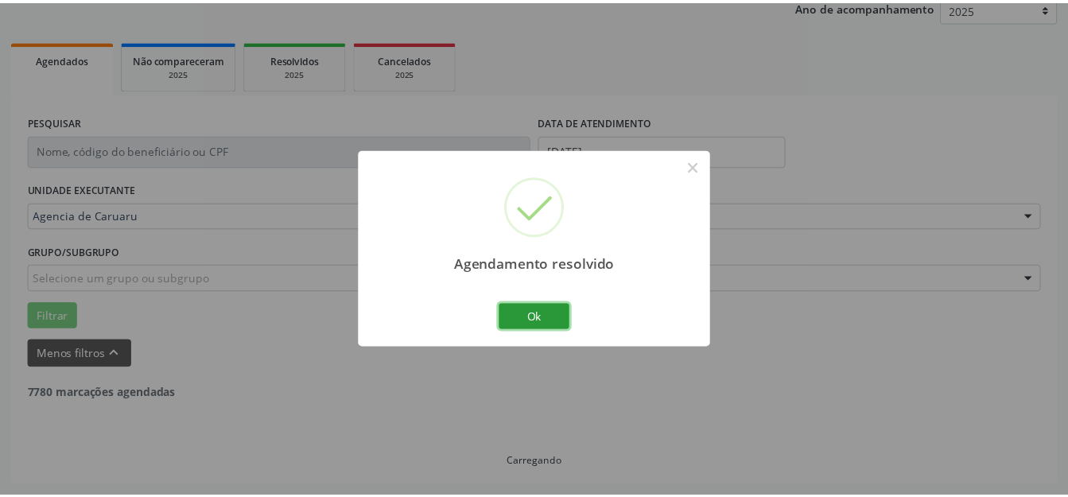
scroll to position [197, 0]
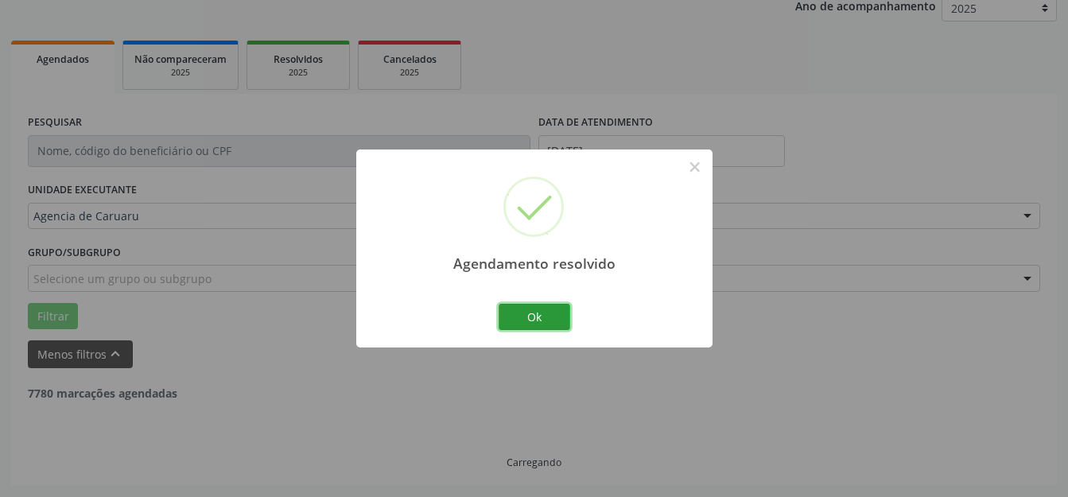
drag, startPoint x: 609, startPoint y: 269, endPoint x: 692, endPoint y: 353, distance: 117.5
click at [504, 324] on button "Ok" at bounding box center [534, 317] width 72 height 27
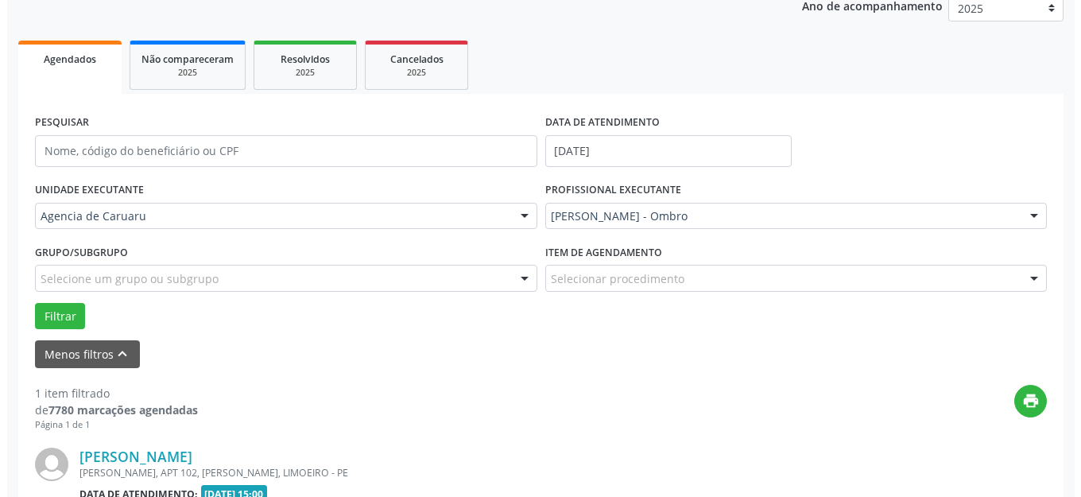
scroll to position [401, 0]
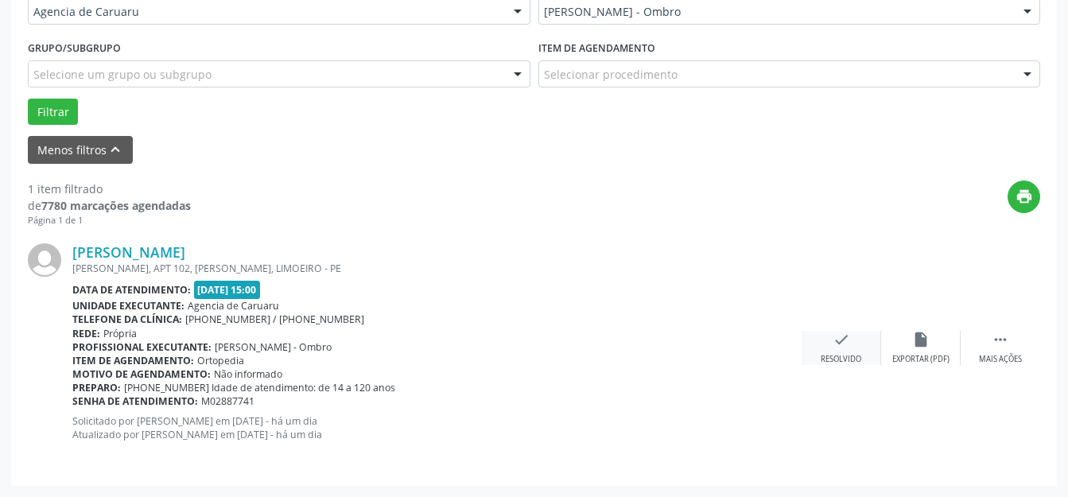
click at [843, 352] on div "check Resolvido" at bounding box center [840, 348] width 79 height 34
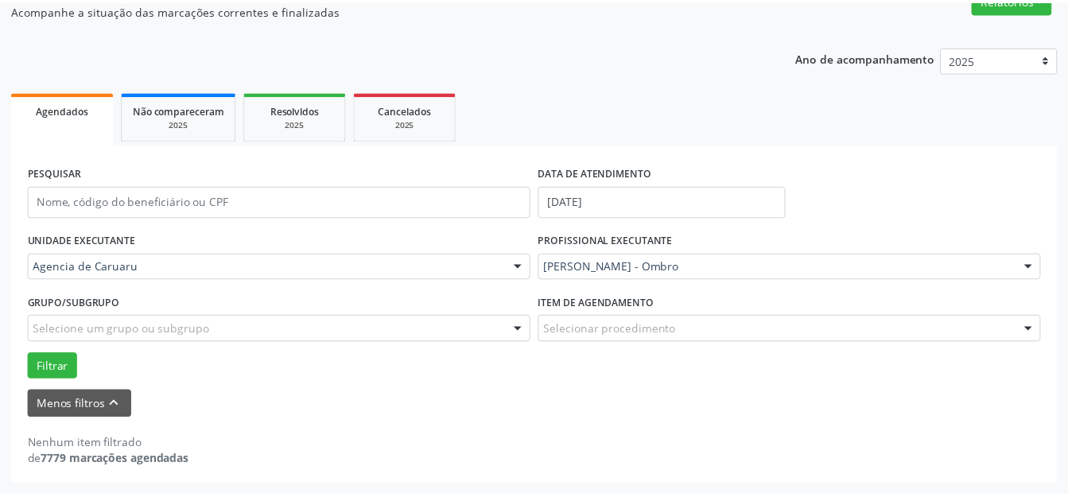
scroll to position [146, 0]
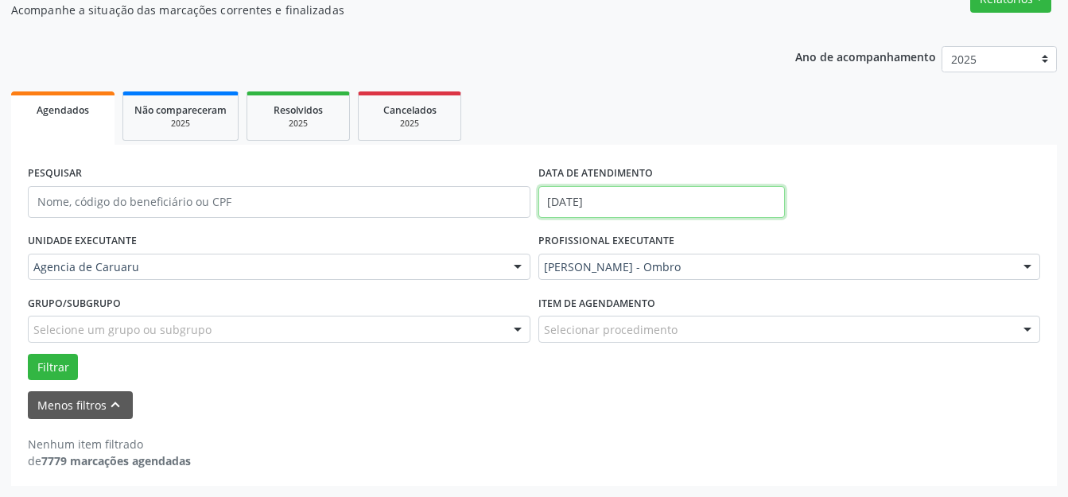
click at [634, 207] on input "[DATE]" at bounding box center [661, 202] width 247 height 32
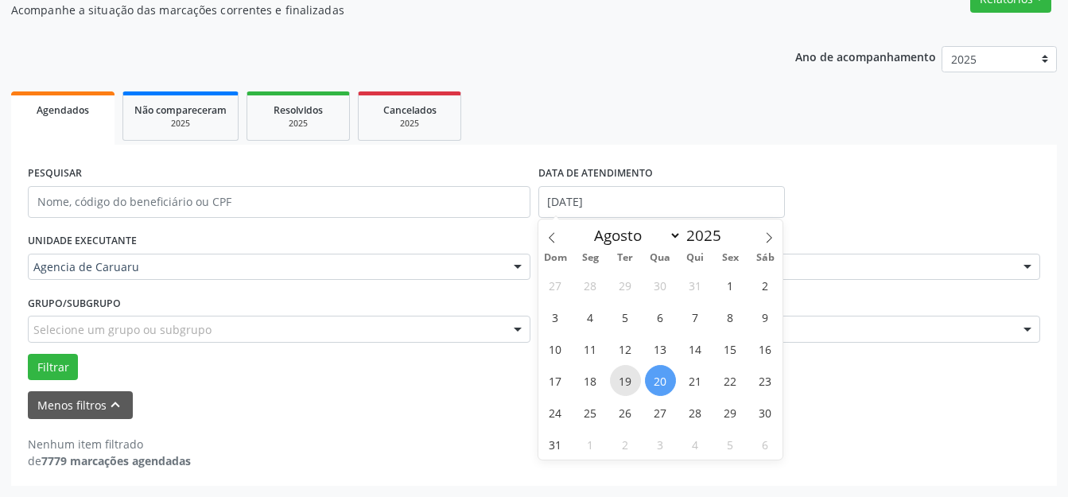
drag, startPoint x: 630, startPoint y: 374, endPoint x: 541, endPoint y: 368, distance: 89.3
click at [629, 375] on span "19" at bounding box center [625, 380] width 31 height 31
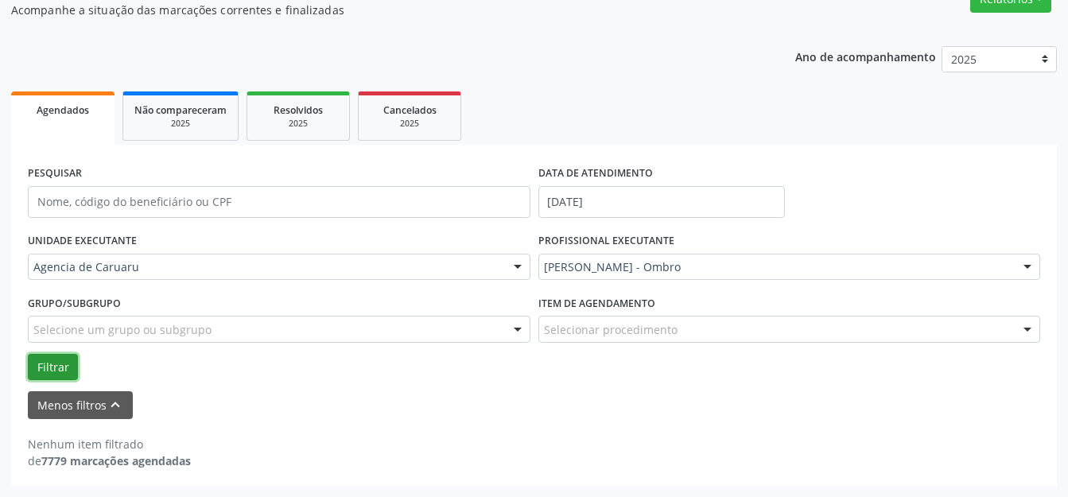
click at [49, 362] on button "Filtrar" at bounding box center [53, 367] width 50 height 27
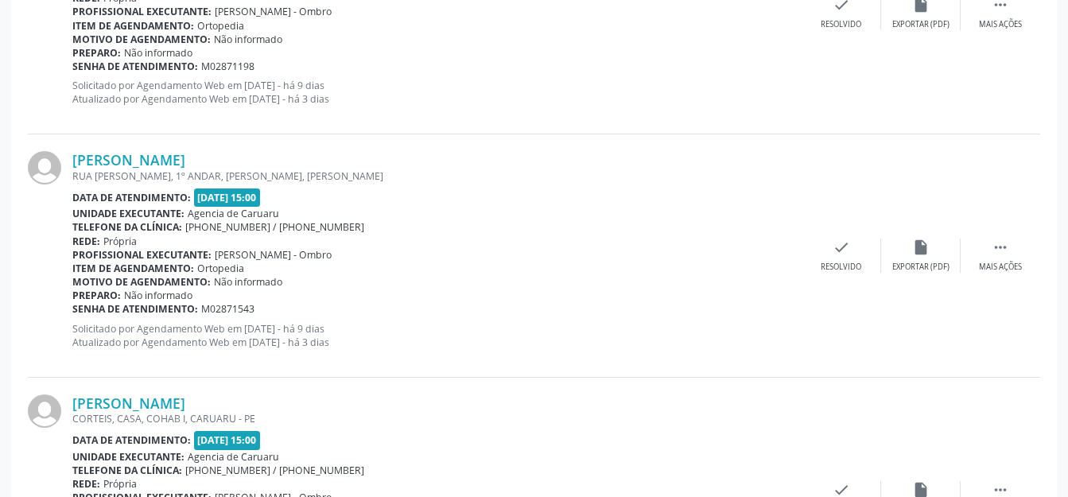
scroll to position [2105, 0]
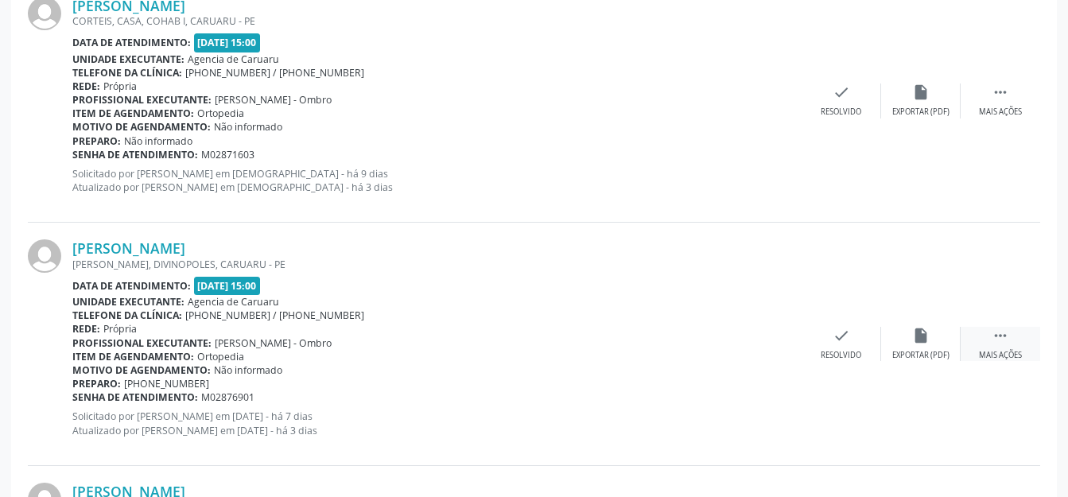
click at [991, 339] on icon "" at bounding box center [999, 335] width 17 height 17
click at [933, 339] on div "alarm_off Não compareceu" at bounding box center [920, 344] width 79 height 34
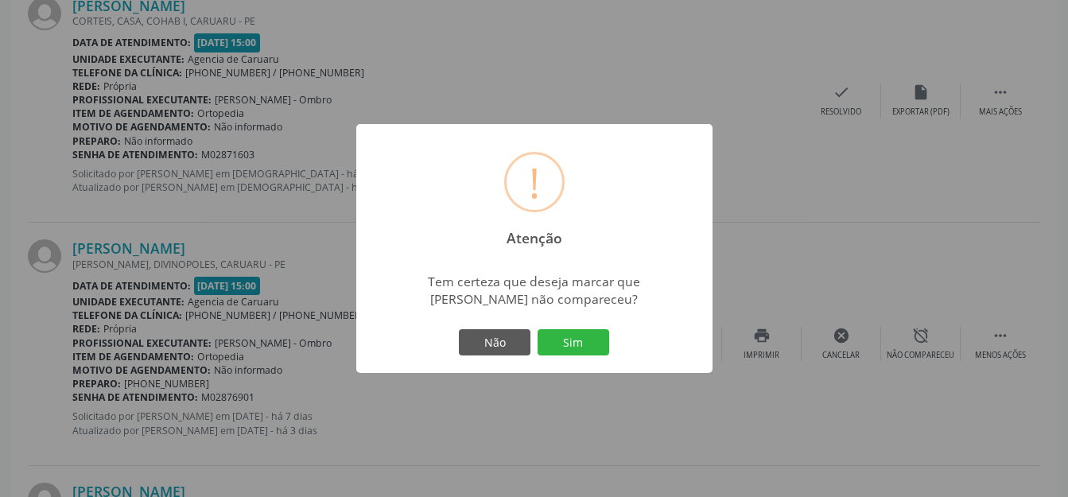
click at [595, 346] on button "Sim" at bounding box center [573, 342] width 72 height 27
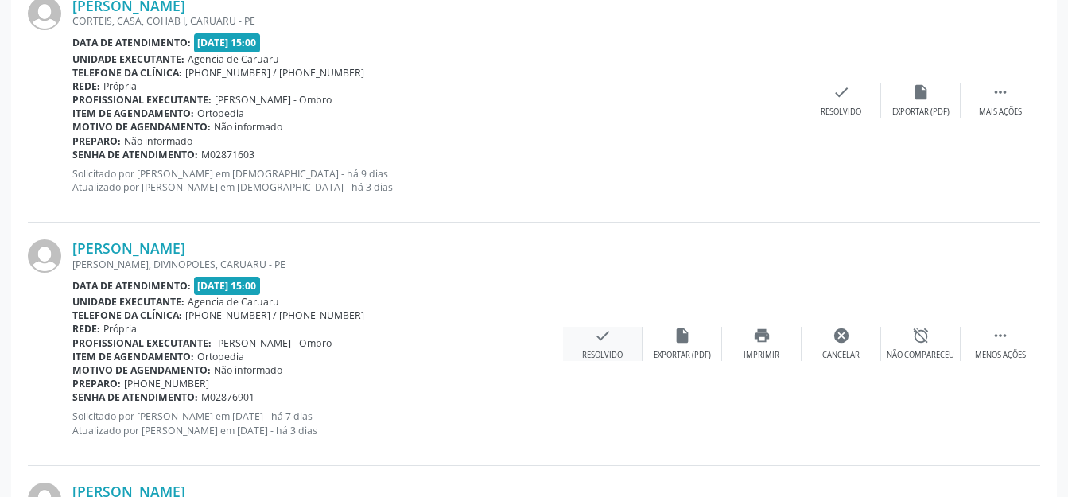
scroll to position [197, 0]
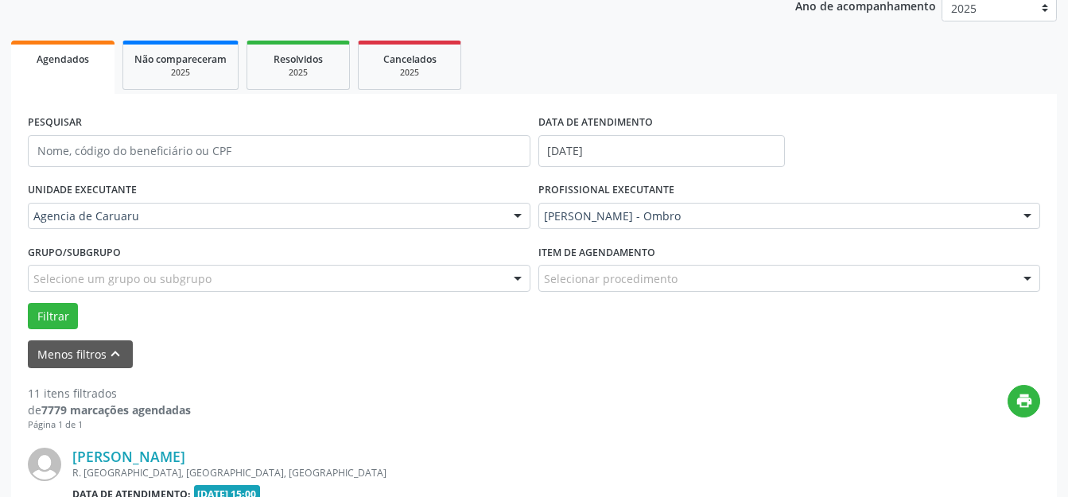
click at [535, 328] on div "Sucesso! × Status alterado para não compareceu. OK Cancel" at bounding box center [534, 248] width 1068 height 497
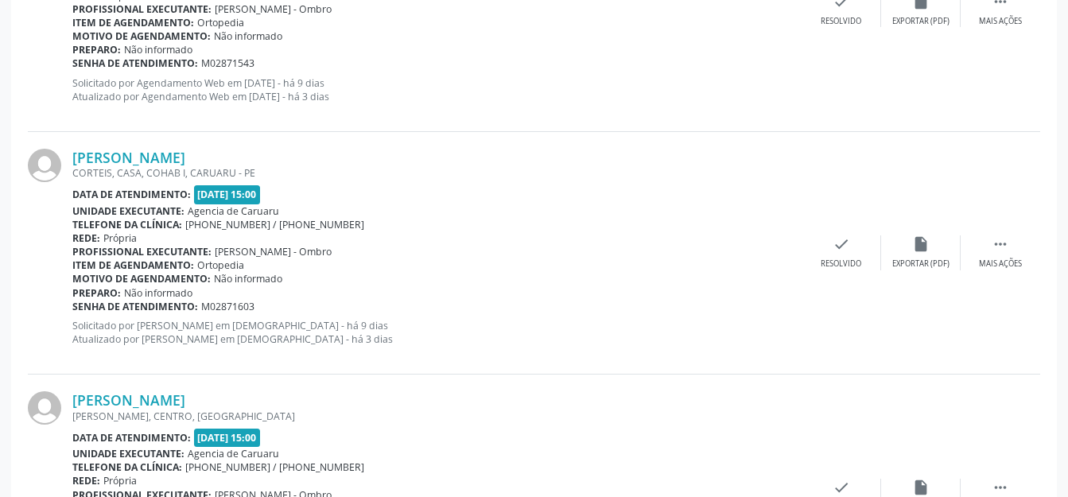
scroll to position [1635, 0]
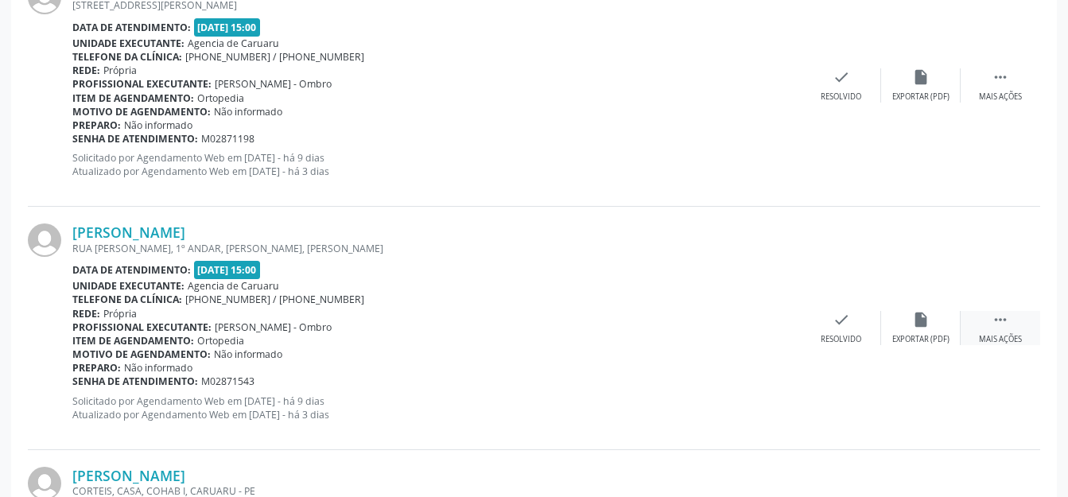
click at [1005, 327] on div " Mais ações" at bounding box center [999, 328] width 79 height 34
click at [950, 320] on div "alarm_off Não compareceu" at bounding box center [920, 328] width 79 height 34
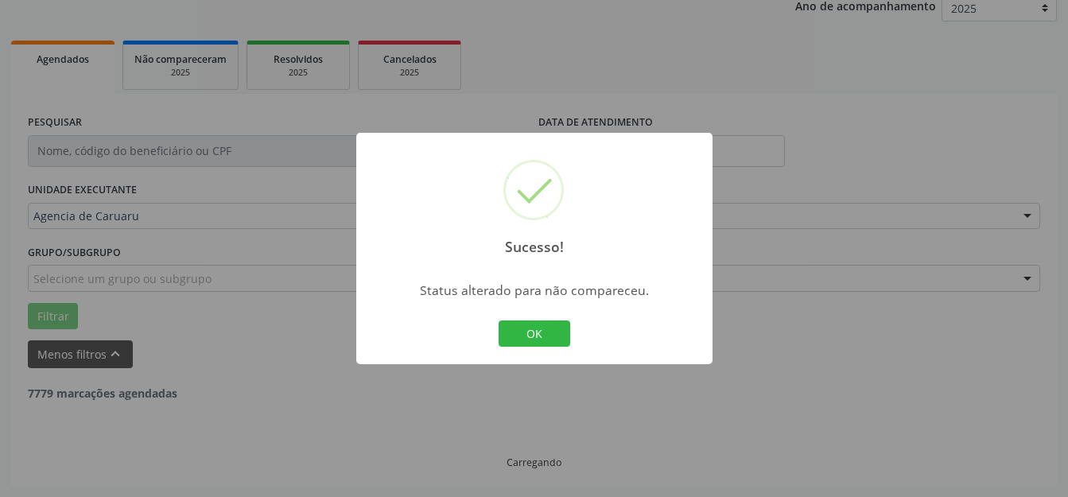
scroll to position [197, 0]
click at [556, 340] on button "OK" at bounding box center [534, 333] width 72 height 27
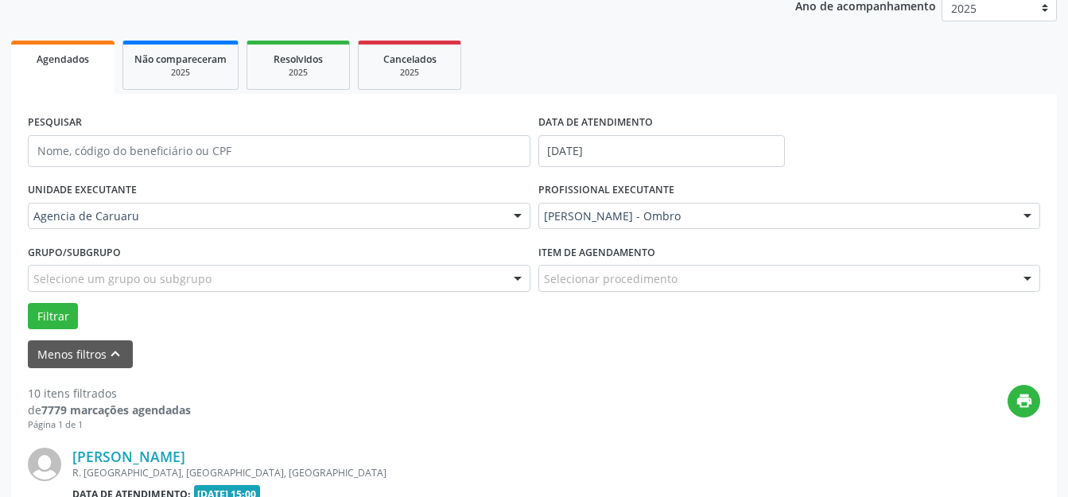
scroll to position [1635, 0]
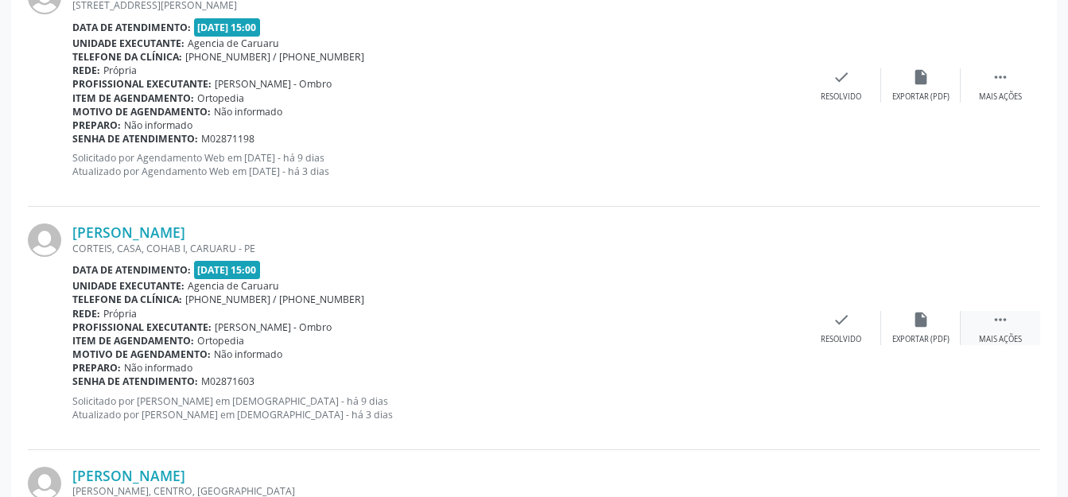
click at [1007, 334] on div "Mais ações" at bounding box center [999, 339] width 43 height 11
click at [930, 321] on div "alarm_off Não compareceu" at bounding box center [920, 328] width 79 height 34
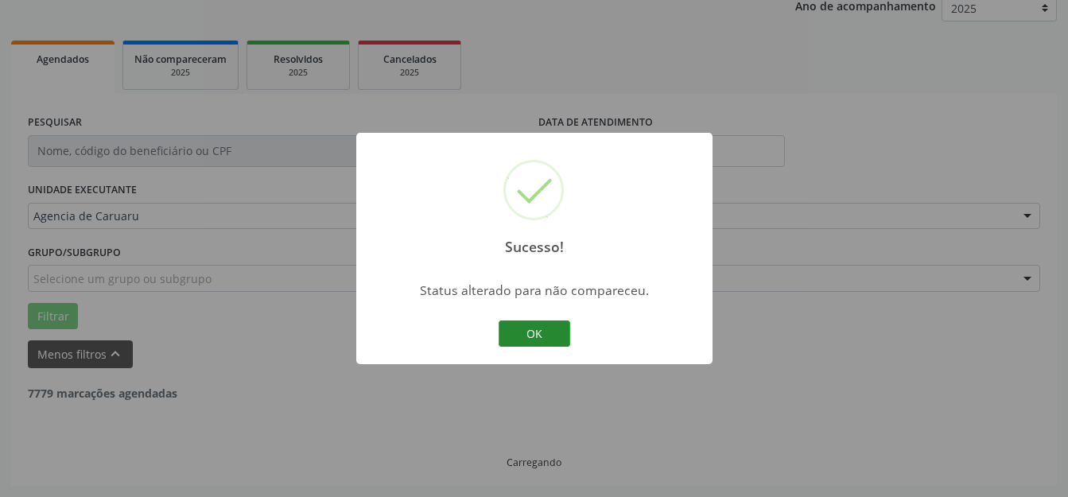
scroll to position [197, 0]
click at [537, 333] on button "OK" at bounding box center [534, 333] width 72 height 27
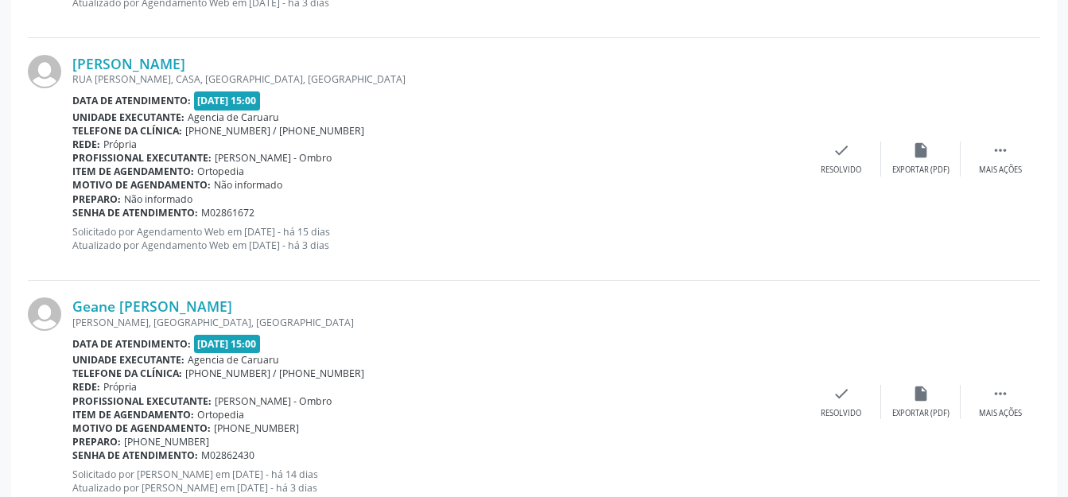
scroll to position [1071, 0]
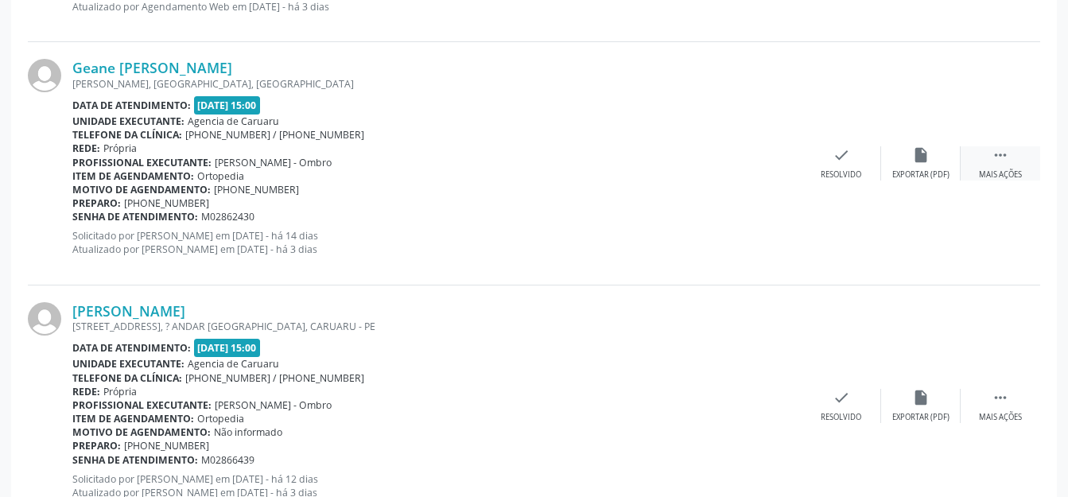
click at [983, 159] on div " Mais ações" at bounding box center [999, 163] width 79 height 34
click at [942, 167] on div "alarm_off Não compareceu" at bounding box center [920, 163] width 79 height 34
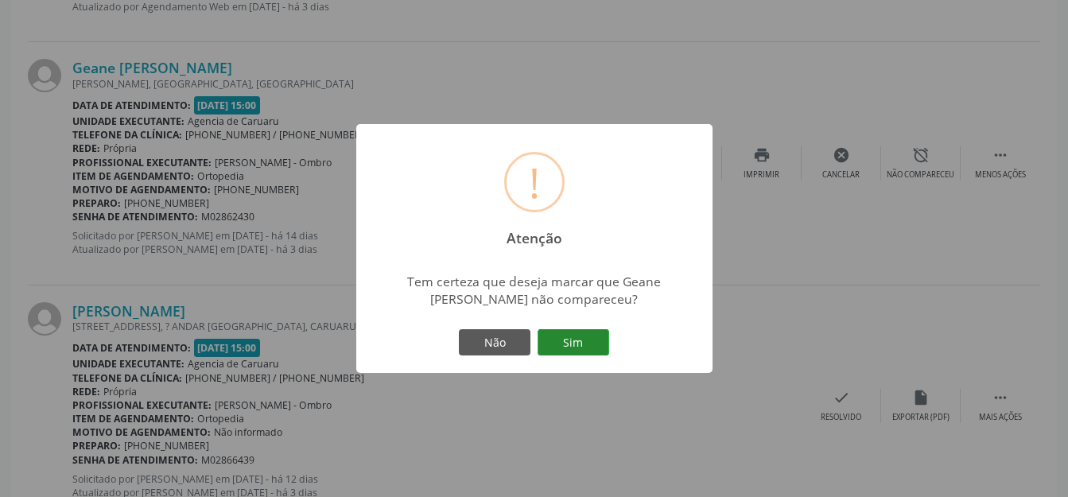
click at [560, 340] on button "Sim" at bounding box center [573, 342] width 72 height 27
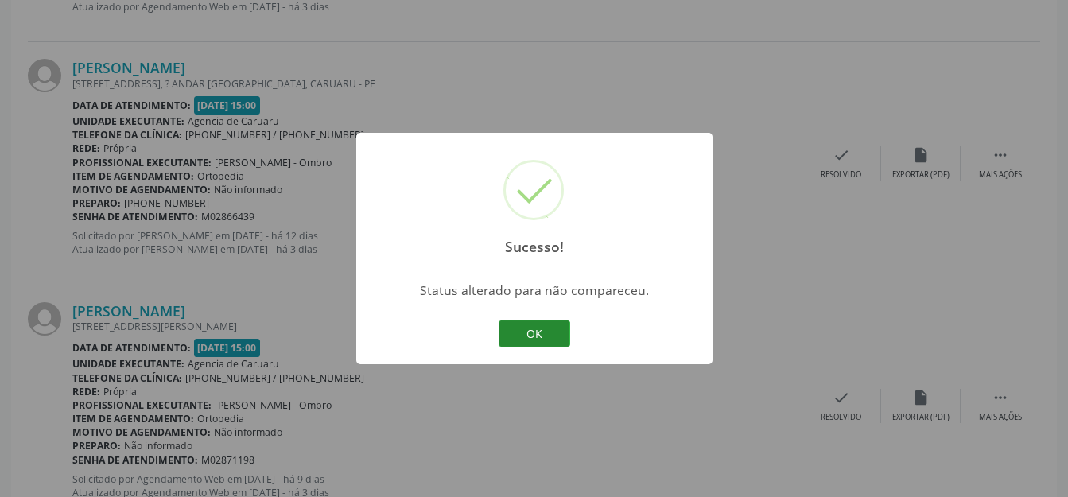
click at [562, 340] on button "OK" at bounding box center [534, 333] width 72 height 27
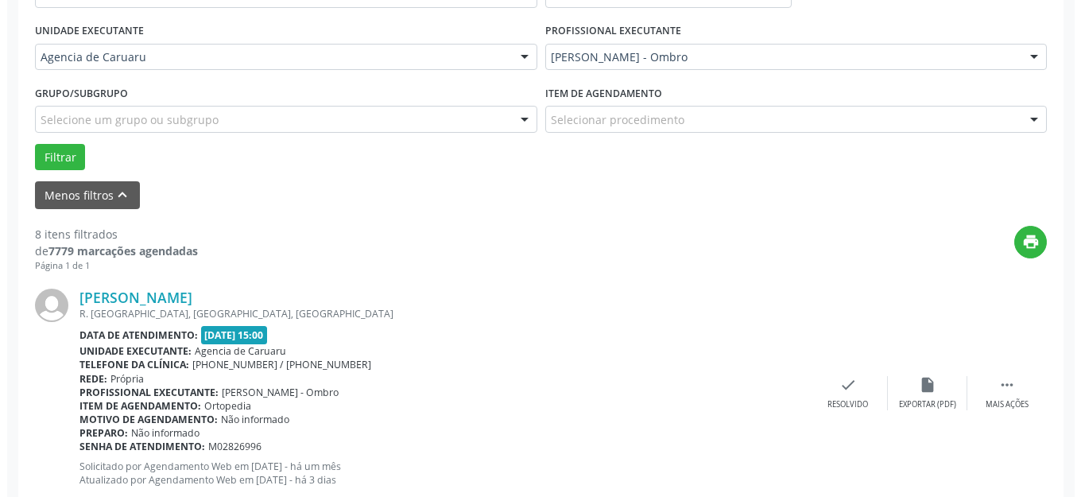
scroll to position [436, 0]
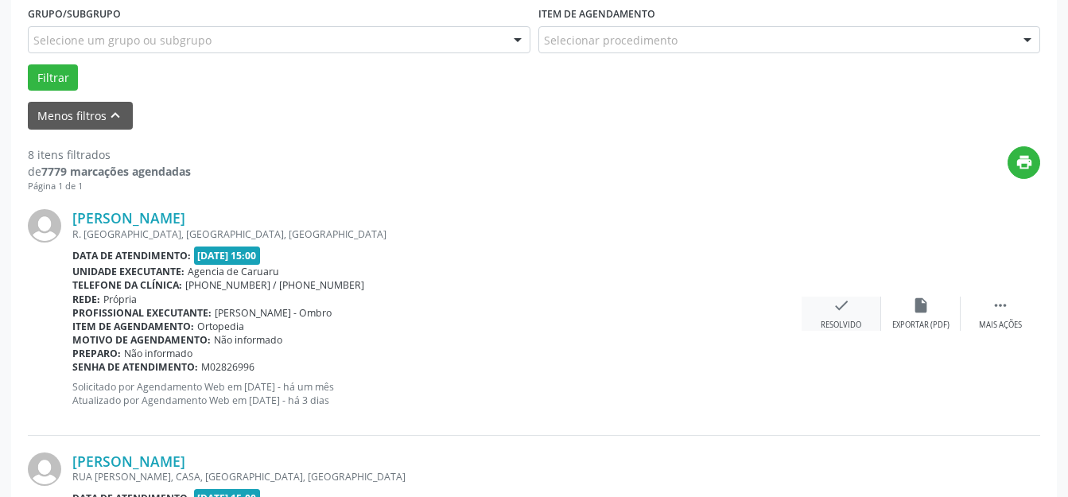
click at [831, 310] on div "check Resolvido" at bounding box center [840, 313] width 79 height 34
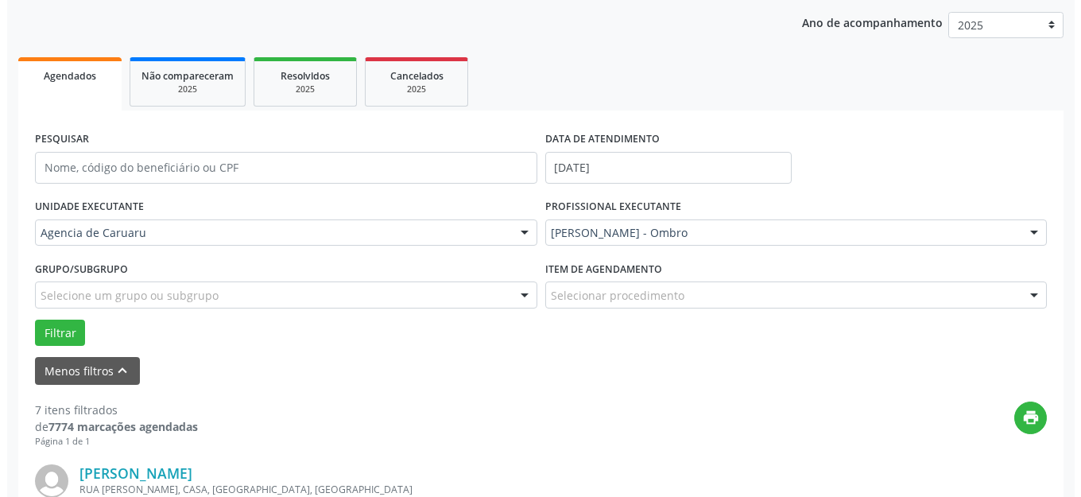
scroll to position [339, 0]
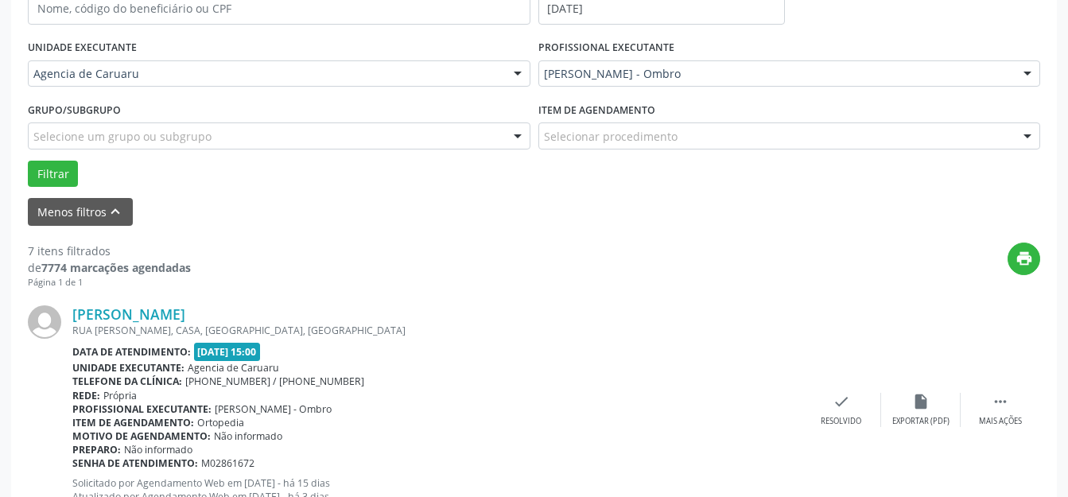
click at [821, 386] on div "[PERSON_NAME] RUA [GEOGRAPHIC_DATA], CASA, [GEOGRAPHIC_DATA], [GEOGRAPHIC_DATA]…" at bounding box center [534, 410] width 1012 height 242
click at [841, 405] on icon "check" at bounding box center [840, 401] width 17 height 17
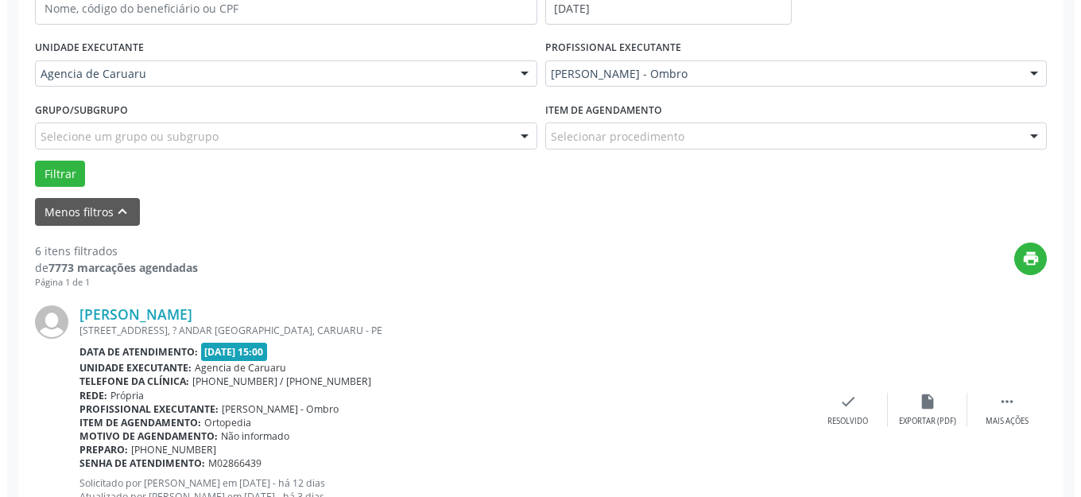
scroll to position [419, 0]
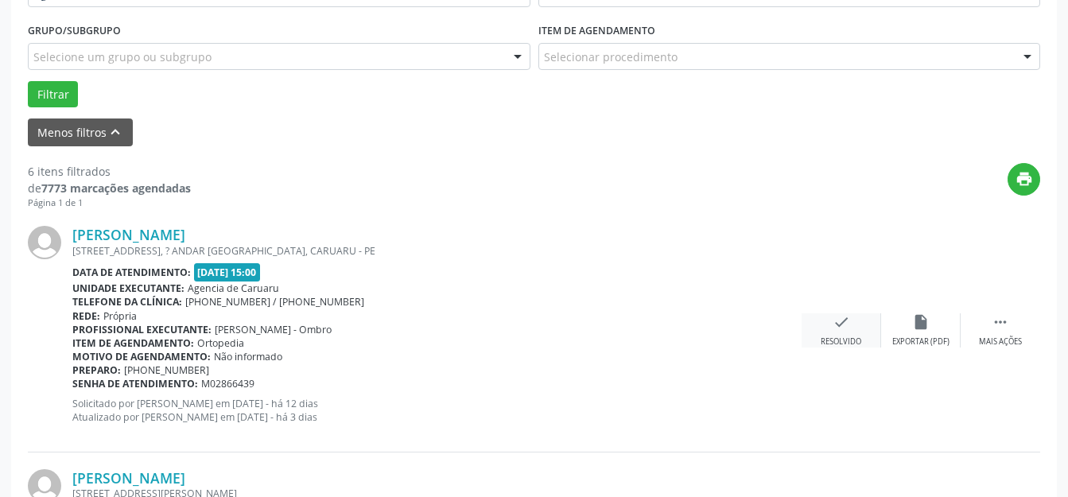
click at [852, 324] on div "check Resolvido" at bounding box center [840, 330] width 79 height 34
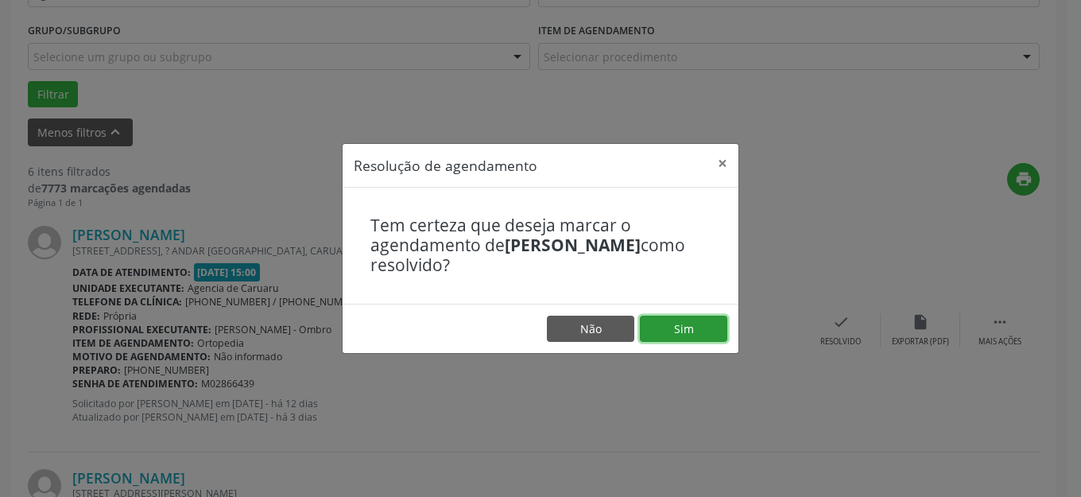
click at [699, 324] on button "Sim" at bounding box center [683, 329] width 87 height 27
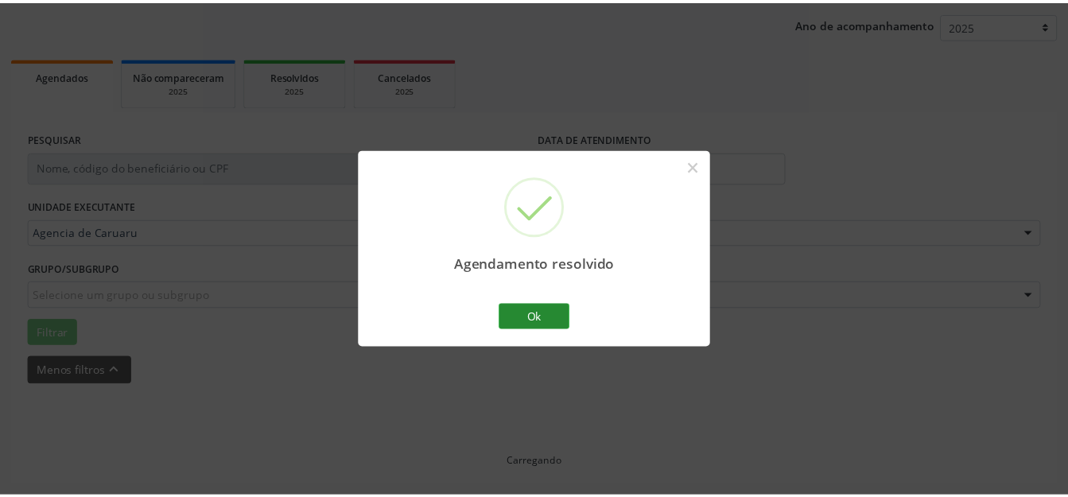
scroll to position [197, 0]
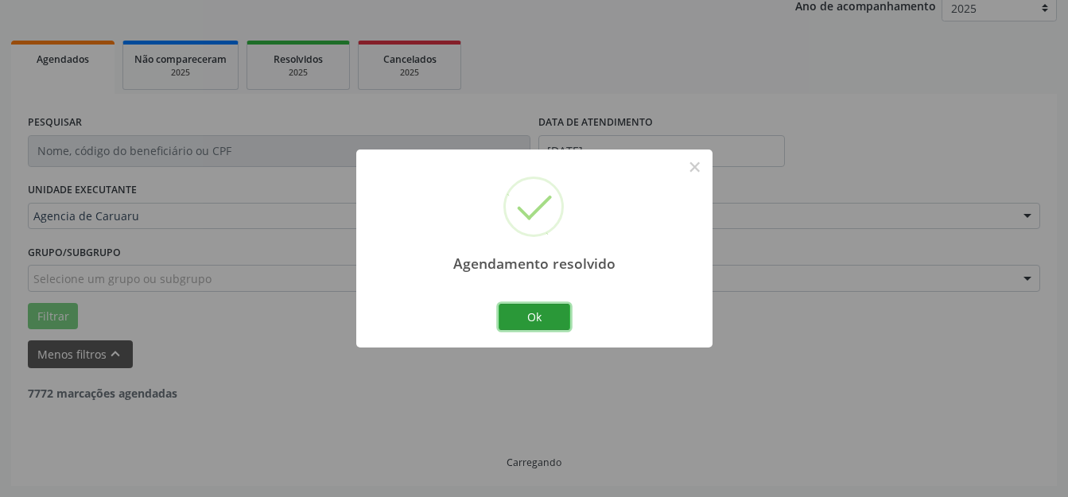
click at [552, 319] on button "Ok" at bounding box center [534, 317] width 72 height 27
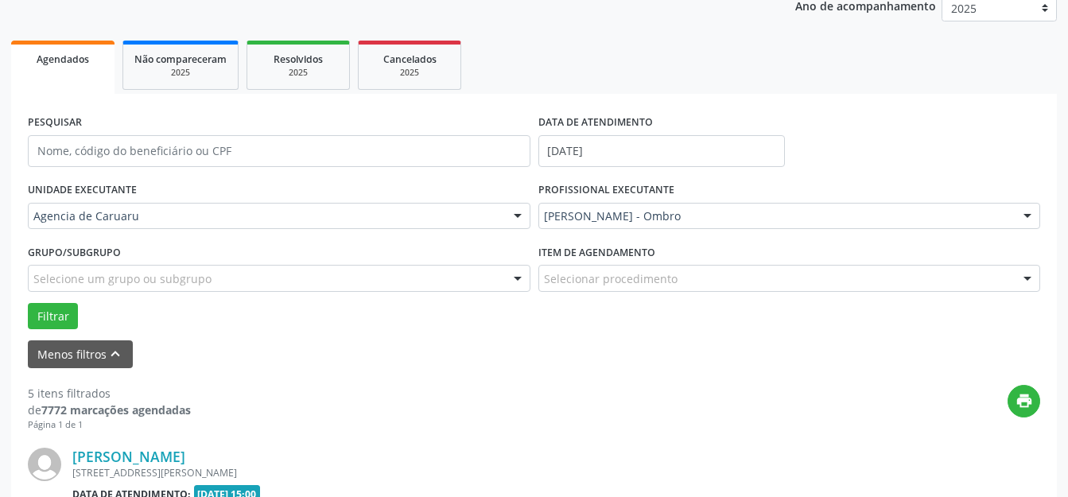
scroll to position [356, 0]
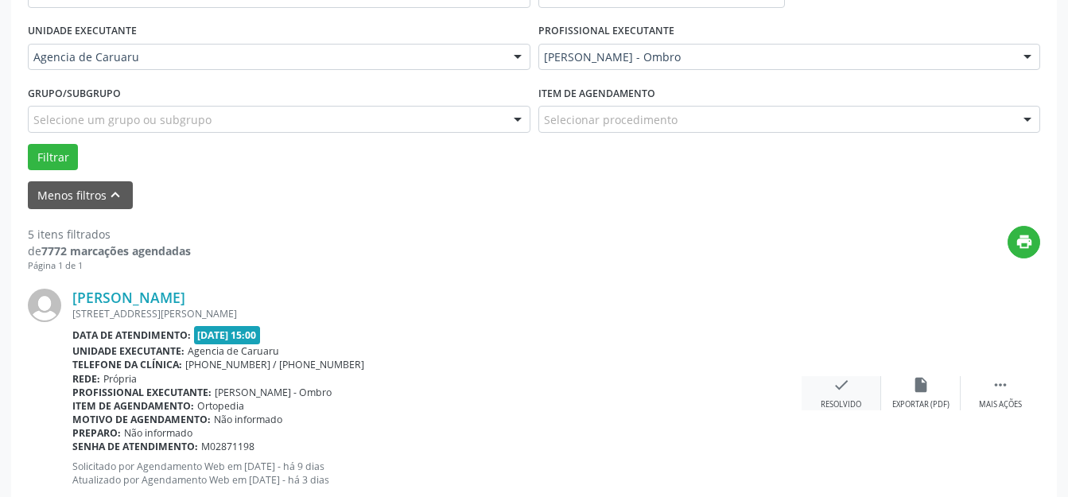
click at [838, 384] on icon "check" at bounding box center [840, 384] width 17 height 17
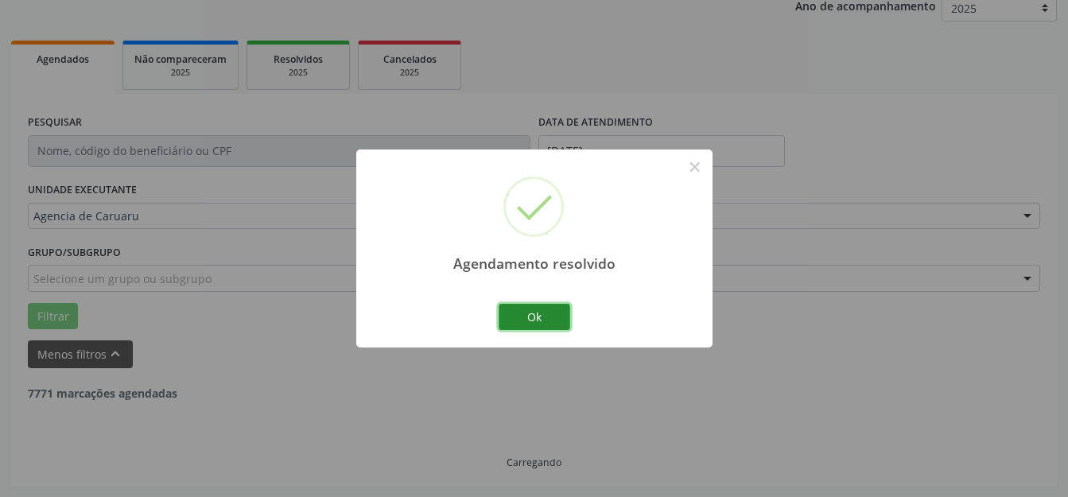
click at [537, 311] on button "Ok" at bounding box center [534, 317] width 72 height 27
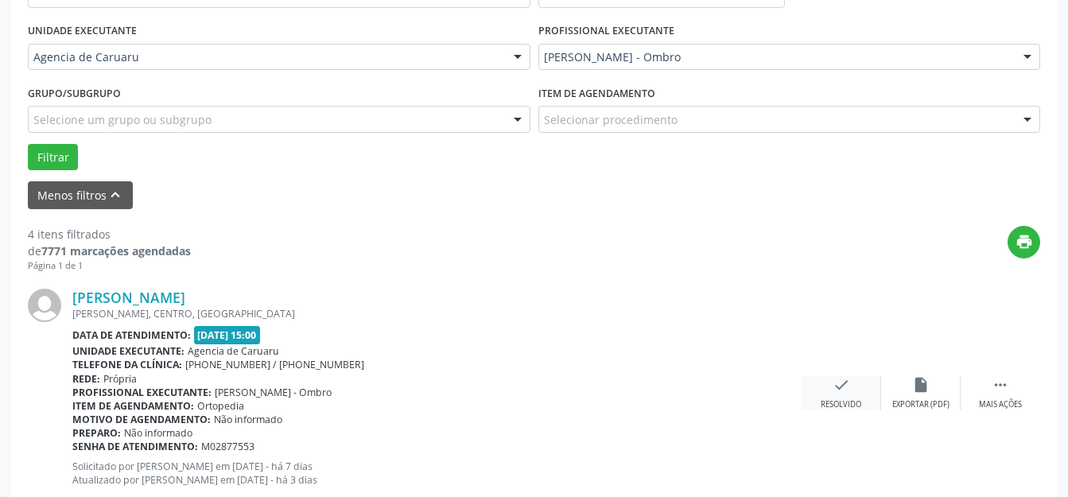
click at [816, 378] on div "check Resolvido" at bounding box center [840, 393] width 79 height 34
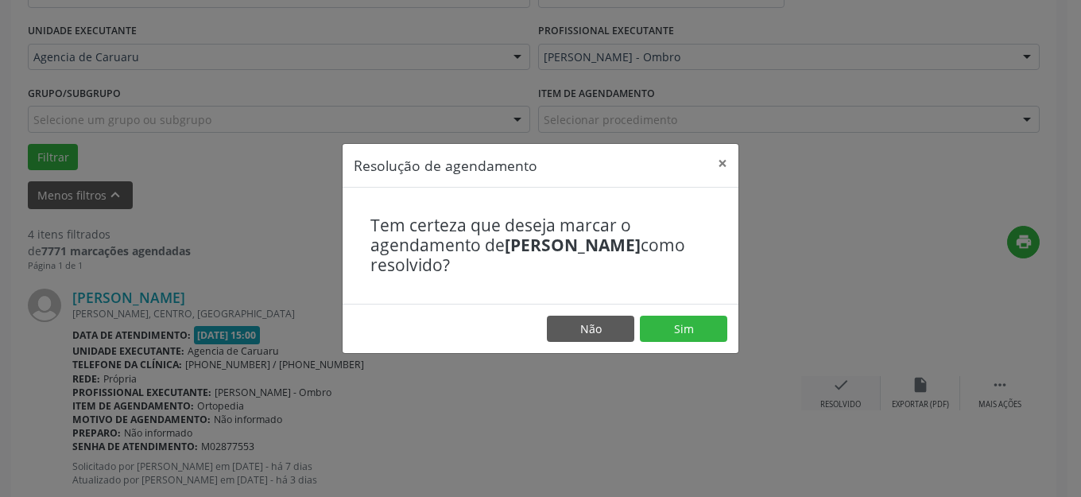
click at [692, 352] on footer "Não Sim" at bounding box center [541, 329] width 396 height 50
click at [688, 334] on button "Sim" at bounding box center [683, 329] width 87 height 27
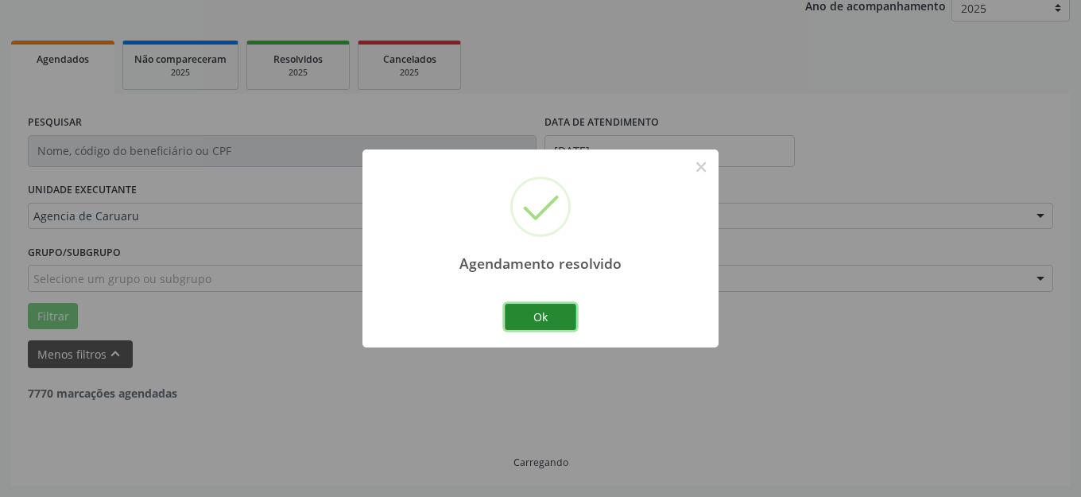
click at [562, 325] on button "Ok" at bounding box center [541, 317] width 72 height 27
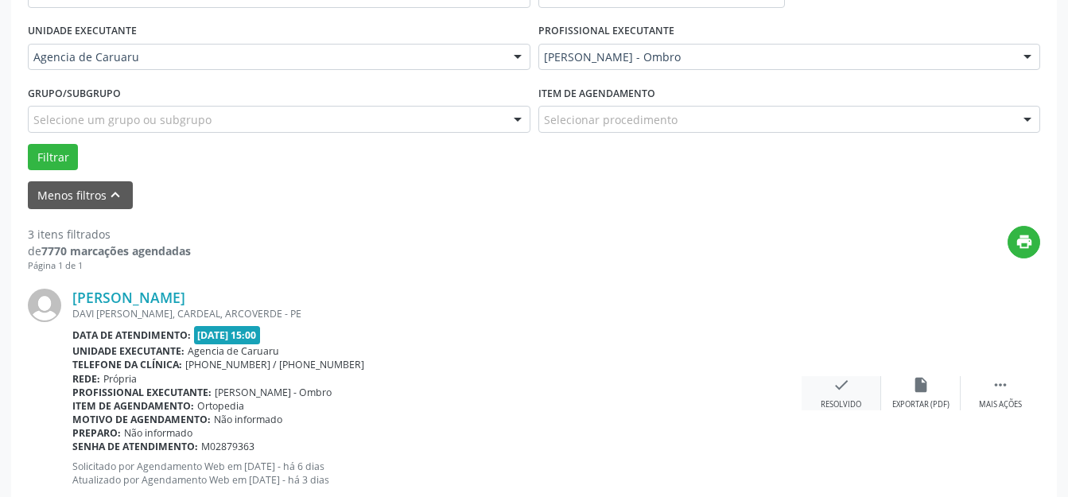
click at [856, 388] on div "check Resolvido" at bounding box center [840, 393] width 79 height 34
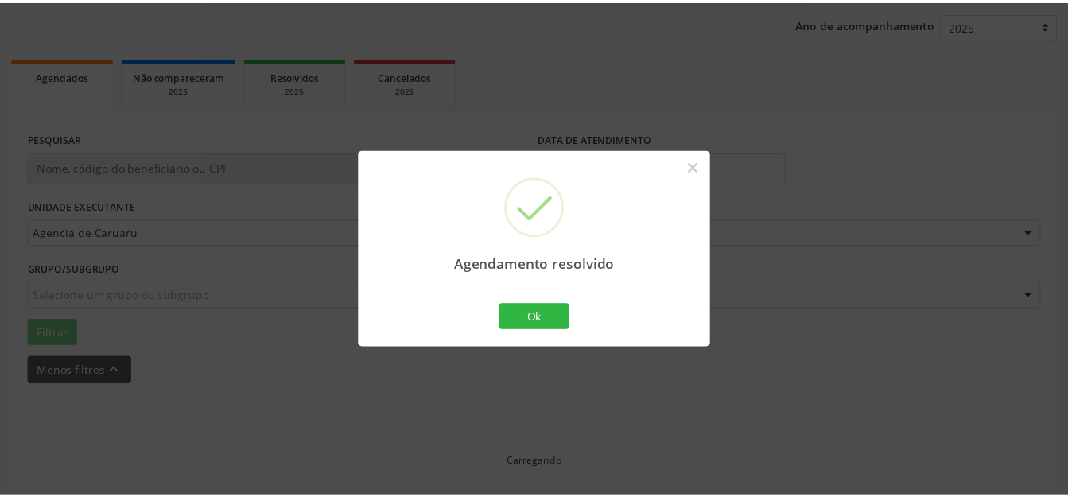
scroll to position [180, 0]
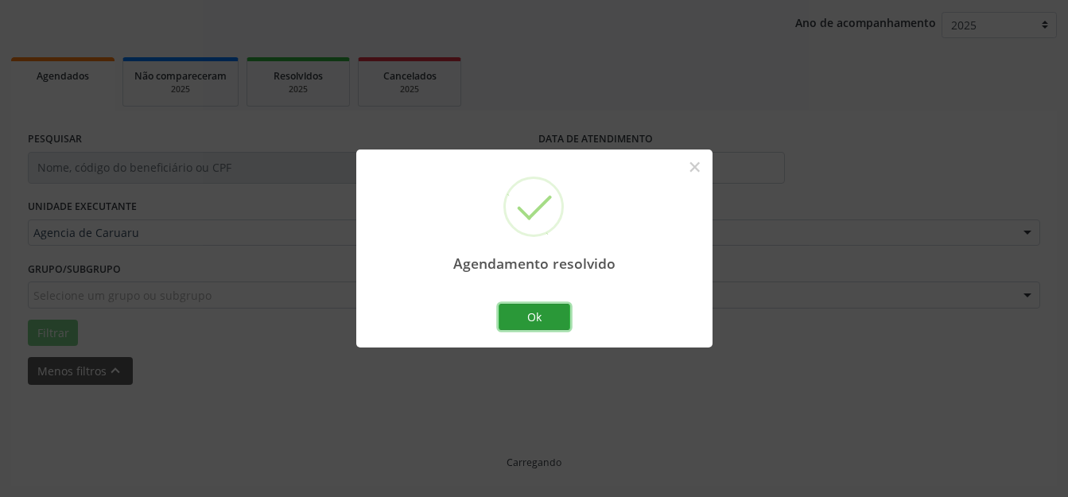
click at [549, 321] on button "Ok" at bounding box center [534, 317] width 72 height 27
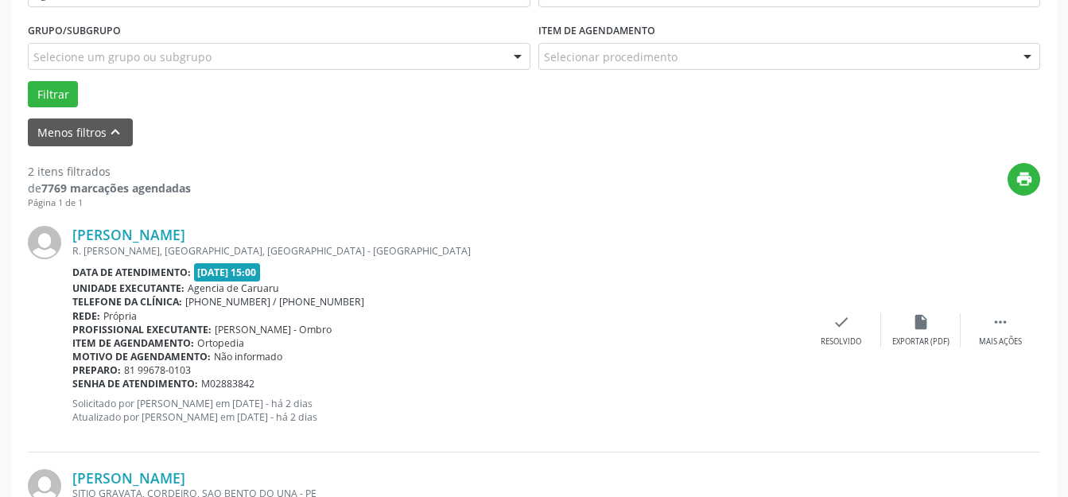
scroll to position [260, 0]
